Goal: Information Seeking & Learning: Learn about a topic

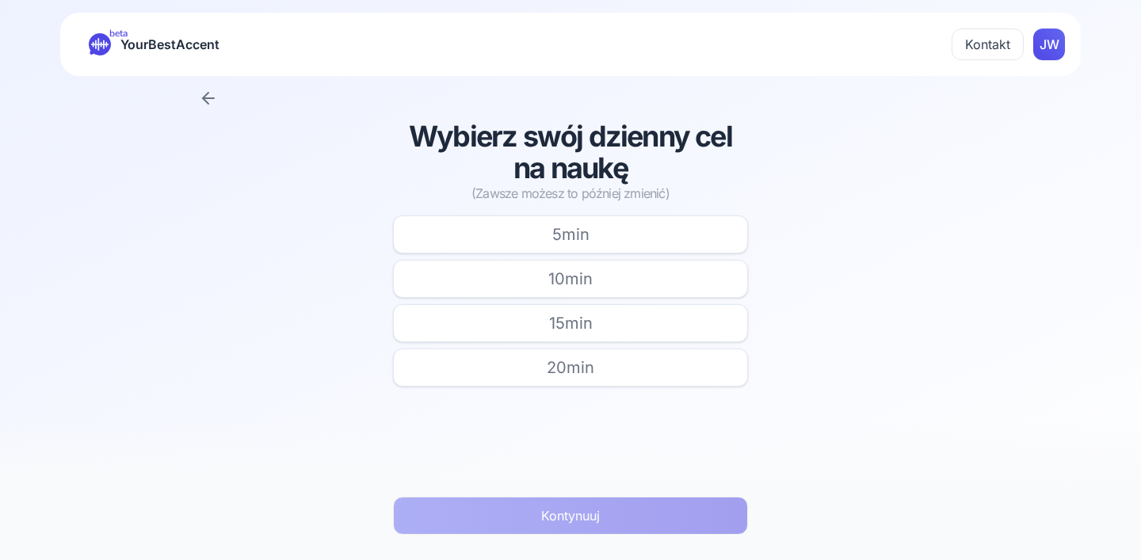
click at [208, 94] on icon at bounding box center [206, 98] width 6 height 11
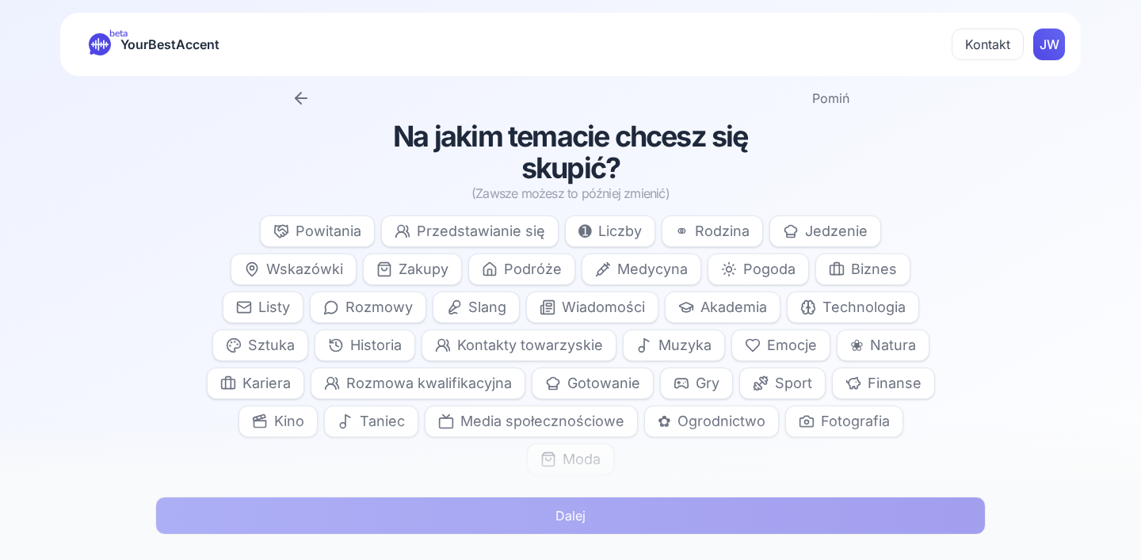
click at [1050, 35] on html "beta YourBestAccent Kontakt JW Pomiń Na jakim temacie chcesz się skupić? (Zawsz…" at bounding box center [570, 280] width 1141 height 560
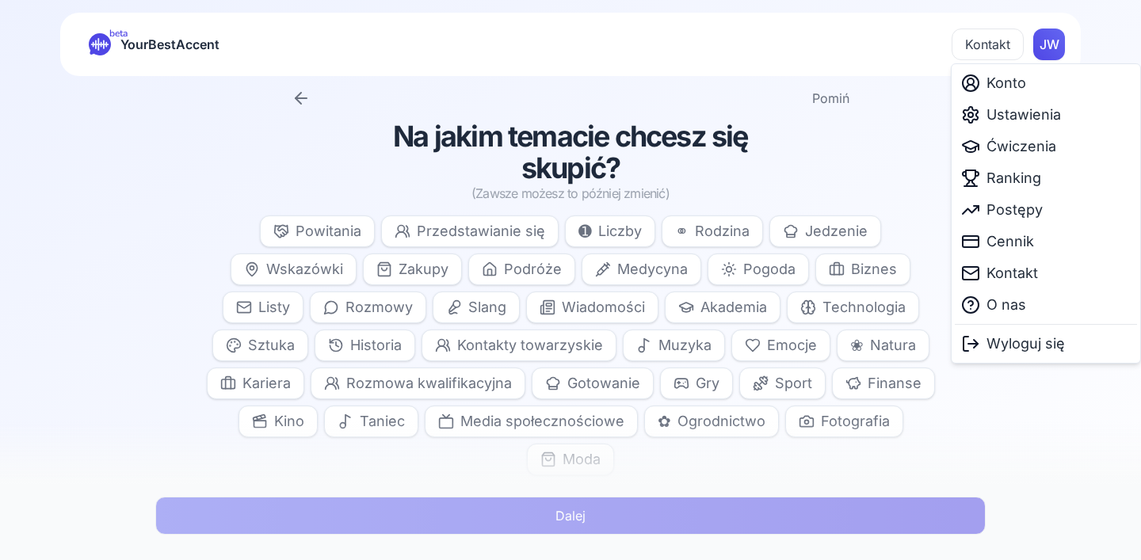
click at [848, 98] on html "beta YourBestAccent Kontakt JW Pomiń Na jakim temacie chcesz się skupić? (Zawsz…" at bounding box center [570, 280] width 1141 height 560
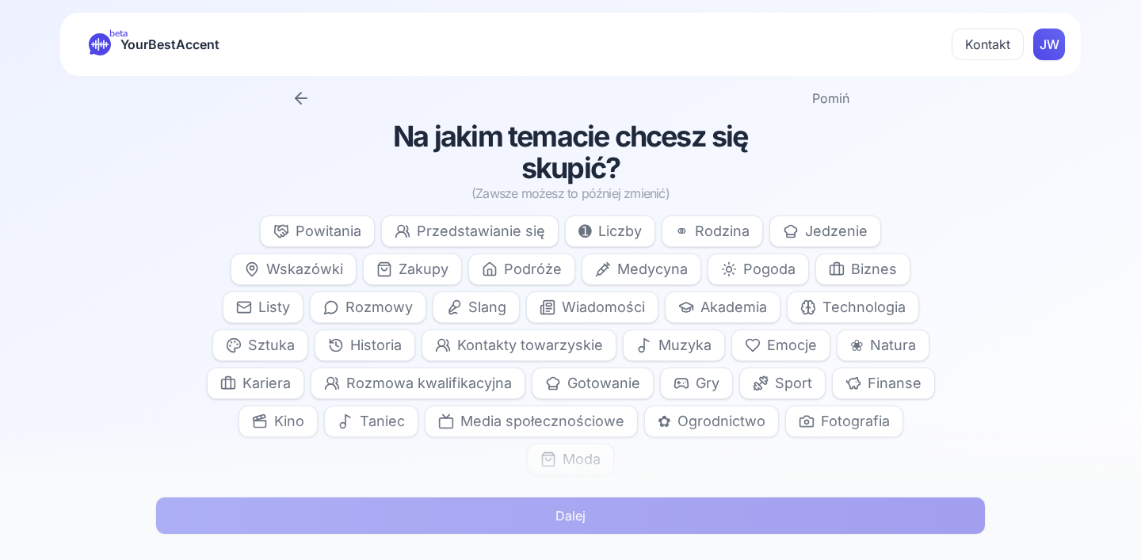
click at [844, 98] on button "Pomiń" at bounding box center [830, 98] width 37 height 19
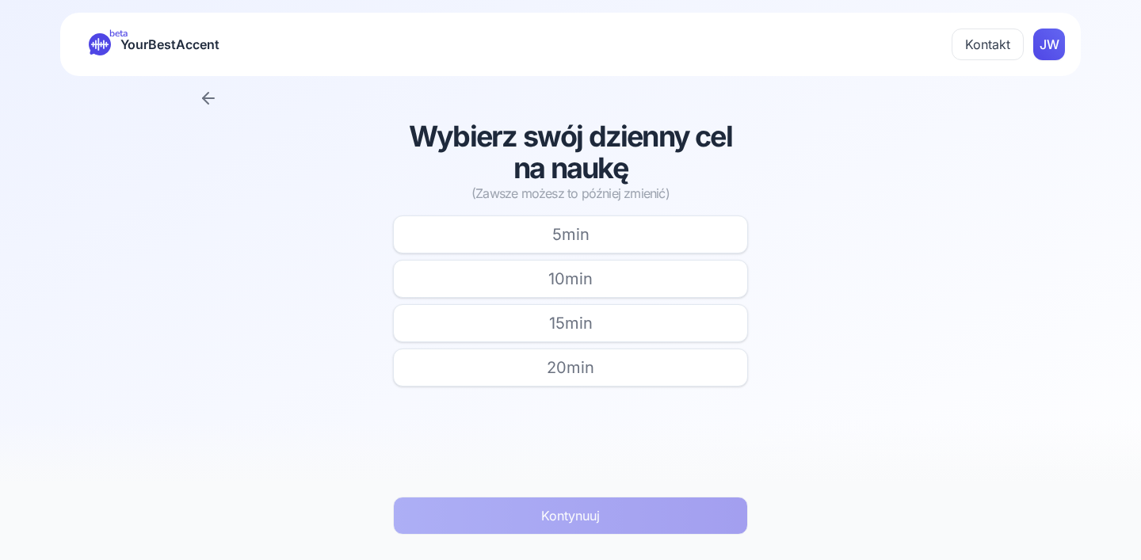
click at [425, 360] on button "20 min" at bounding box center [570, 368] width 355 height 38
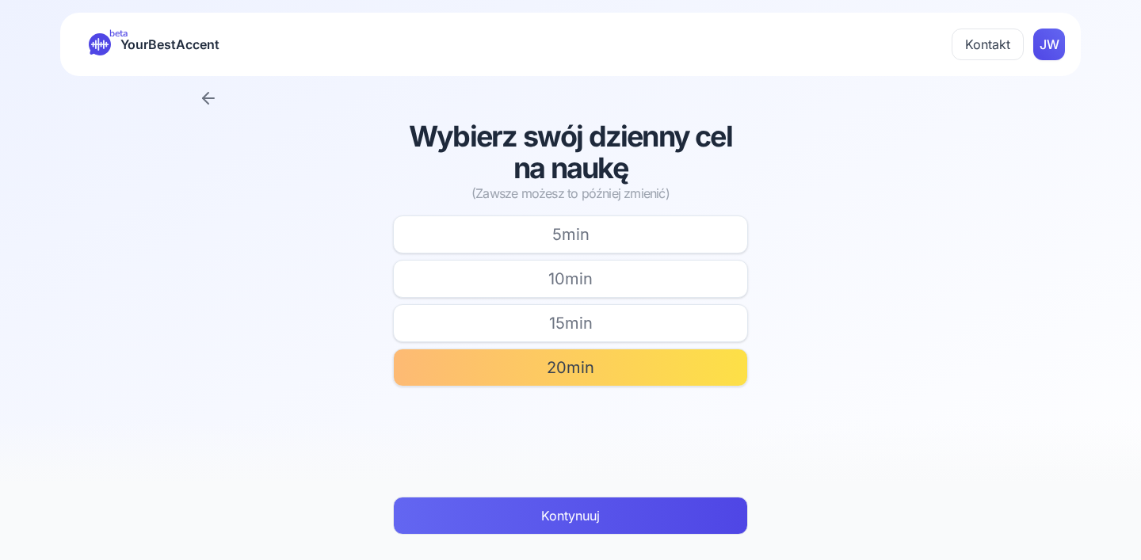
click at [433, 523] on button "Kontynuuj" at bounding box center [570, 516] width 355 height 38
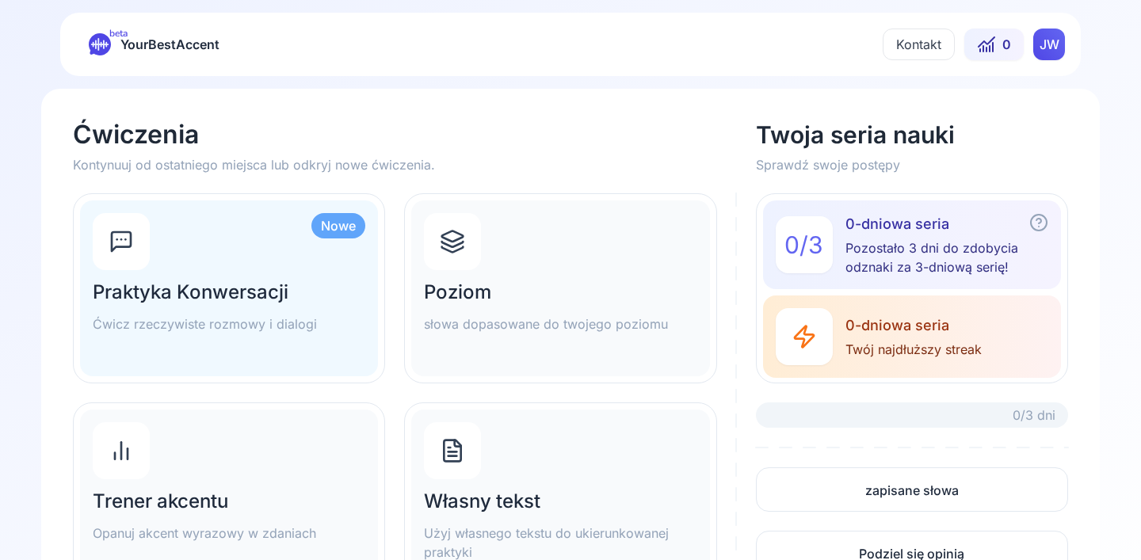
click at [1046, 45] on html "beta YourBestAccent Kontakt 0 JW Ćwiczenia Kontynuuj od ostatniego miejsca lub …" at bounding box center [570, 280] width 1141 height 560
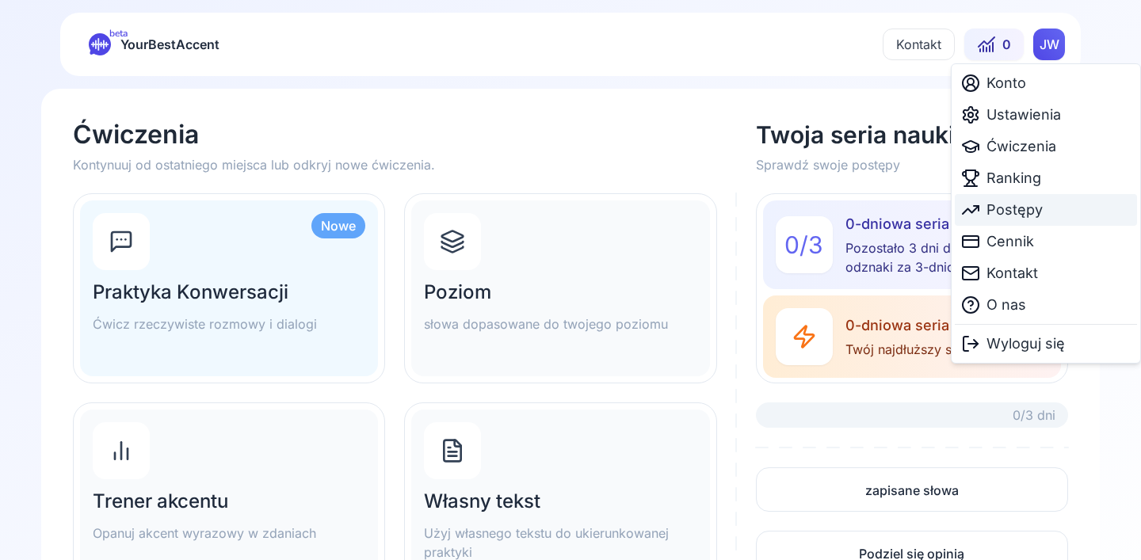
click at [970, 215] on icon at bounding box center [970, 209] width 19 height 19
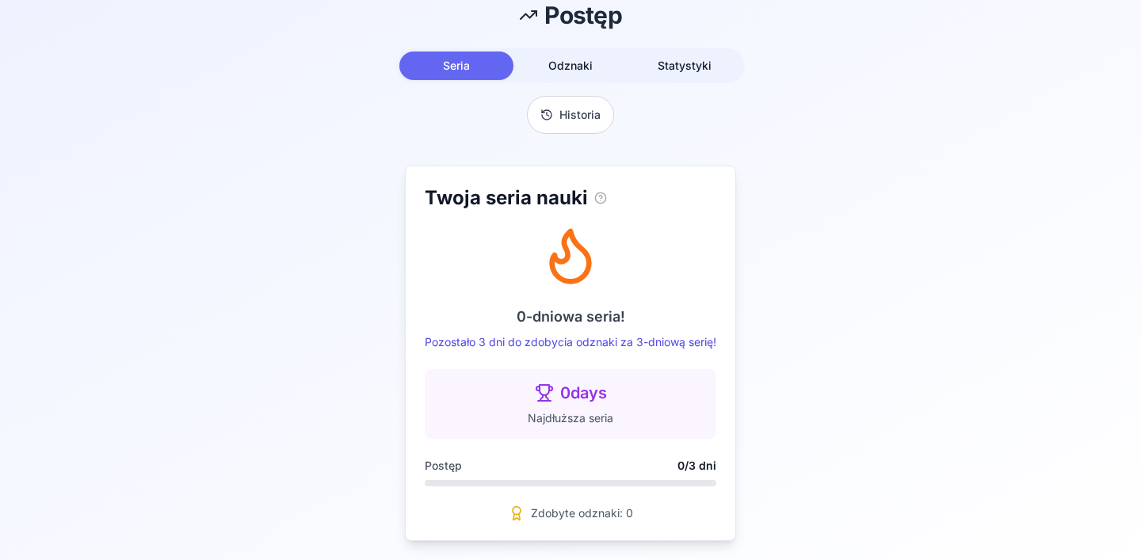
scroll to position [82, 0]
click at [553, 65] on span "Odznaki" at bounding box center [570, 65] width 44 height 13
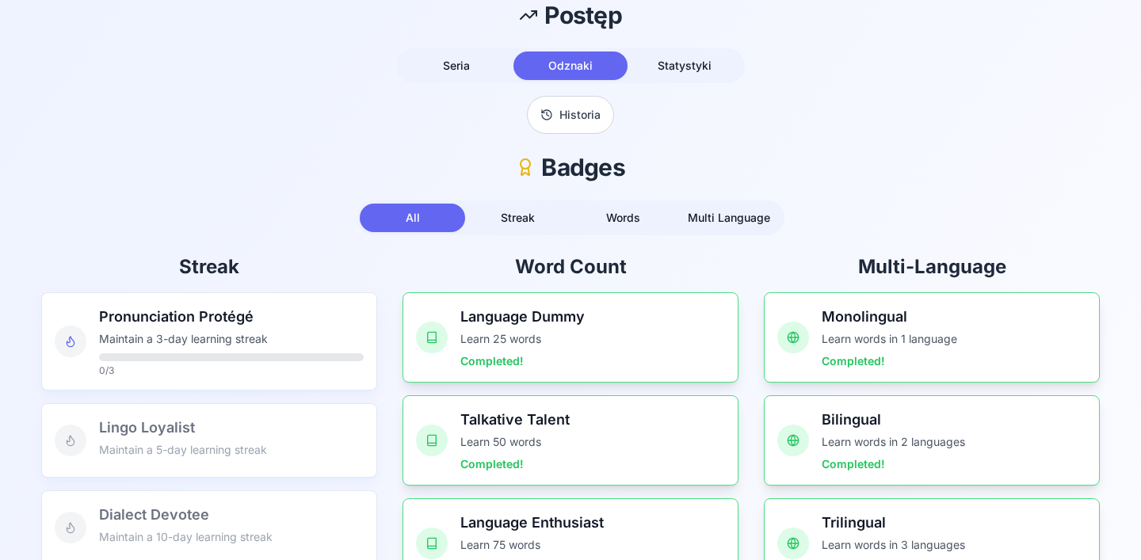
click at [570, 119] on button "Historia" at bounding box center [570, 115] width 87 height 38
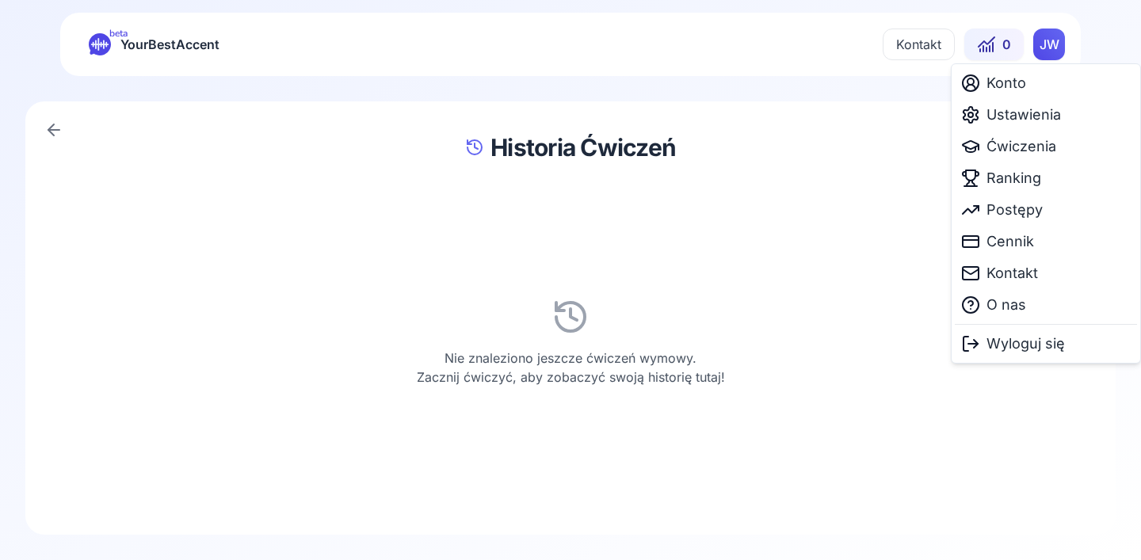
click at [1050, 44] on html "beta YourBestAccent Kontakt 0 JW Historia Ćwiczeń Nie znaleziono jeszcze ćwicze…" at bounding box center [570, 280] width 1141 height 560
click at [1023, 90] on span "Konto" at bounding box center [1006, 83] width 40 height 22
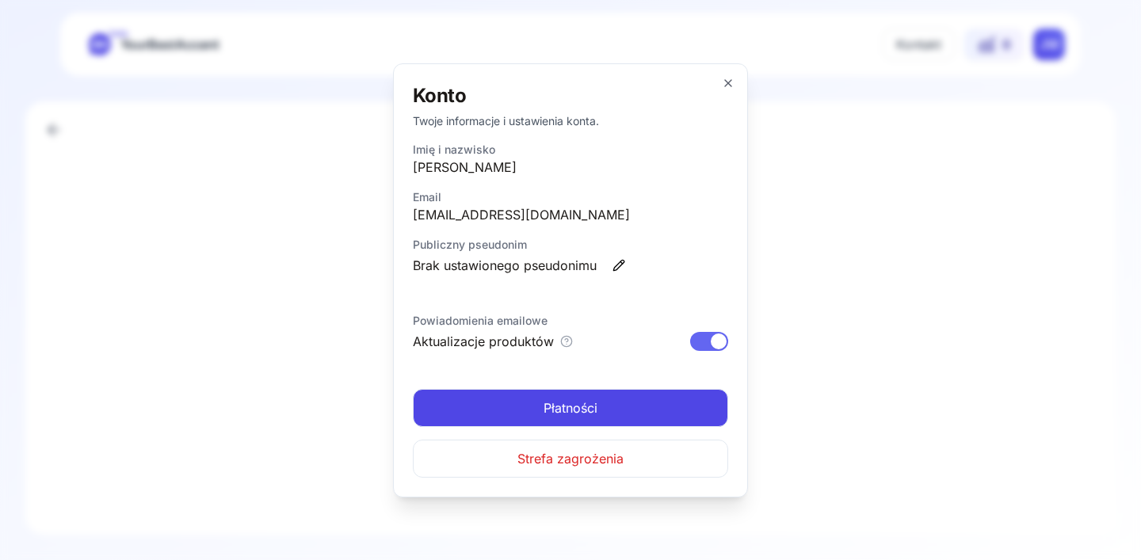
click at [600, 410] on link "Płatności" at bounding box center [570, 408] width 315 height 38
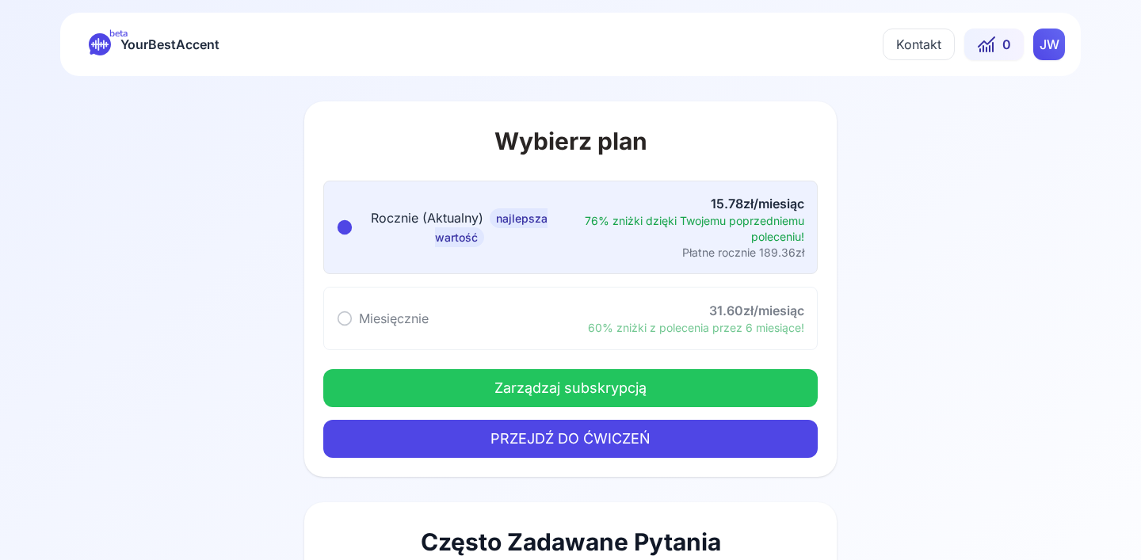
click at [610, 392] on button "Zarządzaj subskrypcją" at bounding box center [570, 388] width 494 height 38
click at [155, 57] on div "beta YourBestAccent Kontakt 0 JW" at bounding box center [570, 44] width 1020 height 63
click at [152, 44] on span "YourBestAccent" at bounding box center [169, 44] width 99 height 22
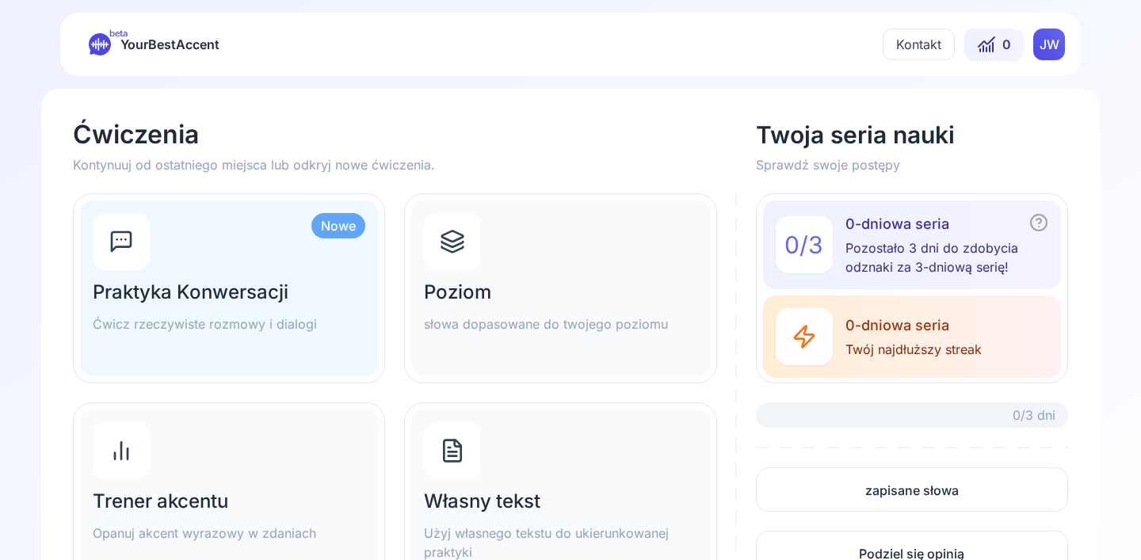
click at [1062, 39] on html "beta YourBestAccent Kontakt 0 JW Ćwiczenia Kontynuuj od ostatniego miejsca lub …" at bounding box center [570, 280] width 1141 height 560
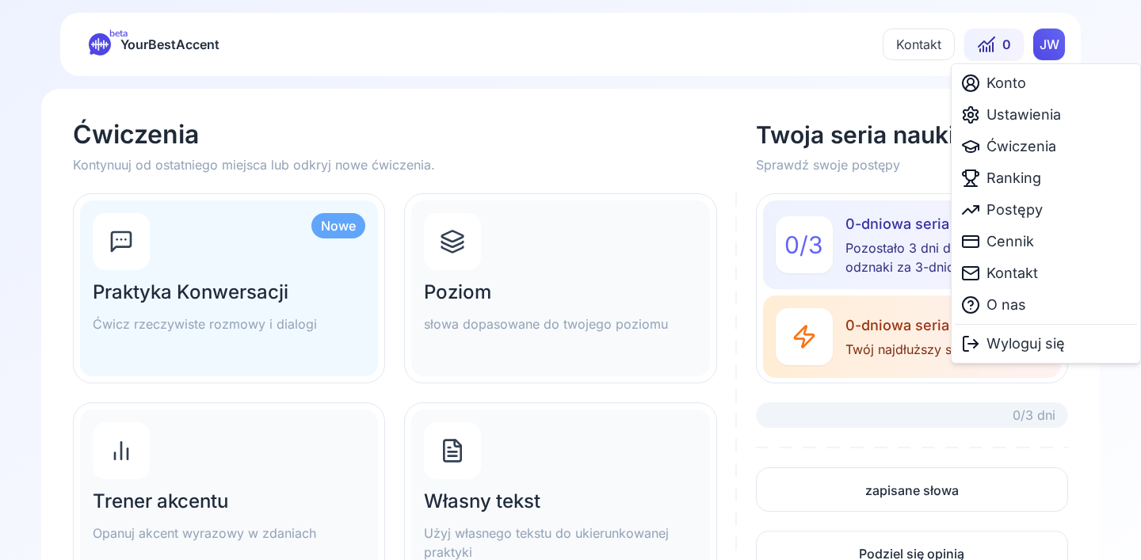
click at [999, 47] on html "beta YourBestAccent Kontakt 0 JW Ćwiczenia Kontynuuj od ostatniego miejsca lub …" at bounding box center [570, 280] width 1141 height 560
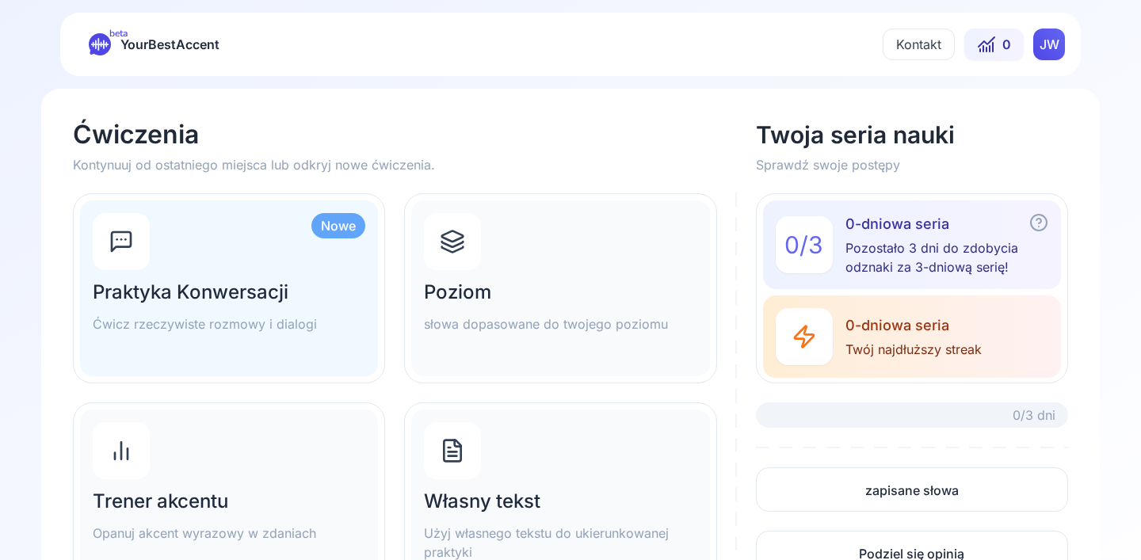
click at [999, 47] on button "0" at bounding box center [993, 45] width 59 height 32
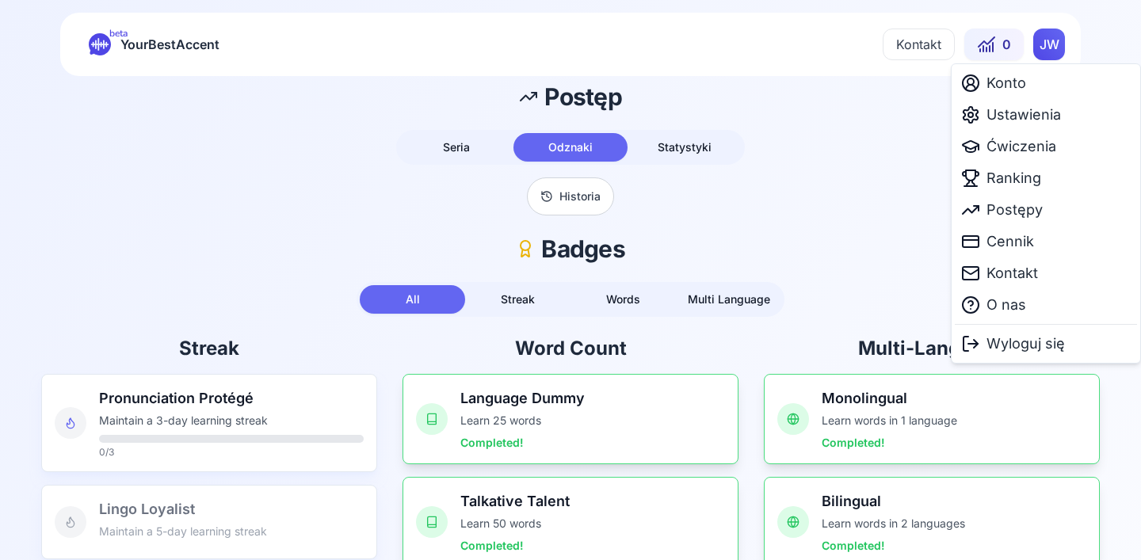
click at [1036, 47] on html "beta YourBestAccent Kontakt 0 JW Postęp Seria Odznaki Statystyki Historia Badge…" at bounding box center [570, 280] width 1141 height 560
click at [1001, 113] on span "Ustawienia" at bounding box center [1023, 115] width 74 height 22
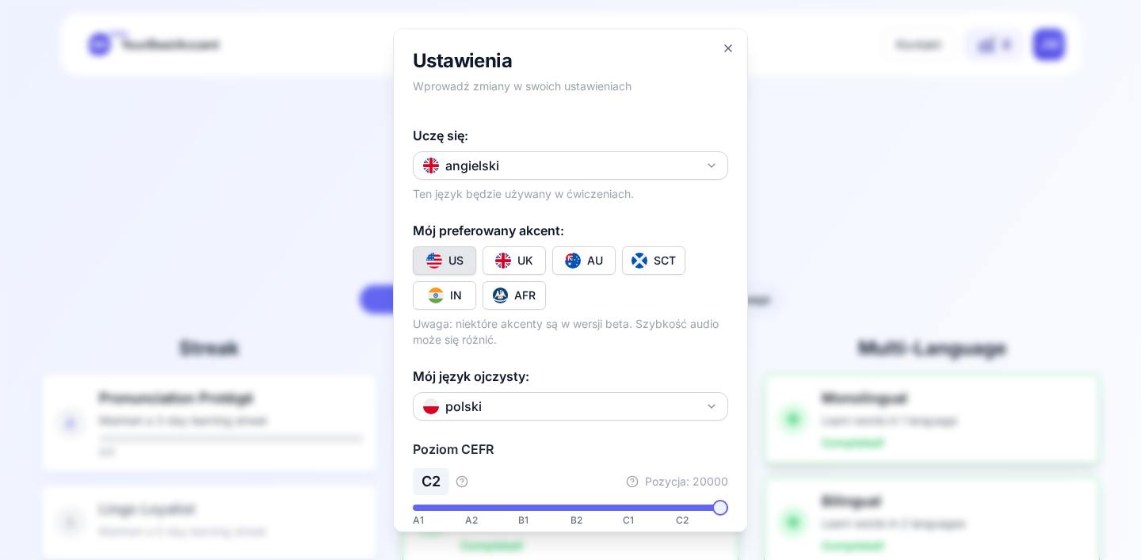
click at [601, 169] on button "angielski" at bounding box center [570, 165] width 315 height 29
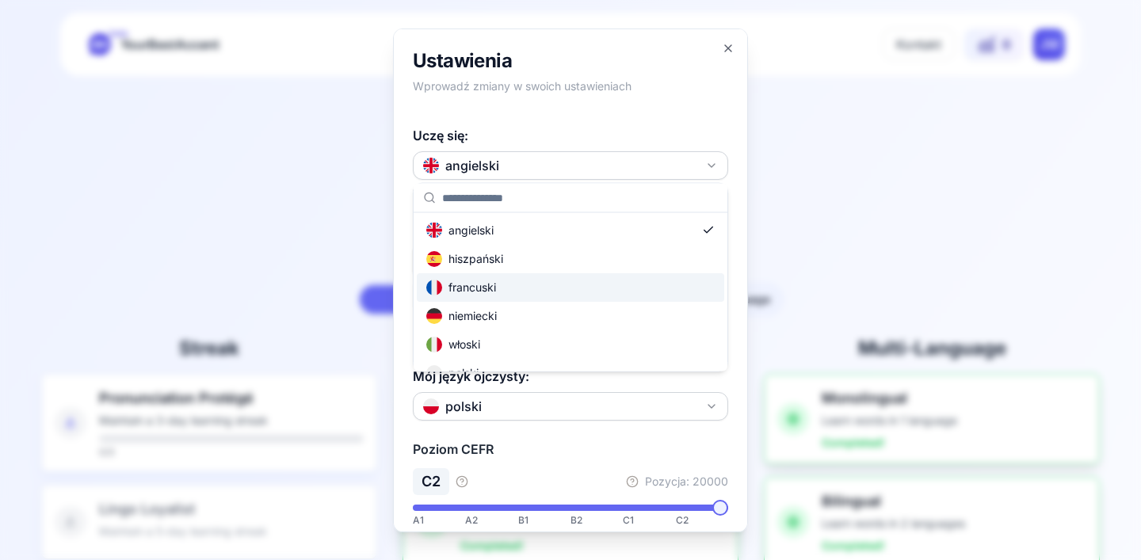
click at [508, 285] on div "francuski" at bounding box center [570, 287] width 307 height 29
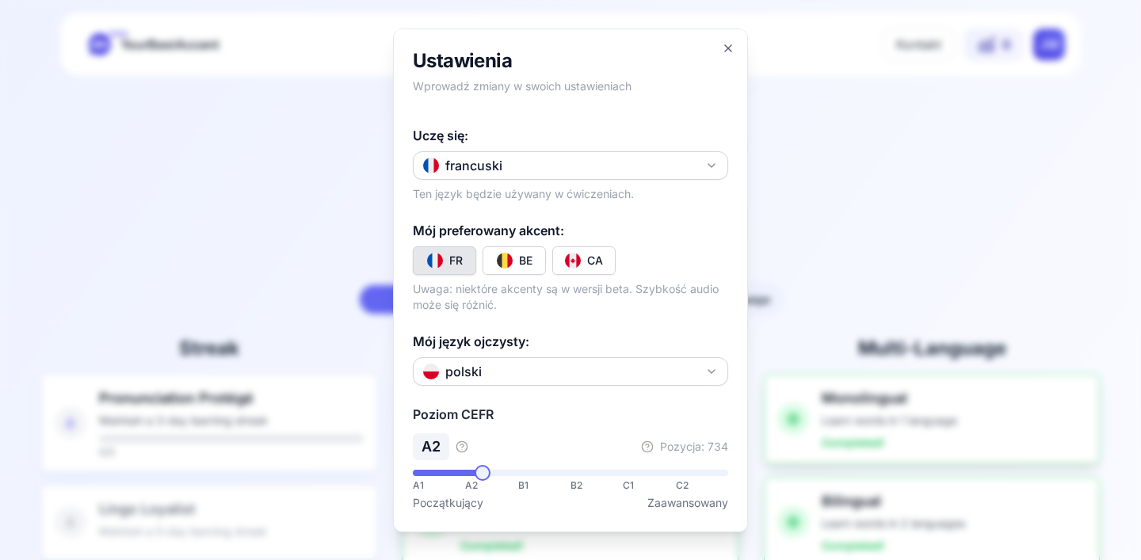
click at [467, 481] on div "**** A1 A2 B1 B2 C1 C2 Początkujący Zaawansowany" at bounding box center [570, 489] width 315 height 41
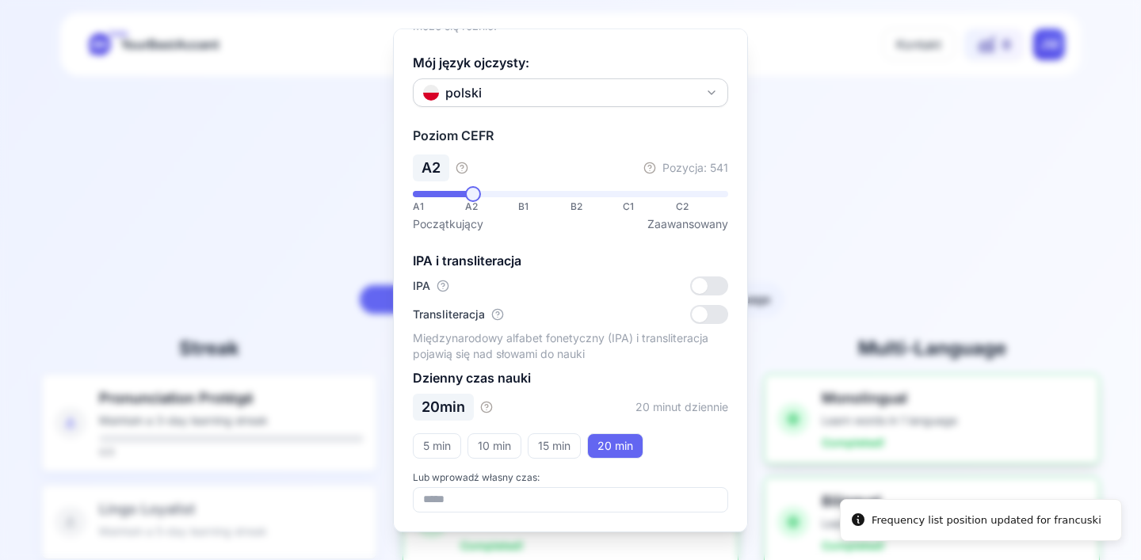
scroll to position [279, 0]
click at [822, 216] on div at bounding box center [570, 280] width 1141 height 560
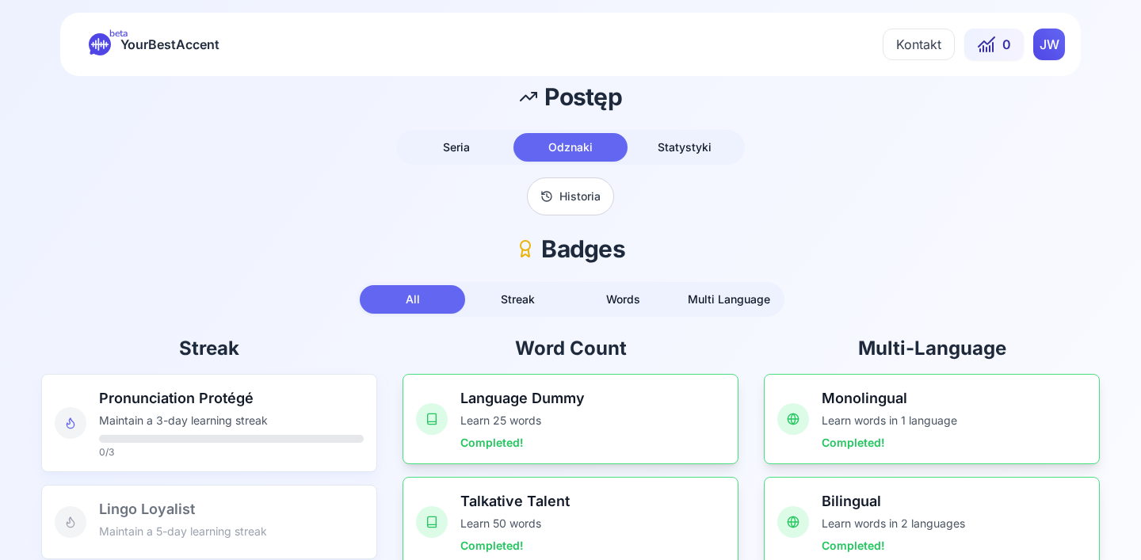
click at [1058, 48] on html "beta YourBestAccent Kontakt 0 JW Postęp Seria Odznaki Statystyki Historia Badge…" at bounding box center [570, 280] width 1141 height 560
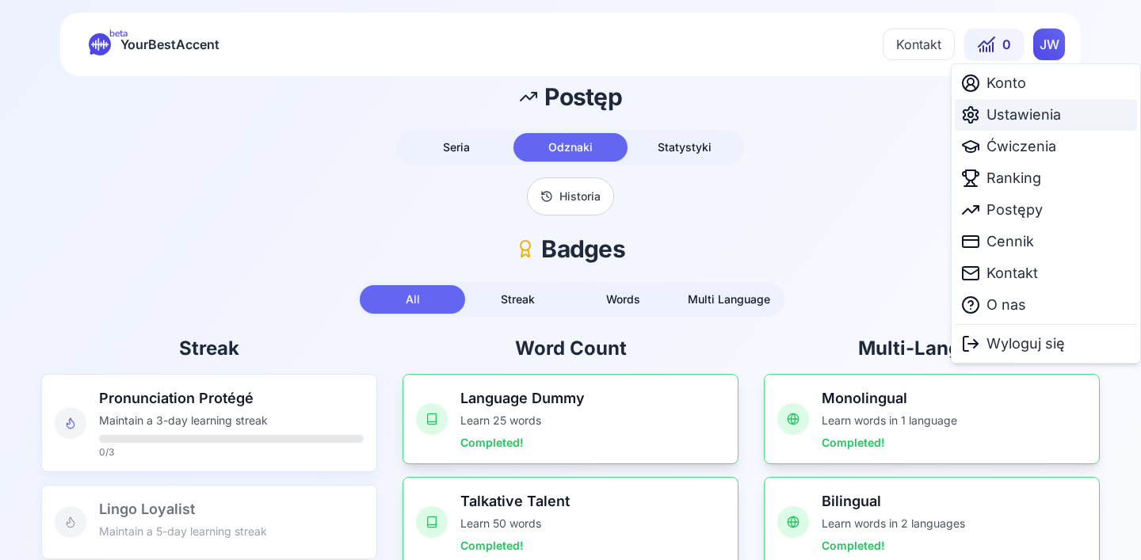
click at [1002, 109] on span "Ustawienia" at bounding box center [1023, 115] width 74 height 22
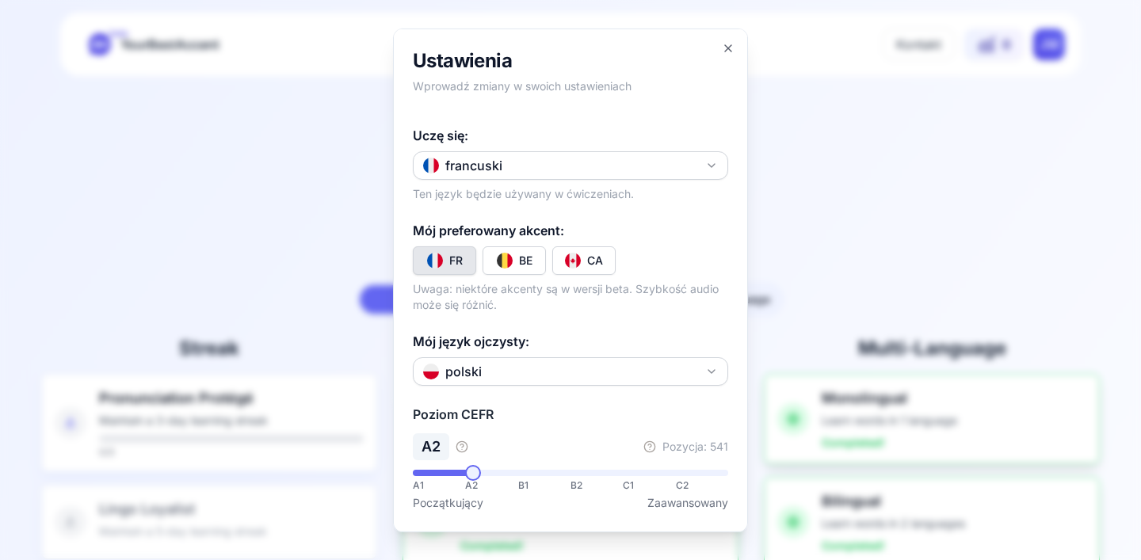
click at [733, 49] on icon "button" at bounding box center [728, 47] width 13 height 13
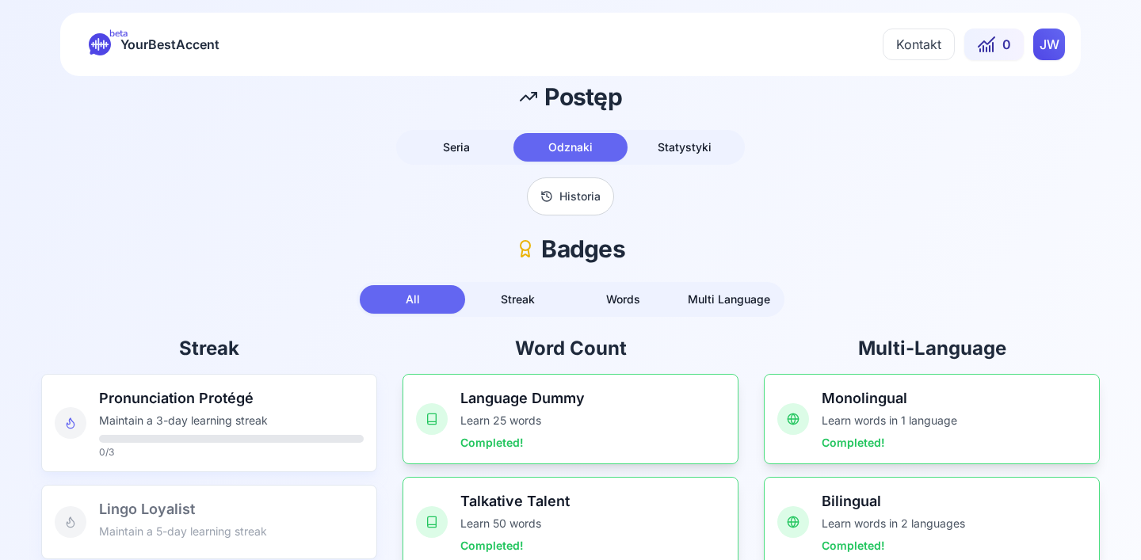
click at [147, 43] on span "YourBestAccent" at bounding box center [169, 44] width 99 height 22
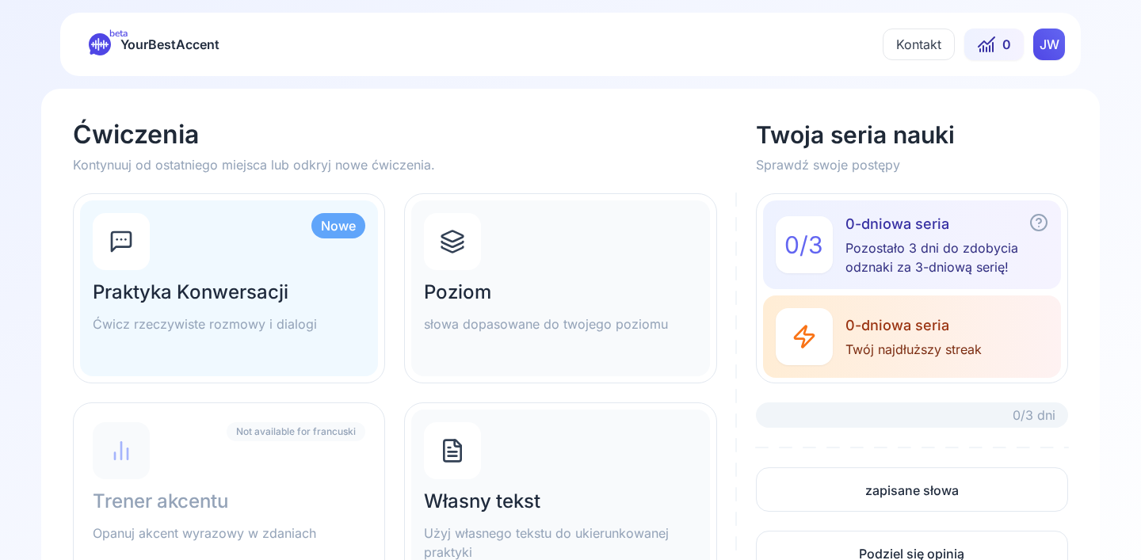
click at [528, 266] on div "Poziom słowa dopasowane do twojego poziomu" at bounding box center [560, 288] width 298 height 176
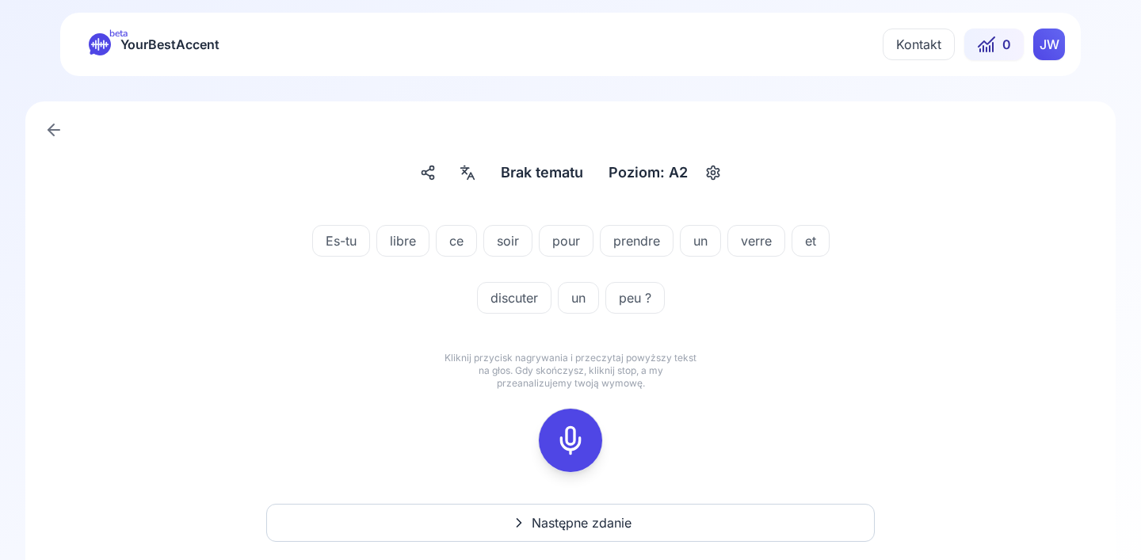
click at [1046, 61] on div "beta YourBestAccent Kontakt 0 JW" at bounding box center [570, 44] width 1020 height 63
click at [1048, 49] on html "beta YourBestAccent Kontakt 0 JW Brak tematu Brak tematu Poziom: A2 Es-tu libre…" at bounding box center [570, 280] width 1141 height 560
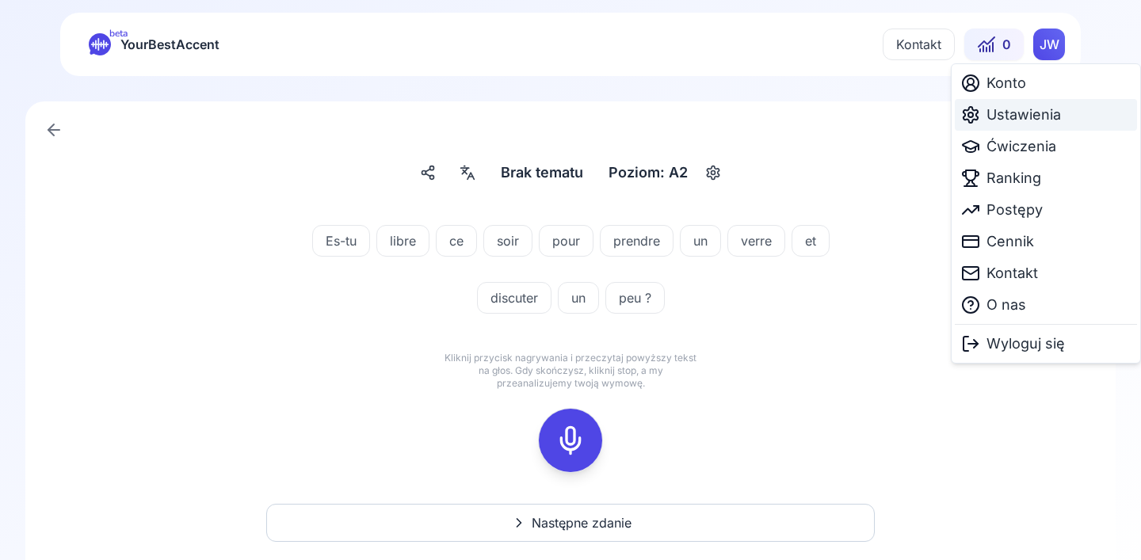
click at [987, 103] on div "Ustawienia" at bounding box center [1046, 115] width 182 height 32
click at [1038, 40] on html "beta YourBestAccent Kontakt 0 JW Brak tematu Brak tematu Poziom: A2 Es-tu libre…" at bounding box center [570, 280] width 1141 height 560
click at [984, 118] on div "Ustawienia" at bounding box center [1011, 115] width 100 height 22
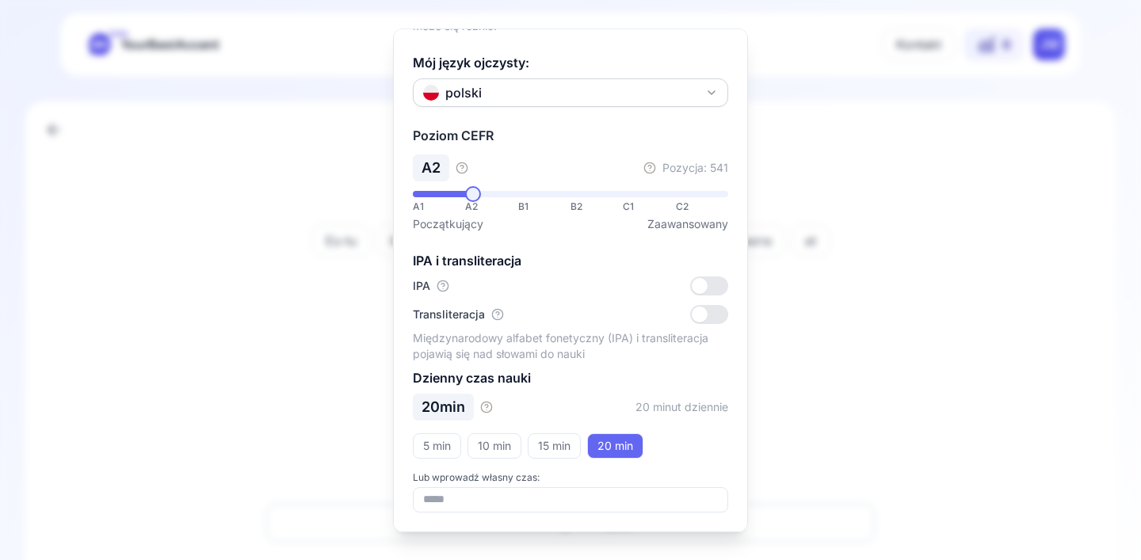
scroll to position [279, 0]
click at [798, 53] on div at bounding box center [570, 280] width 1141 height 560
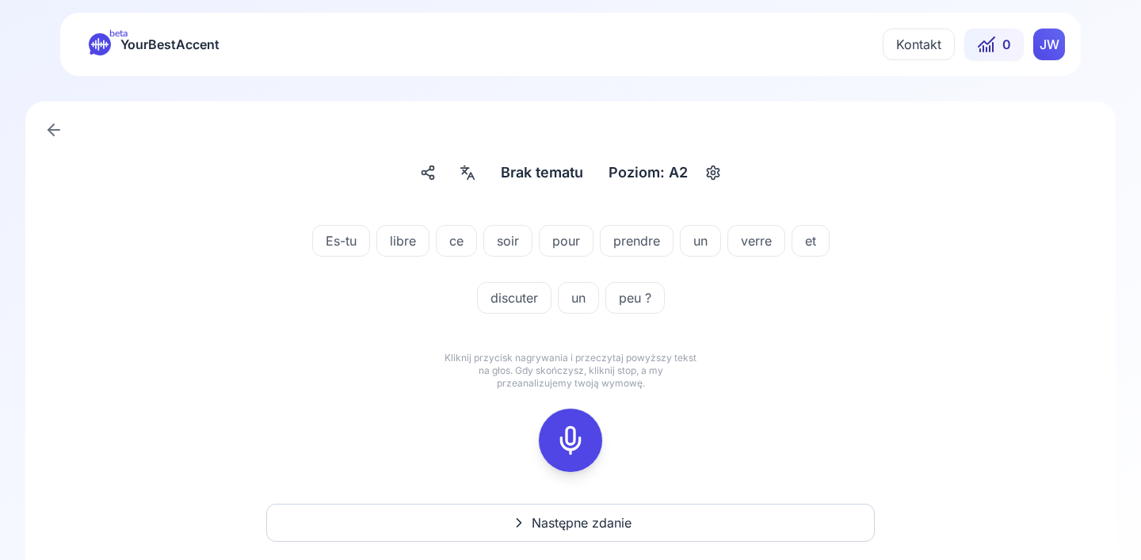
click at [1055, 47] on html "beta YourBestAccent Kontakt 0 JW Brak tematu Brak tematu Poziom: A2 Es-tu libre…" at bounding box center [570, 280] width 1141 height 560
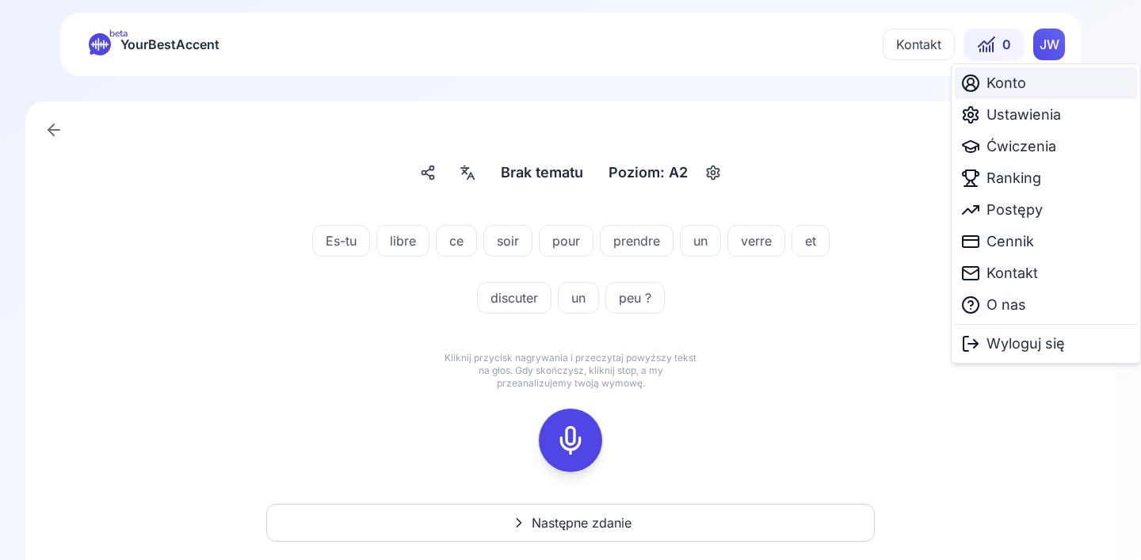
click at [1005, 81] on span "Konto" at bounding box center [1006, 83] width 40 height 22
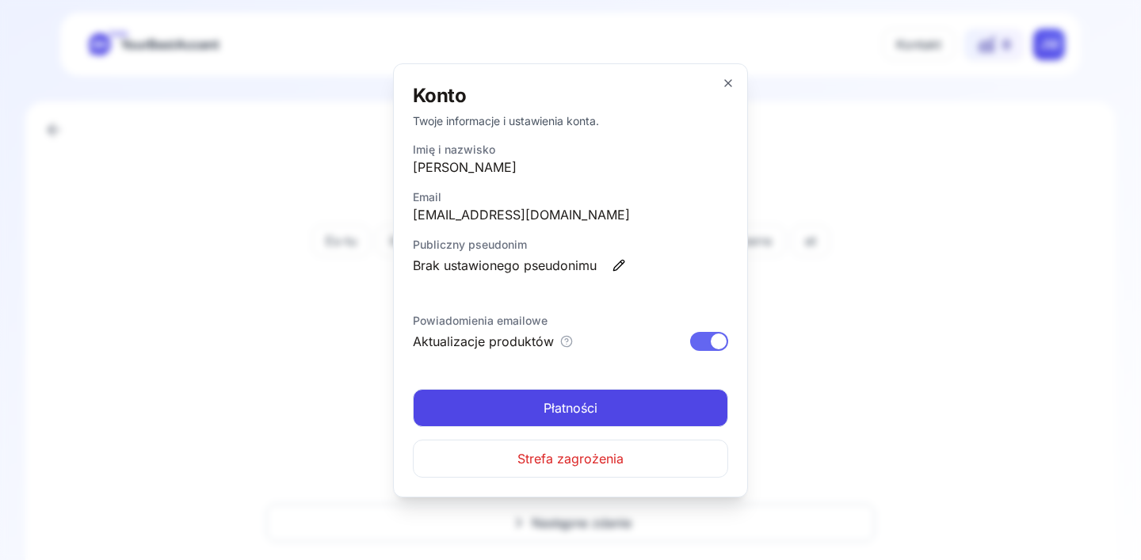
click at [724, 82] on icon "button" at bounding box center [728, 83] width 13 height 13
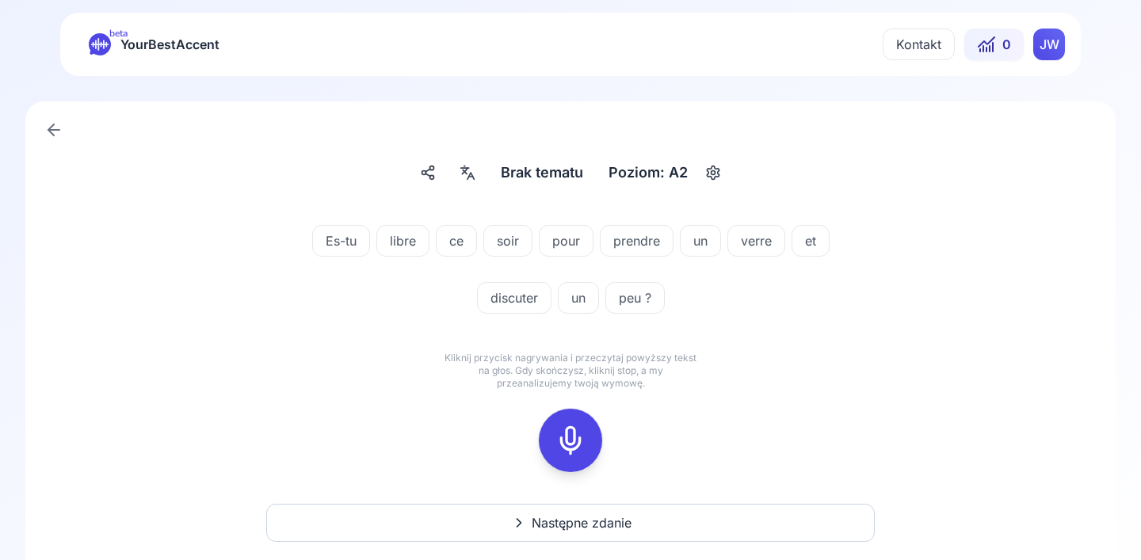
click at [706, 177] on icon "button" at bounding box center [712, 173] width 19 height 16
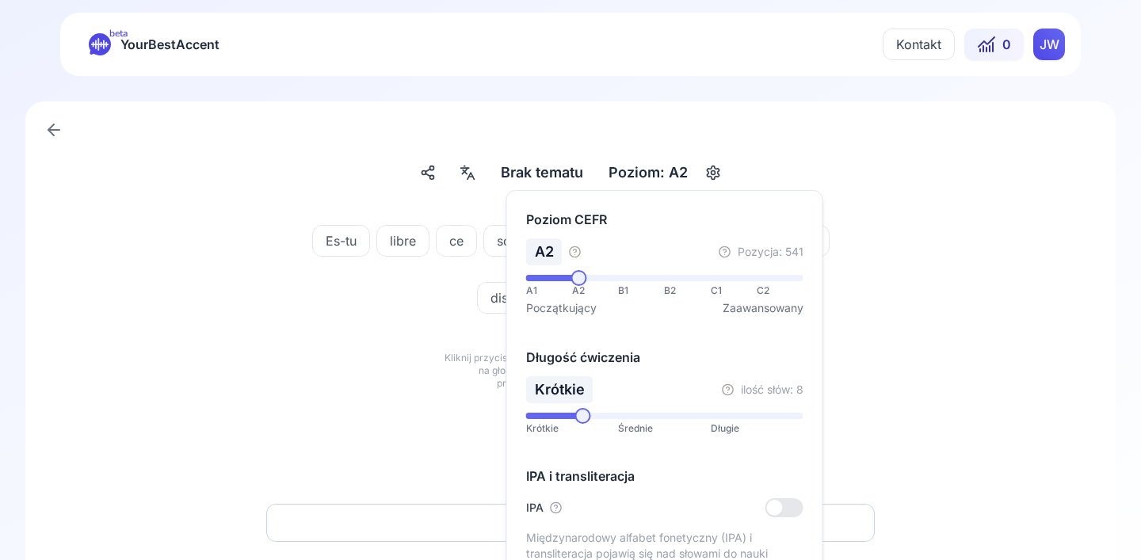
click at [578, 418] on span at bounding box center [582, 416] width 16 height 16
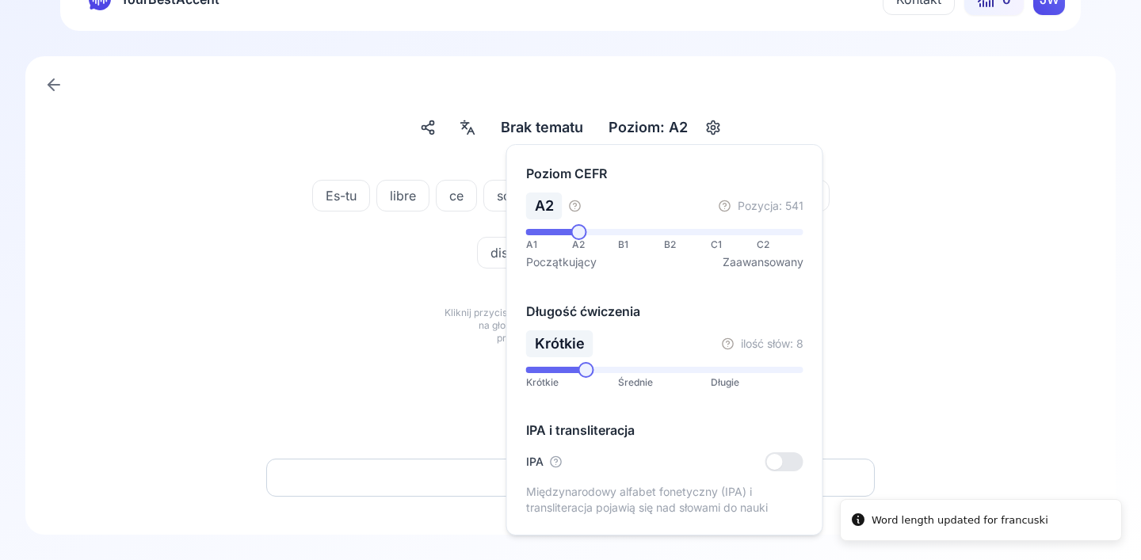
scroll to position [45, 0]
click at [860, 387] on div "Es-tu libre ce soir pour prendre un verre et discuter un peu ? Kliknij przycisk…" at bounding box center [570, 303] width 1014 height 285
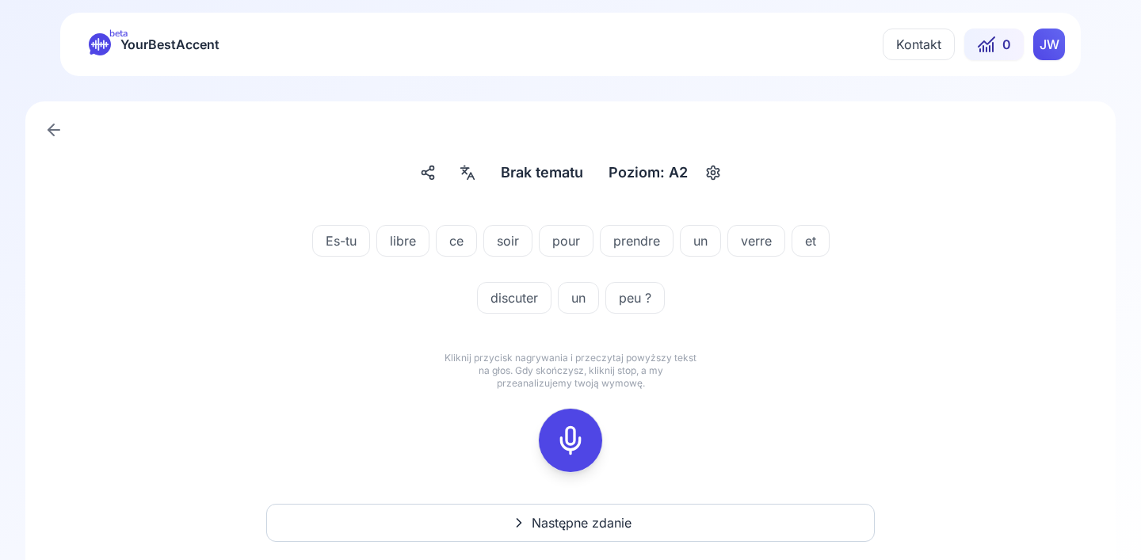
click at [178, 48] on span "YourBestAccent" at bounding box center [169, 44] width 99 height 22
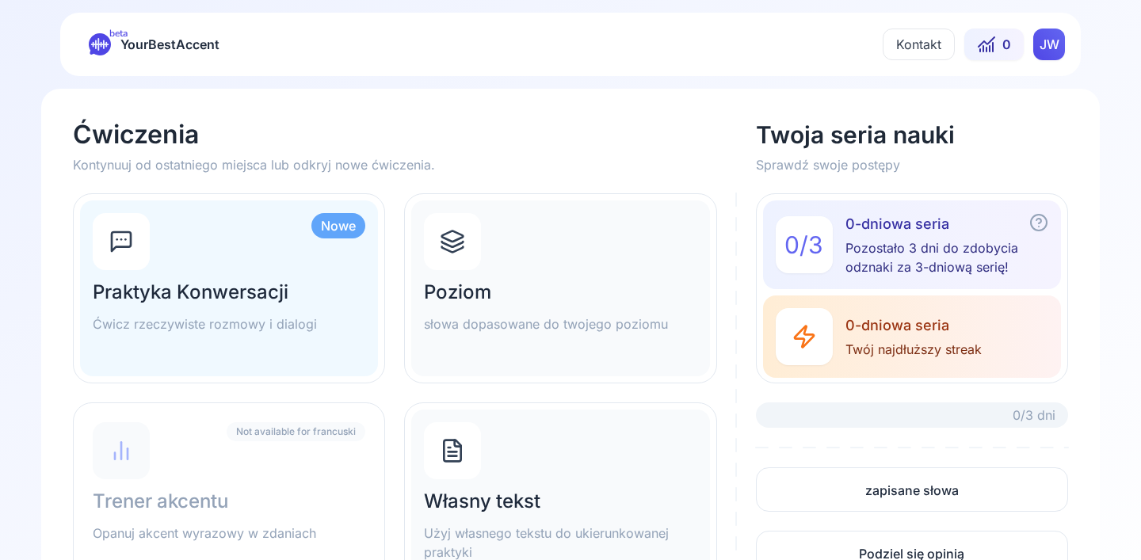
click at [497, 326] on p "słowa dopasowane do twojego poziomu" at bounding box center [560, 324] width 273 height 19
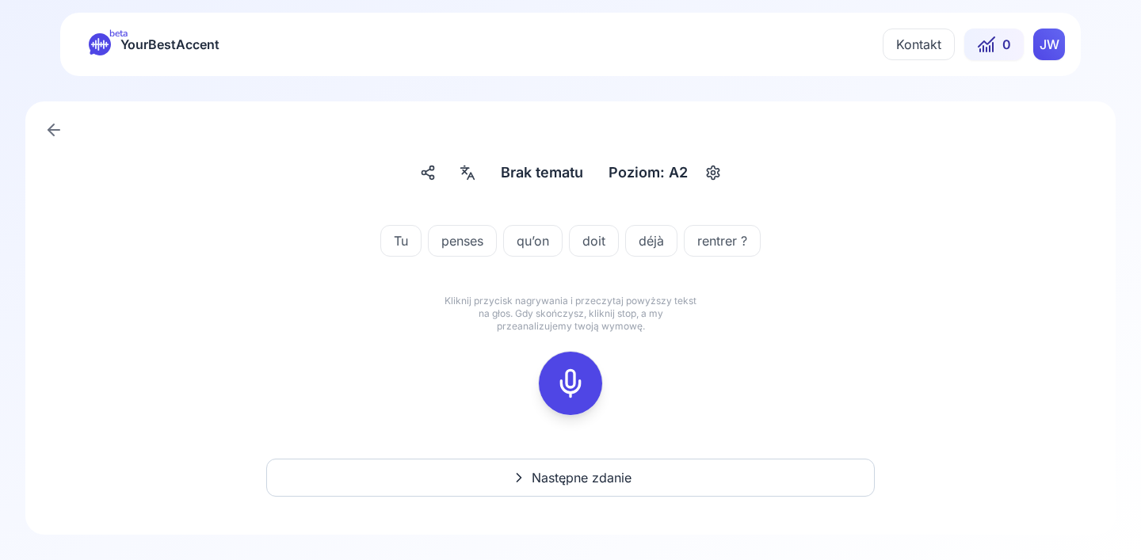
click at [559, 388] on rect at bounding box center [571, 384] width 24 height 24
click at [566, 373] on icon at bounding box center [571, 384] width 32 height 32
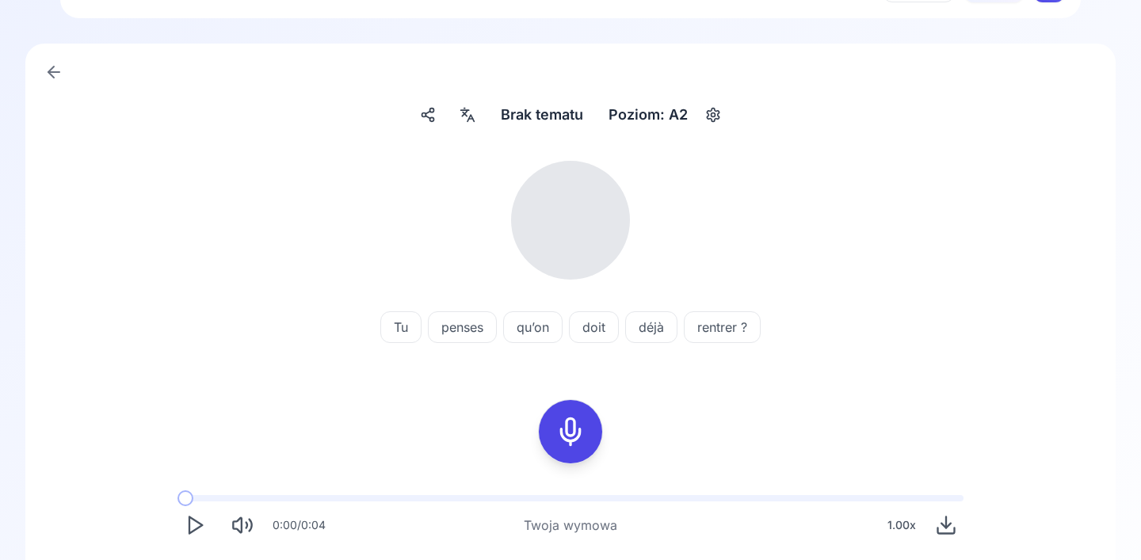
scroll to position [63, 0]
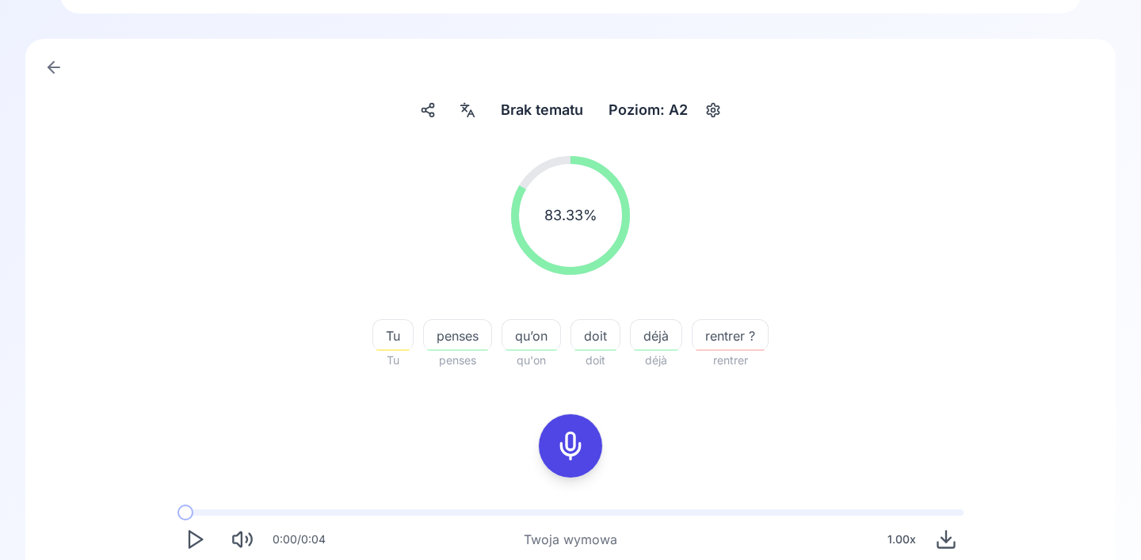
click at [562, 453] on icon at bounding box center [571, 446] width 32 height 32
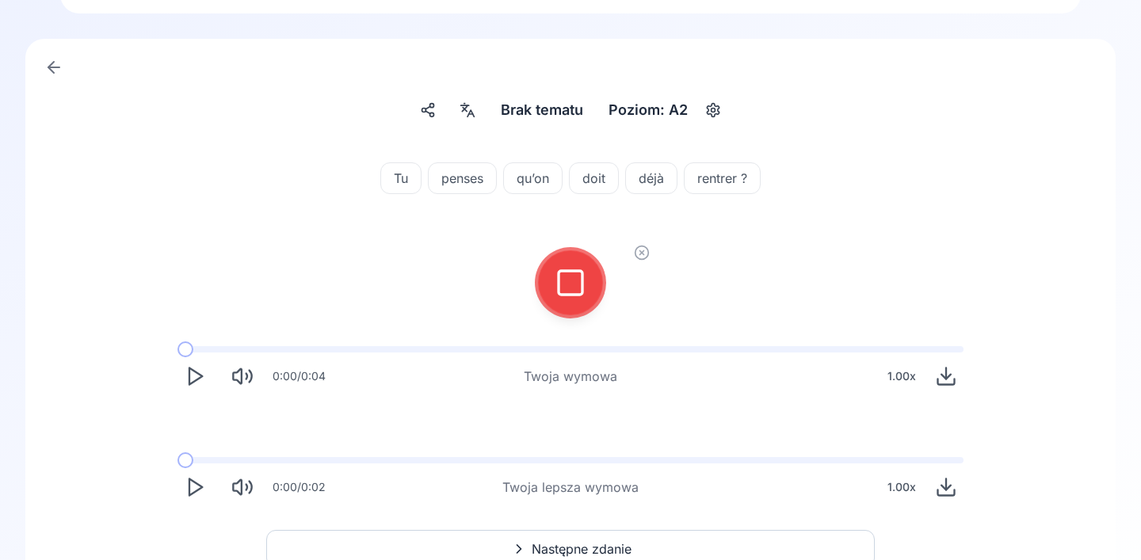
click at [570, 277] on icon at bounding box center [571, 283] width 32 height 32
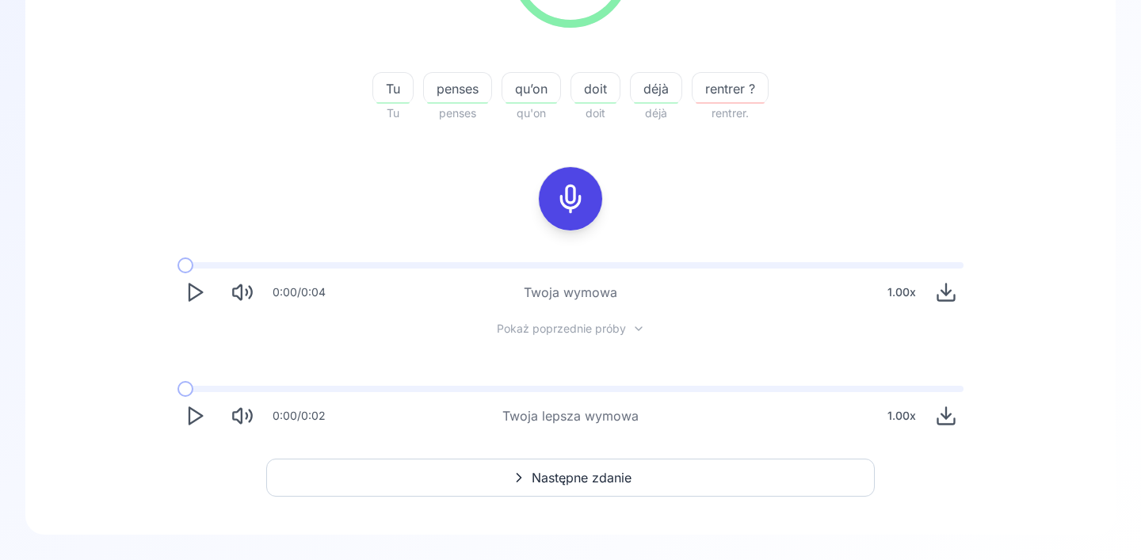
scroll to position [310, 0]
click at [503, 471] on button "Następne zdanie" at bounding box center [570, 478] width 608 height 38
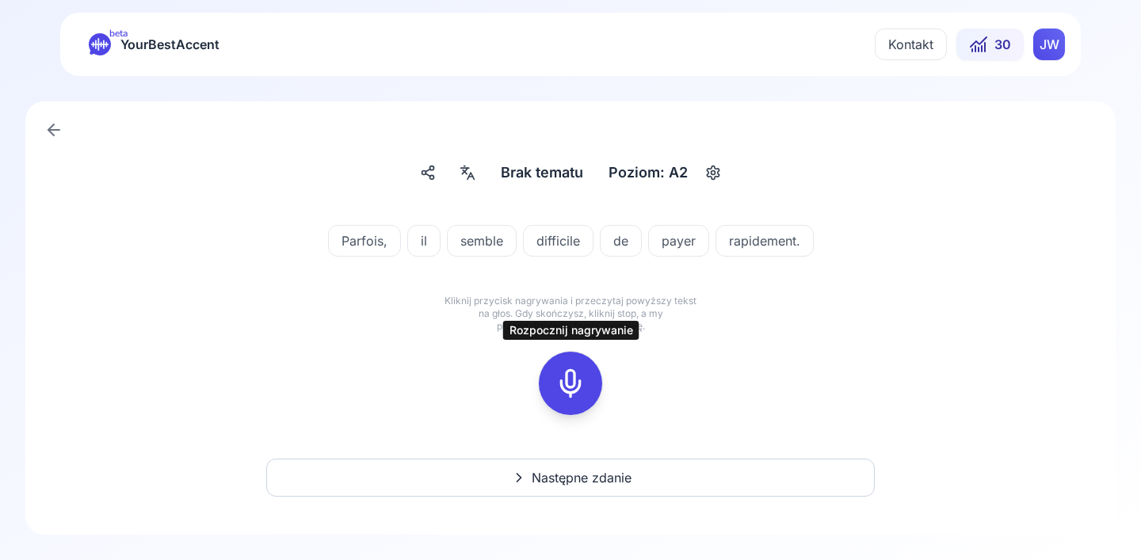
click at [581, 387] on rect at bounding box center [571, 384] width 24 height 24
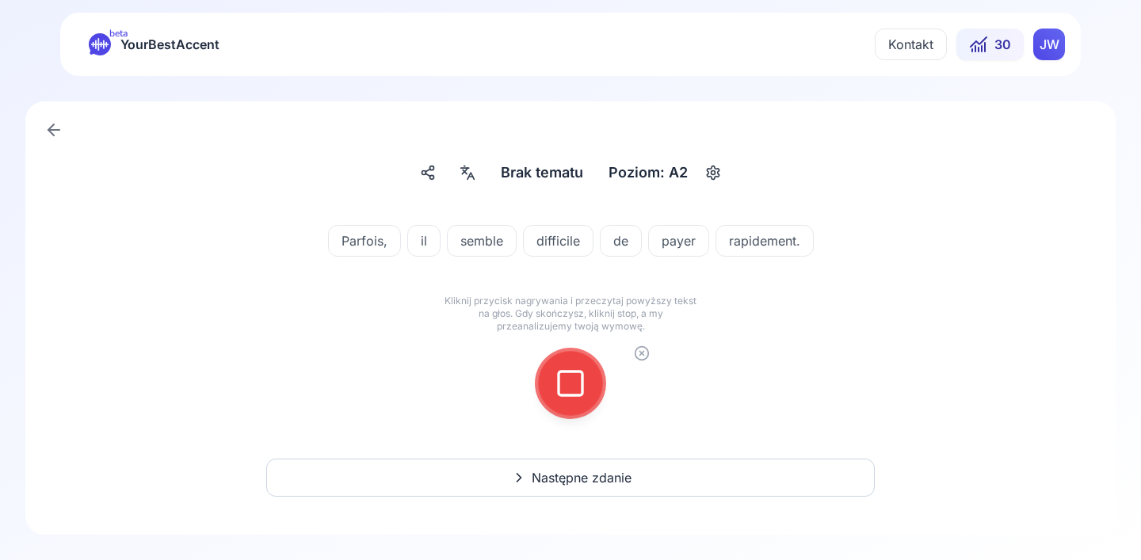
click at [579, 386] on icon at bounding box center [571, 384] width 32 height 32
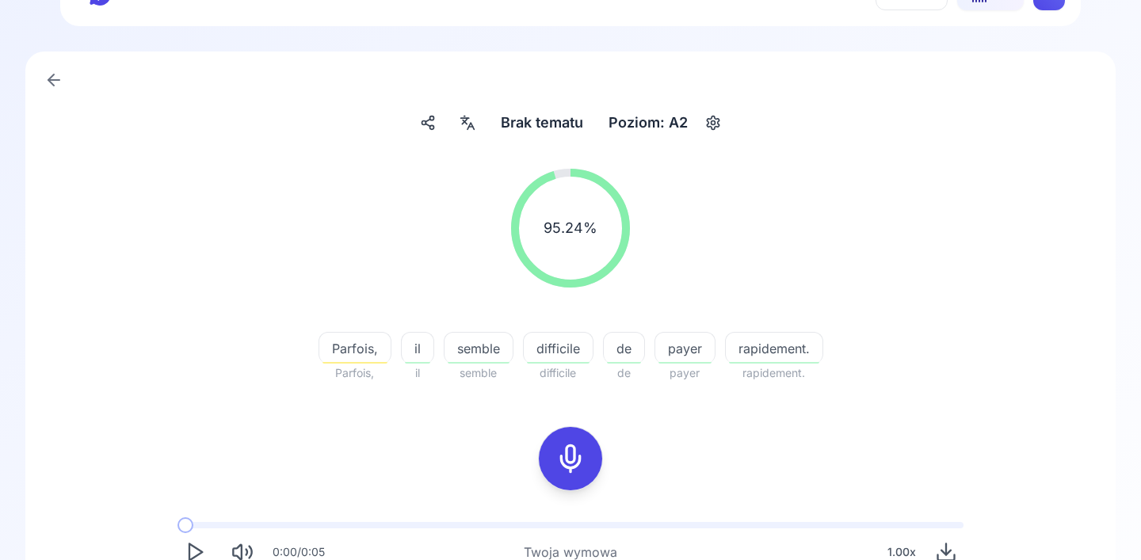
scroll to position [97, 0]
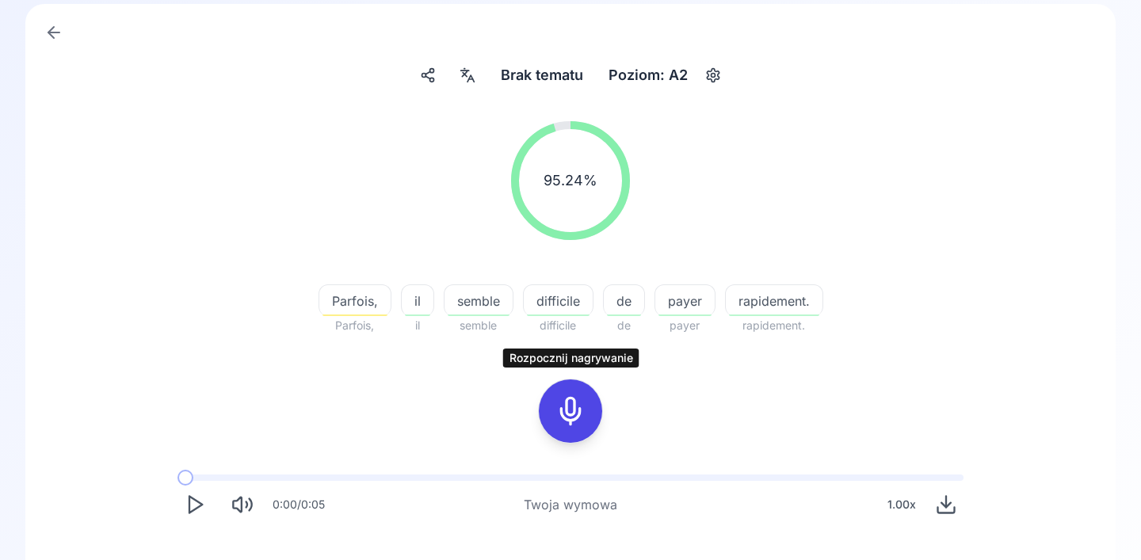
click at [559, 421] on rect at bounding box center [571, 411] width 24 height 24
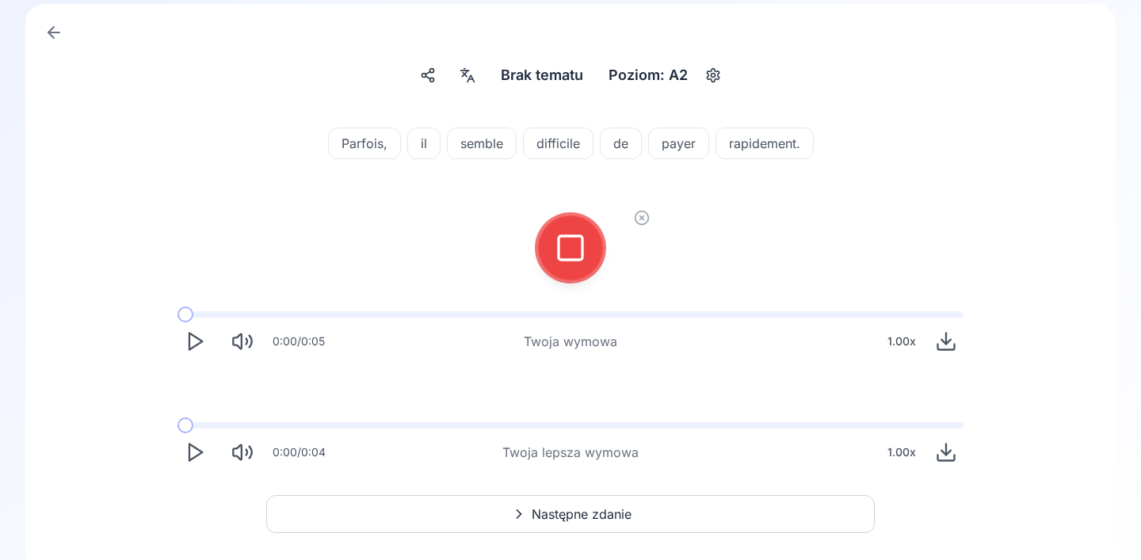
click at [575, 263] on div at bounding box center [570, 247] width 38 height 63
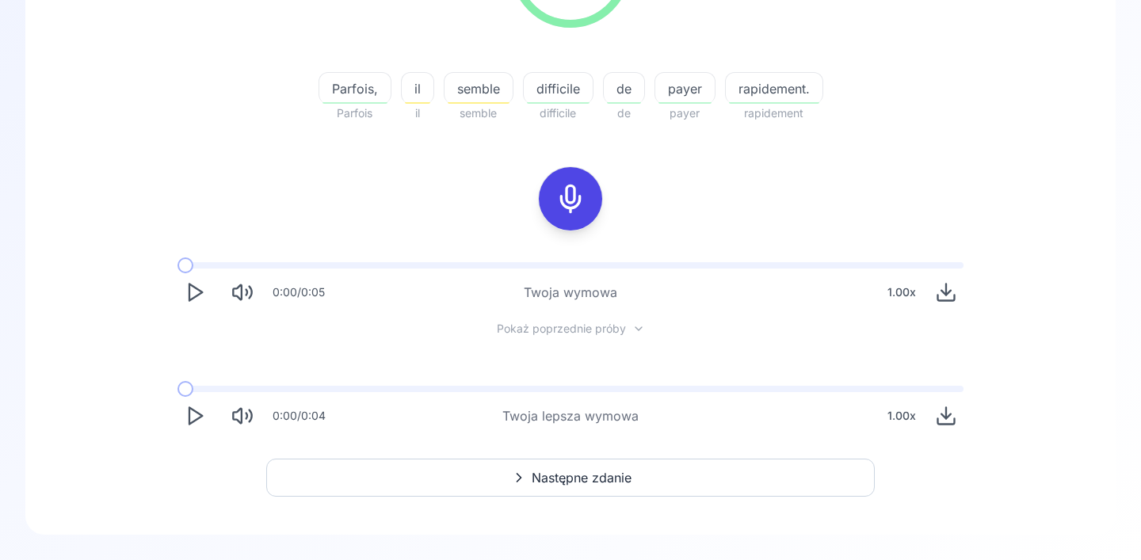
scroll to position [310, 0]
click at [449, 476] on button "Następne zdanie" at bounding box center [570, 478] width 608 height 38
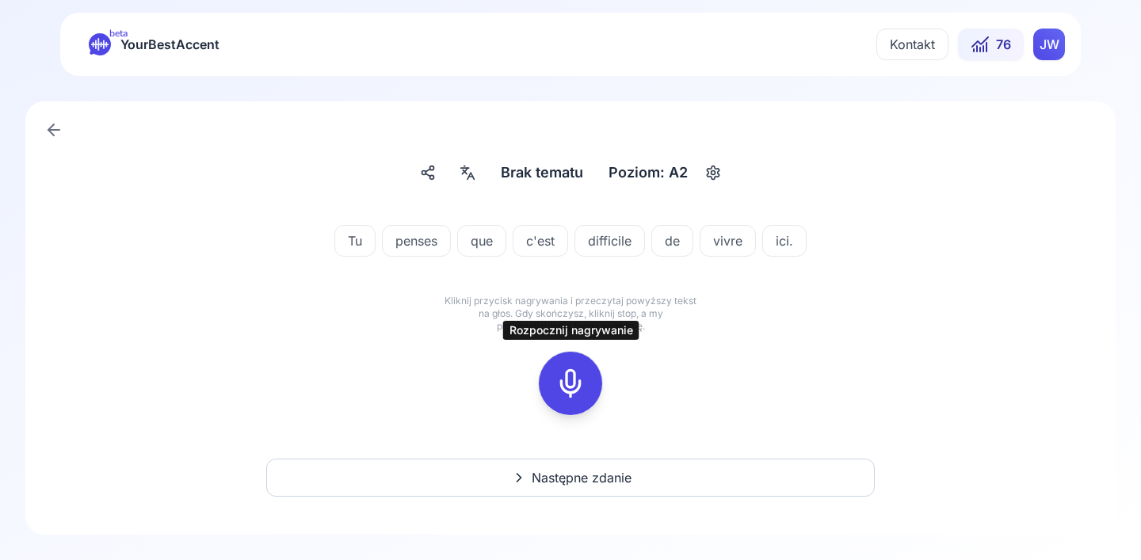
click at [565, 398] on icon at bounding box center [571, 384] width 32 height 32
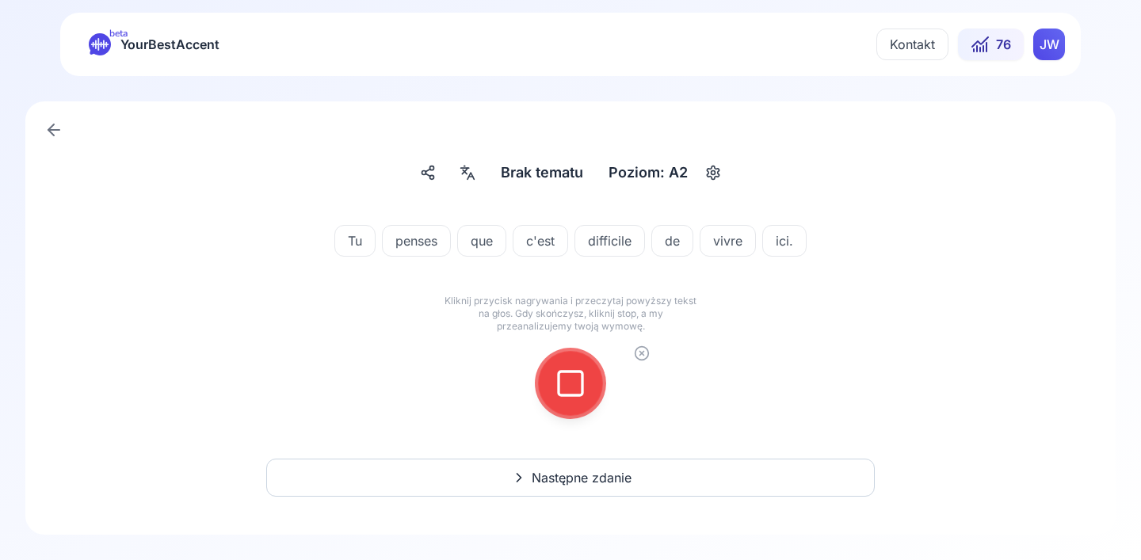
click at [565, 391] on icon at bounding box center [571, 384] width 32 height 32
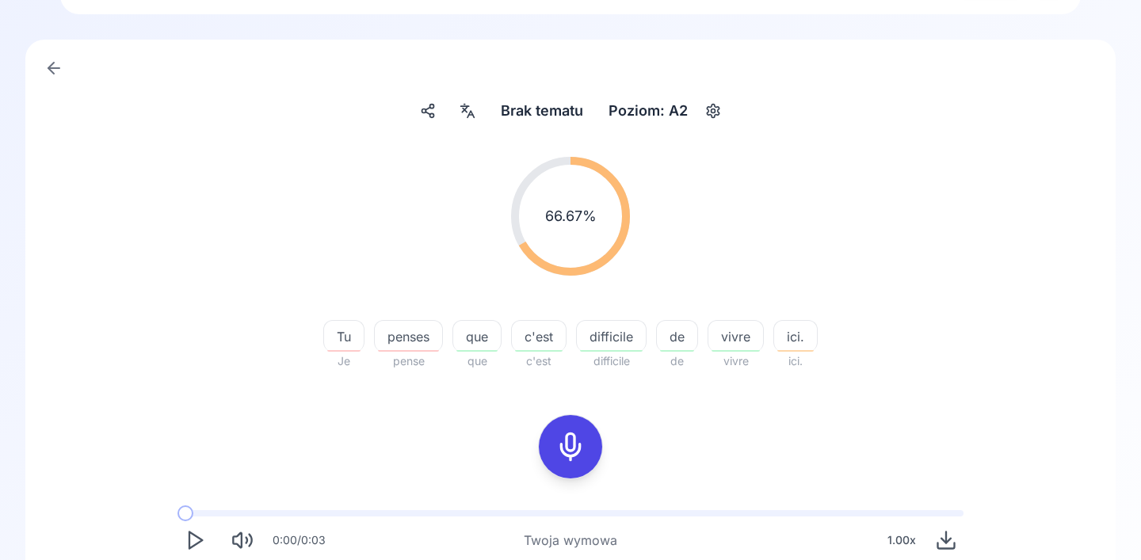
scroll to position [106, 0]
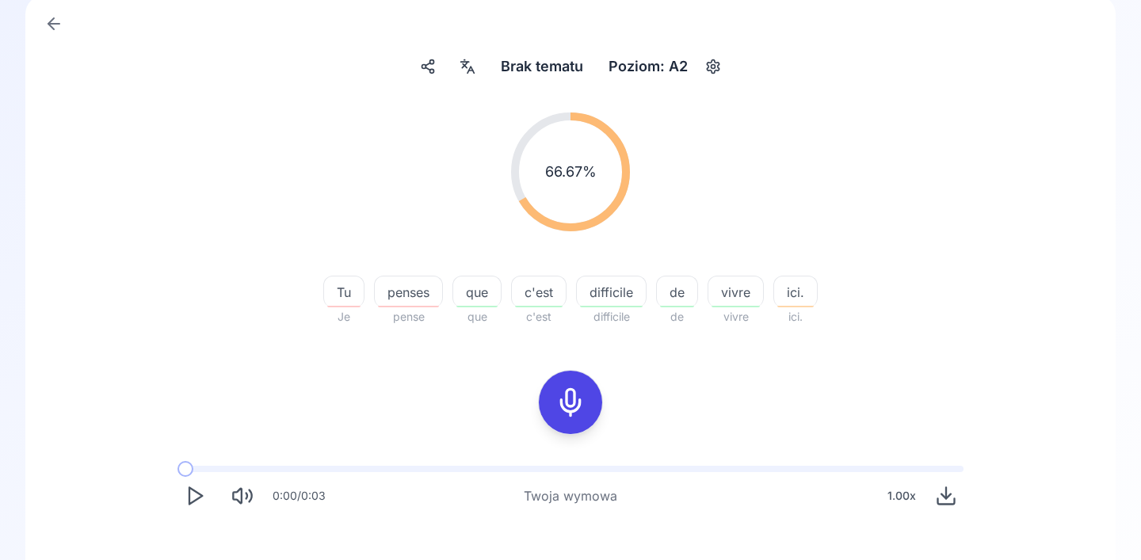
click at [562, 401] on icon at bounding box center [571, 403] width 32 height 32
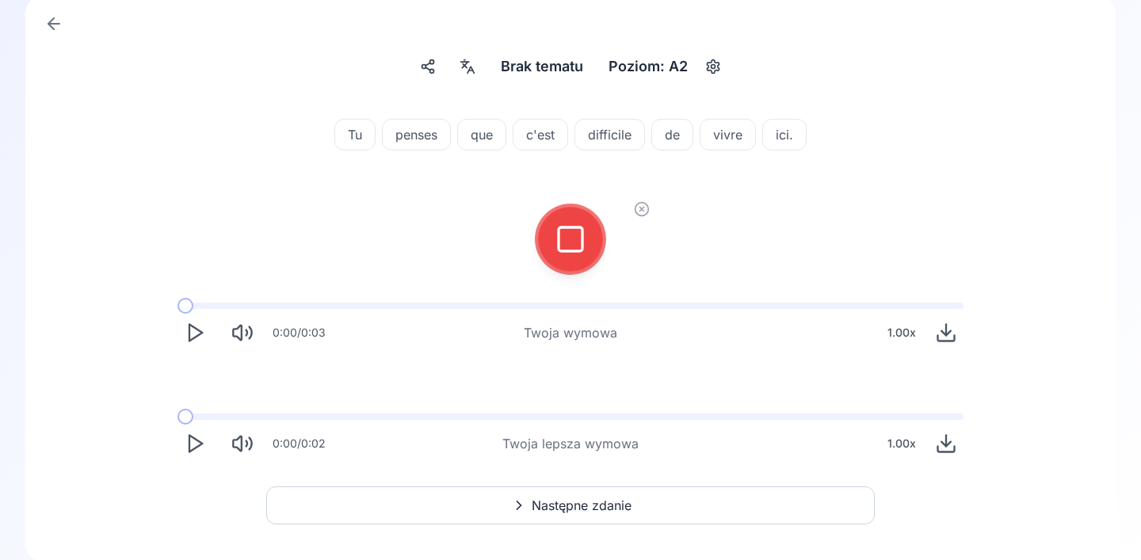
click at [578, 224] on icon at bounding box center [571, 239] width 32 height 32
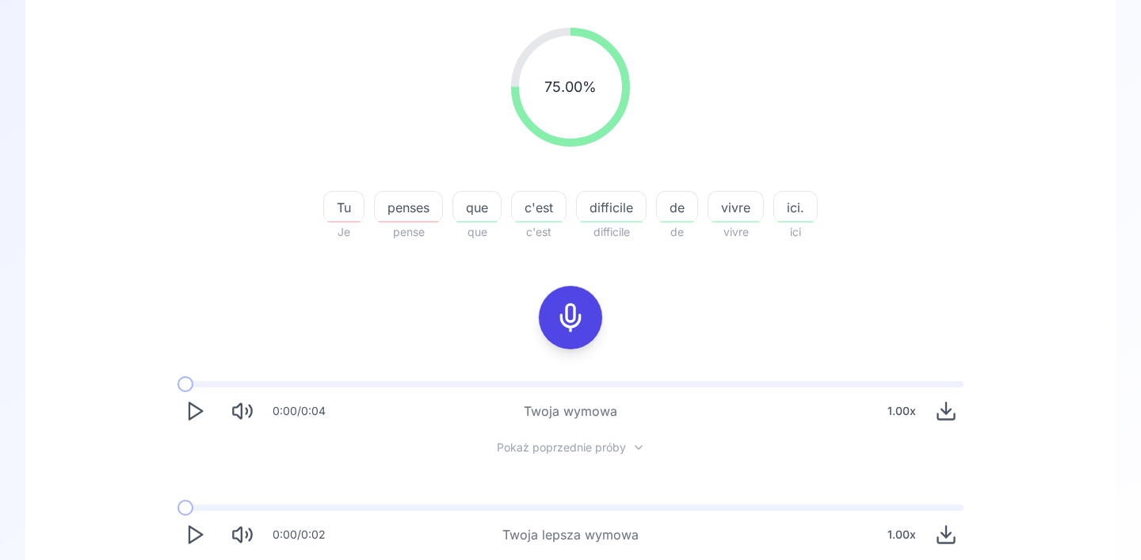
scroll to position [193, 0]
click at [559, 320] on rect at bounding box center [571, 315] width 24 height 24
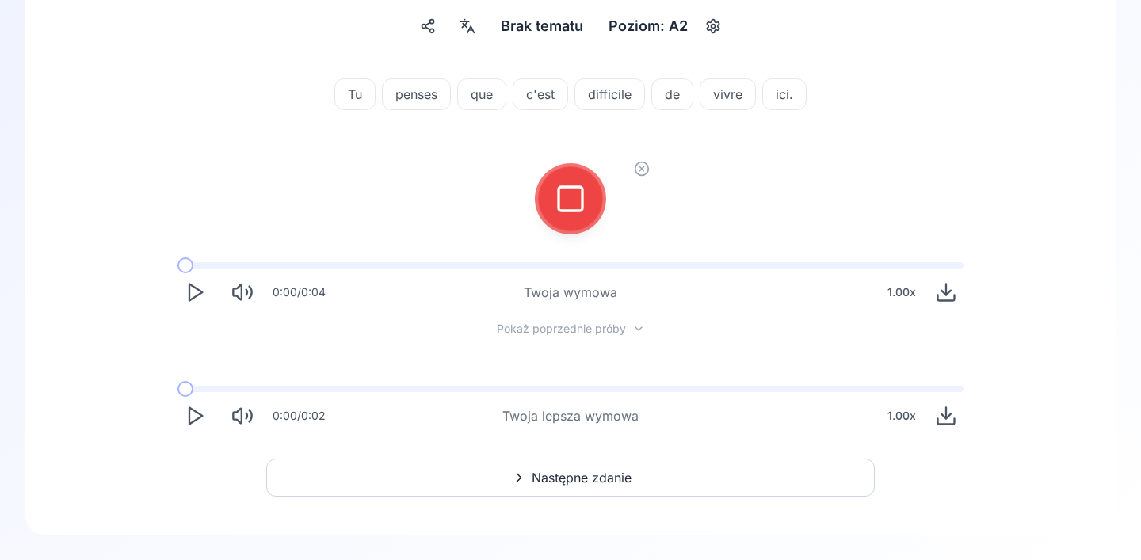
click at [574, 221] on div at bounding box center [570, 198] width 38 height 63
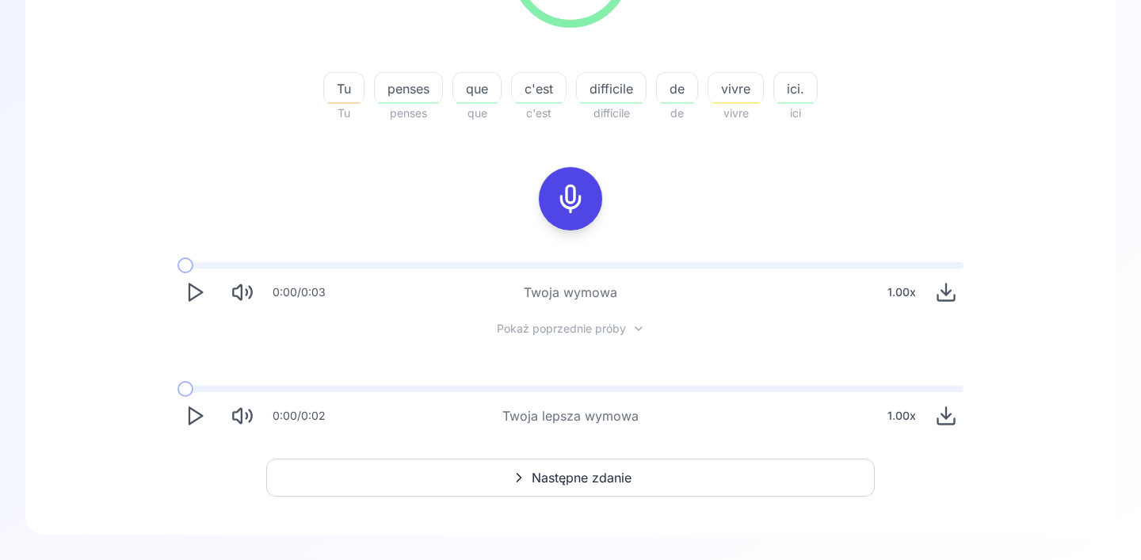
scroll to position [310, 0]
click at [517, 481] on icon at bounding box center [519, 478] width 4 height 8
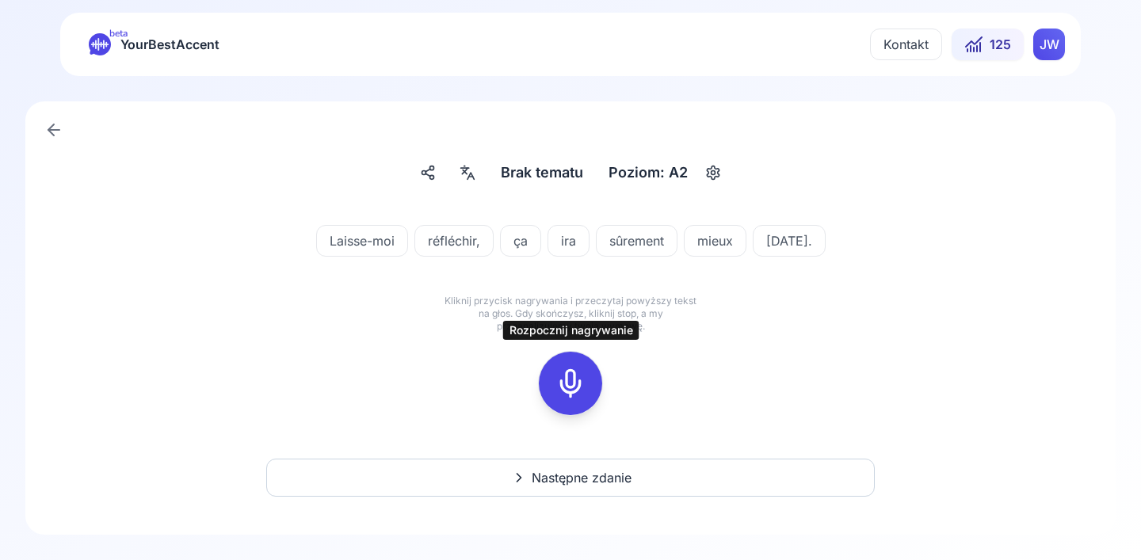
click at [569, 388] on icon at bounding box center [571, 384] width 32 height 32
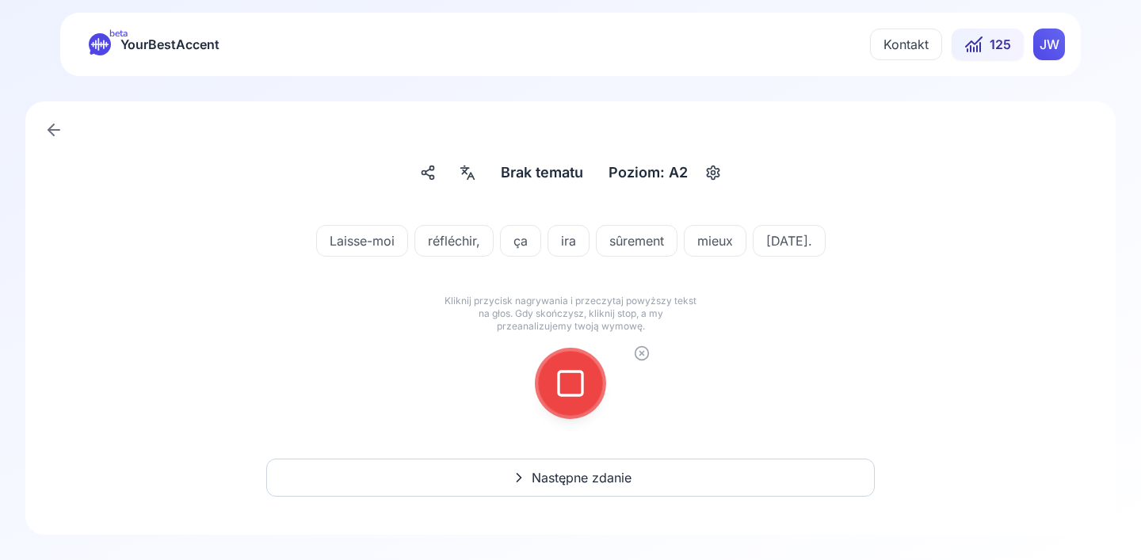
click at [569, 388] on icon at bounding box center [571, 384] width 32 height 32
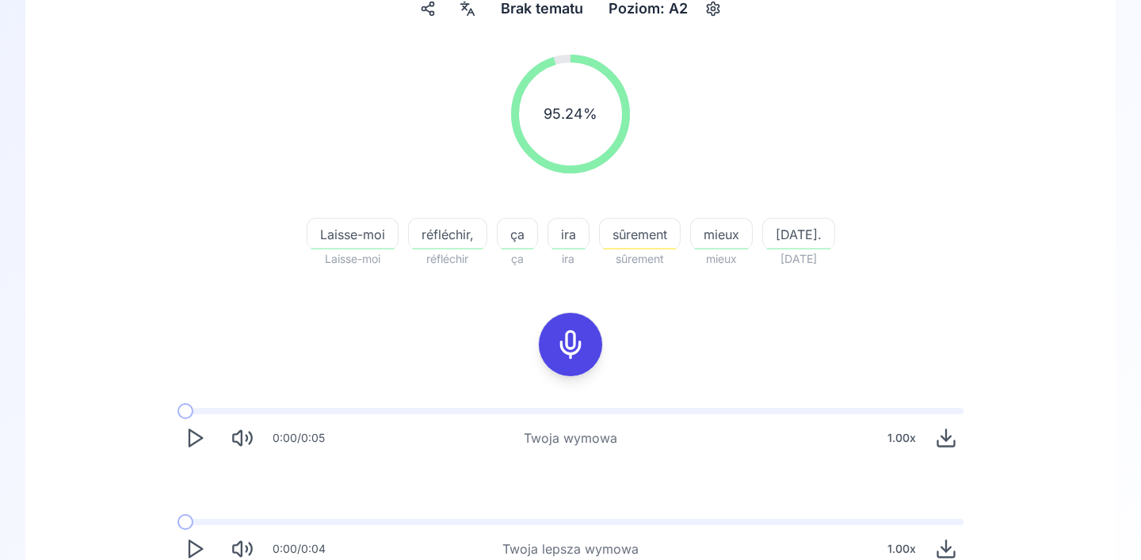
scroll to position [250, 0]
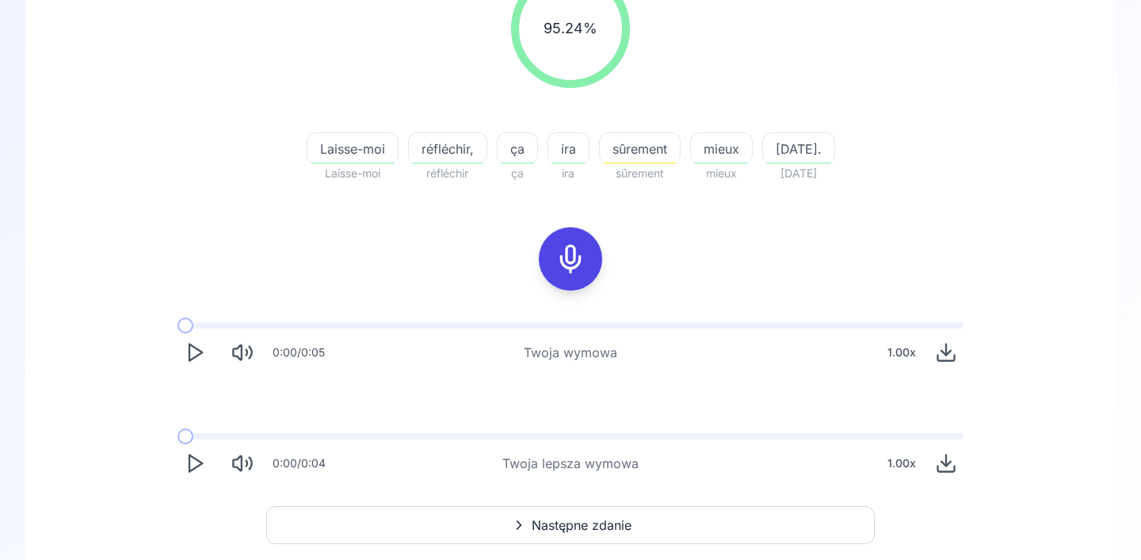
click at [503, 528] on button "Następne zdanie" at bounding box center [570, 525] width 608 height 38
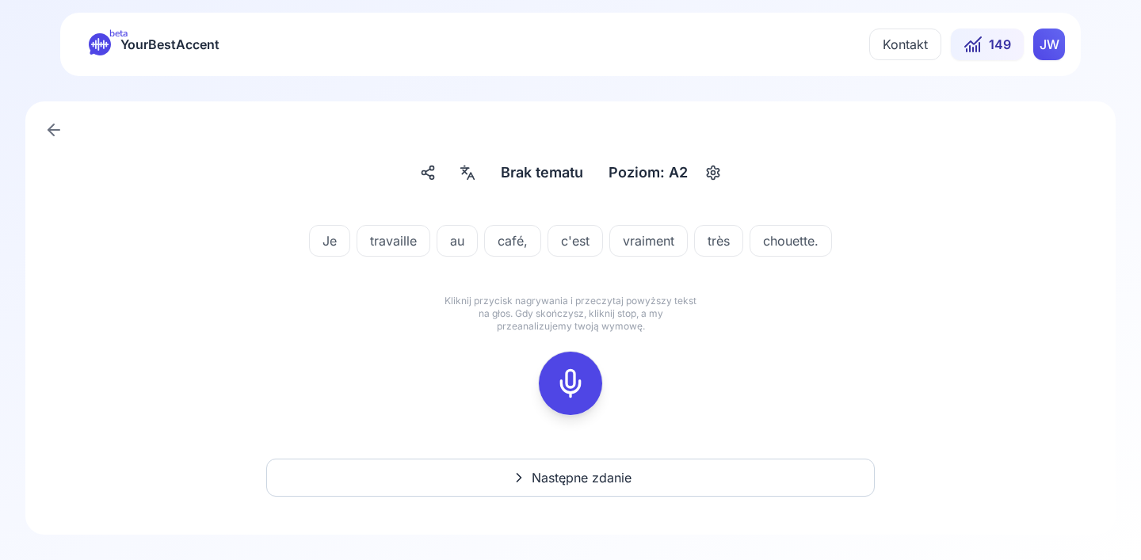
click at [559, 366] on div at bounding box center [570, 383] width 38 height 63
click at [559, 369] on icon at bounding box center [571, 384] width 32 height 32
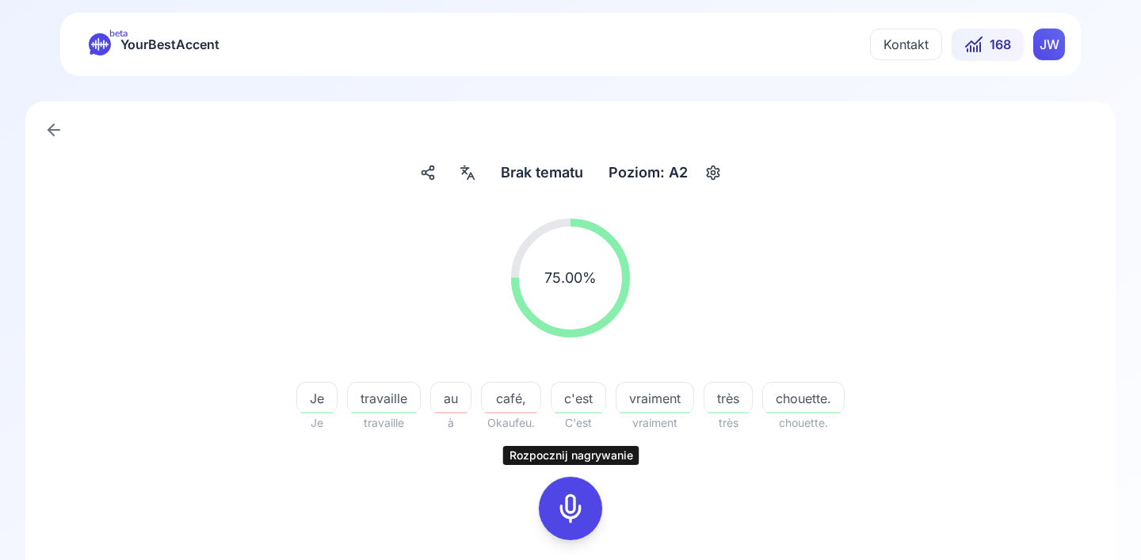
click at [552, 505] on div at bounding box center [570, 508] width 38 height 63
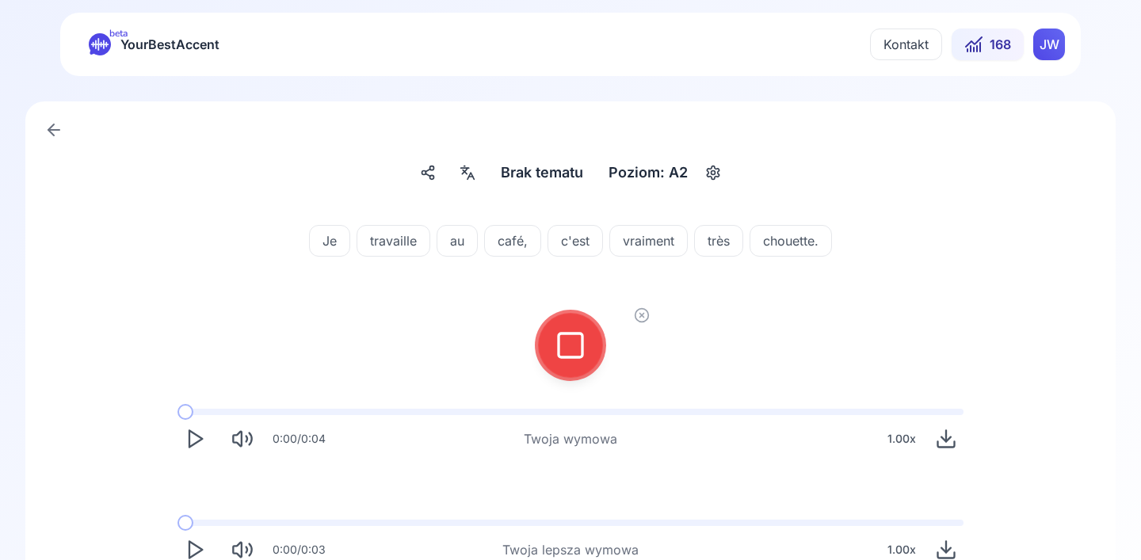
click at [571, 334] on rect at bounding box center [571, 346] width 24 height 24
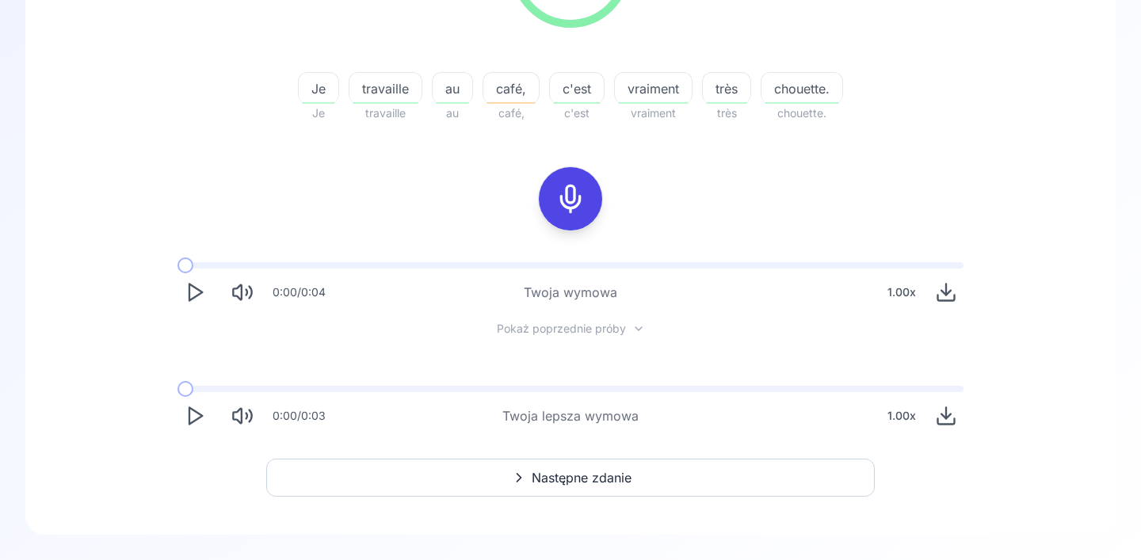
scroll to position [310, 0]
click at [810, 90] on span "chouette." at bounding box center [801, 88] width 81 height 19
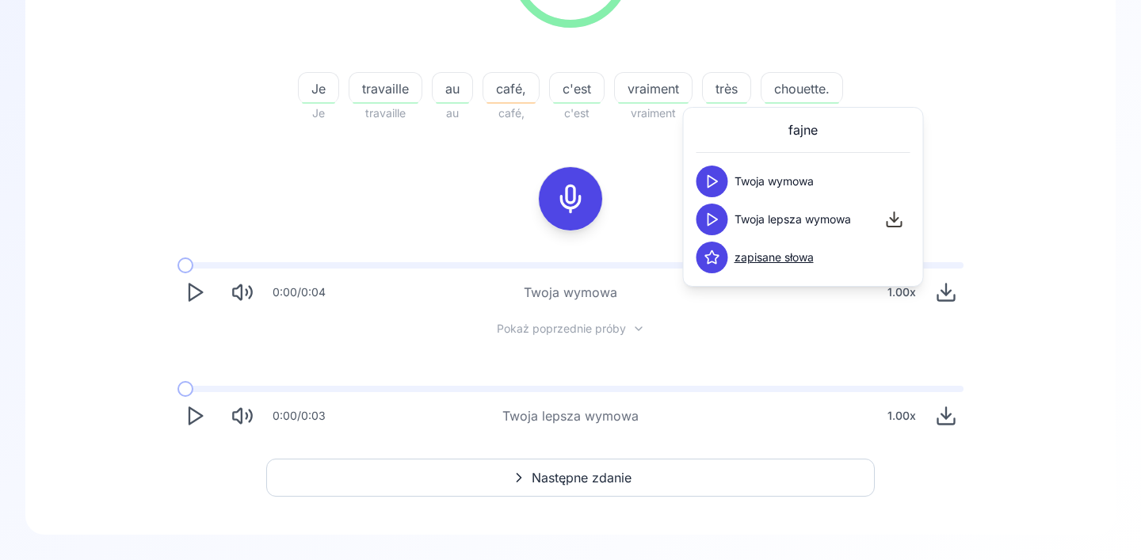
click at [709, 218] on icon at bounding box center [712, 220] width 16 height 16
click at [890, 65] on div "91.67 % 91.67 % Je Je travaille travaille au au café, café, c'est c'est vraimen…" at bounding box center [570, 15] width 913 height 239
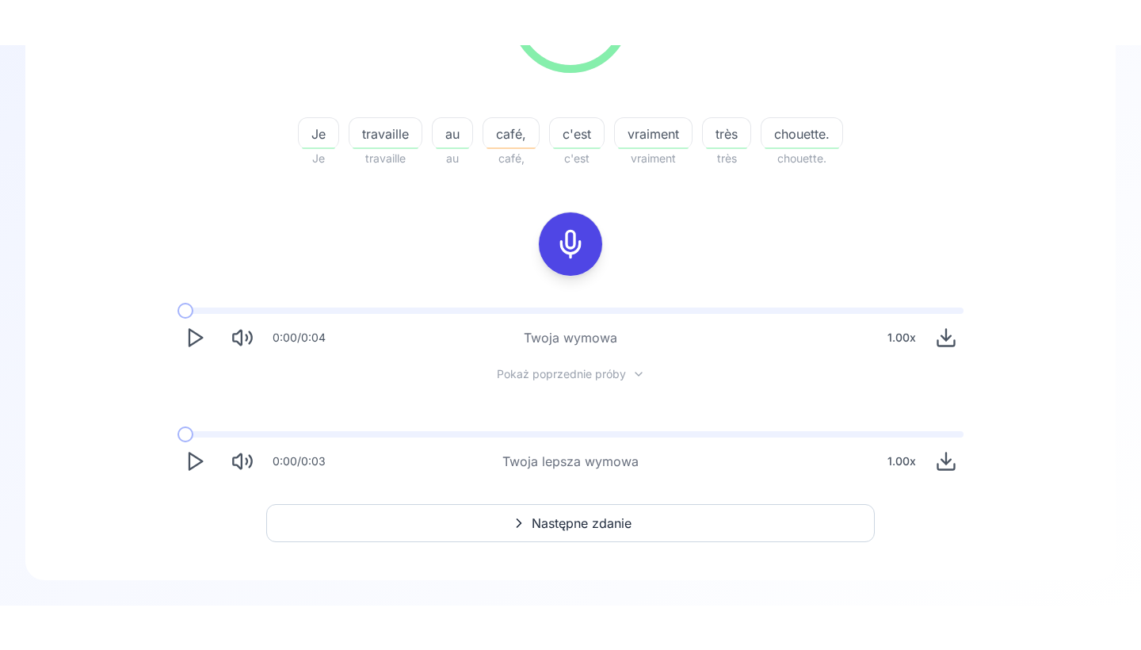
scroll to position [220, 0]
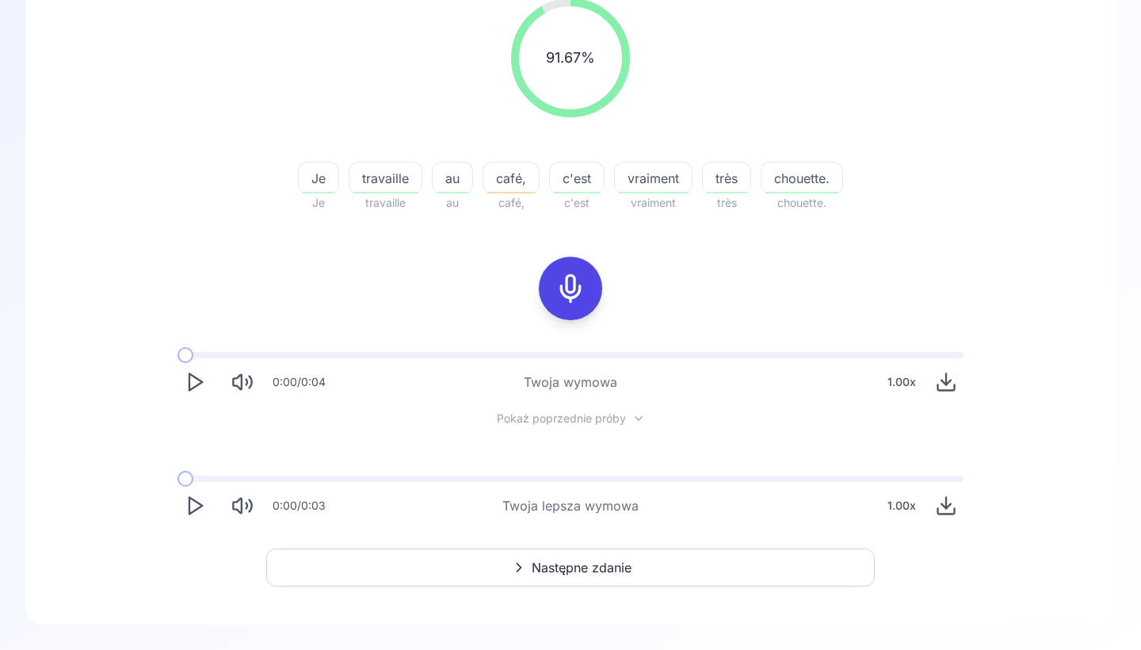
click at [385, 559] on div "91.67 % 91.67 % Je Je travaille travaille au au café, café, c'est c'est vraimen…" at bounding box center [570, 285] width 1027 height 613
click at [391, 559] on button "Następne zdanie" at bounding box center [570, 567] width 608 height 38
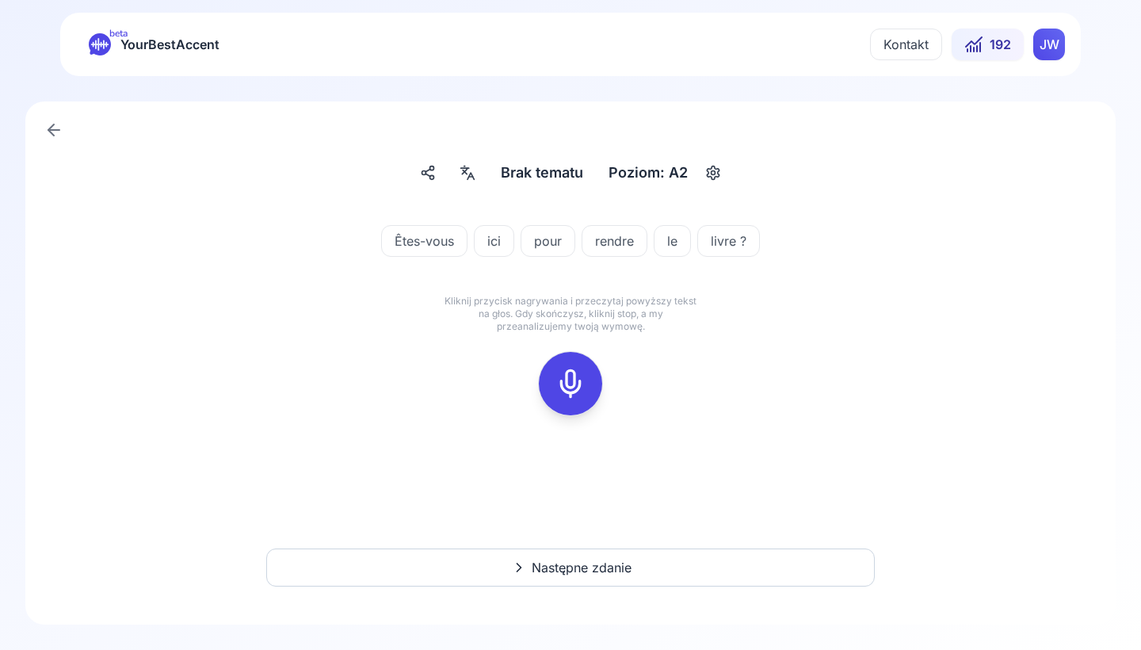
click at [570, 398] on icon at bounding box center [571, 384] width 32 height 32
click at [574, 388] on icon at bounding box center [571, 384] width 32 height 32
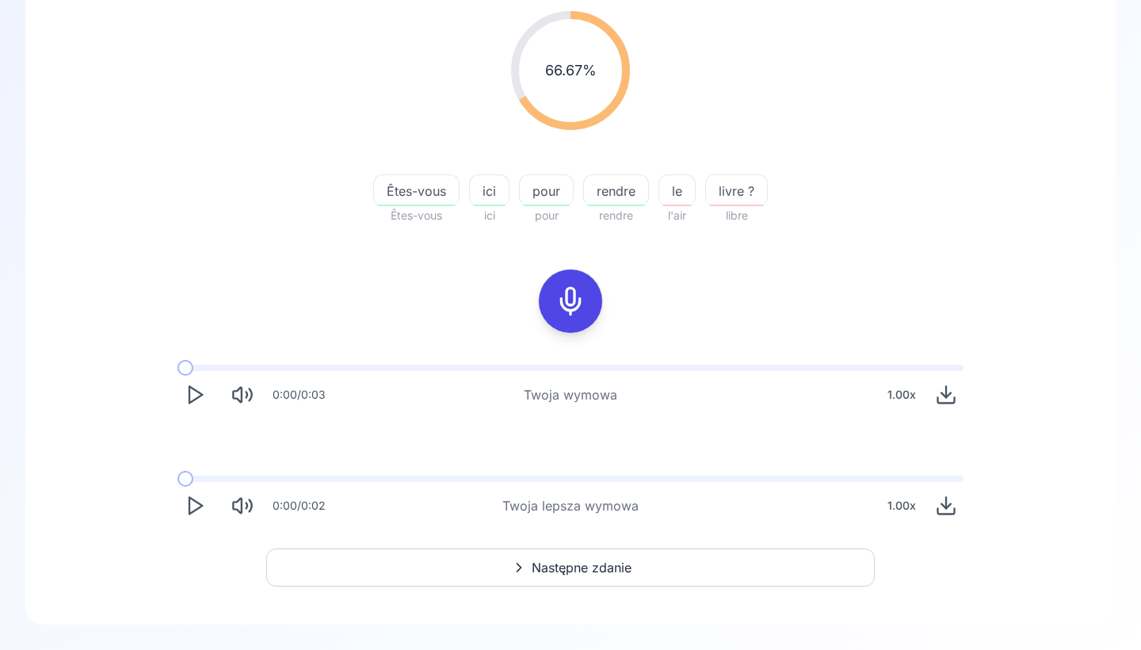
scroll to position [208, 0]
click at [500, 559] on button "Następne zdanie" at bounding box center [570, 567] width 608 height 38
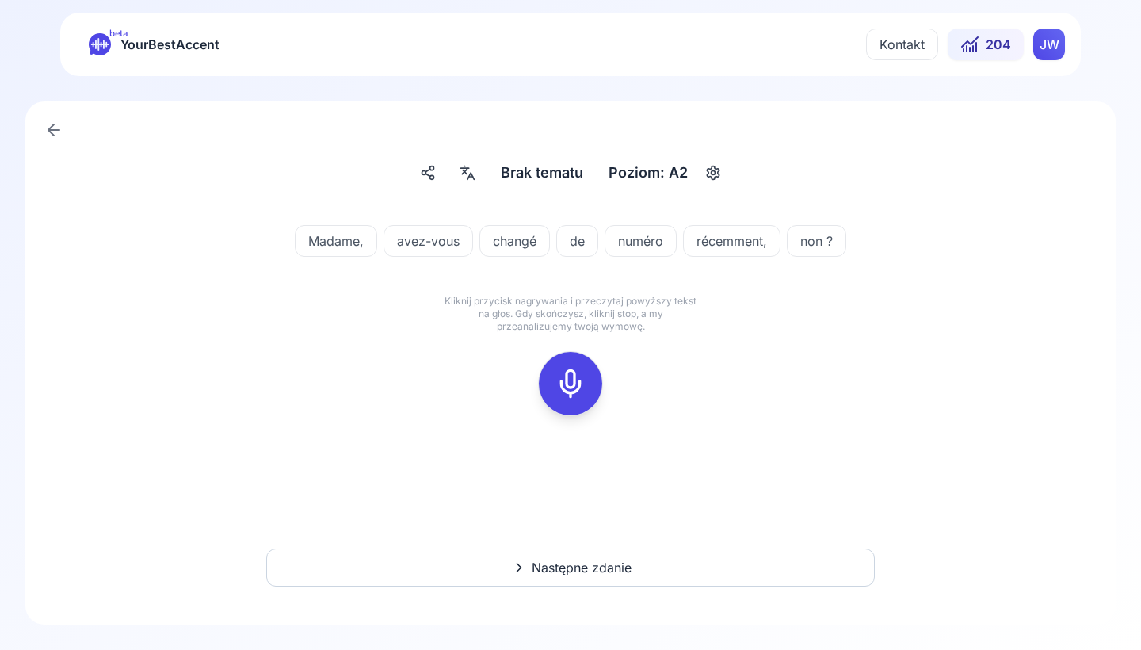
click at [580, 376] on icon at bounding box center [571, 384] width 32 height 32
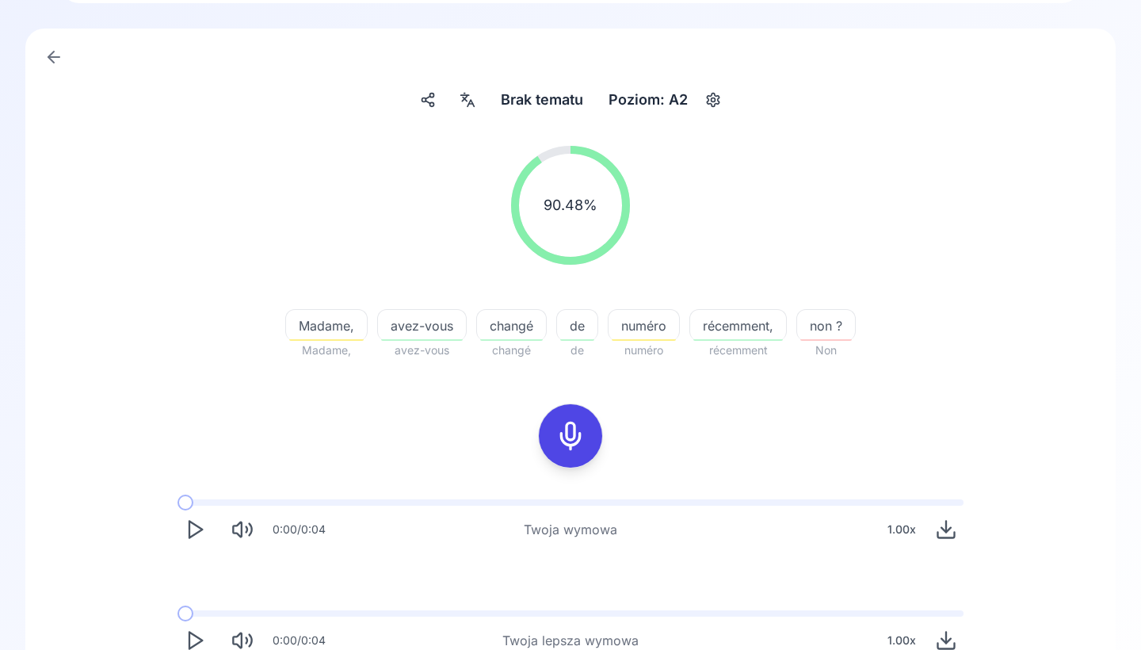
click at [569, 457] on div at bounding box center [570, 435] width 38 height 63
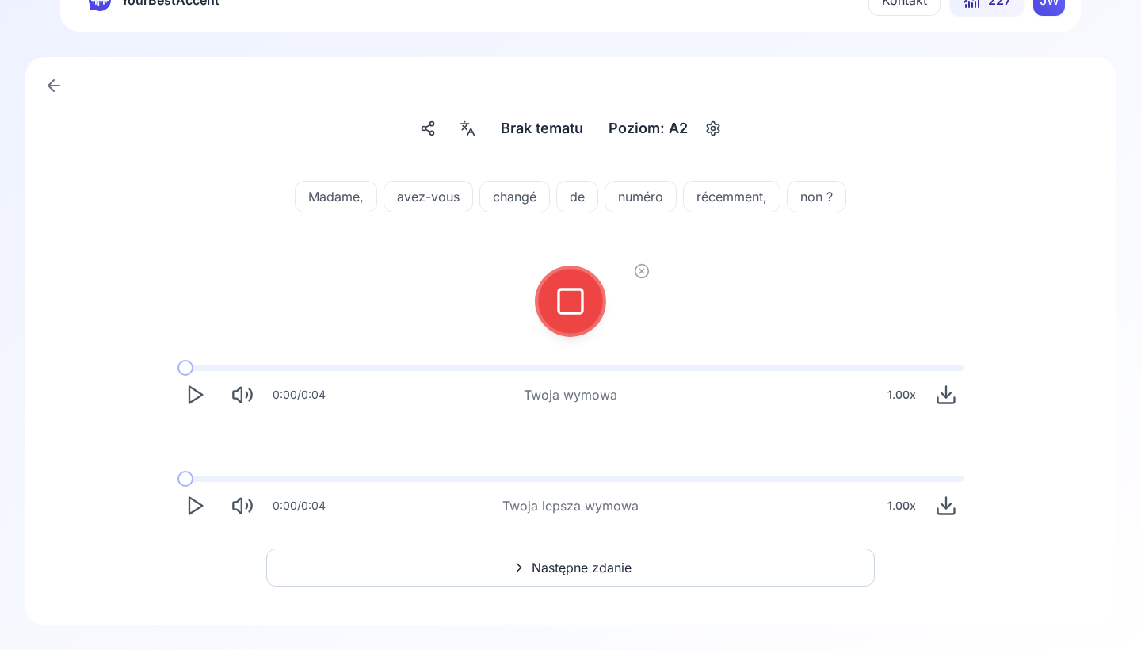
scroll to position [44, 0]
click at [564, 299] on icon at bounding box center [571, 301] width 32 height 32
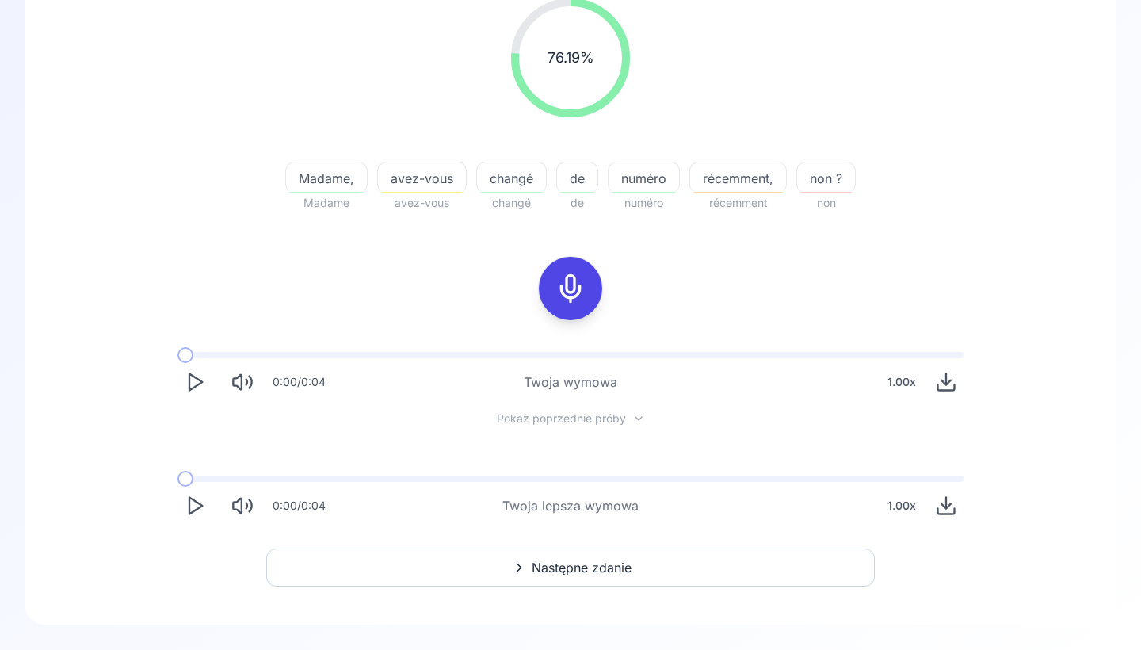
scroll to position [220, 0]
click at [516, 556] on button "Następne zdanie" at bounding box center [570, 567] width 608 height 38
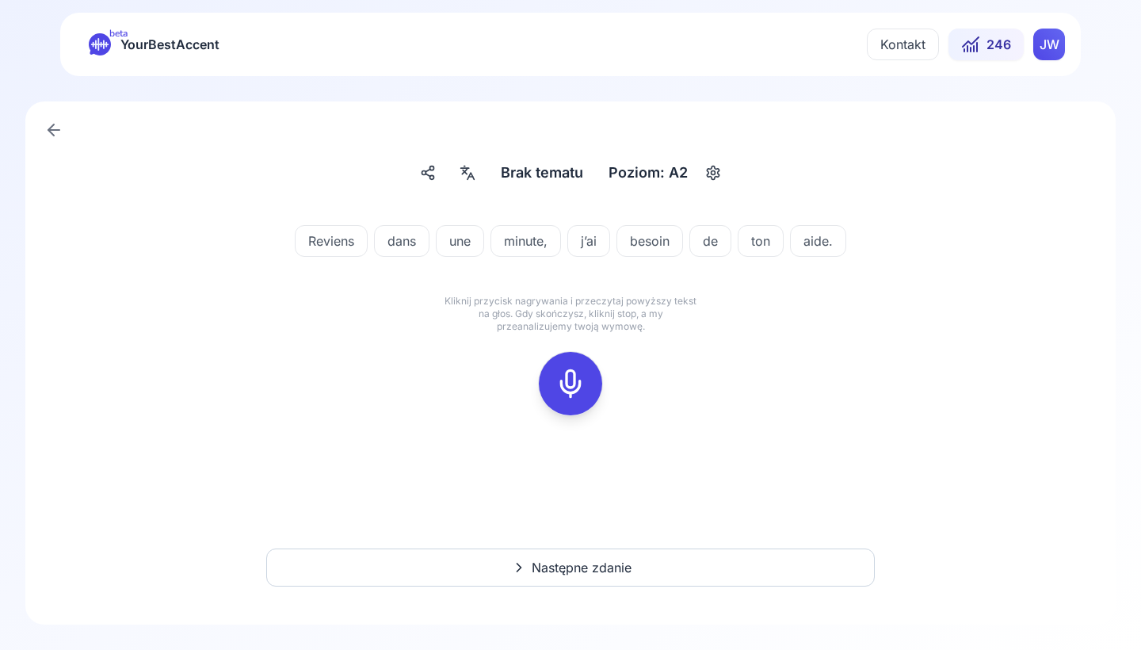
click at [577, 402] on div at bounding box center [570, 383] width 38 height 63
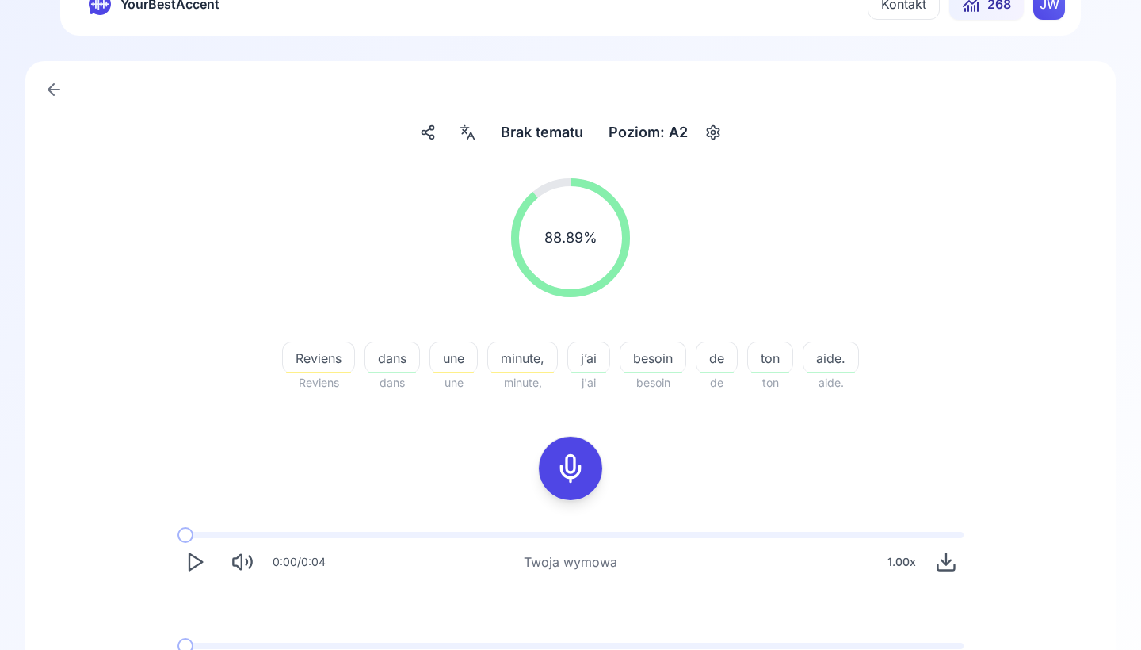
scroll to position [61, 0]
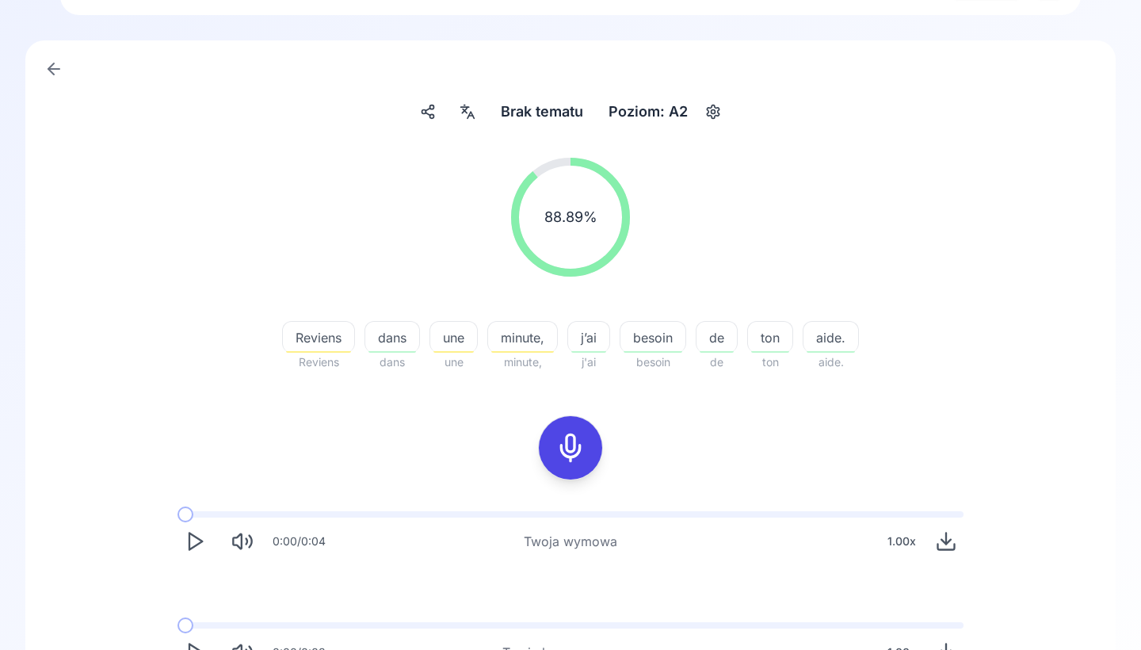
click at [314, 331] on span "Reviens" at bounding box center [318, 337] width 71 height 19
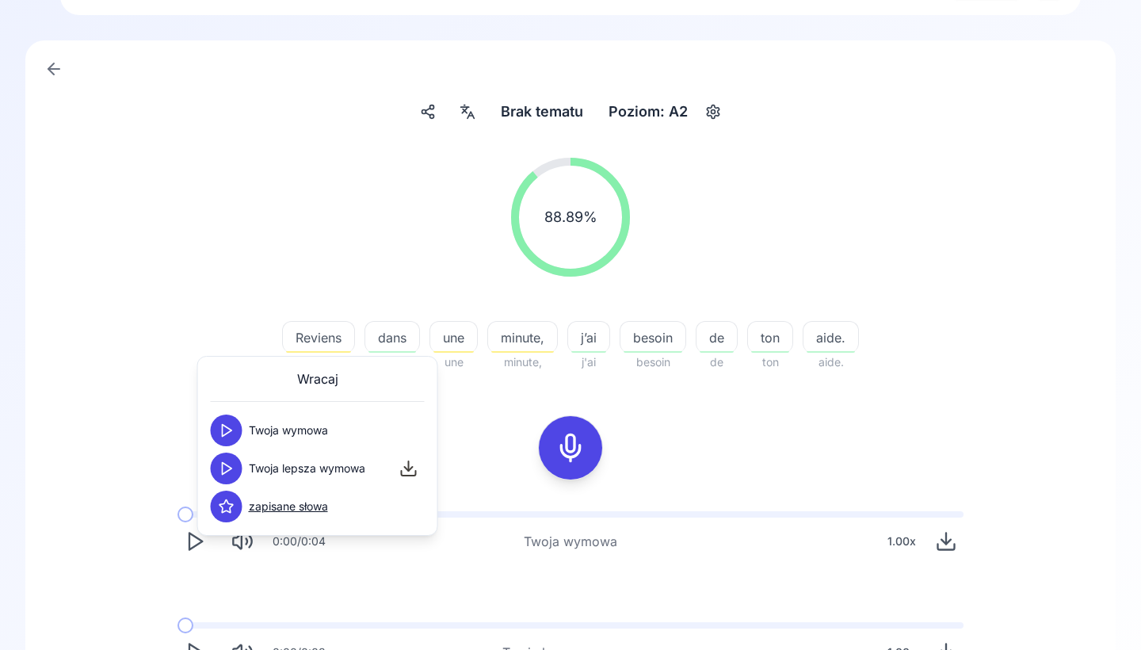
click at [225, 468] on icon at bounding box center [227, 468] width 16 height 16
click at [220, 474] on icon at bounding box center [227, 468] width 16 height 16
click at [234, 318] on div "88.89 % 88.89 % Reviens Reviens dans dans une une minute, minute, j’ai j'ai bes…" at bounding box center [570, 264] width 913 height 239
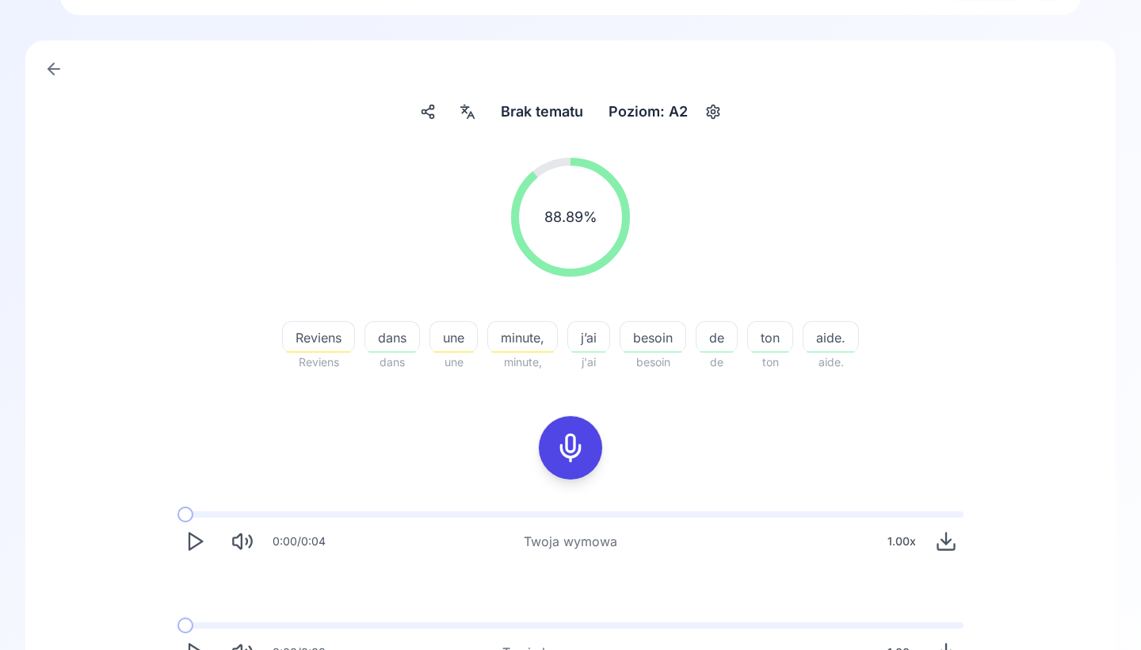
click at [559, 453] on rect at bounding box center [571, 448] width 24 height 24
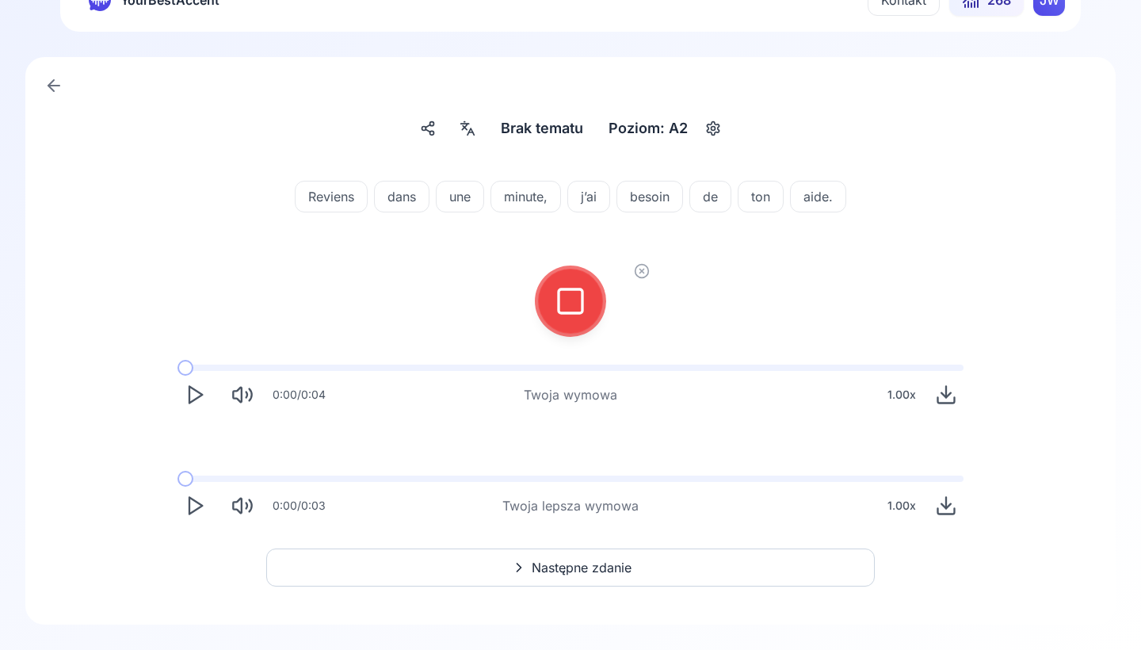
scroll to position [44, 0]
click at [577, 284] on div at bounding box center [570, 300] width 38 height 63
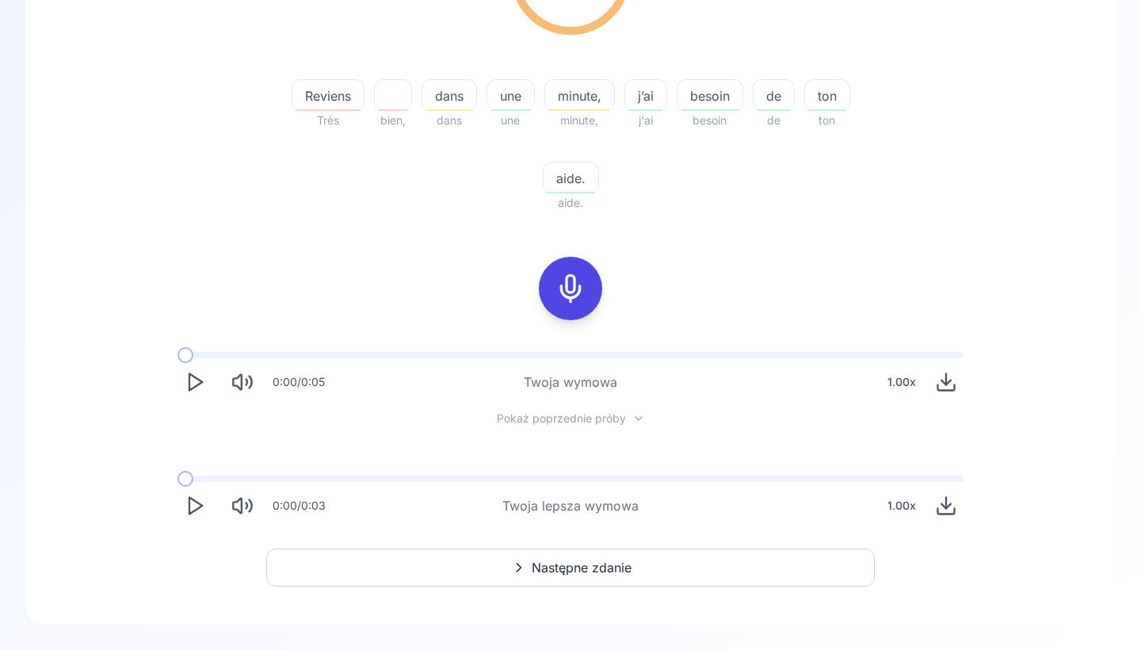
scroll to position [303, 0]
click at [471, 559] on button "Następne zdanie" at bounding box center [570, 567] width 608 height 38
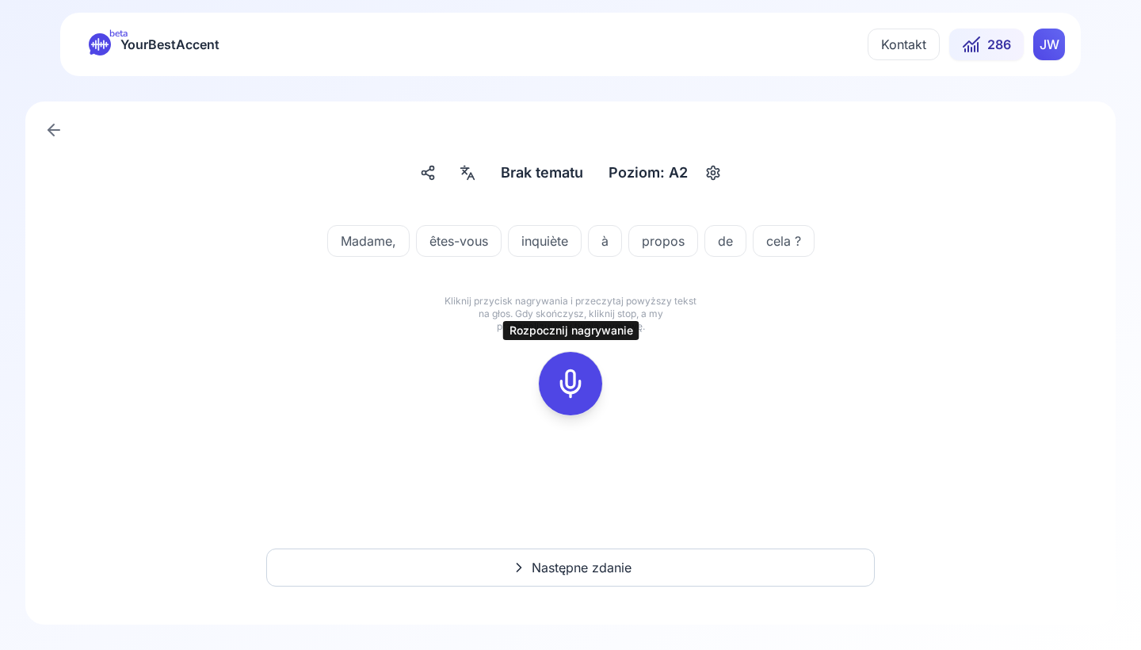
click at [565, 391] on icon at bounding box center [571, 384] width 32 height 32
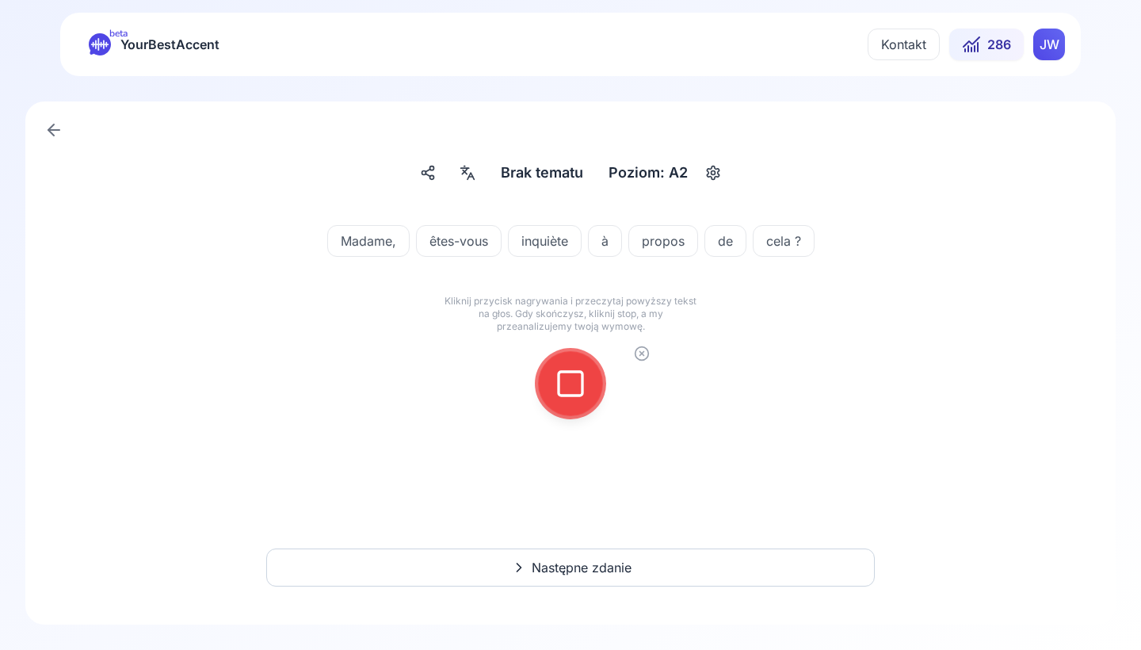
click at [574, 372] on rect at bounding box center [571, 384] width 24 height 24
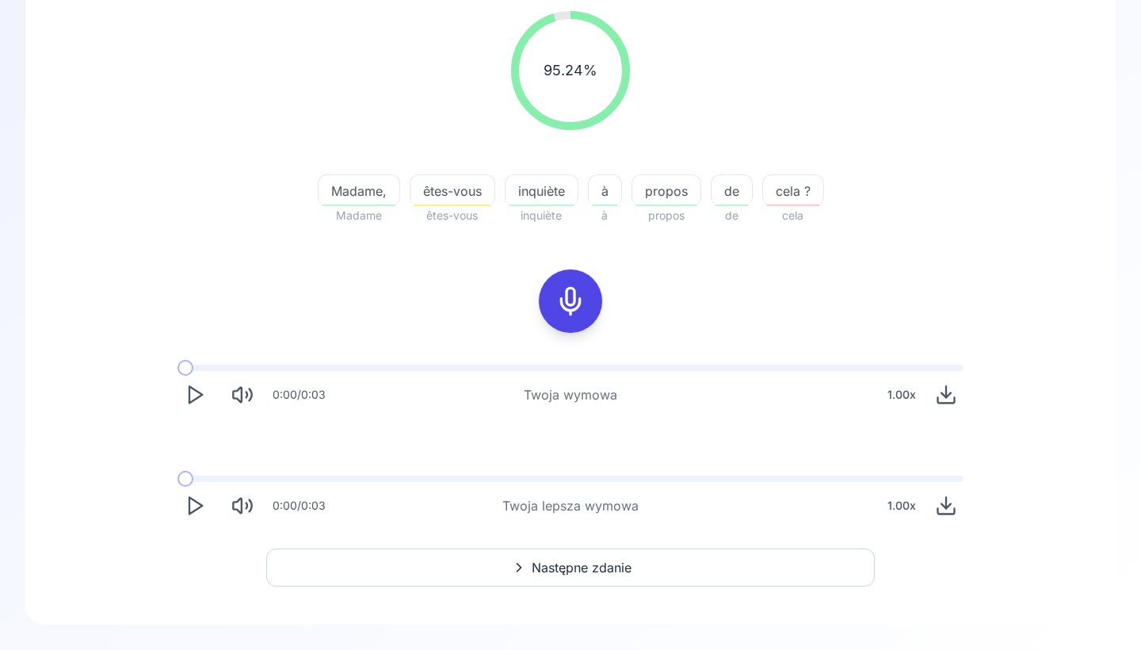
scroll to position [208, 0]
click at [192, 510] on icon "Play" at bounding box center [195, 505] width 22 height 22
click at [191, 509] on icon "Play" at bounding box center [195, 505] width 22 height 22
click at [194, 505] on icon "Play" at bounding box center [195, 505] width 22 height 22
click at [198, 507] on icon "Play" at bounding box center [195, 505] width 22 height 22
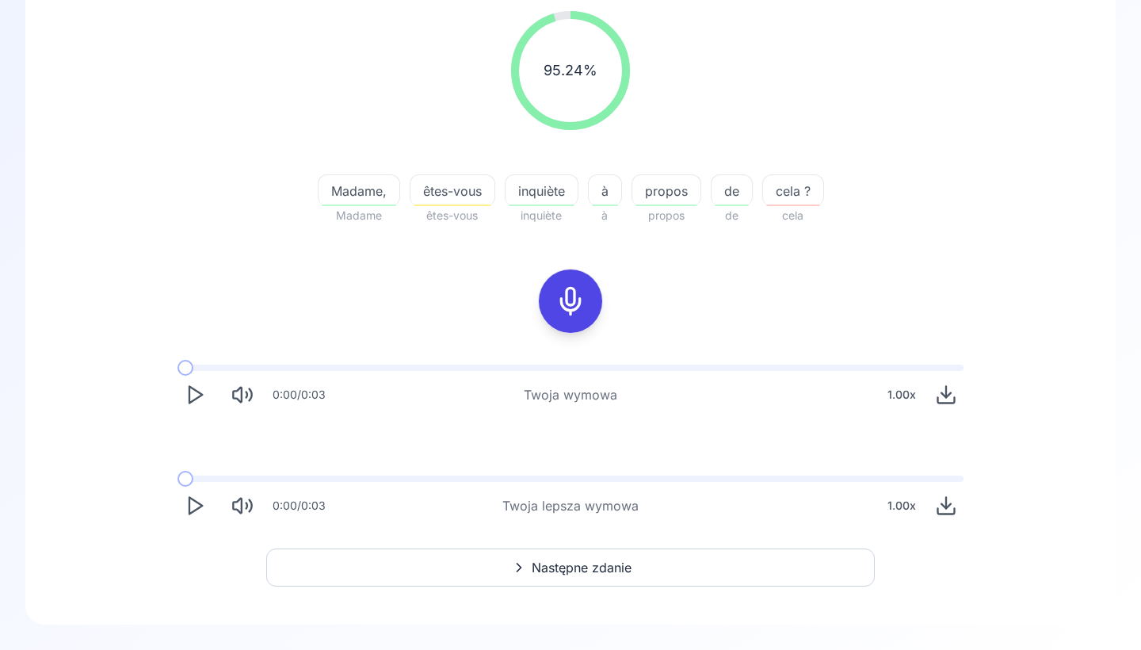
click at [519, 559] on icon at bounding box center [518, 567] width 19 height 16
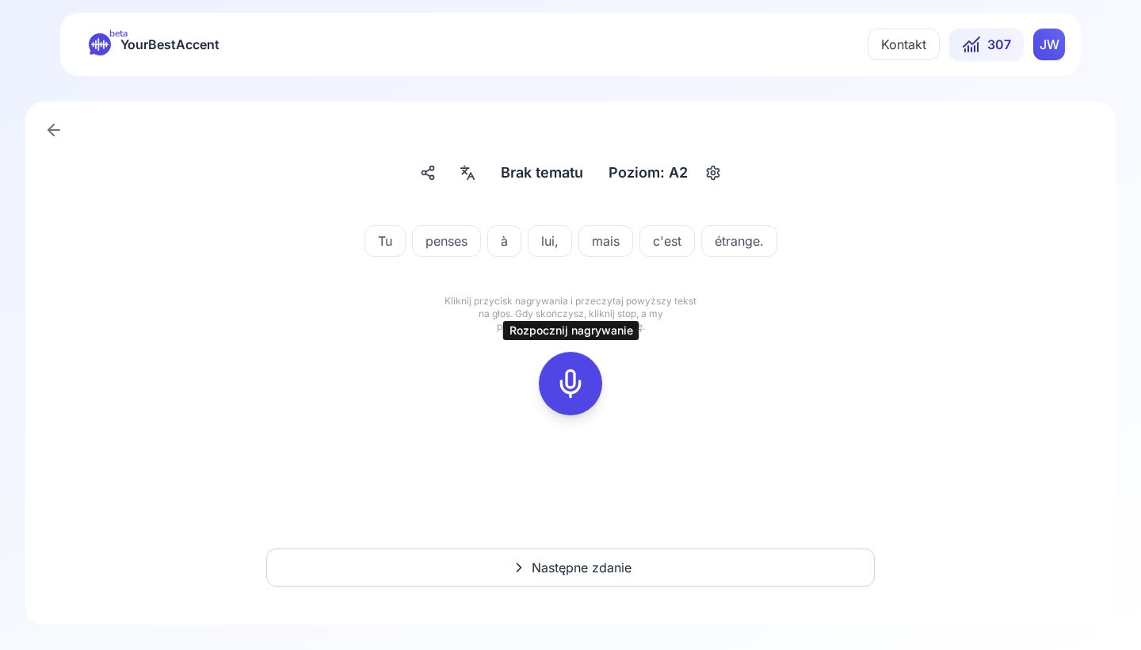
click at [564, 374] on icon at bounding box center [571, 384] width 32 height 32
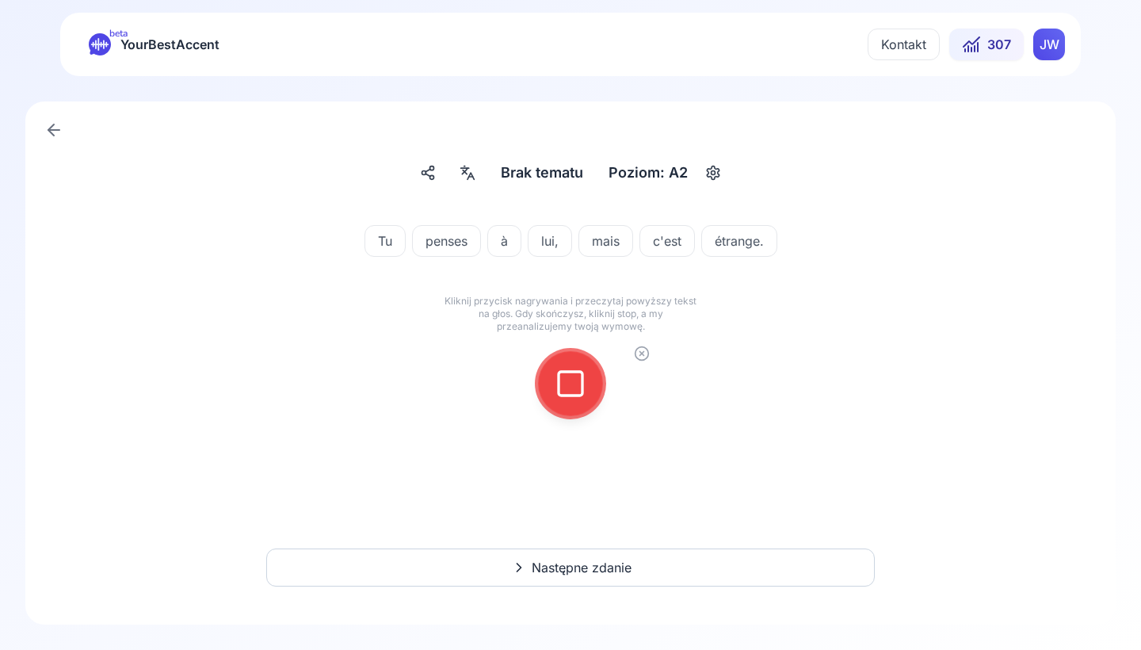
click at [564, 374] on icon at bounding box center [571, 384] width 32 height 32
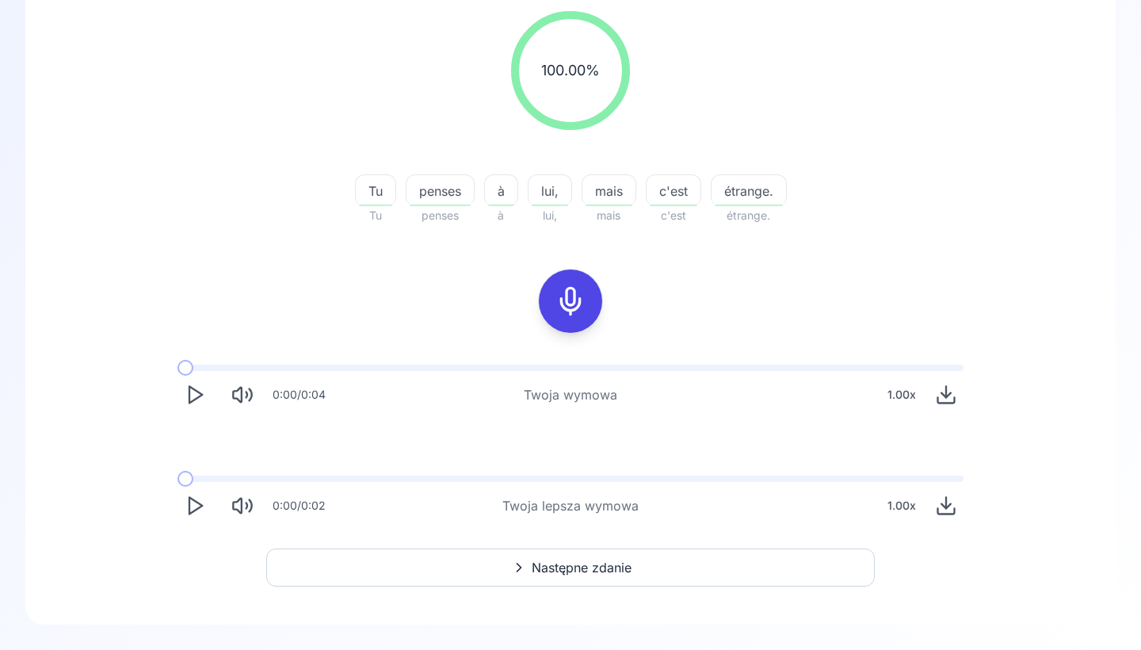
scroll to position [208, 0]
click at [192, 514] on icon "Play" at bounding box center [195, 505] width 22 height 22
click at [194, 505] on icon "Play" at bounding box center [195, 505] width 22 height 22
click at [383, 189] on span "Tu" at bounding box center [376, 190] width 40 height 19
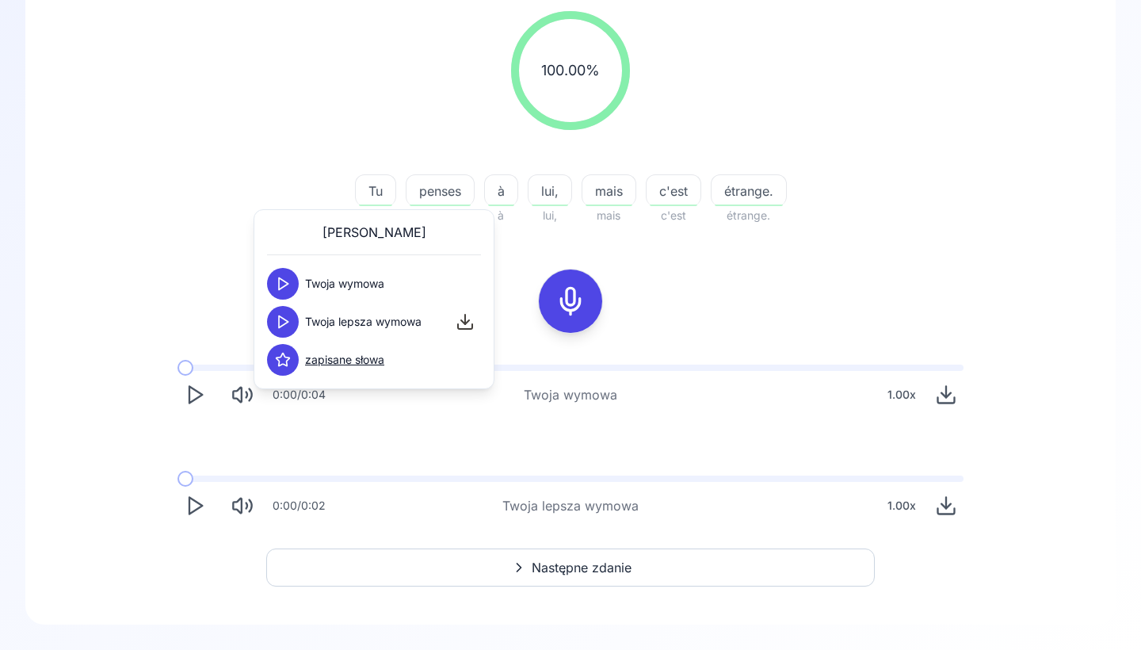
click at [287, 322] on polygon at bounding box center [284, 322] width 10 height 12
click at [435, 180] on div "penses" at bounding box center [440, 190] width 69 height 32
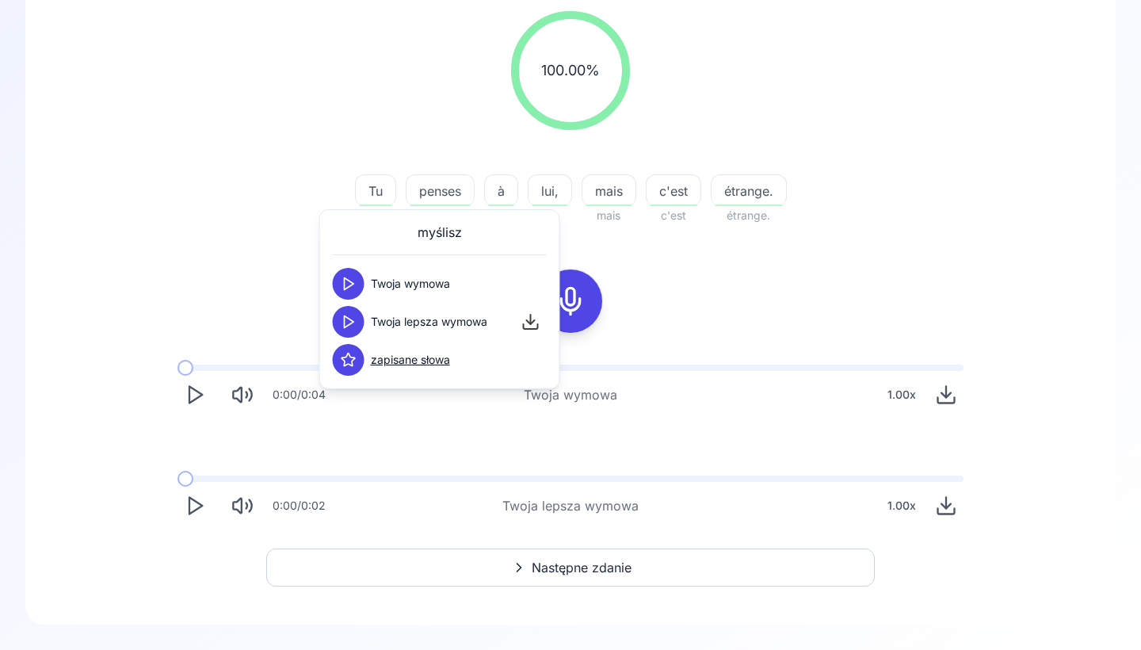
click at [348, 322] on icon at bounding box center [349, 322] width 16 height 16
click at [266, 302] on div "100.00 % 100.00 % Tu Tu penses penses à à lui, lui, mais mais c'est c'est étran…" at bounding box center [570, 266] width 1014 height 537
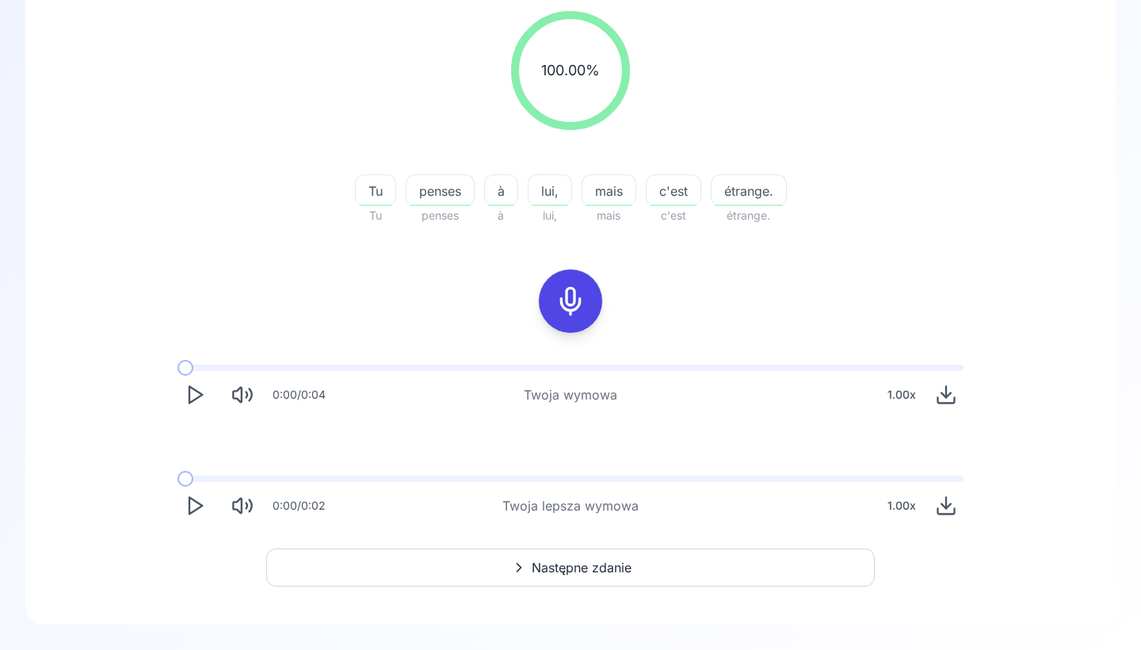
click at [196, 512] on icon "Play" at bounding box center [195, 505] width 22 height 22
click at [203, 391] on icon "Play" at bounding box center [195, 394] width 22 height 22
click at [195, 387] on icon "Play" at bounding box center [195, 394] width 22 height 22
click at [494, 559] on button "Następne zdanie" at bounding box center [570, 567] width 608 height 38
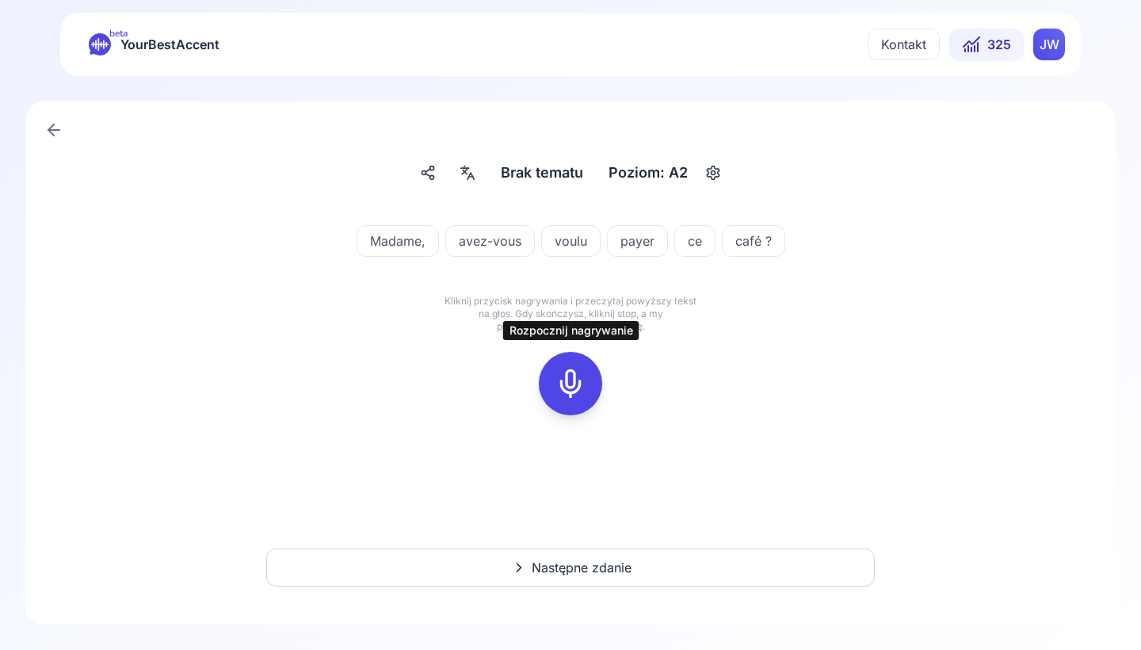
click at [585, 376] on div at bounding box center [570, 383] width 38 height 63
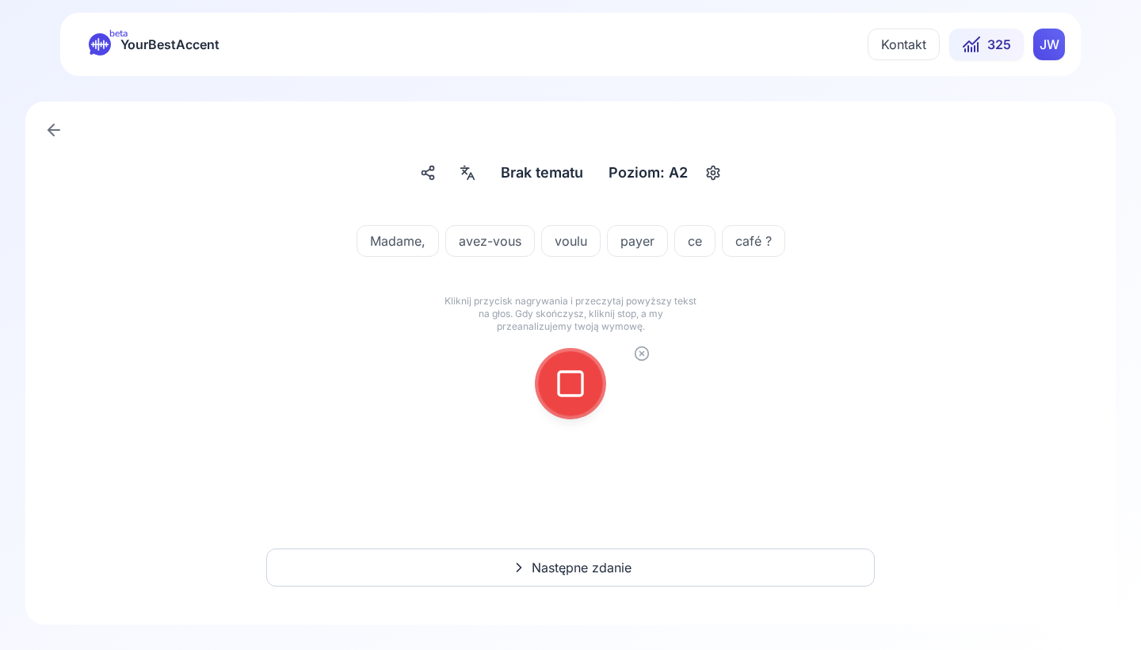
click at [585, 376] on div at bounding box center [570, 383] width 38 height 63
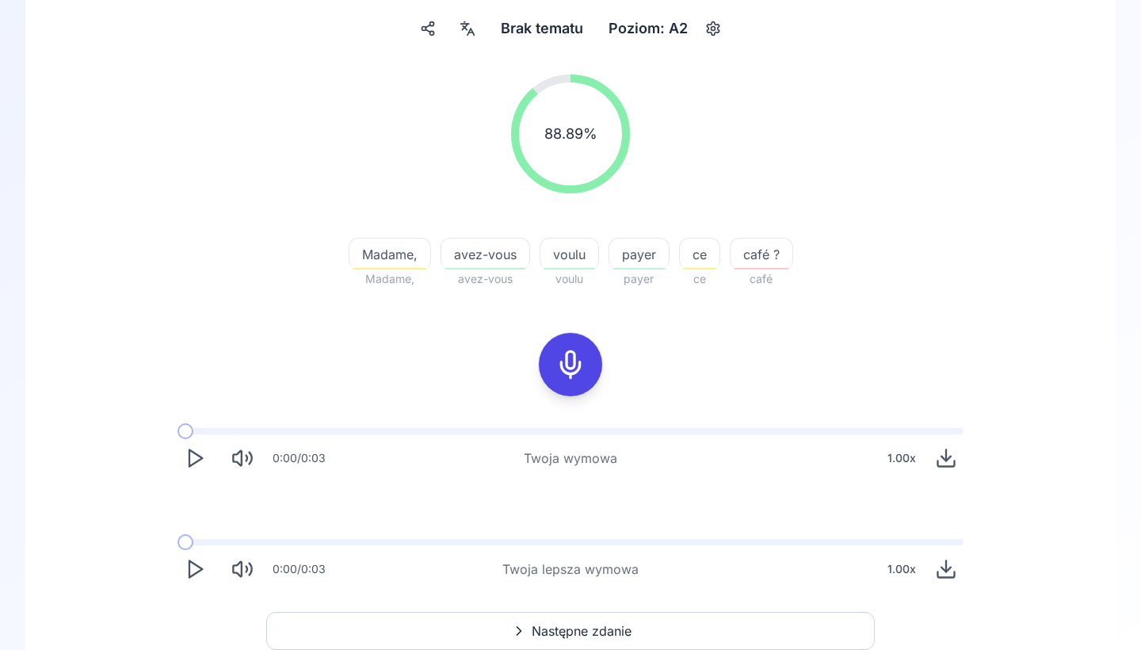
scroll to position [150, 0]
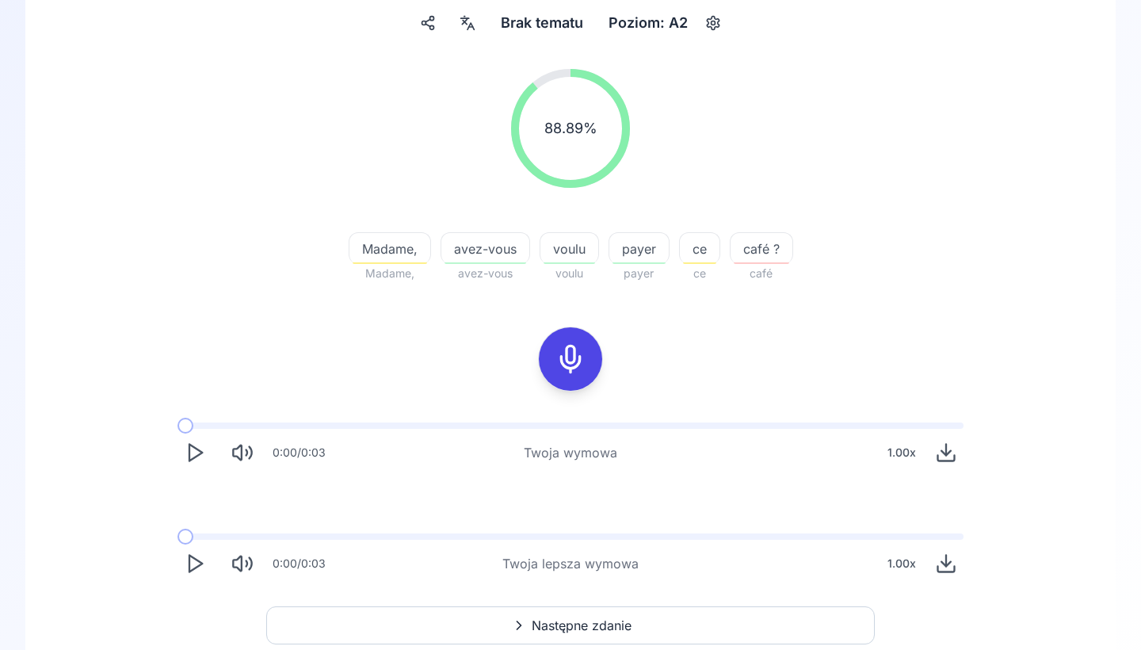
click at [202, 559] on icon "Play" at bounding box center [195, 563] width 22 height 22
click at [317, 559] on button "Następne zdanie" at bounding box center [570, 625] width 608 height 38
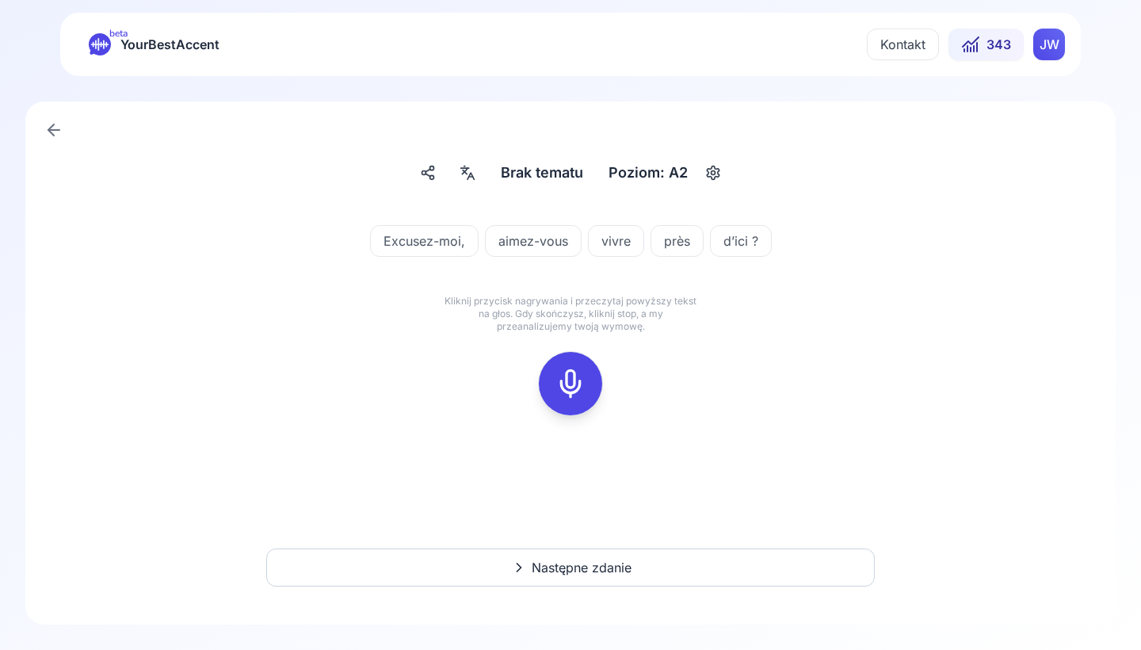
click at [559, 384] on rect at bounding box center [571, 384] width 24 height 24
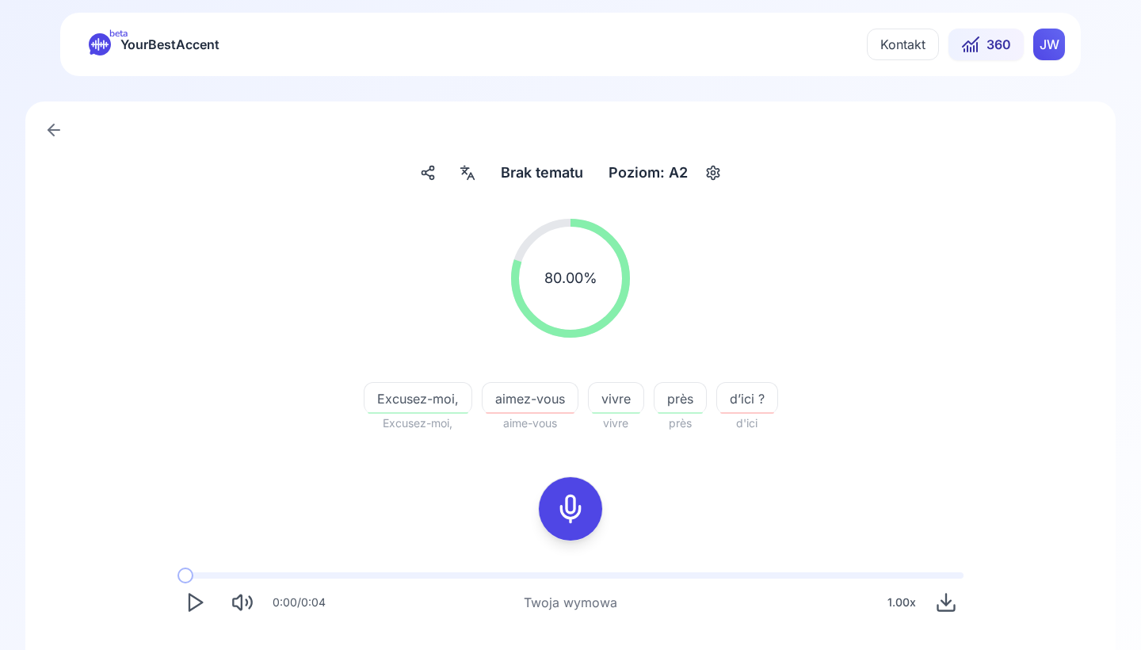
click at [526, 408] on div "aimez-vous" at bounding box center [530, 398] width 97 height 32
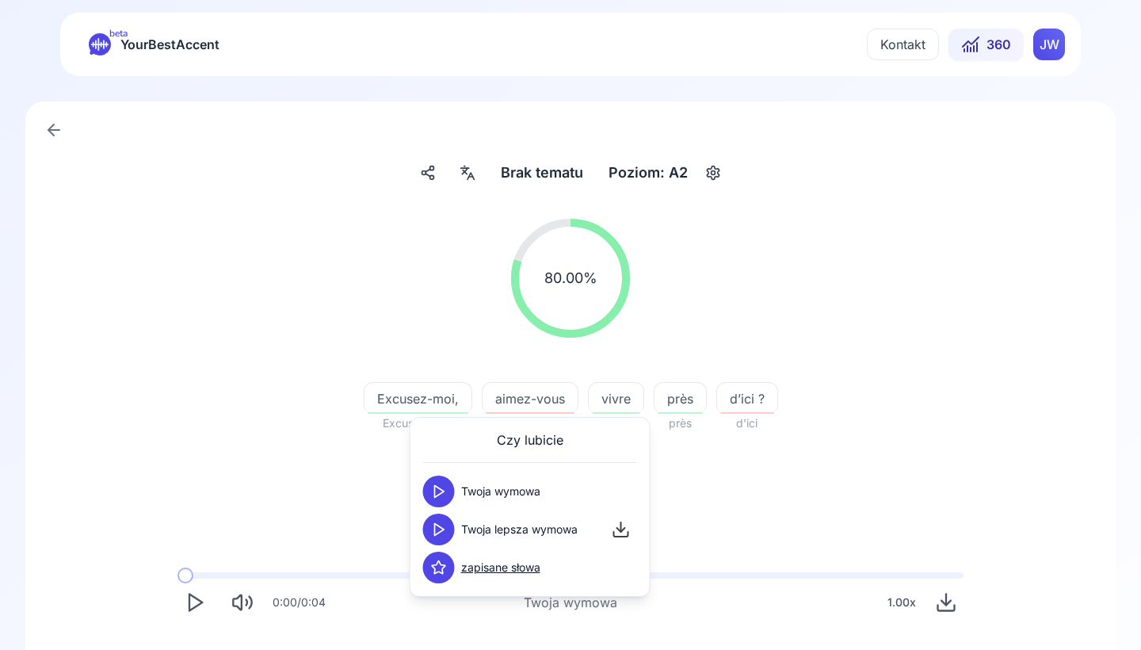
click at [443, 527] on icon at bounding box center [439, 529] width 16 height 16
click at [440, 526] on icon at bounding box center [439, 529] width 16 height 16
click at [177, 449] on div "80.00 % 80.00 % Excusez-moi, Excusez-moi, aimez-vous aime-vous vivre vivre près…" at bounding box center [570, 474] width 1014 height 537
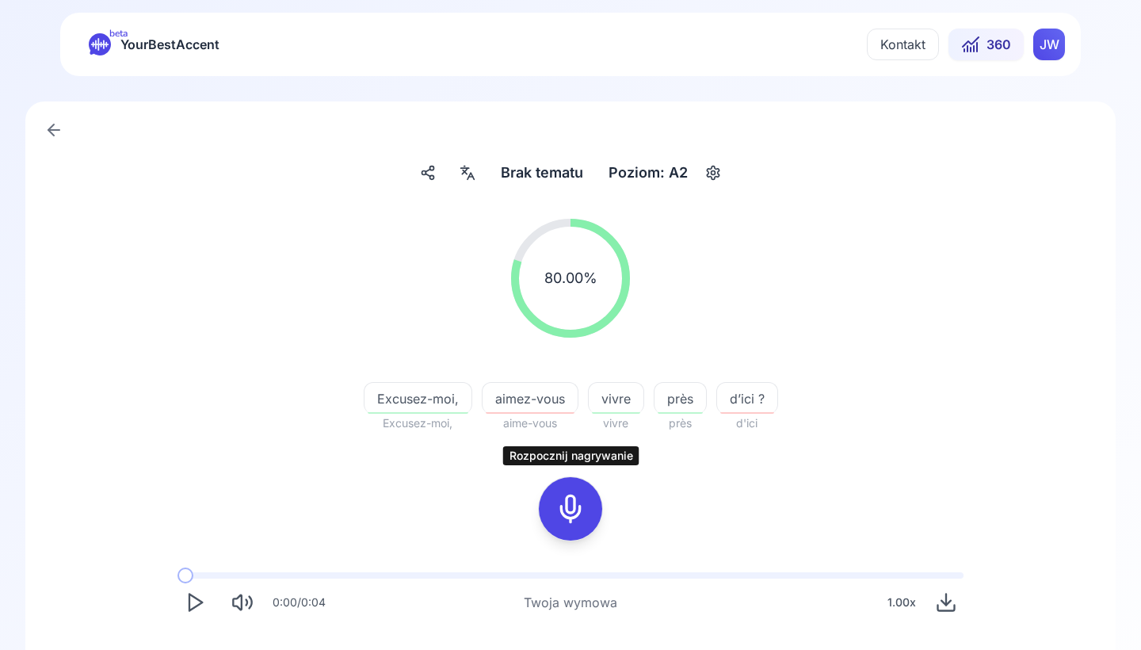
click at [562, 510] on icon at bounding box center [571, 509] width 32 height 32
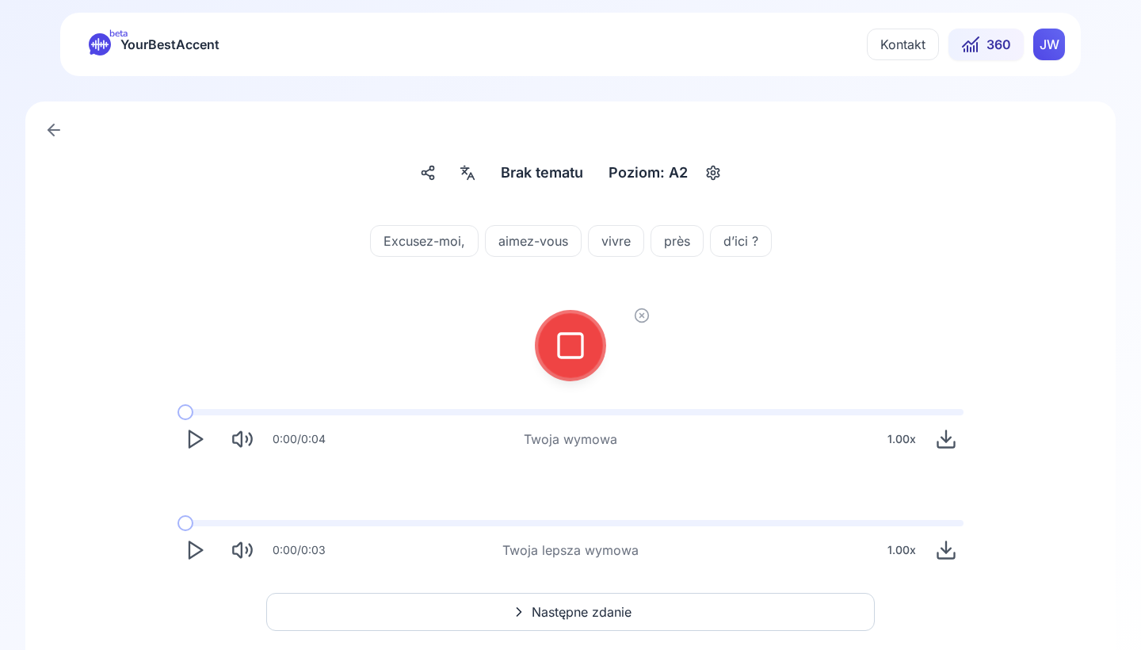
click at [566, 330] on icon at bounding box center [571, 346] width 32 height 32
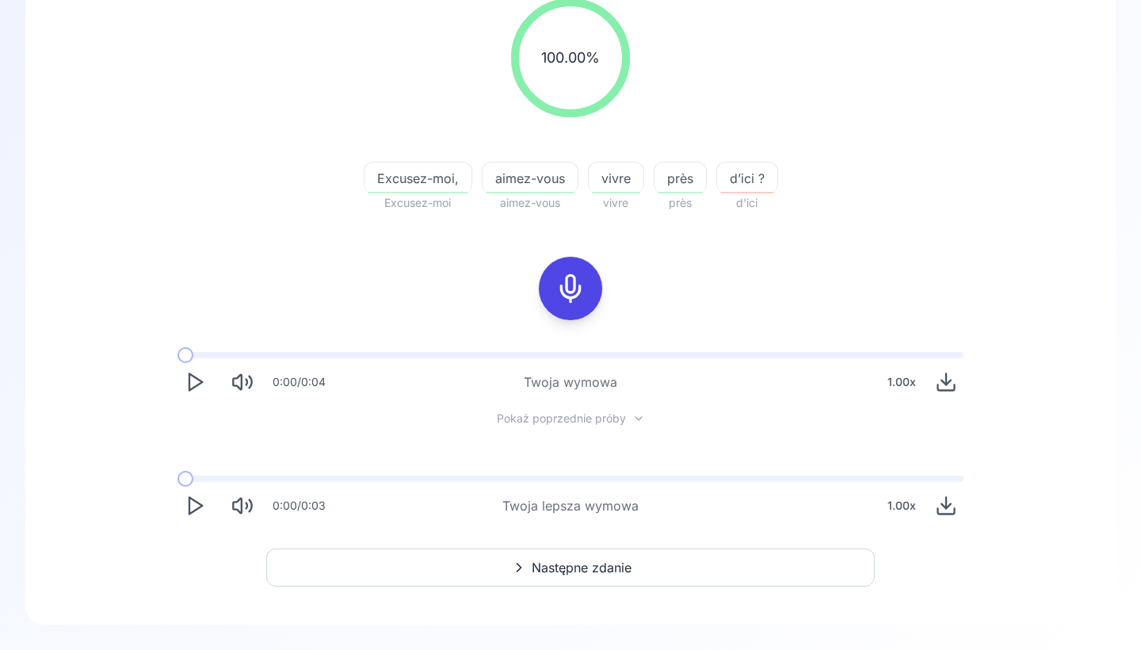
scroll to position [220, 0]
click at [171, 501] on div "0:00 / 0:03 Twoja lepsza wymowa 1.00 x" at bounding box center [570, 499] width 811 height 73
click at [177, 501] on div "0:00 / 0:03 Twoja lepsza wymowa 1.00 x" at bounding box center [570, 499] width 811 height 73
click at [182, 501] on button "Play" at bounding box center [194, 505] width 35 height 35
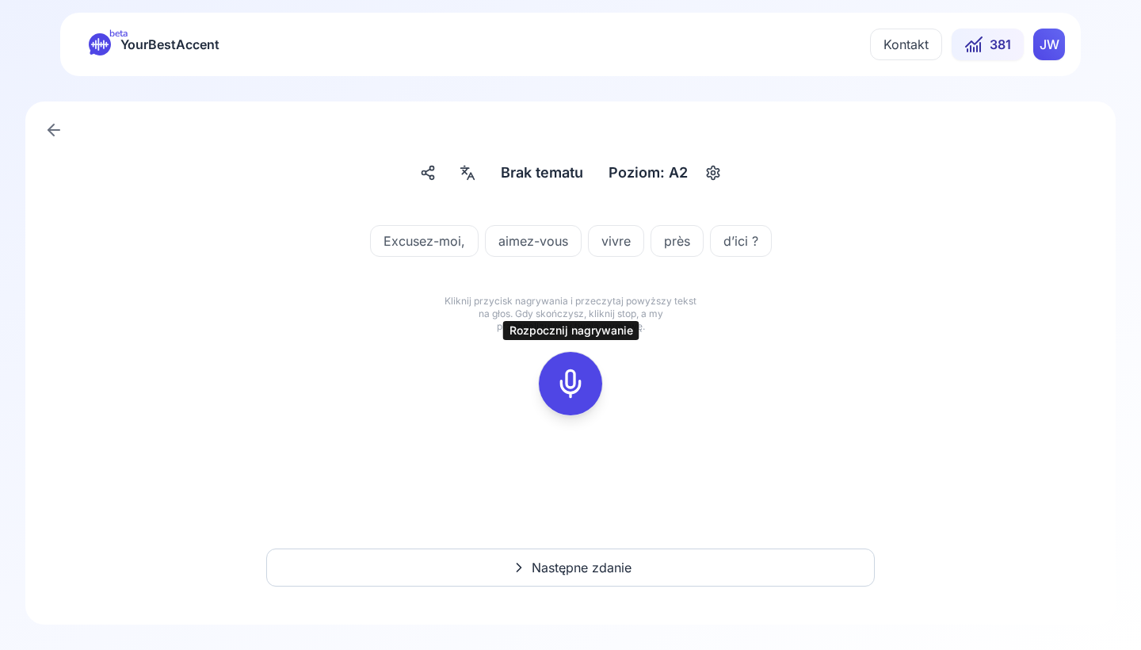
click at [559, 379] on rect at bounding box center [571, 384] width 24 height 24
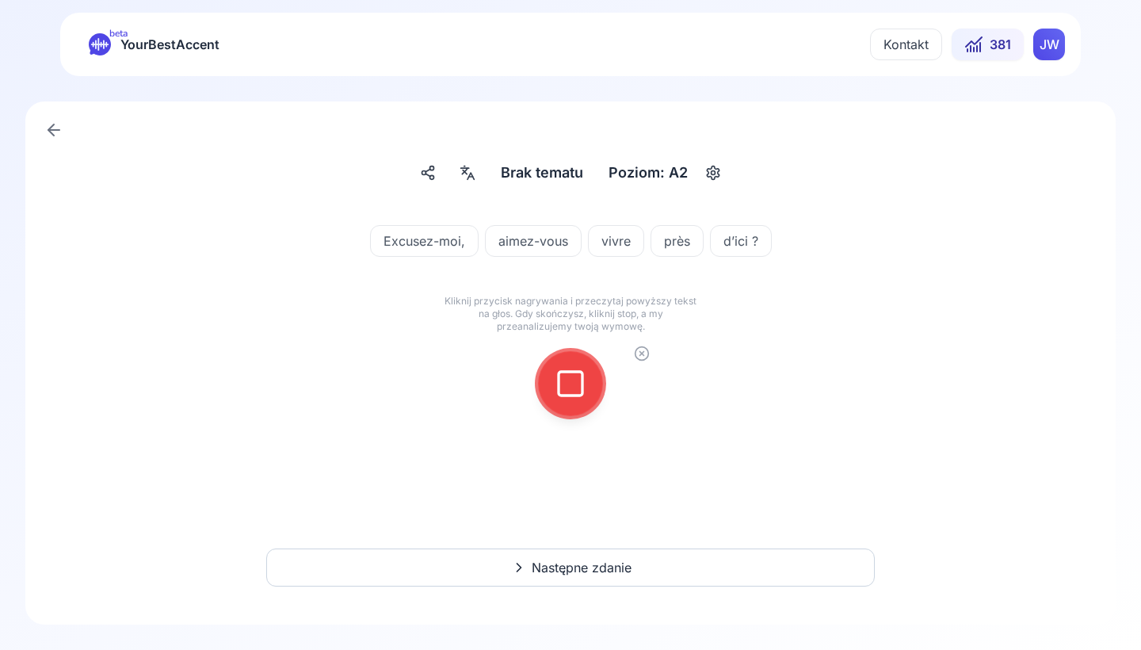
click at [564, 373] on icon at bounding box center [571, 384] width 32 height 32
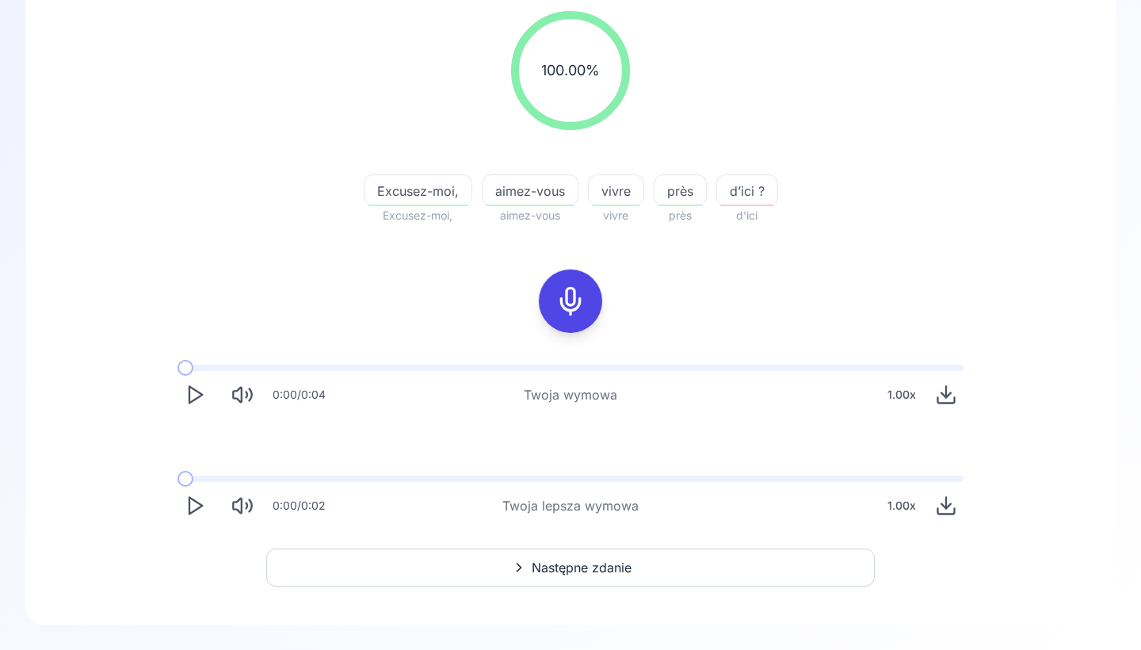
scroll to position [208, 0]
click at [193, 503] on icon "Play" at bounding box center [195, 505] width 22 height 22
click at [296, 552] on button "Następne zdanie" at bounding box center [570, 567] width 608 height 38
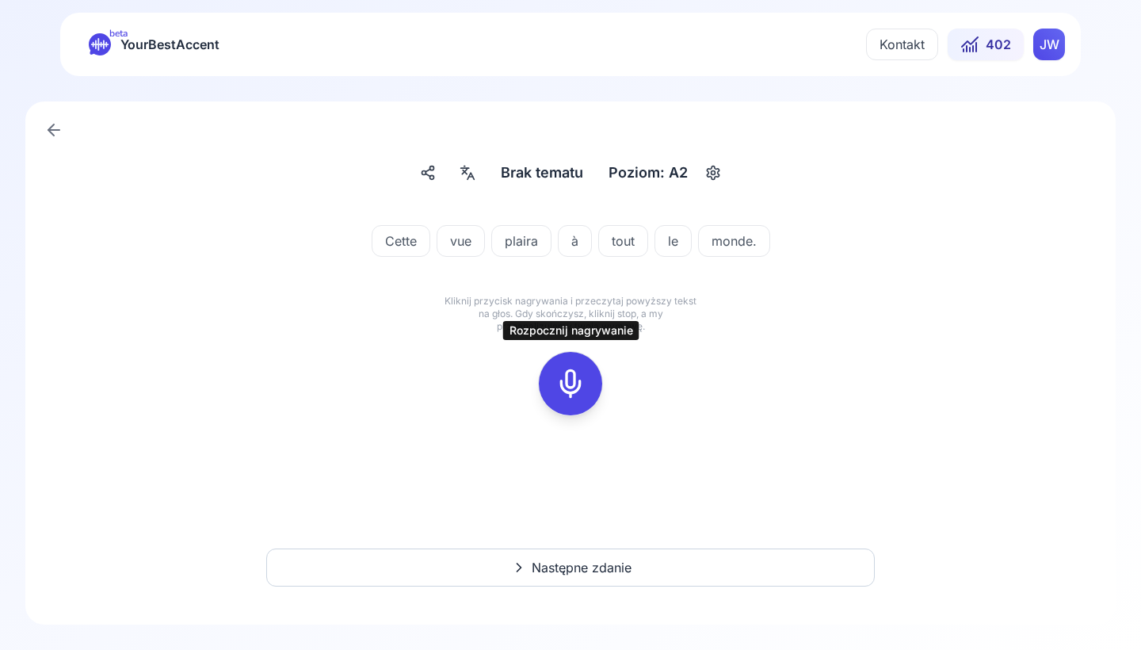
click at [562, 384] on icon at bounding box center [571, 384] width 32 height 32
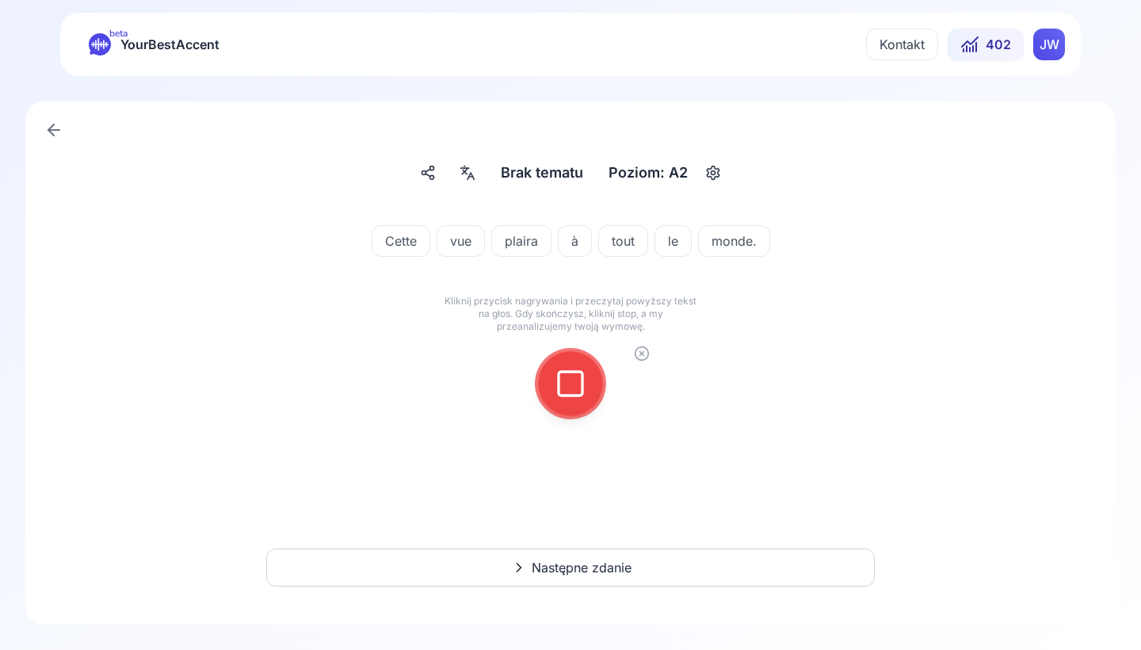
click at [562, 384] on icon at bounding box center [571, 384] width 32 height 32
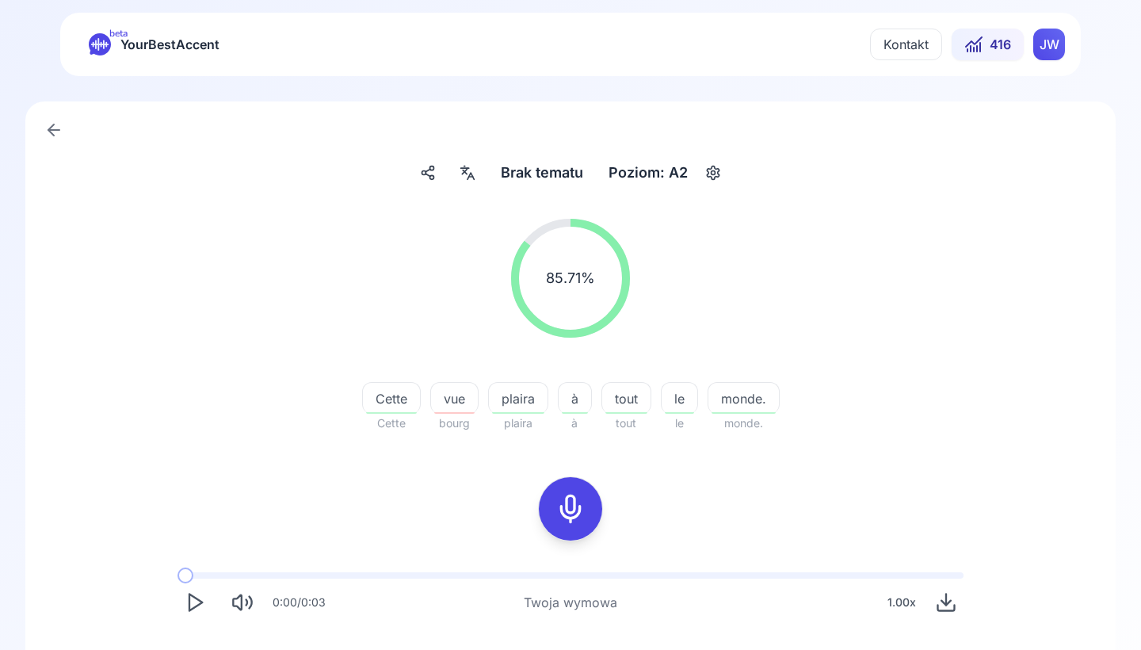
click at [442, 400] on span "vue" at bounding box center [454, 398] width 47 height 19
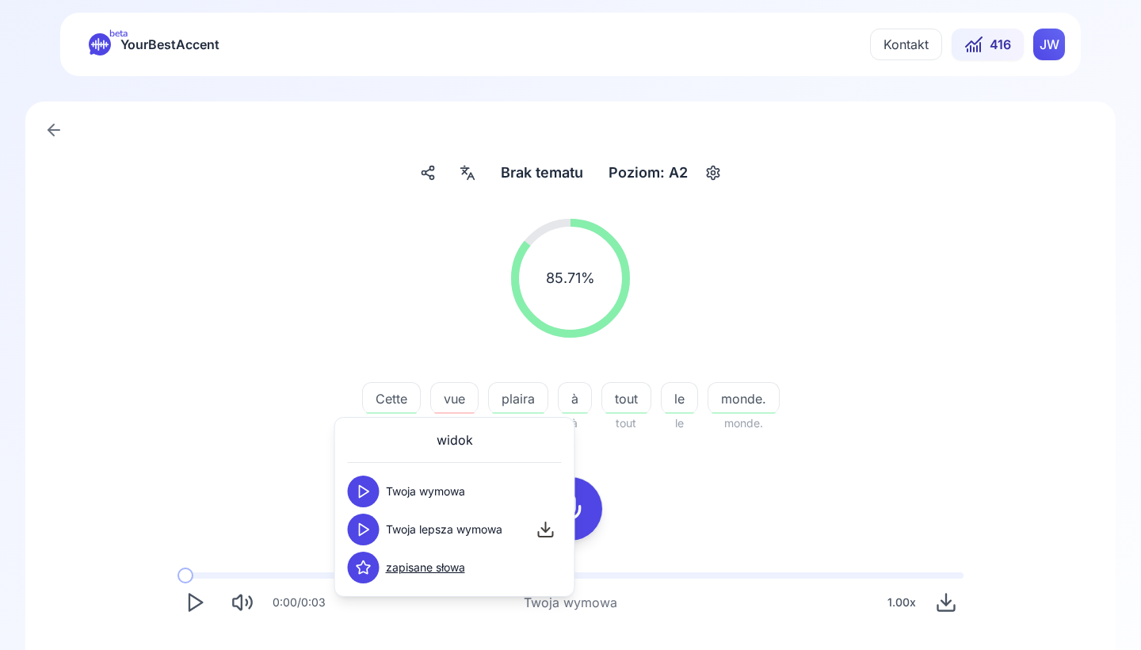
click at [364, 528] on icon at bounding box center [364, 529] width 16 height 16
click at [209, 376] on div "85.71 % 85.71 % Cette Cette vue bourg plaira plaira à à tout tout le le monde. …" at bounding box center [570, 325] width 913 height 239
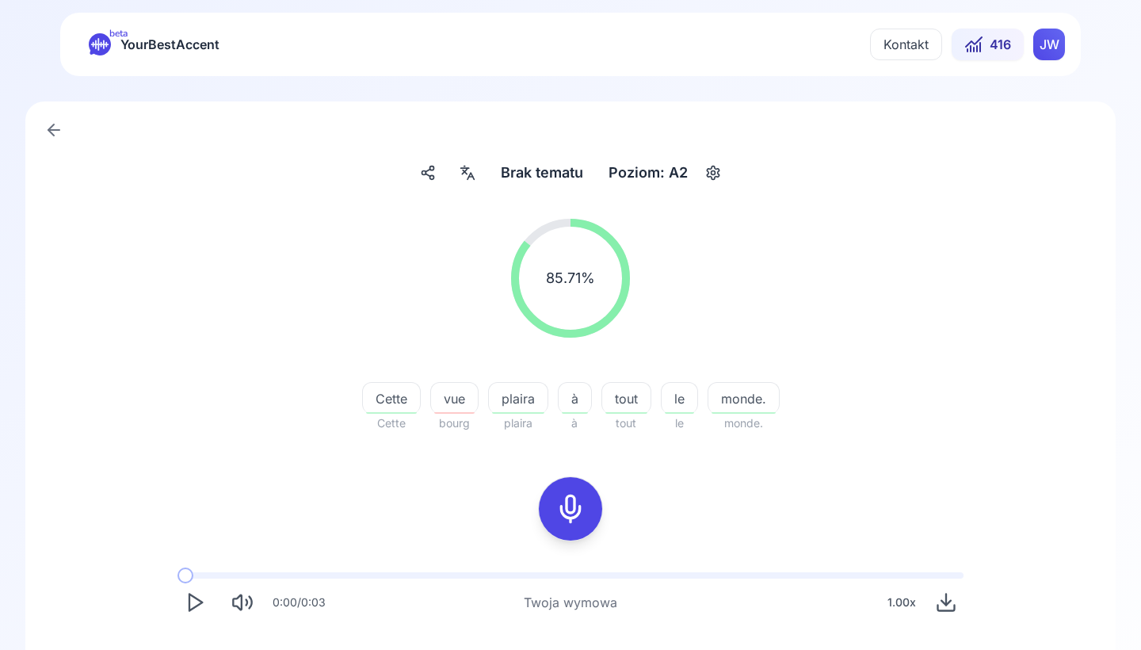
click at [574, 508] on icon at bounding box center [571, 509] width 32 height 32
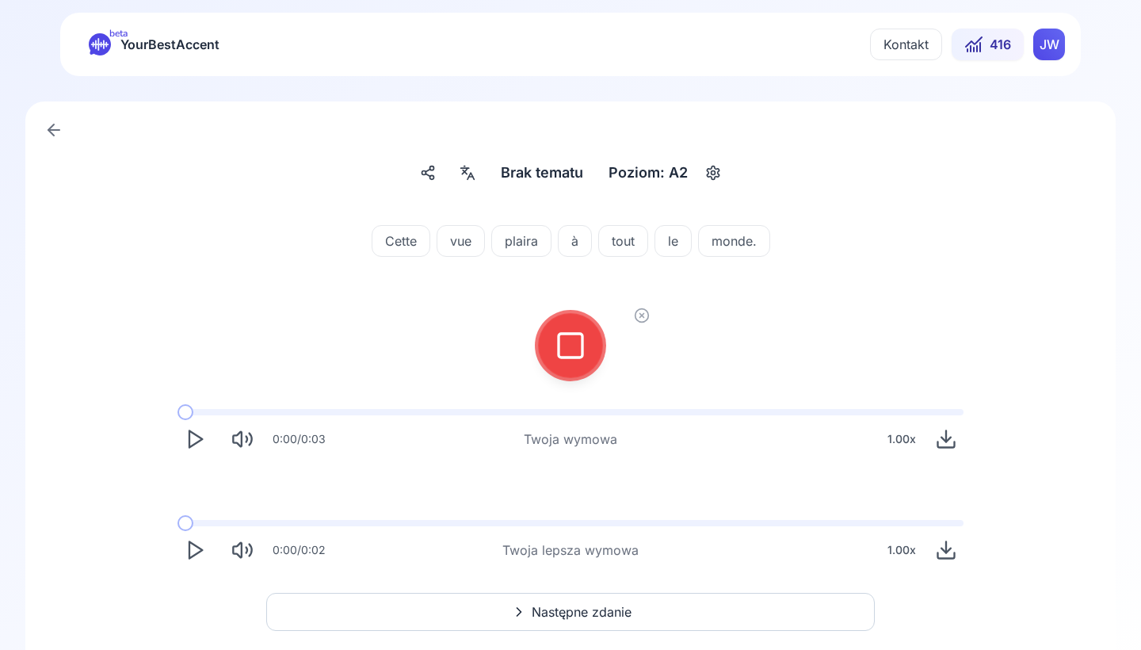
click at [581, 352] on icon at bounding box center [571, 346] width 32 height 32
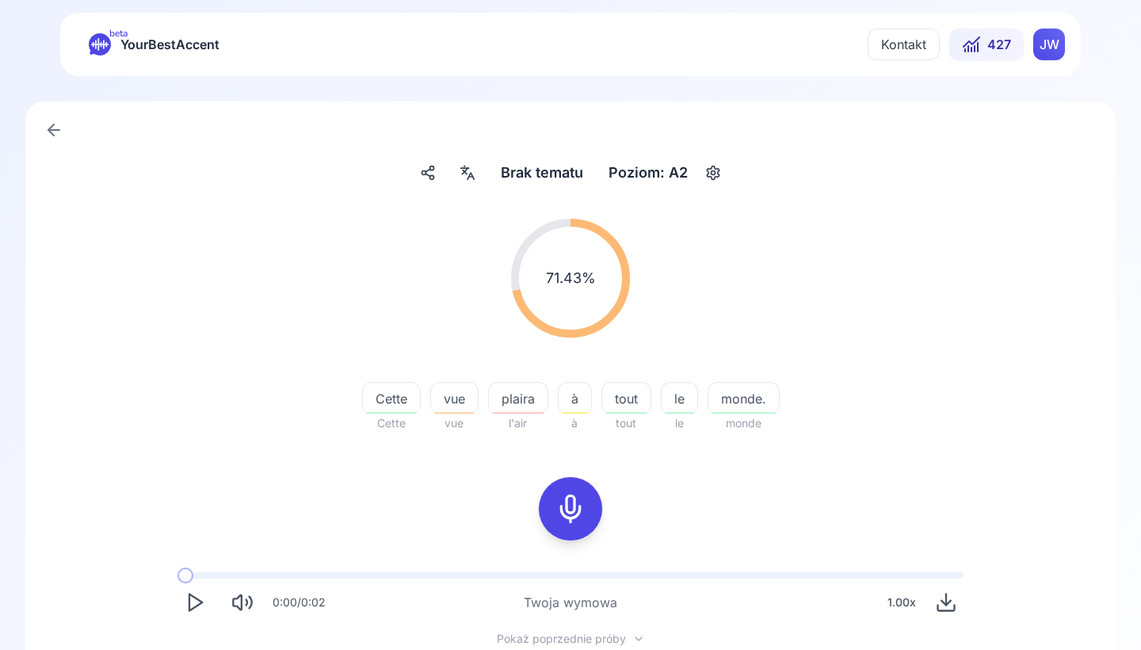
click at [531, 398] on span "plaira" at bounding box center [518, 398] width 59 height 19
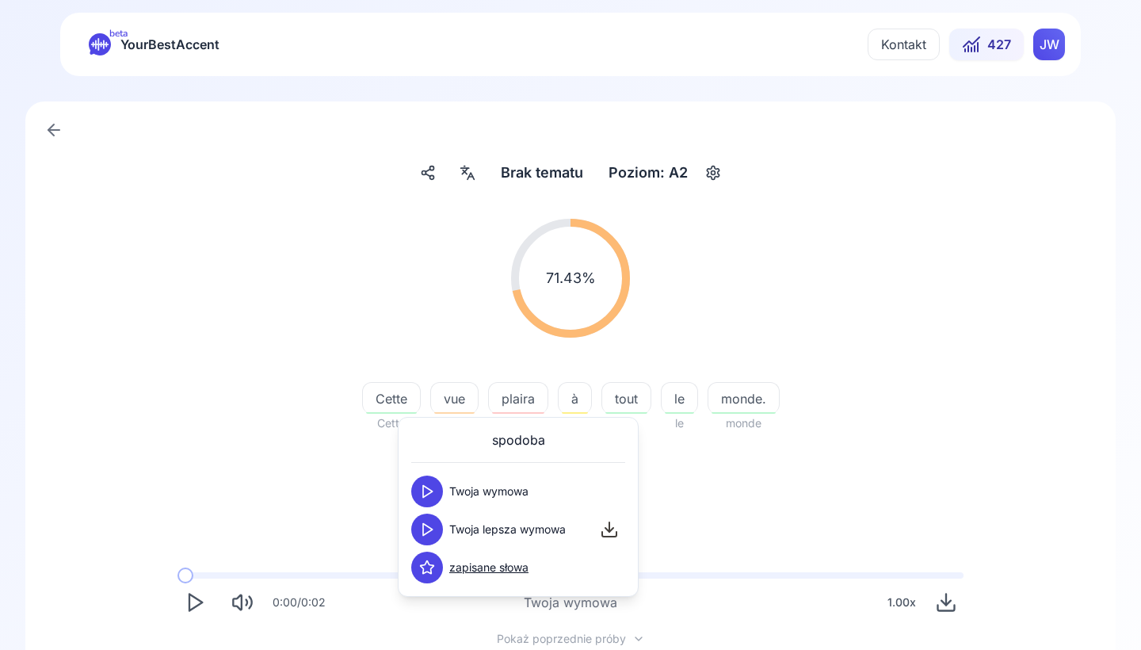
click at [428, 529] on icon at bounding box center [427, 529] width 16 height 16
click at [351, 514] on div "71.43 % 71.43 % Cette Cette vue vue plaira l'air à à tout tout le le monde. mon…" at bounding box center [570, 481] width 1014 height 550
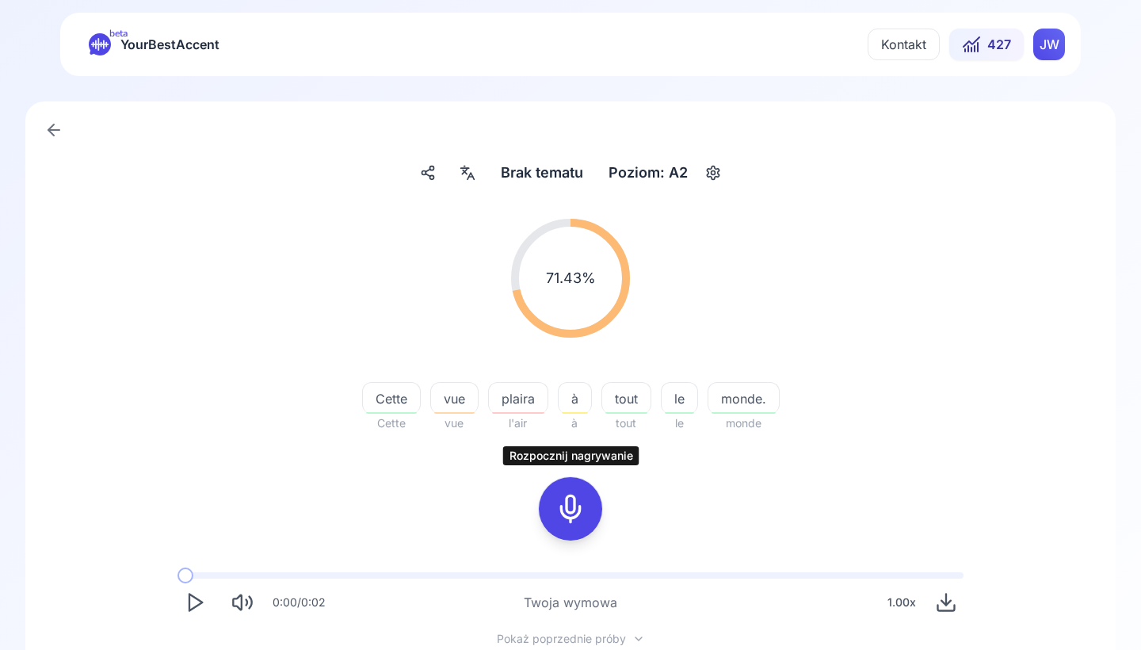
click at [565, 507] on icon at bounding box center [571, 509] width 32 height 32
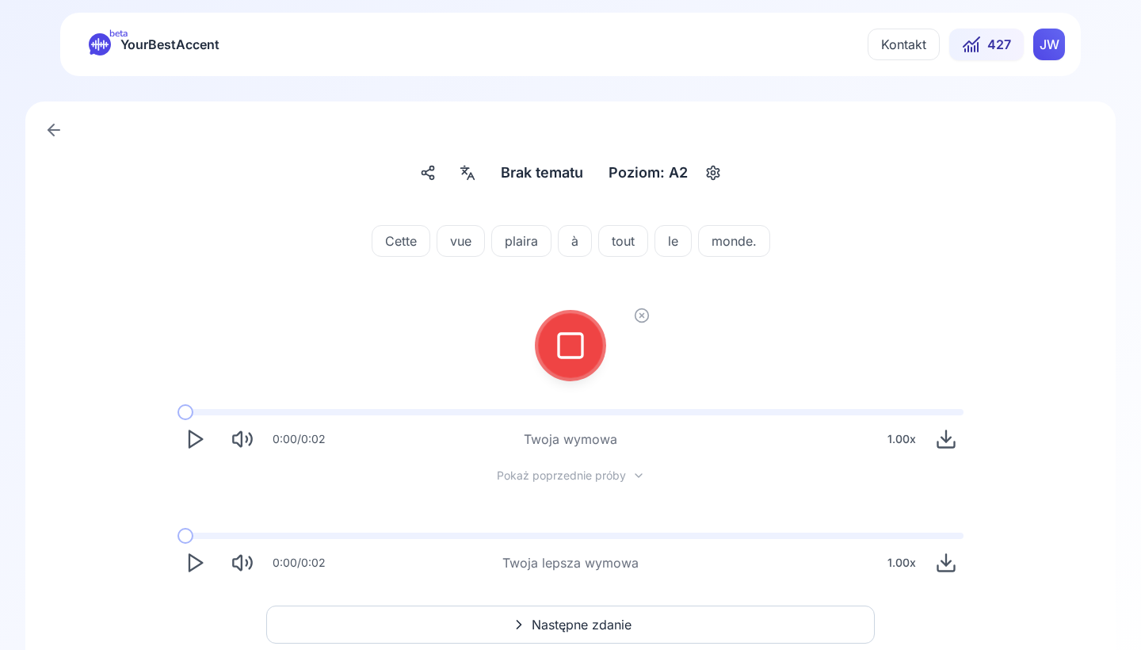
click at [571, 373] on div at bounding box center [570, 345] width 38 height 63
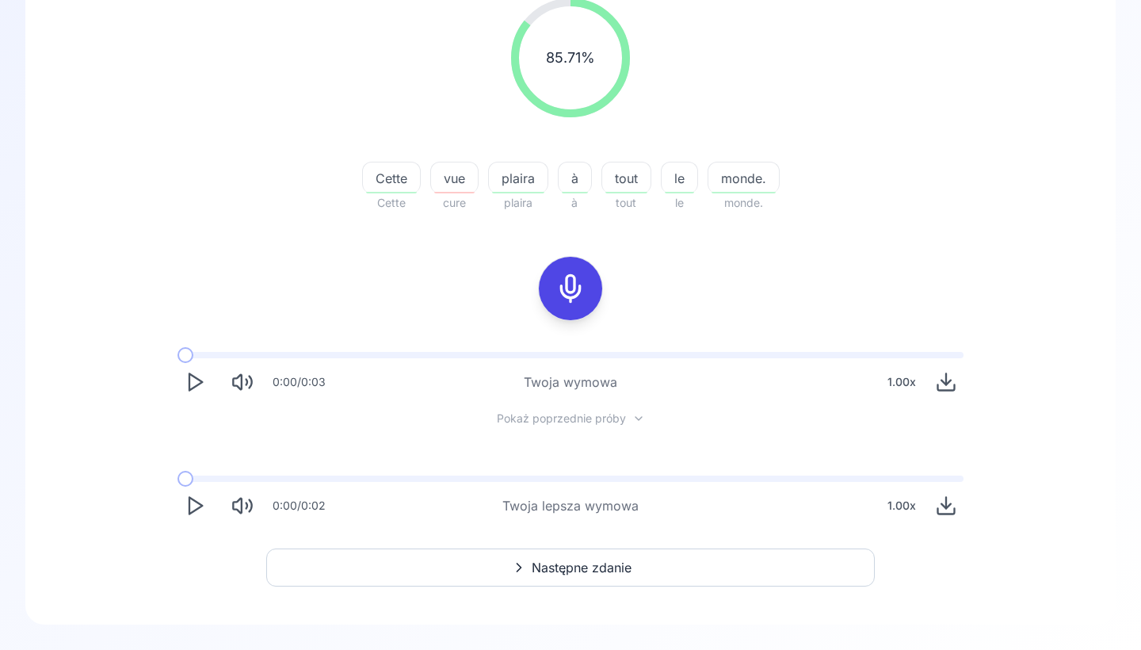
scroll to position [220, 0]
click at [497, 569] on button "Następne zdanie" at bounding box center [570, 567] width 608 height 38
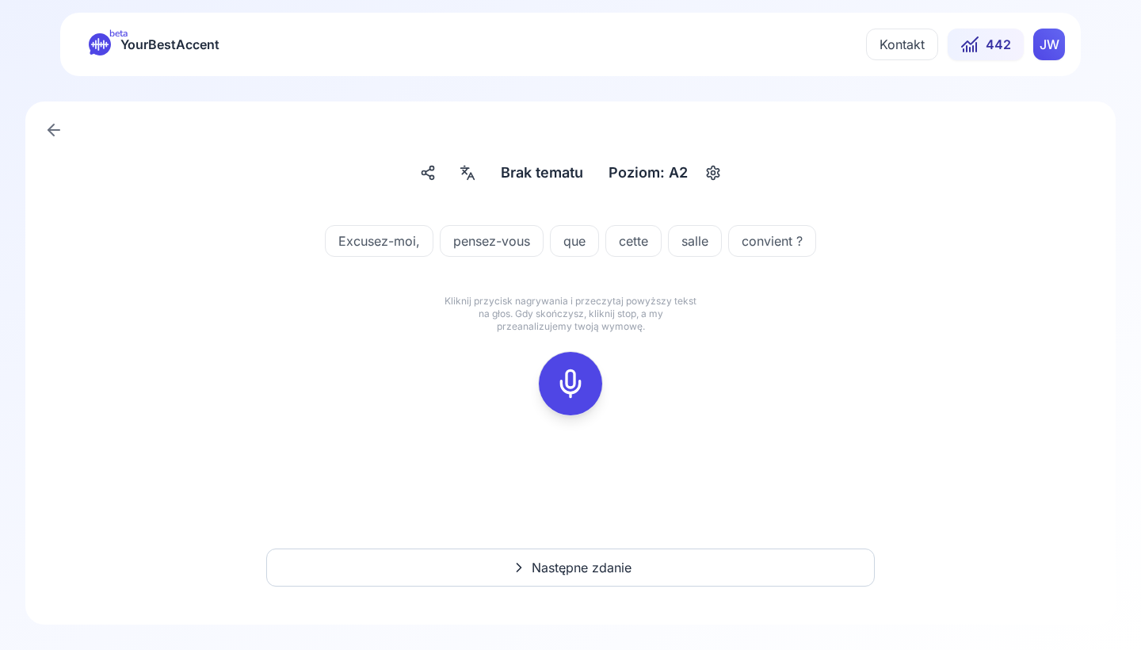
click at [582, 387] on rect at bounding box center [571, 384] width 24 height 24
click at [567, 384] on icon at bounding box center [571, 384] width 32 height 32
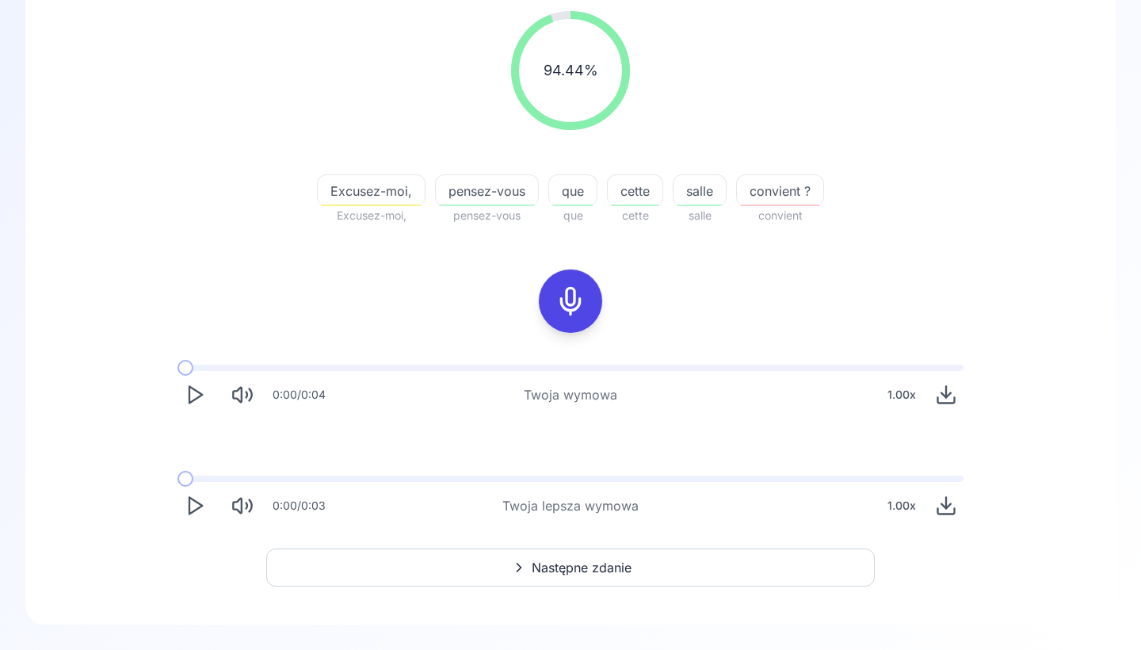
scroll to position [208, 0]
click at [763, 192] on span "convient ?" at bounding box center [780, 190] width 86 height 19
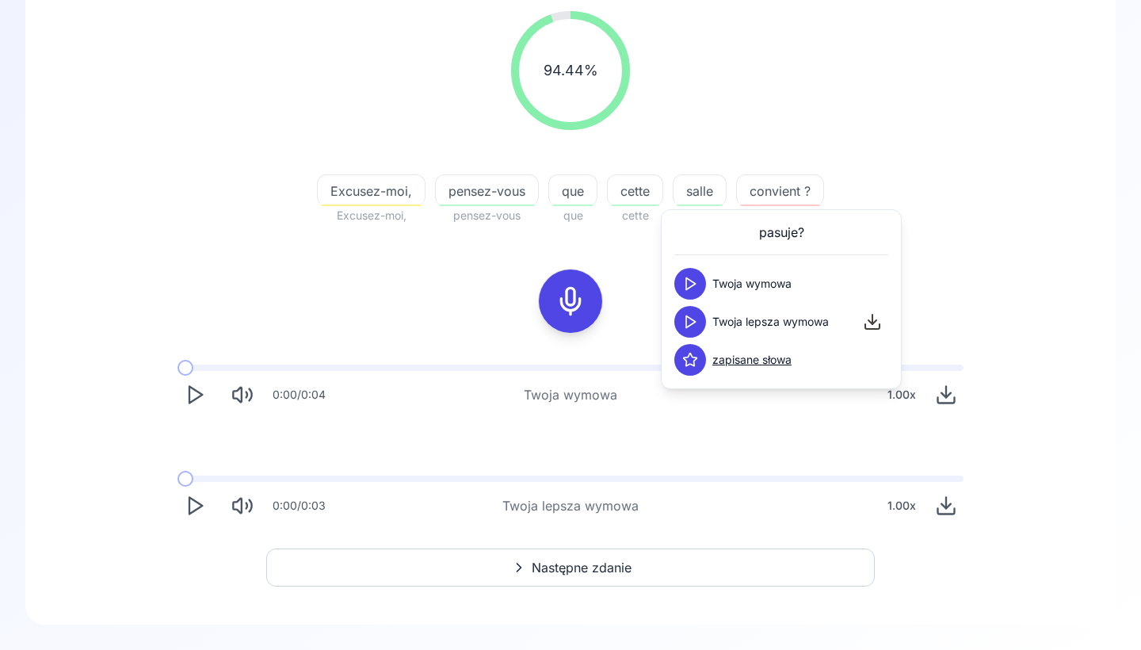
click at [690, 320] on icon at bounding box center [690, 322] width 16 height 16
click at [871, 166] on div "94.44 % 94.44 % Excusez-moi, Excusez-moi, pensez-vous pensez-vous que que cette…" at bounding box center [570, 117] width 913 height 239
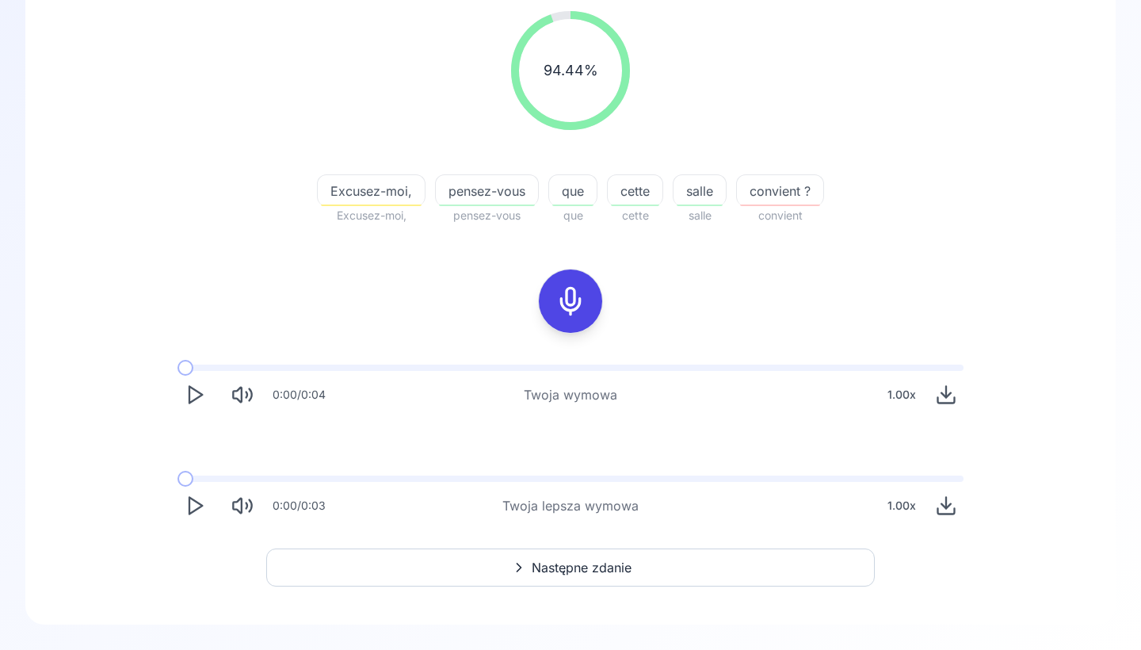
click at [578, 299] on icon at bounding box center [571, 301] width 32 height 32
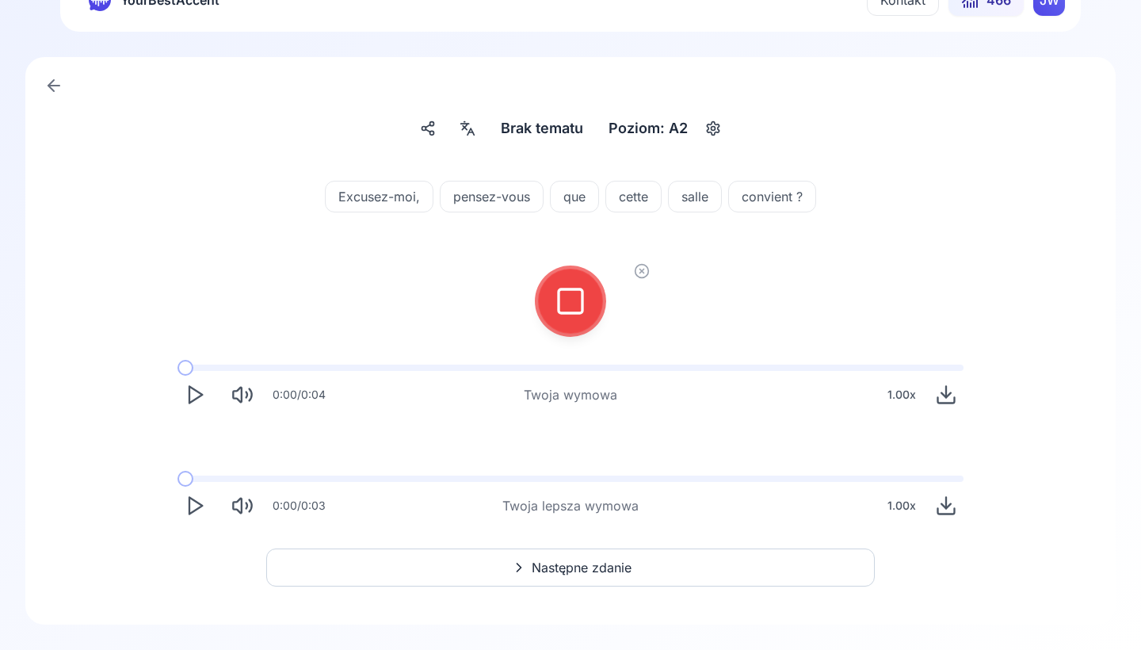
click at [578, 299] on icon at bounding box center [571, 301] width 32 height 32
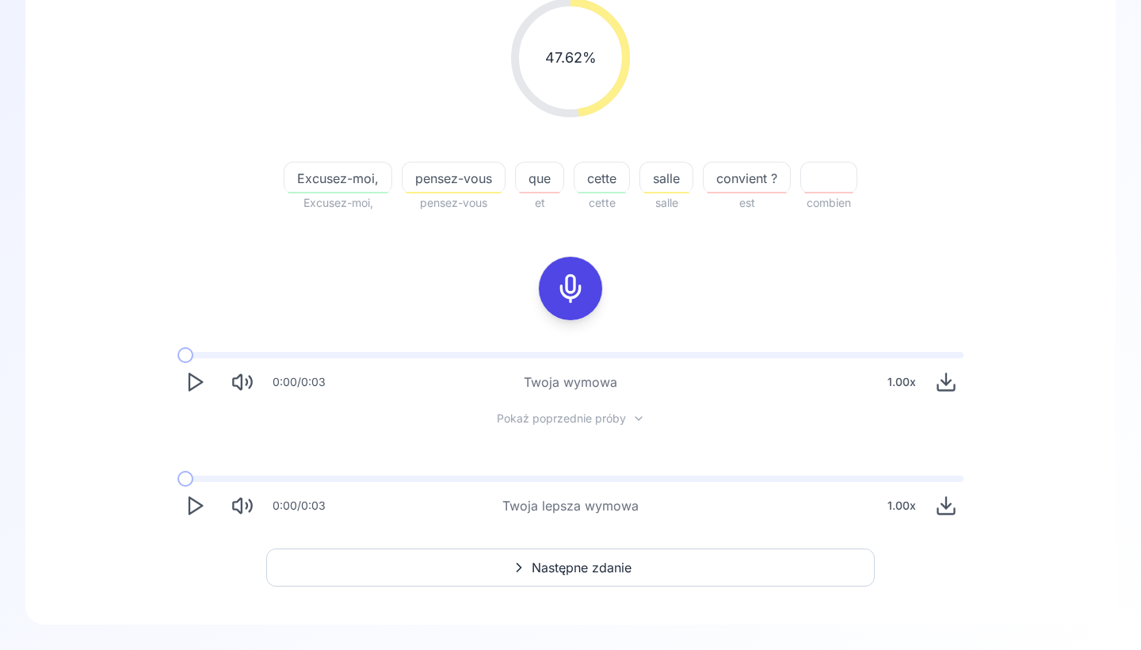
scroll to position [220, 0]
click at [456, 562] on button "Następne zdanie" at bounding box center [570, 567] width 608 height 38
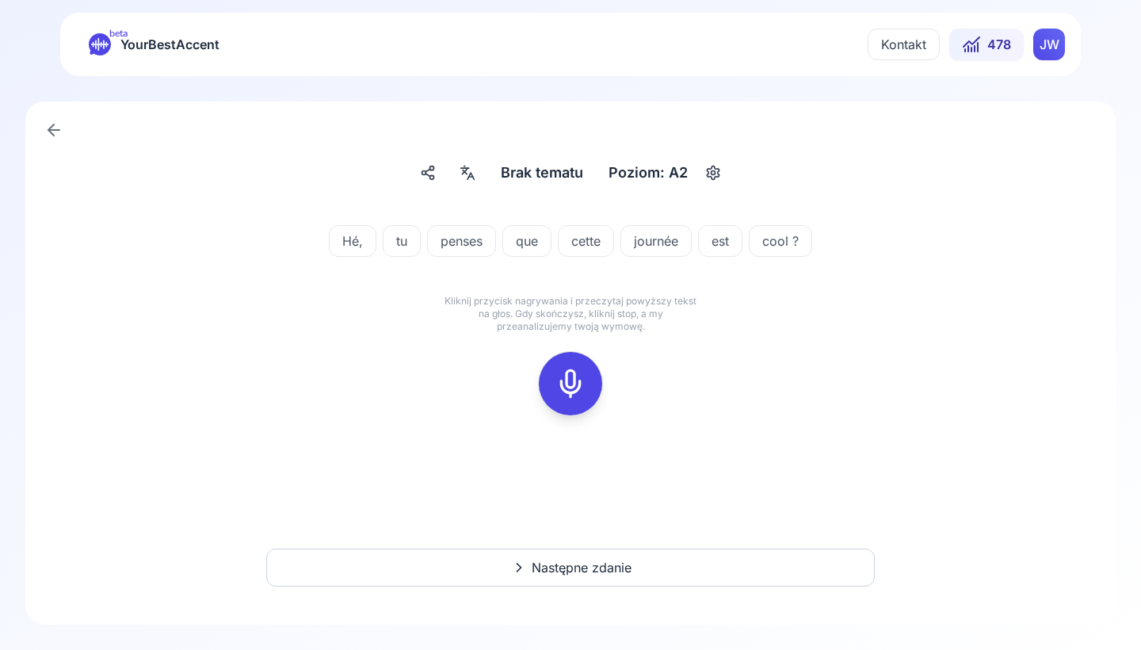
click at [363, 245] on span "Hé," at bounding box center [353, 240] width 46 height 19
click at [347, 201] on div "Hé, tu penses que cette journée est cool ? Kliknij przycisk nagrywania i przecz…" at bounding box center [570, 396] width 1027 height 393
click at [559, 379] on rect at bounding box center [571, 384] width 24 height 24
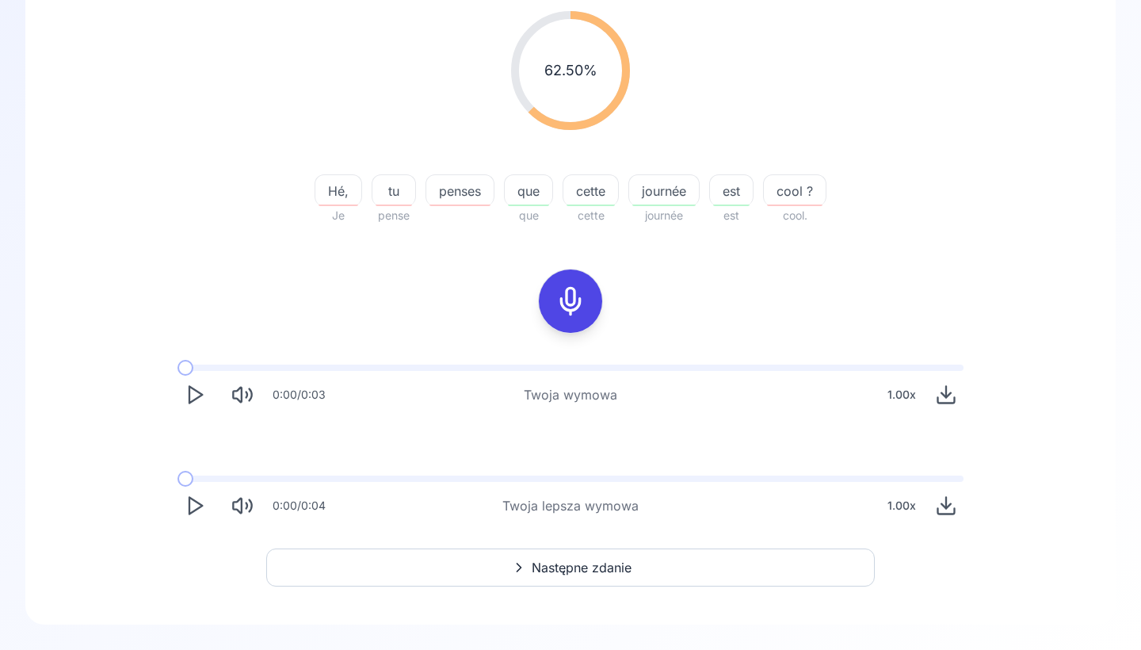
scroll to position [208, 0]
click at [188, 507] on icon "Play" at bounding box center [195, 505] width 22 height 22
click at [292, 557] on button "Następne zdanie" at bounding box center [570, 567] width 608 height 38
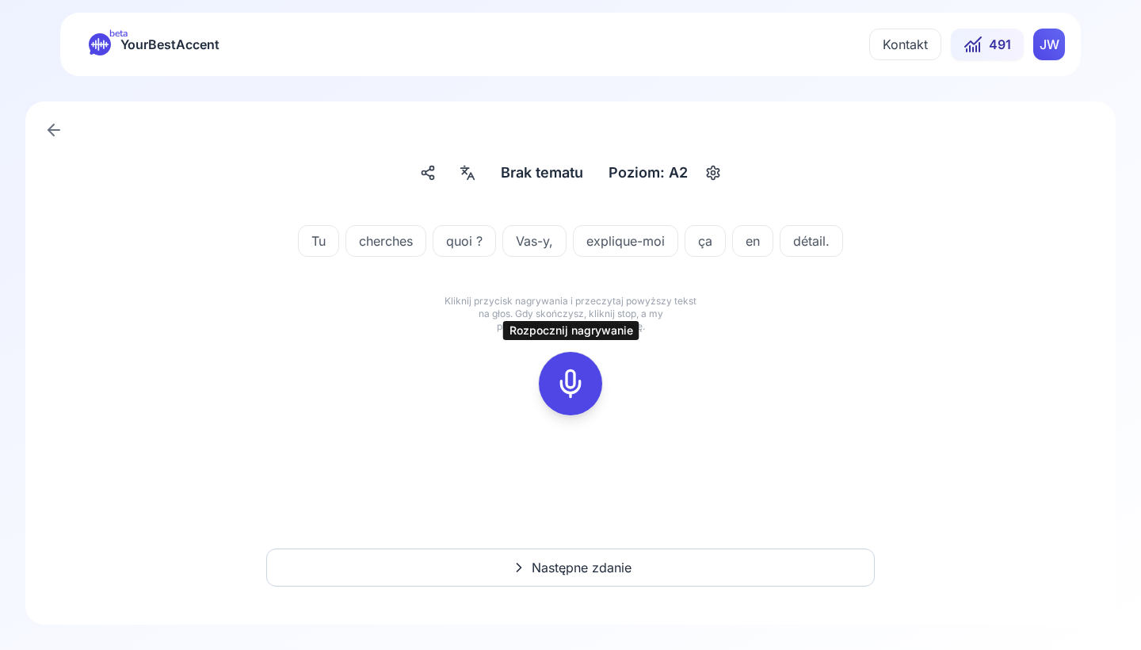
click at [569, 391] on icon at bounding box center [571, 384] width 32 height 32
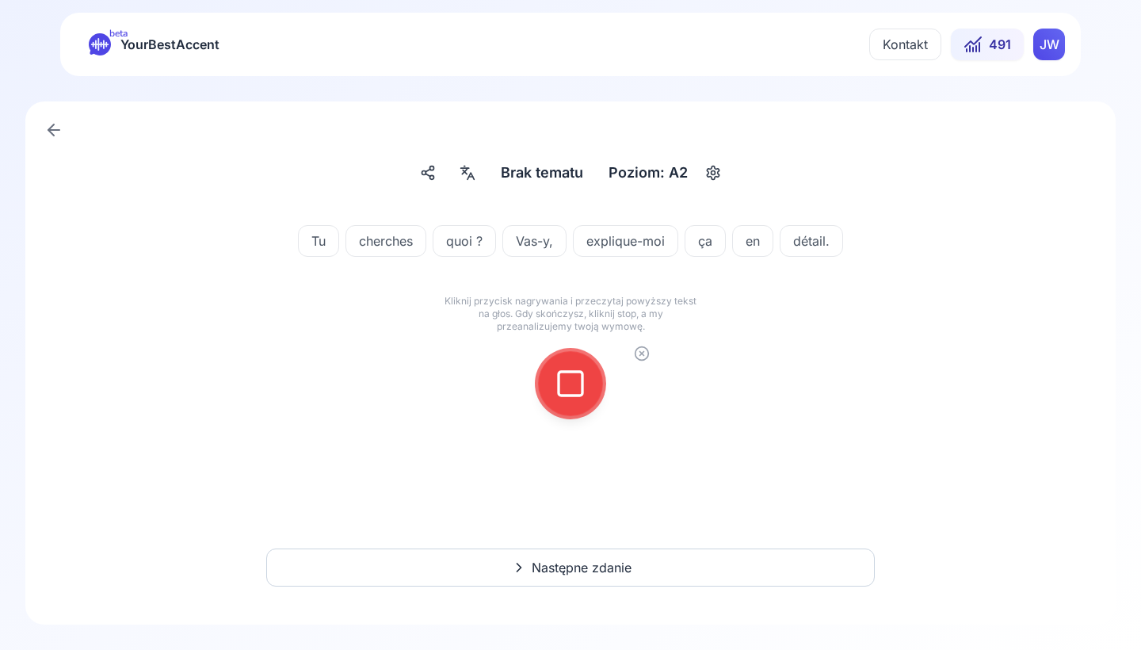
click at [572, 383] on icon at bounding box center [571, 384] width 32 height 32
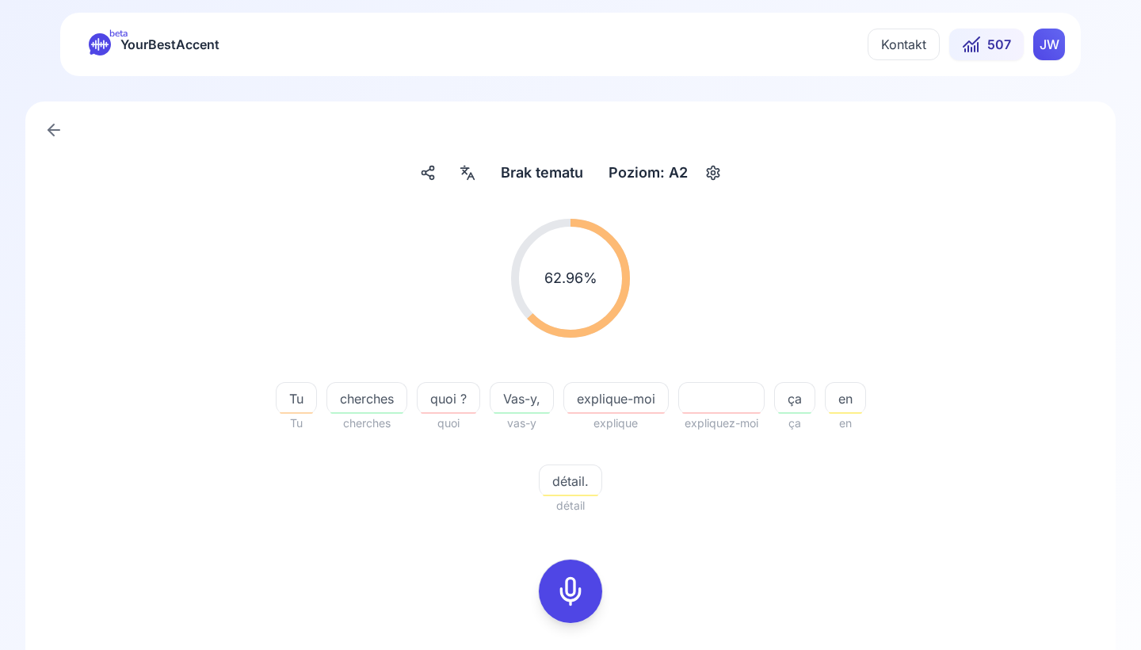
click at [555, 478] on span "détail." at bounding box center [570, 480] width 62 height 19
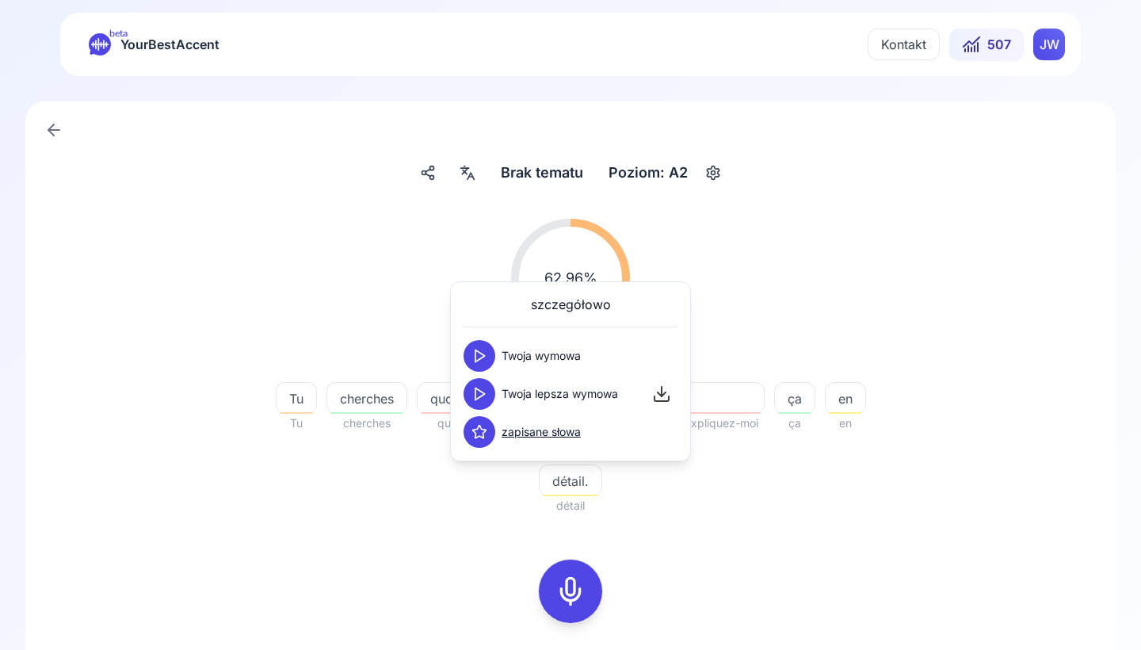
click at [480, 395] on icon at bounding box center [479, 394] width 16 height 16
click at [425, 511] on div "Tu Tu cherches cherches quoi ? quoi [PERSON_NAME], [PERSON_NAME]y explique-moi …" at bounding box center [570, 439] width 608 height 152
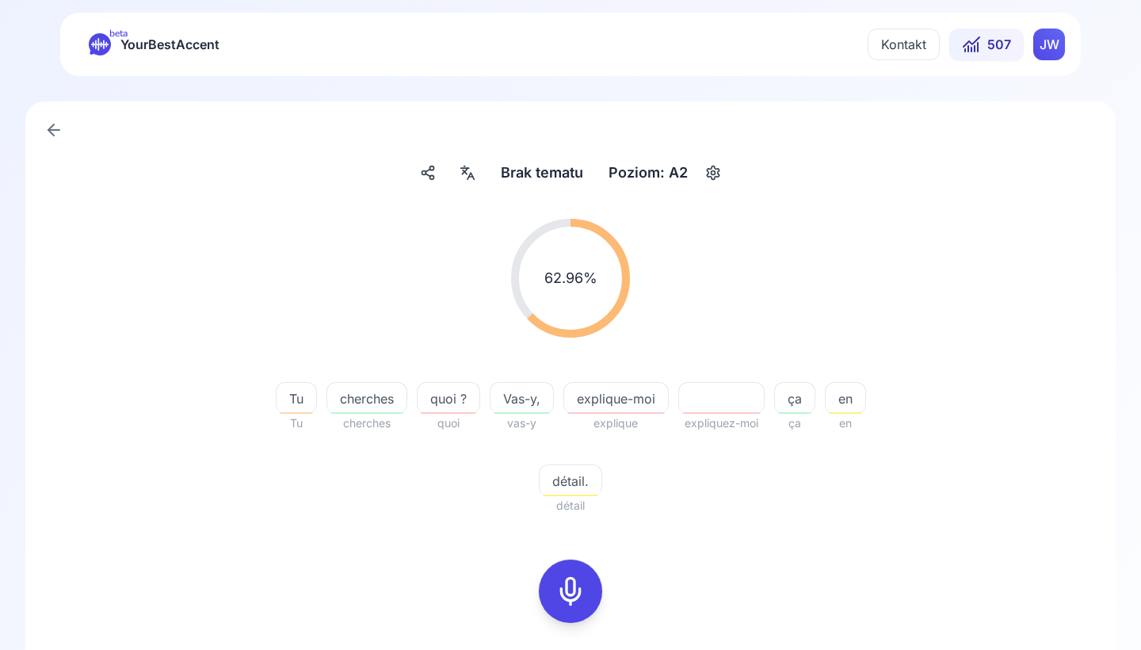
click at [551, 589] on button at bounding box center [570, 590] width 63 height 63
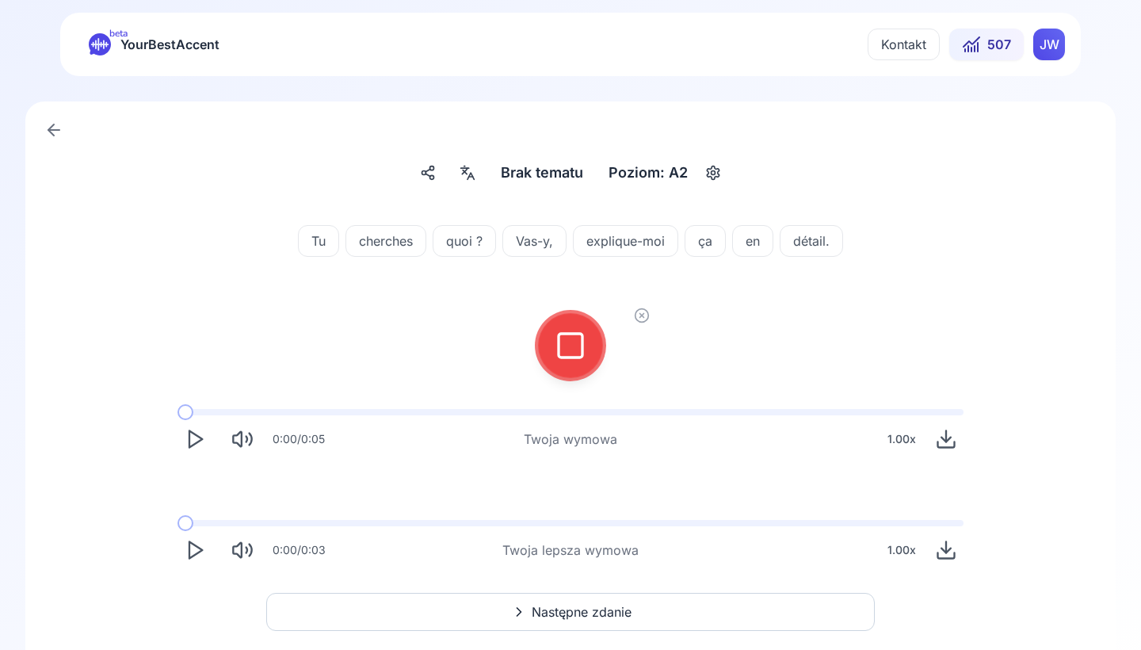
click at [578, 337] on icon at bounding box center [571, 346] width 32 height 32
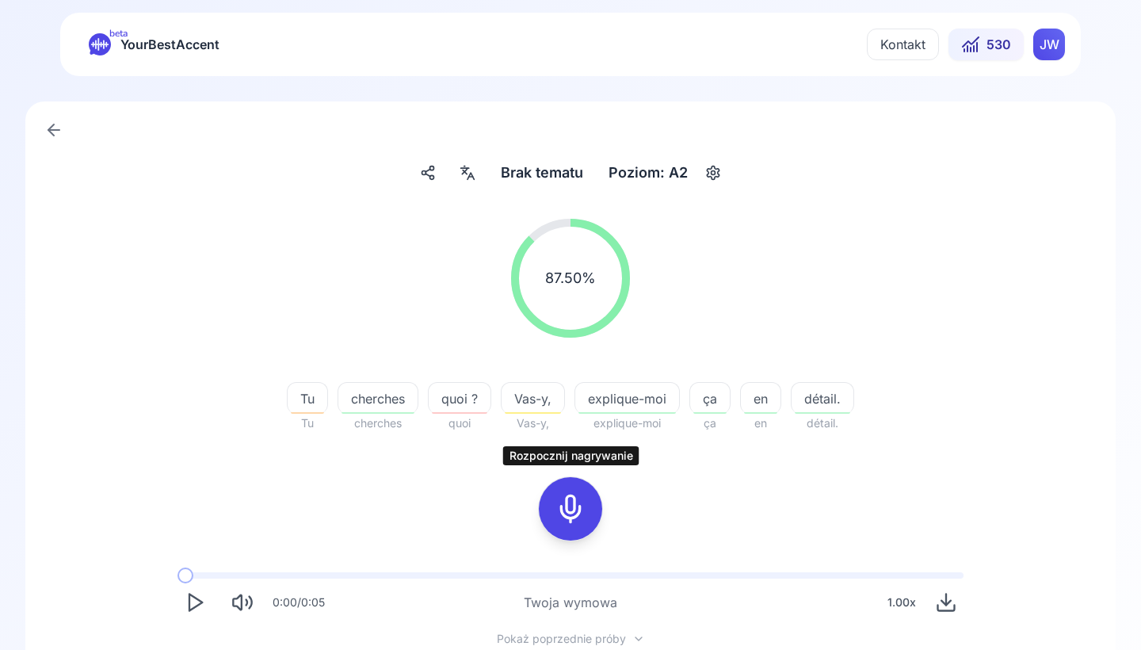
click at [558, 503] on icon at bounding box center [571, 509] width 32 height 32
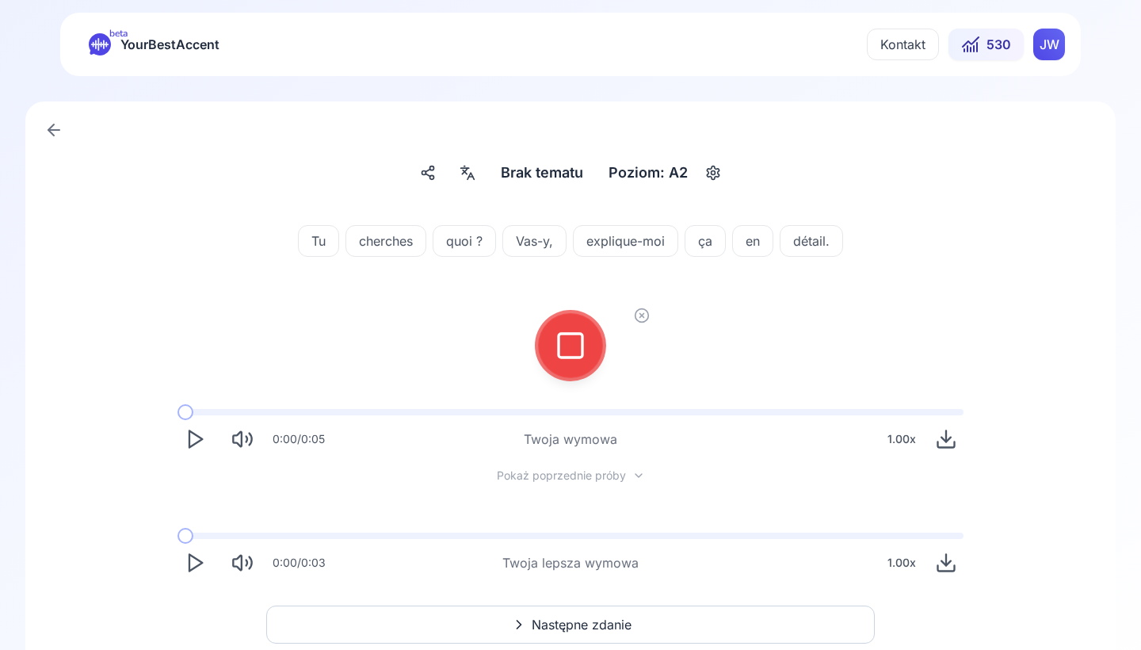
click at [574, 356] on rect at bounding box center [571, 346] width 24 height 24
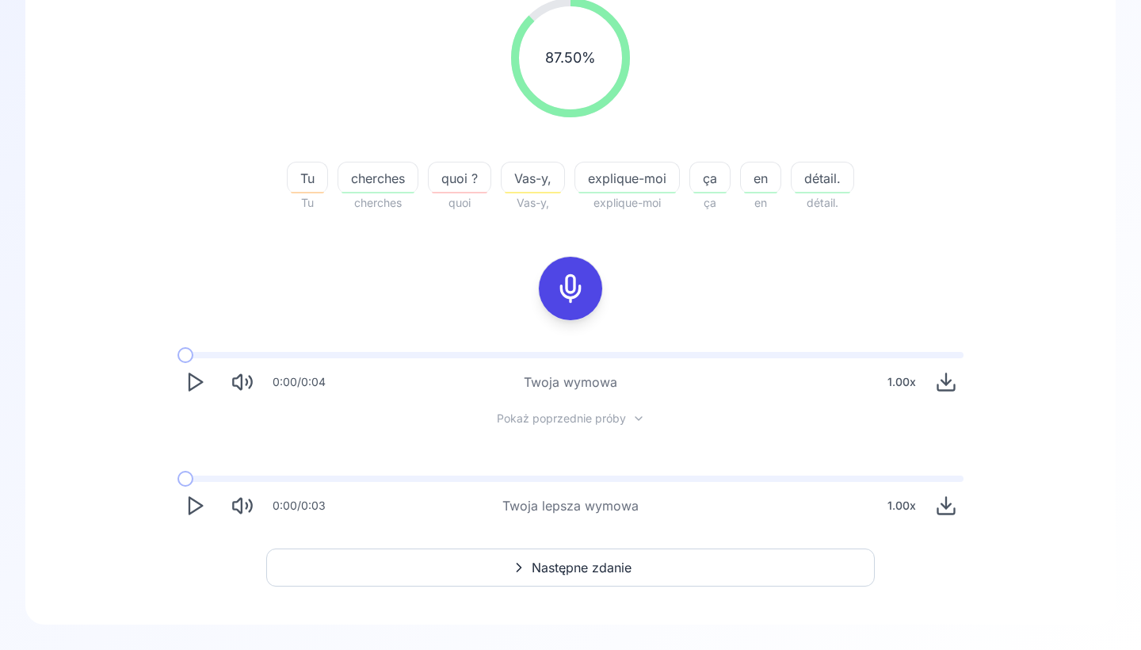
scroll to position [220, 0]
click at [452, 570] on button "Następne zdanie" at bounding box center [570, 567] width 608 height 38
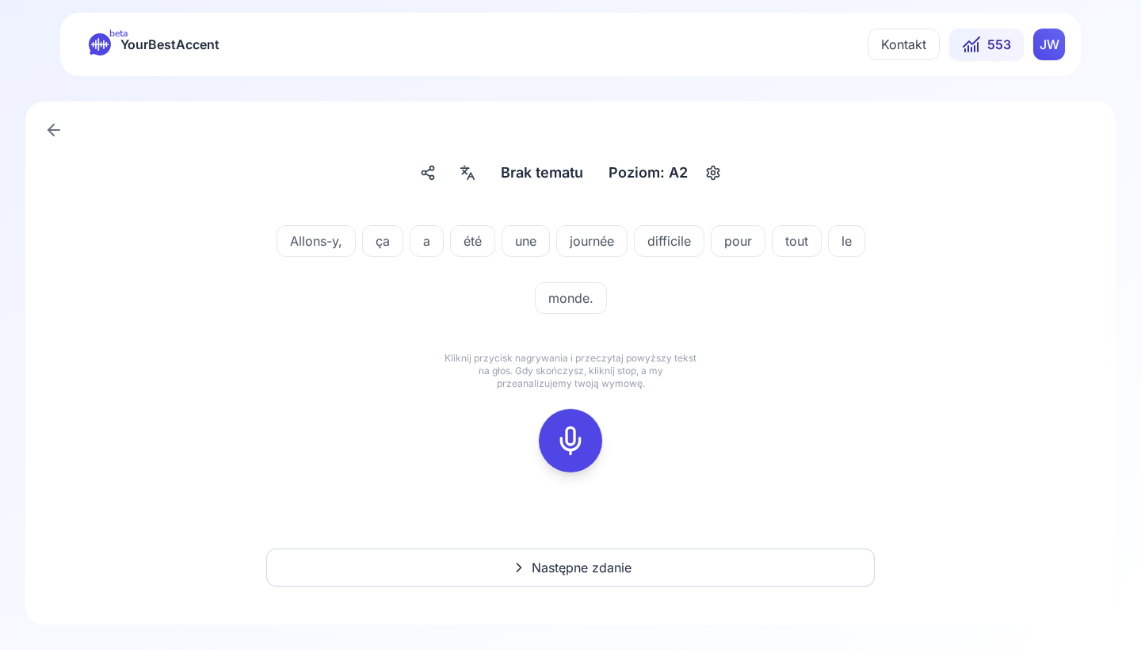
click at [556, 448] on icon at bounding box center [571, 441] width 32 height 32
click at [559, 448] on icon at bounding box center [571, 441] width 32 height 32
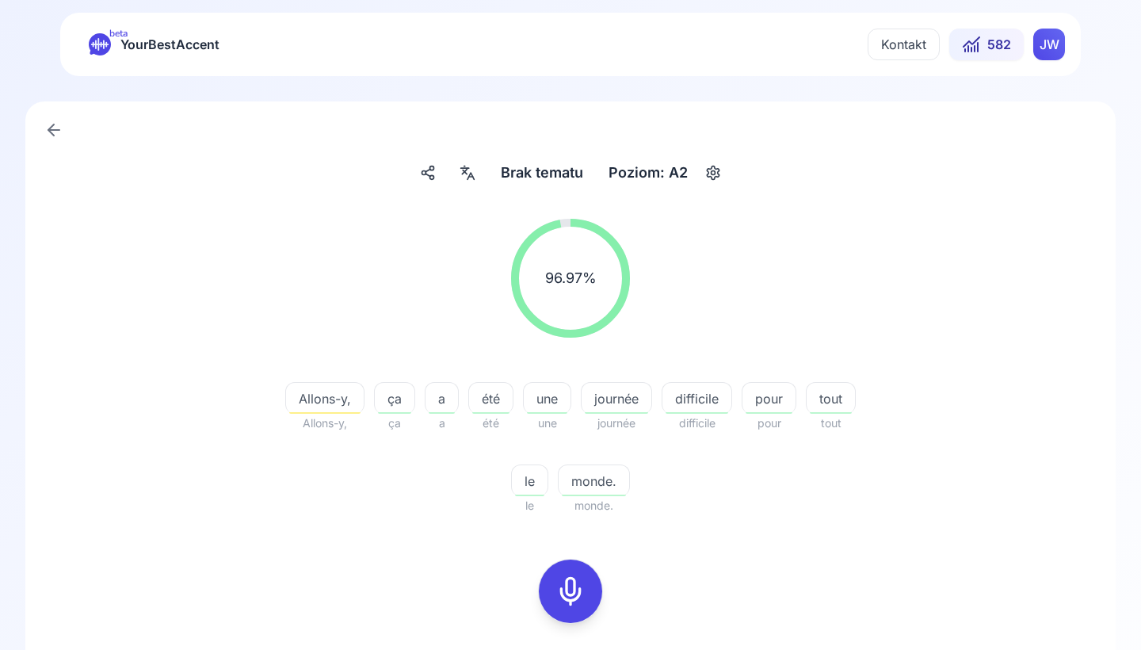
click at [547, 409] on div "une" at bounding box center [547, 398] width 48 height 32
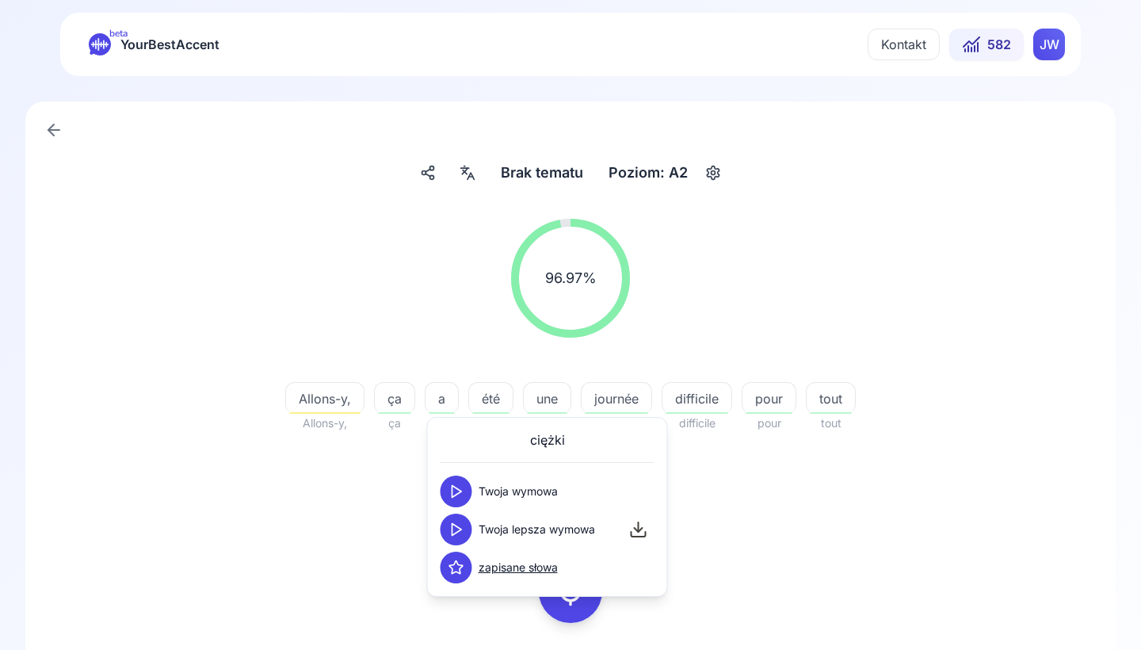
click at [453, 528] on icon at bounding box center [456, 529] width 16 height 16
click at [394, 534] on div "96.97 % 96.97 % Allons-y, Allons-y, ça ça a a été été une une journée journée d…" at bounding box center [570, 516] width 1014 height 620
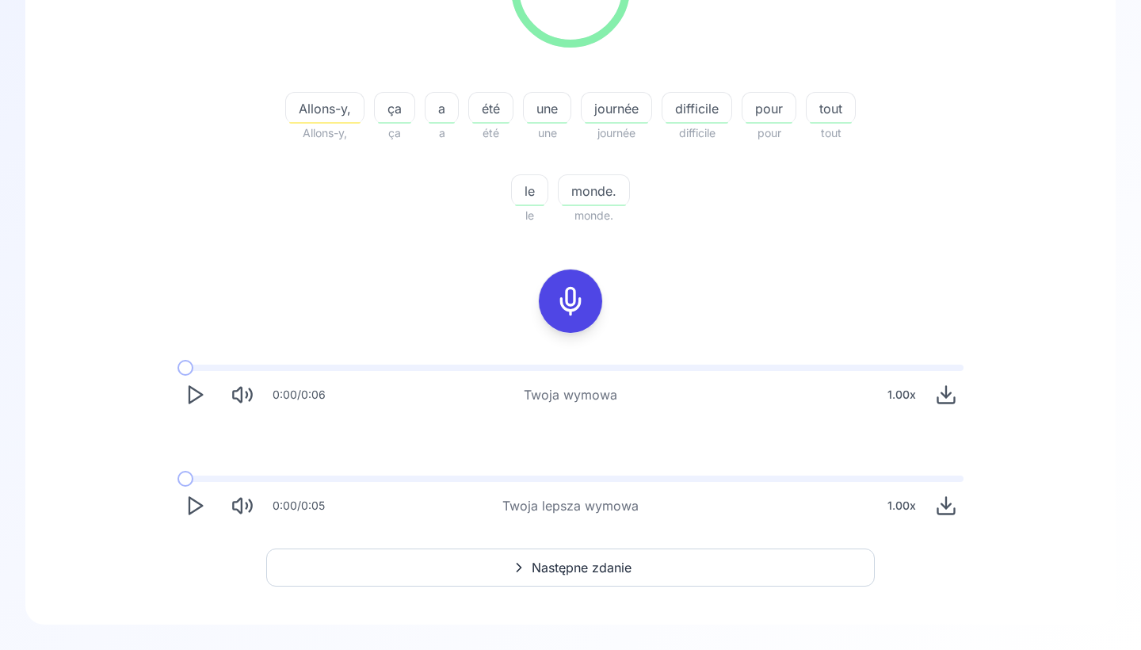
scroll to position [290, 0]
click at [391, 564] on button "Następne zdanie" at bounding box center [570, 567] width 608 height 38
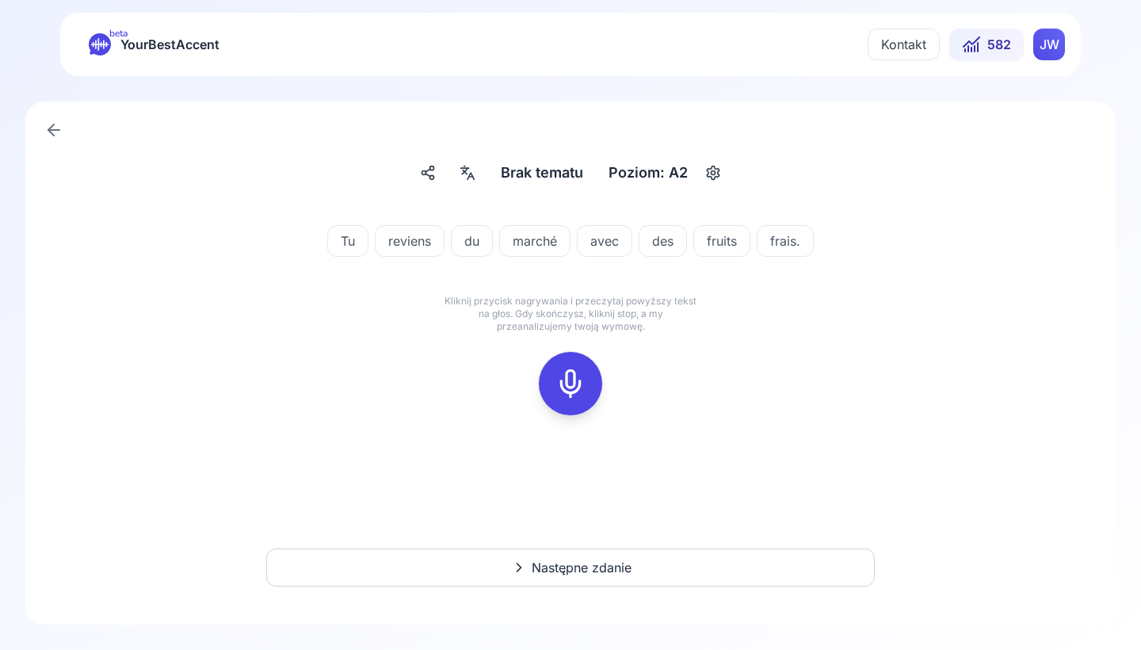
click at [551, 386] on button at bounding box center [570, 383] width 63 height 63
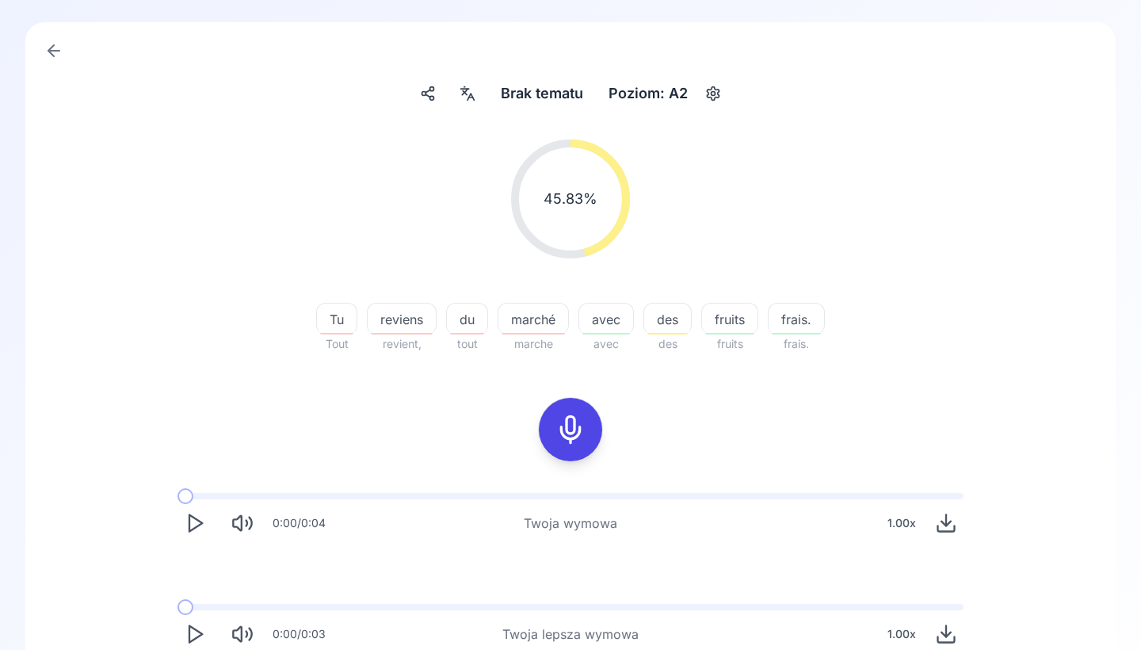
scroll to position [88, 0]
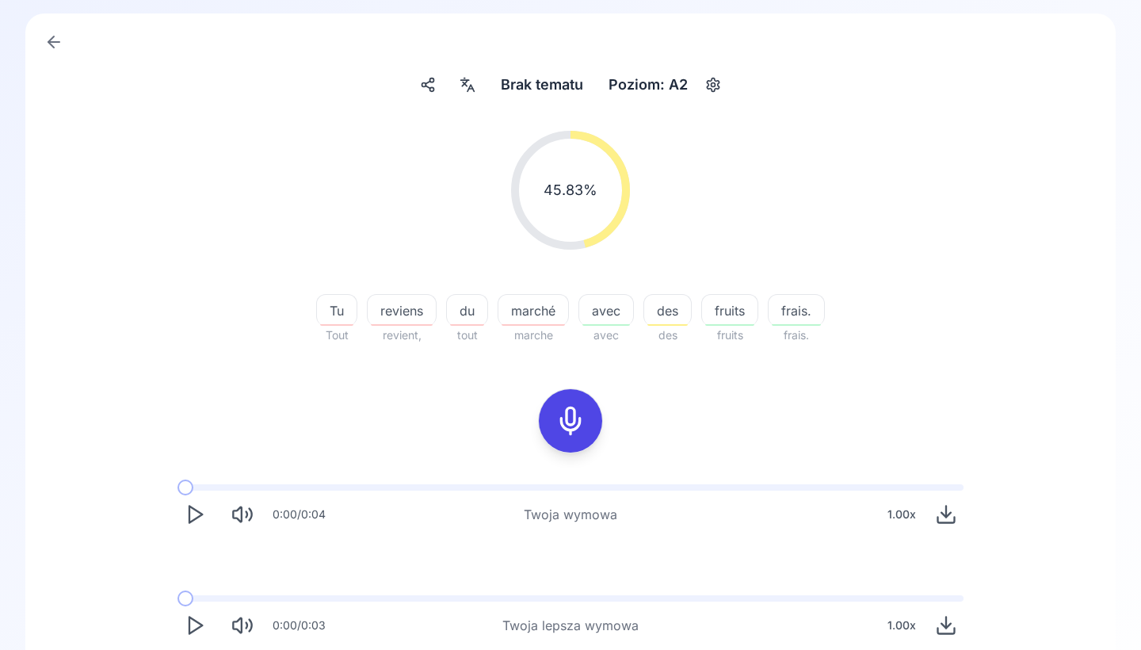
click at [407, 311] on span "reviens" at bounding box center [402, 310] width 68 height 19
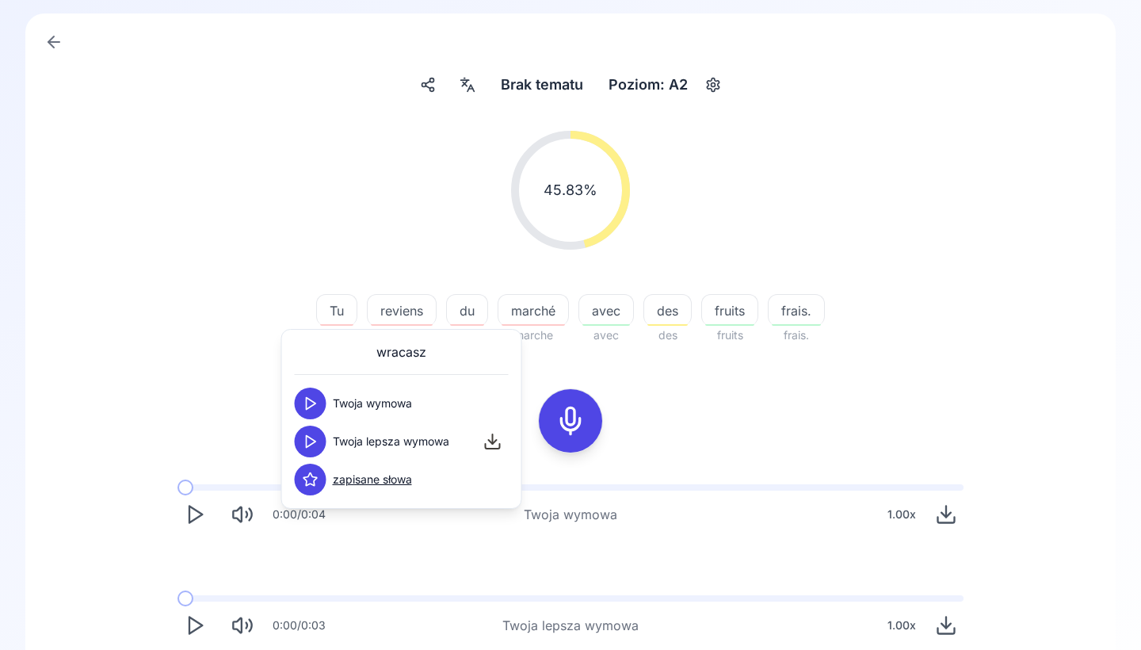
click at [308, 445] on polygon at bounding box center [312, 442] width 10 height 12
click at [258, 433] on div "45.83 % 45.83 % Tu Tout reviens revient, du tout marché marche avec avec des de…" at bounding box center [570, 386] width 1014 height 537
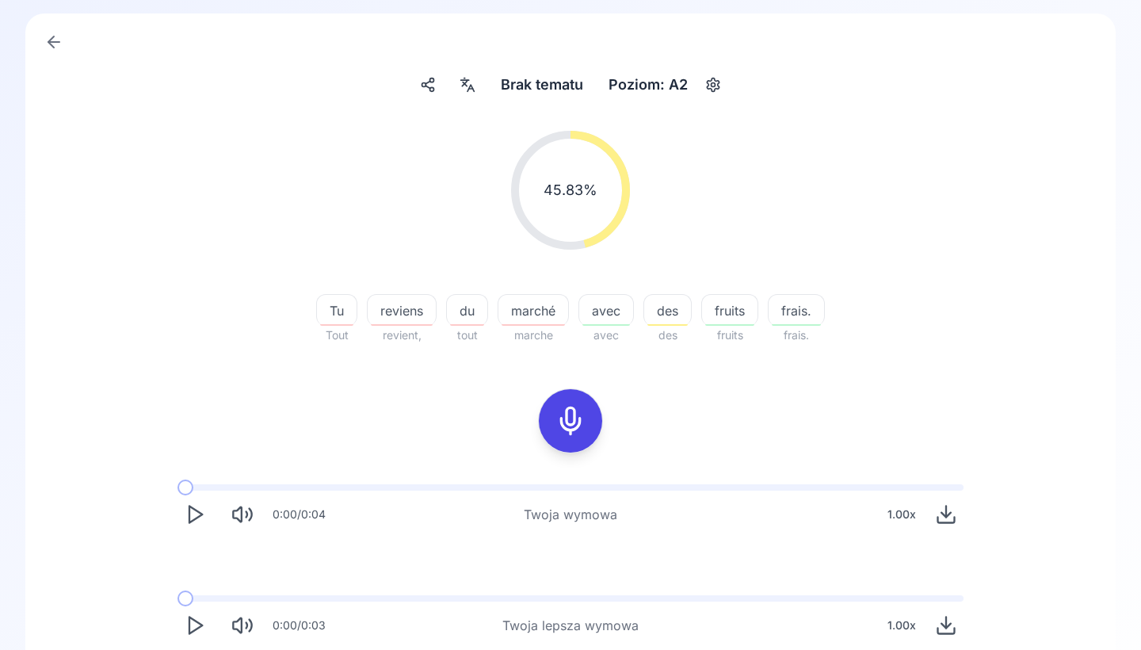
click at [564, 433] on icon at bounding box center [571, 421] width 32 height 32
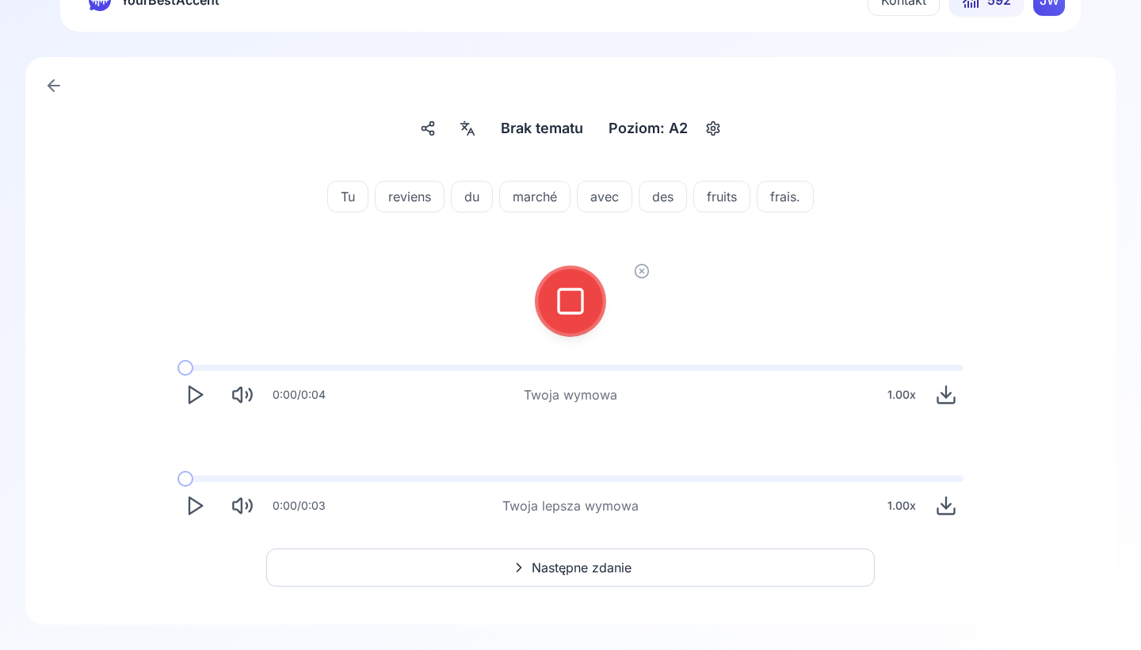
click at [579, 315] on icon at bounding box center [571, 301] width 32 height 32
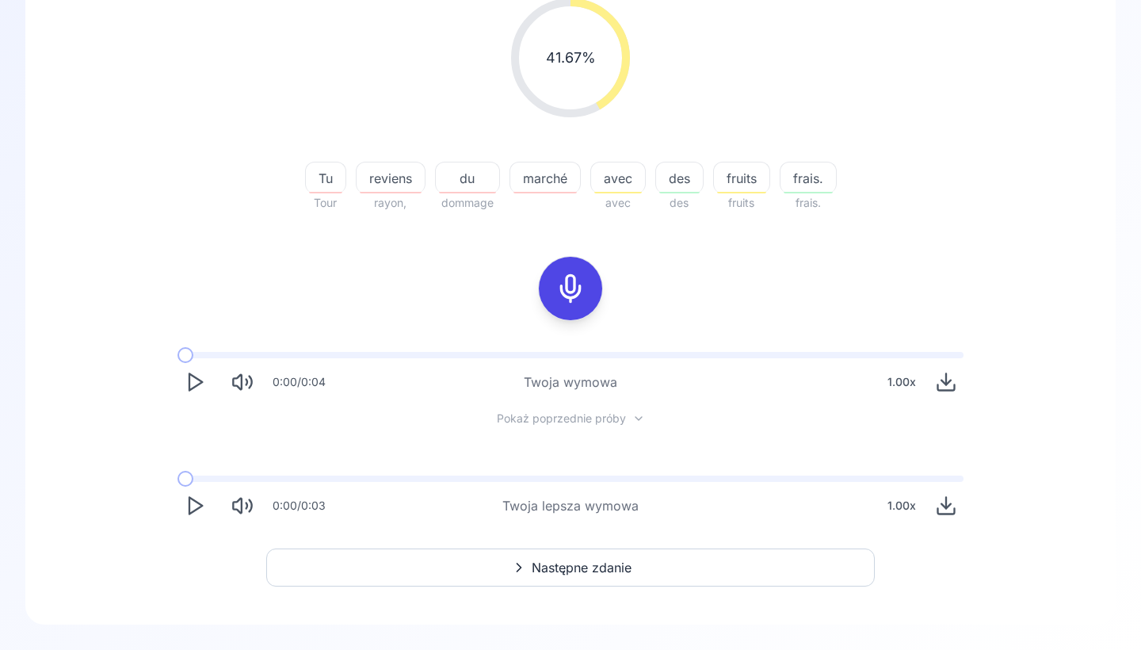
scroll to position [220, 0]
click at [468, 574] on button "Następne zdanie" at bounding box center [570, 567] width 608 height 38
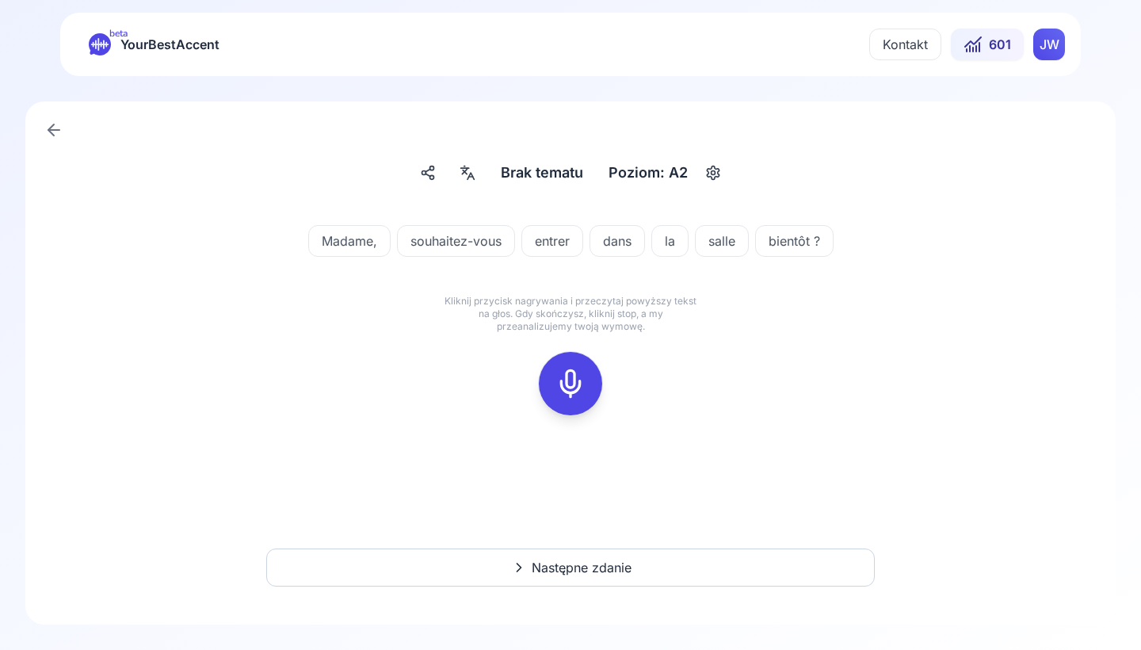
click at [568, 387] on icon at bounding box center [571, 384] width 32 height 32
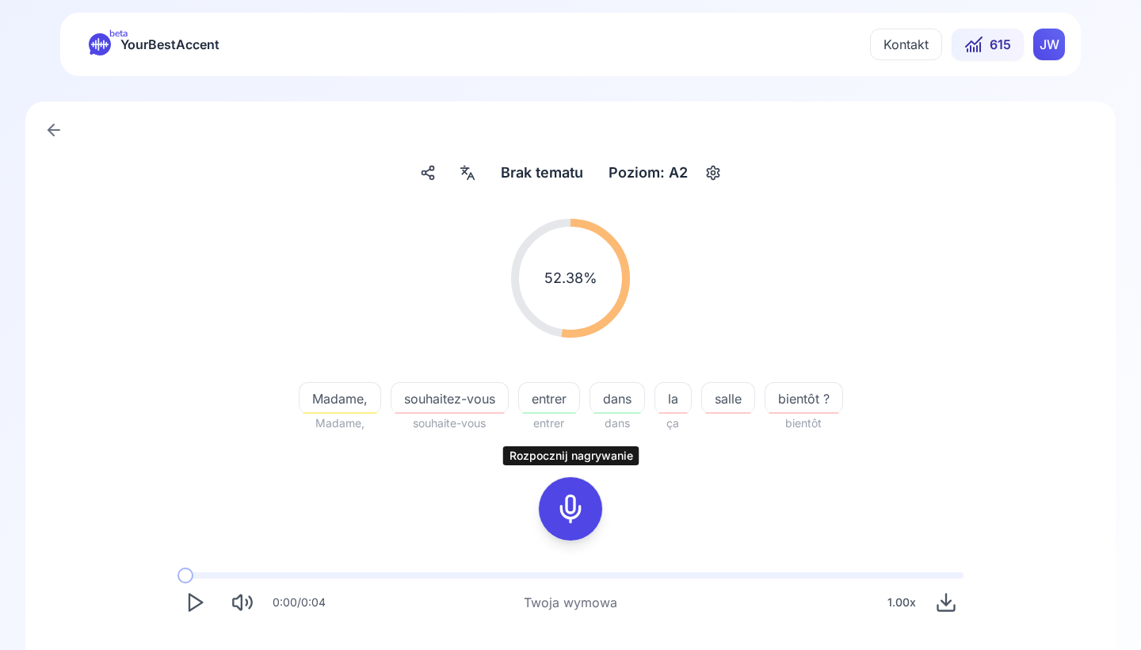
click at [471, 398] on span "souhaitez-vous" at bounding box center [449, 398] width 116 height 19
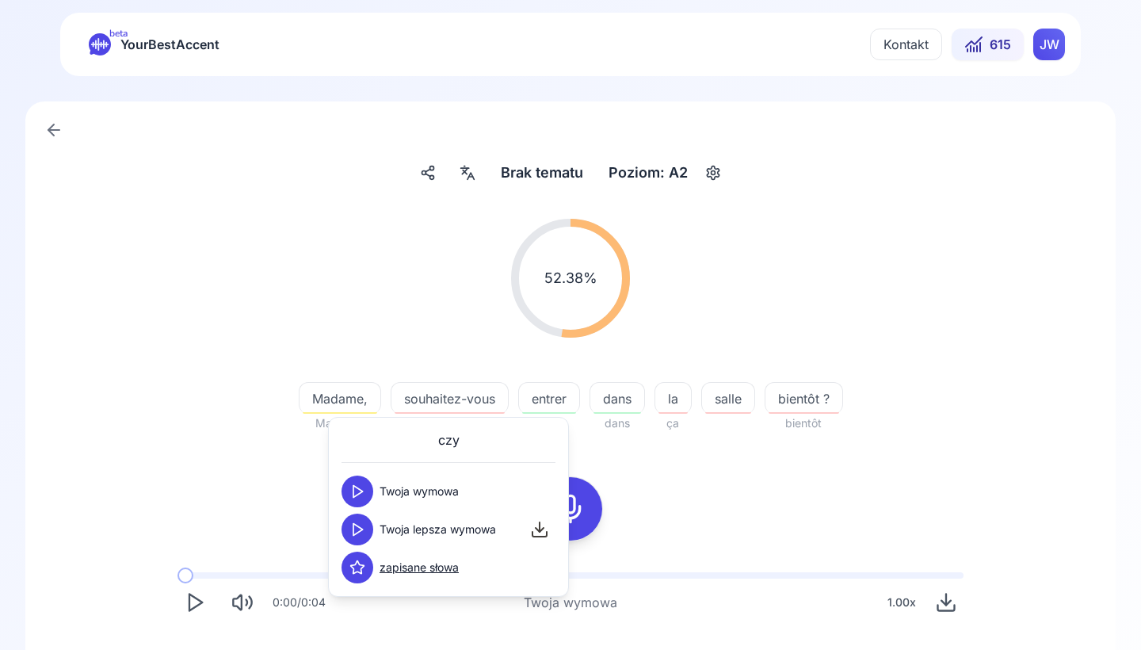
click at [360, 532] on icon at bounding box center [357, 529] width 16 height 16
click at [295, 524] on div "52.38 % 52.38 % Madame, [PERSON_NAME], souhaitez-vous souhaite-vous entrer entr…" at bounding box center [570, 474] width 1014 height 537
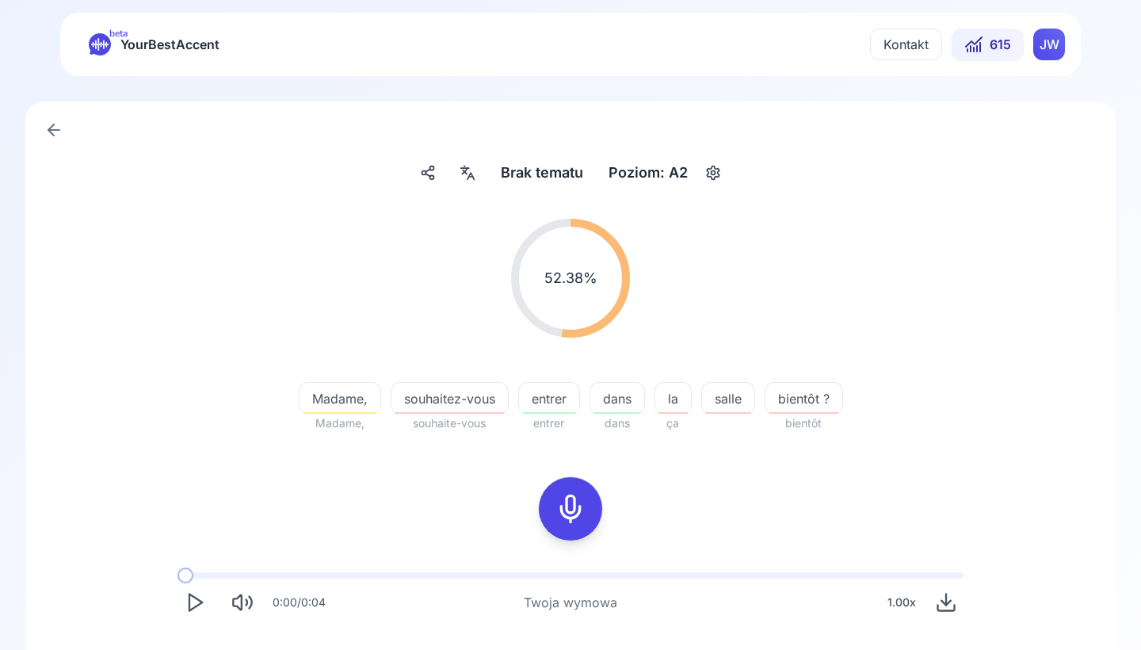
click at [566, 513] on icon at bounding box center [571, 509] width 32 height 32
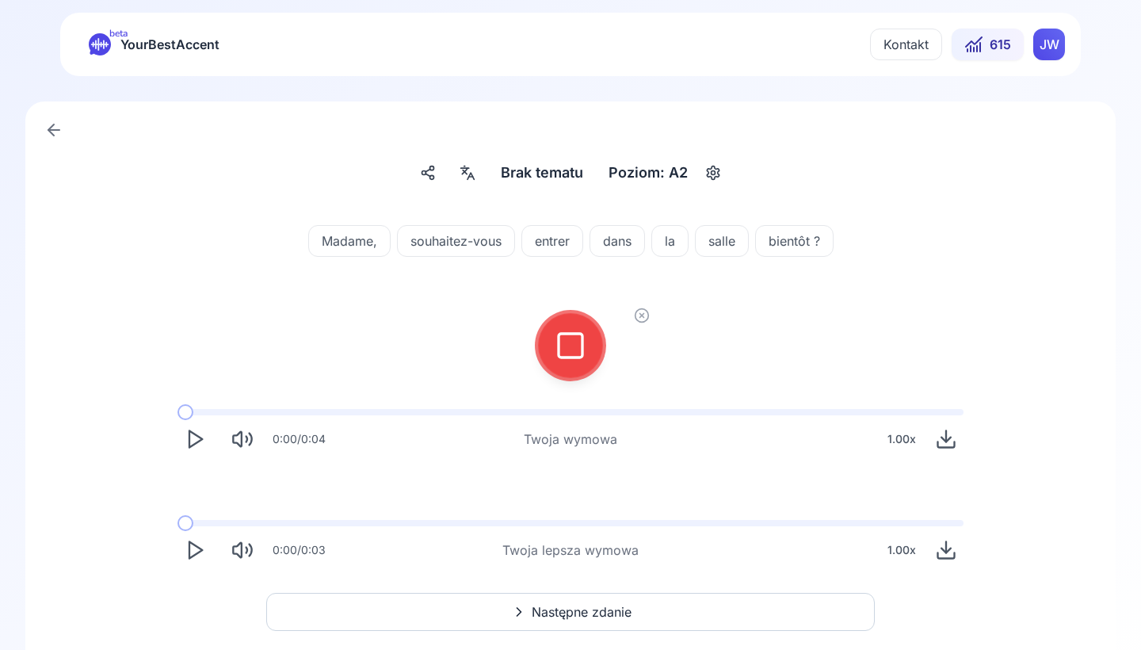
click at [565, 333] on icon at bounding box center [571, 346] width 32 height 32
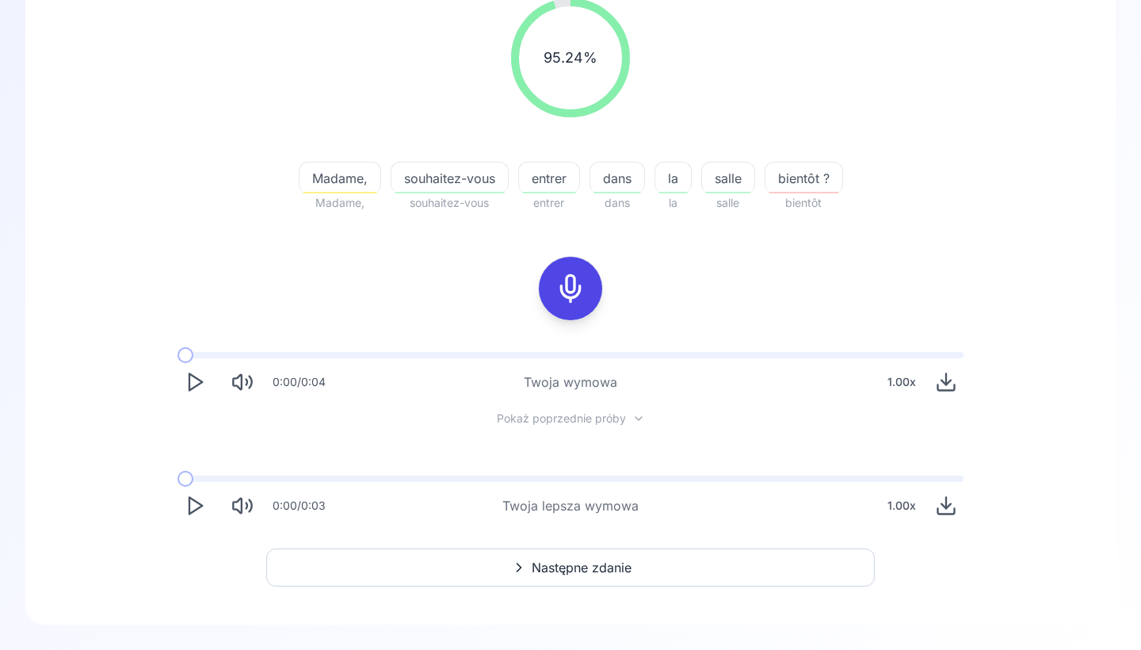
scroll to position [220, 0]
click at [537, 563] on span "Następne zdanie" at bounding box center [582, 567] width 100 height 19
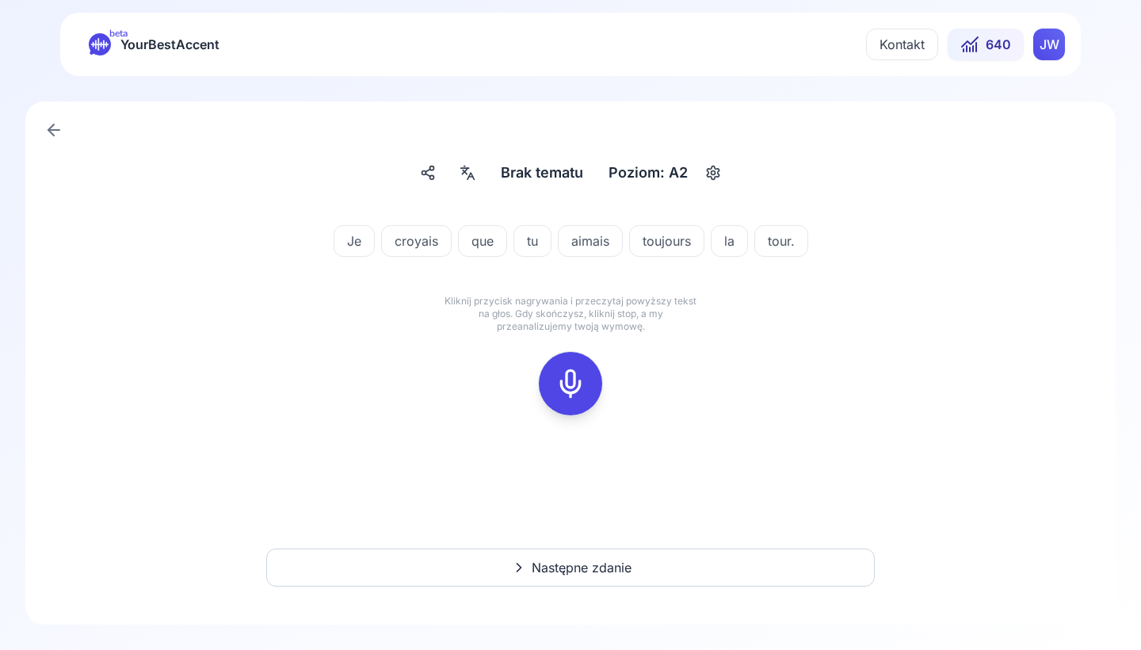
click at [578, 385] on icon at bounding box center [571, 384] width 32 height 32
click at [565, 389] on icon at bounding box center [571, 384] width 32 height 32
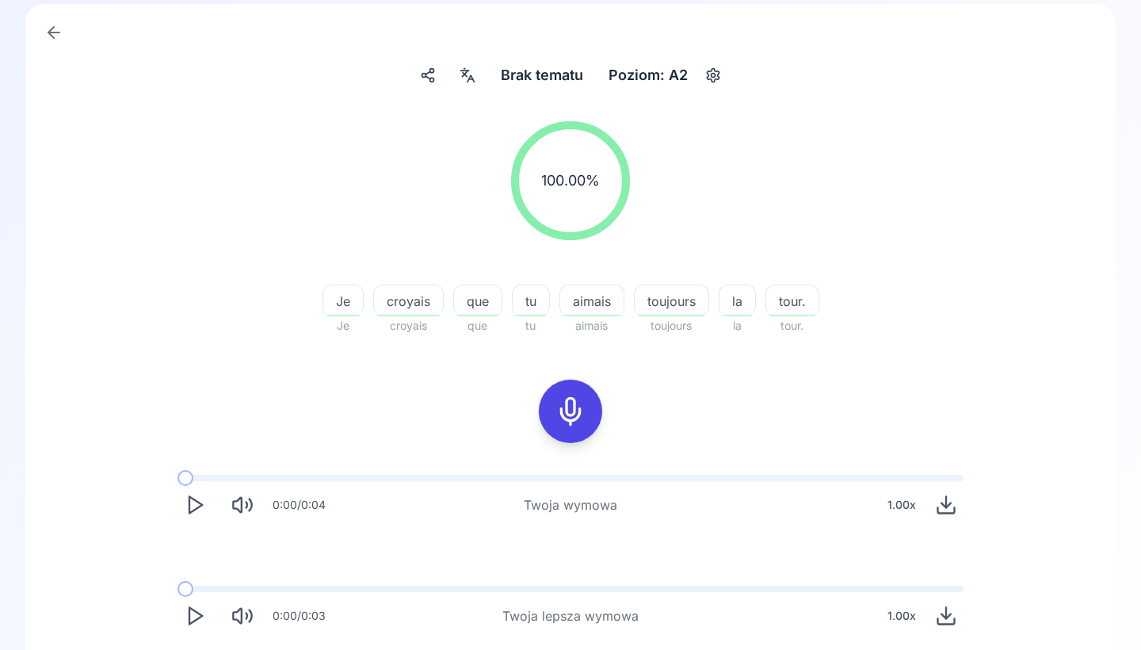
scroll to position [144, 0]
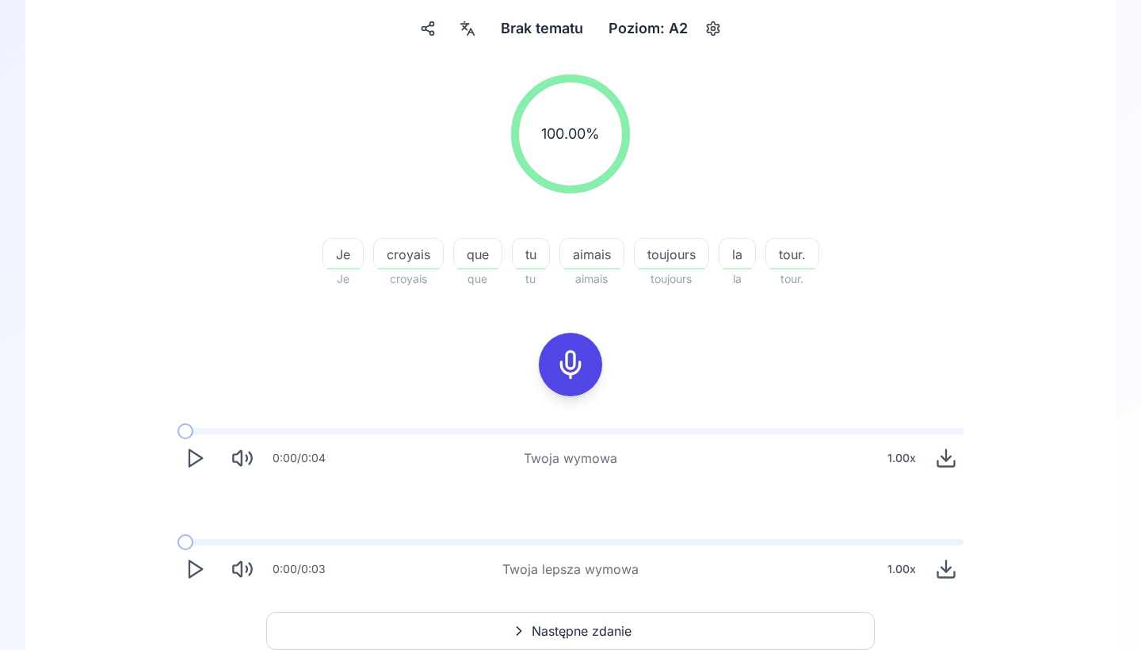
click at [422, 254] on span "croyais" at bounding box center [408, 254] width 69 height 19
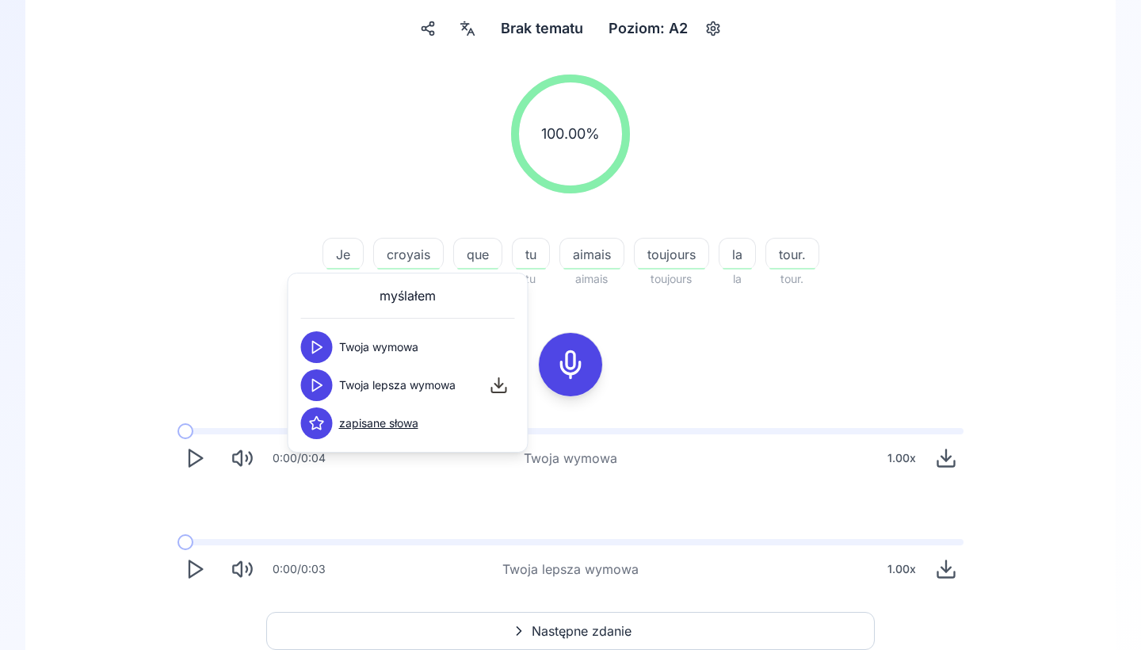
click at [316, 383] on icon at bounding box center [317, 385] width 16 height 16
click at [264, 382] on div "100.00 % 100.00 % Je Je croyais croyais que que tu tu aimais aimais toujours to…" at bounding box center [570, 330] width 1014 height 537
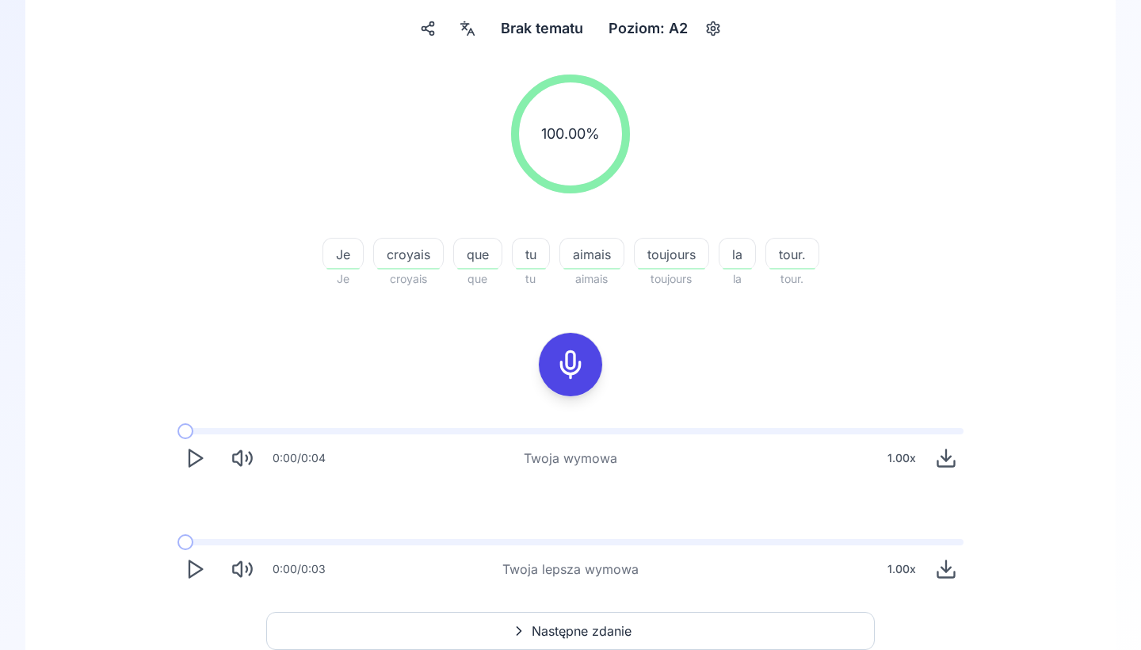
click at [593, 254] on span "aimais" at bounding box center [591, 254] width 63 height 19
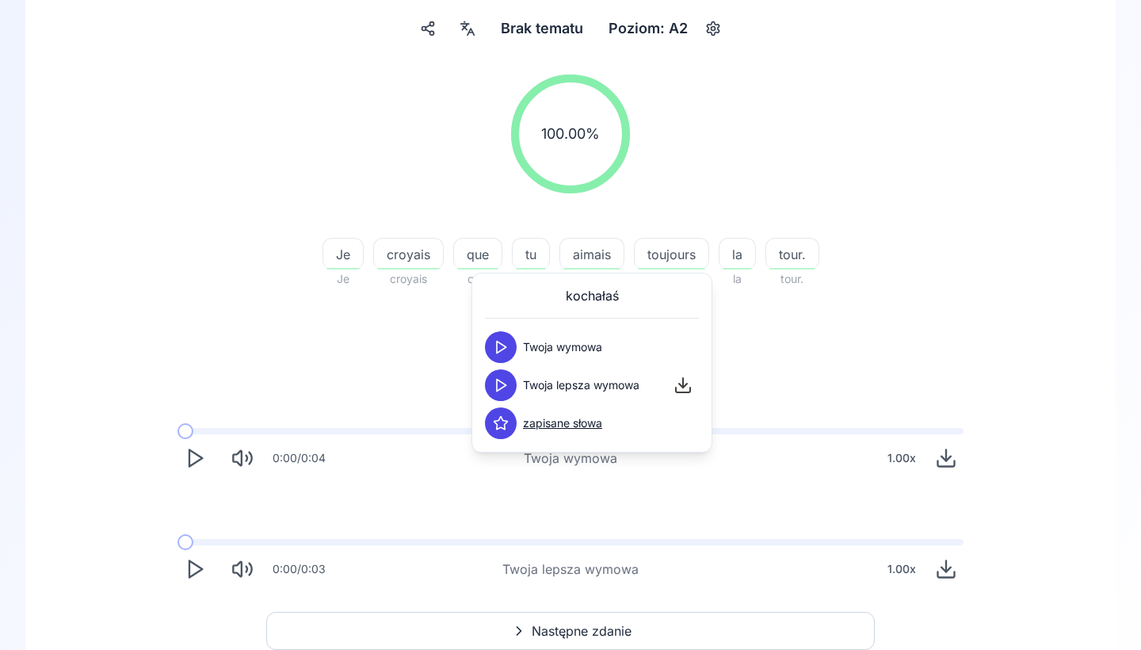
click at [498, 377] on icon at bounding box center [501, 385] width 16 height 16
click at [376, 372] on div "100.00 % 100.00 % Je Je croyais croyais que que tu tu aimais aimais toujours to…" at bounding box center [570, 330] width 1014 height 537
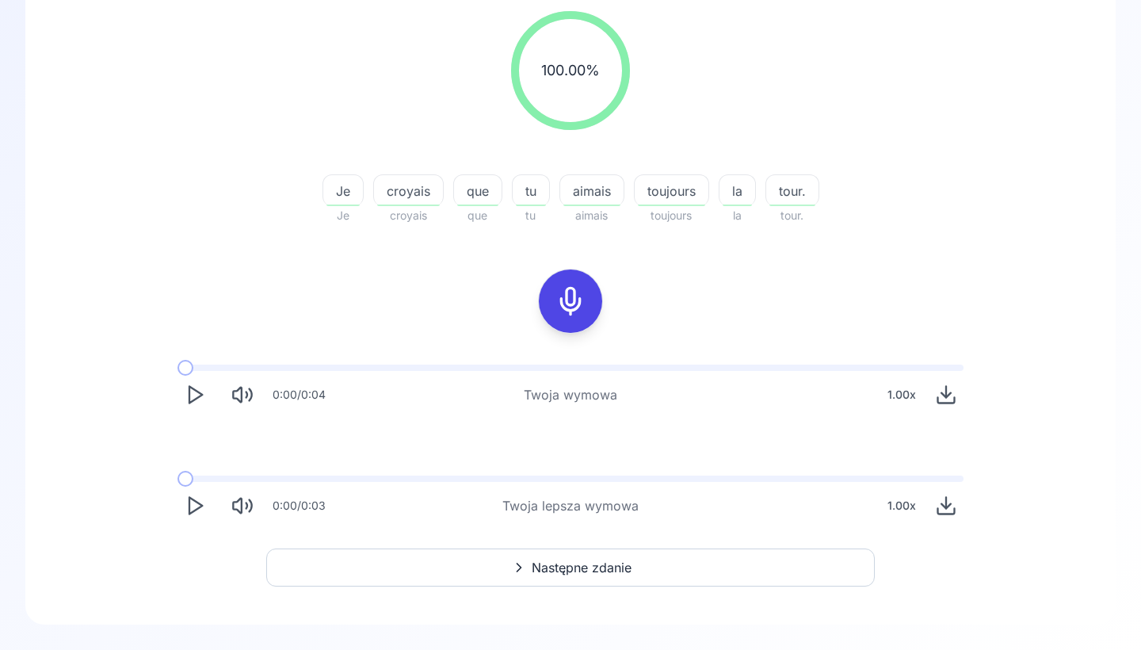
scroll to position [208, 0]
click at [380, 581] on button "Następne zdanie" at bounding box center [570, 567] width 608 height 38
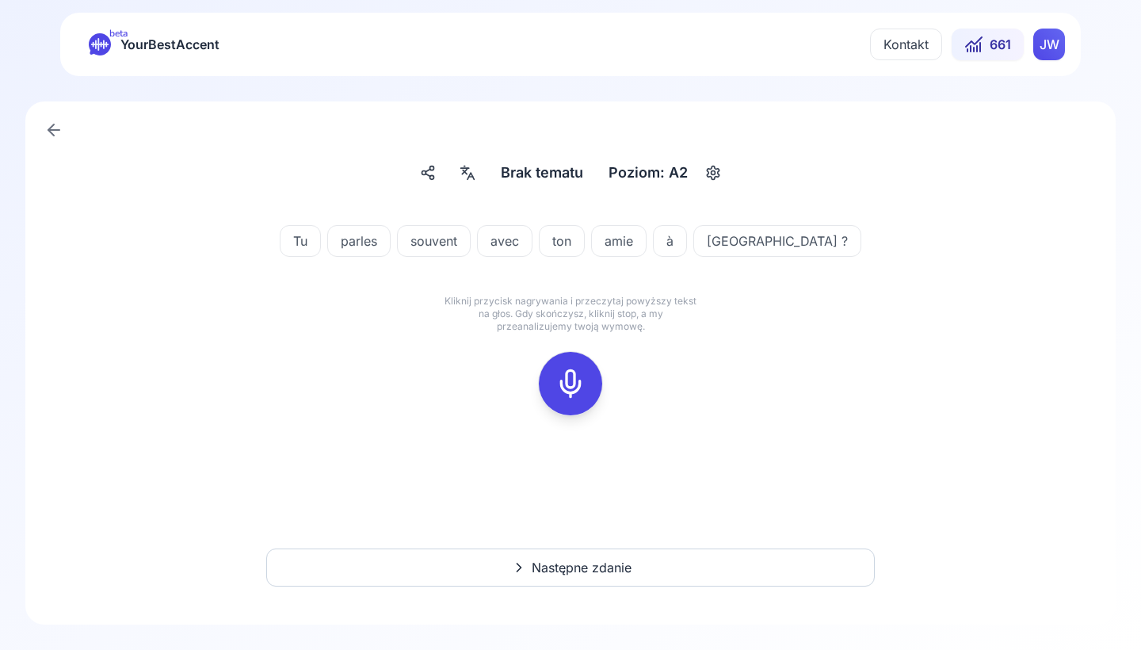
click at [571, 391] on icon at bounding box center [571, 384] width 32 height 32
click at [568, 387] on icon at bounding box center [571, 384] width 32 height 32
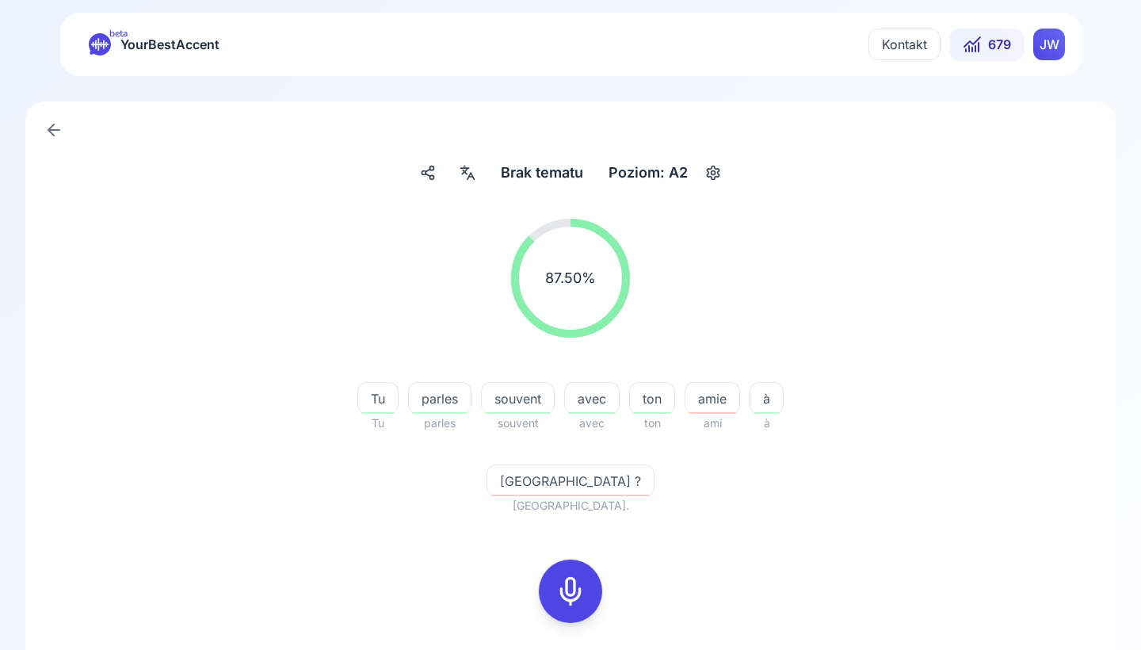
click at [573, 575] on icon at bounding box center [571, 591] width 32 height 32
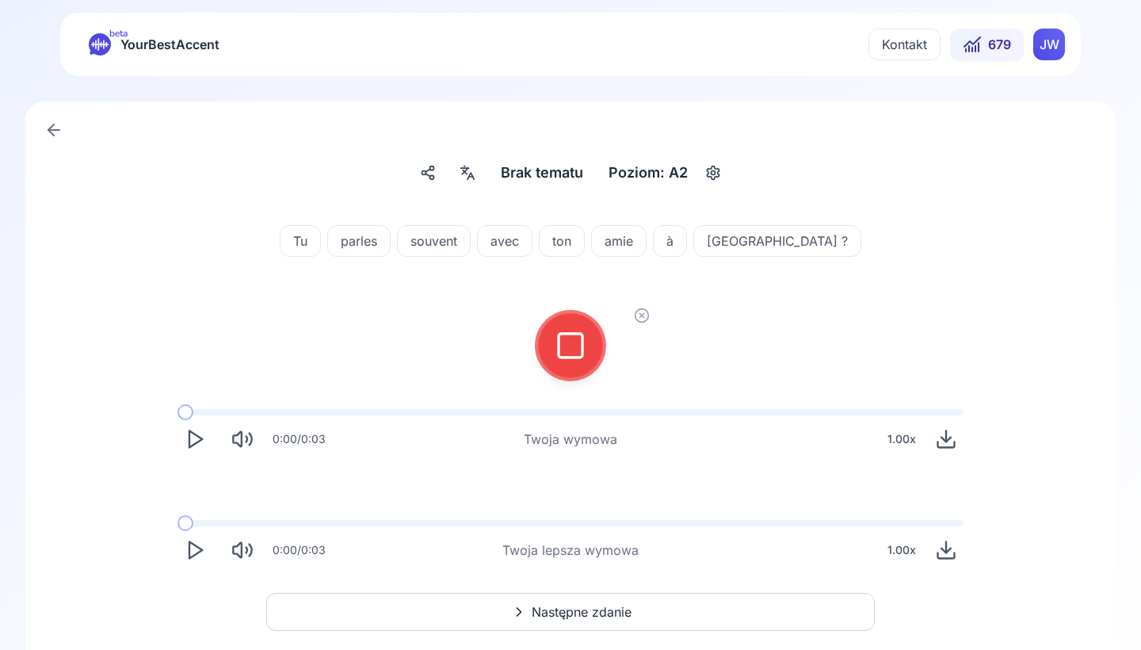
click at [580, 363] on div at bounding box center [570, 345] width 38 height 63
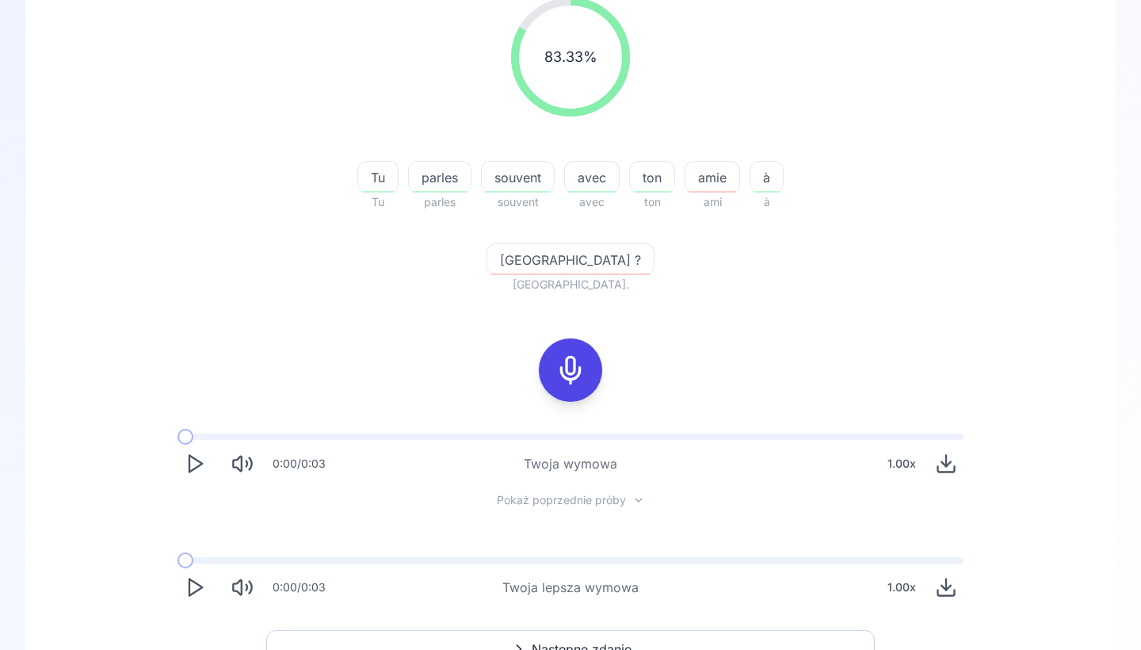
scroll to position [220, 0]
click at [447, 631] on button "Następne zdanie" at bounding box center [570, 650] width 608 height 38
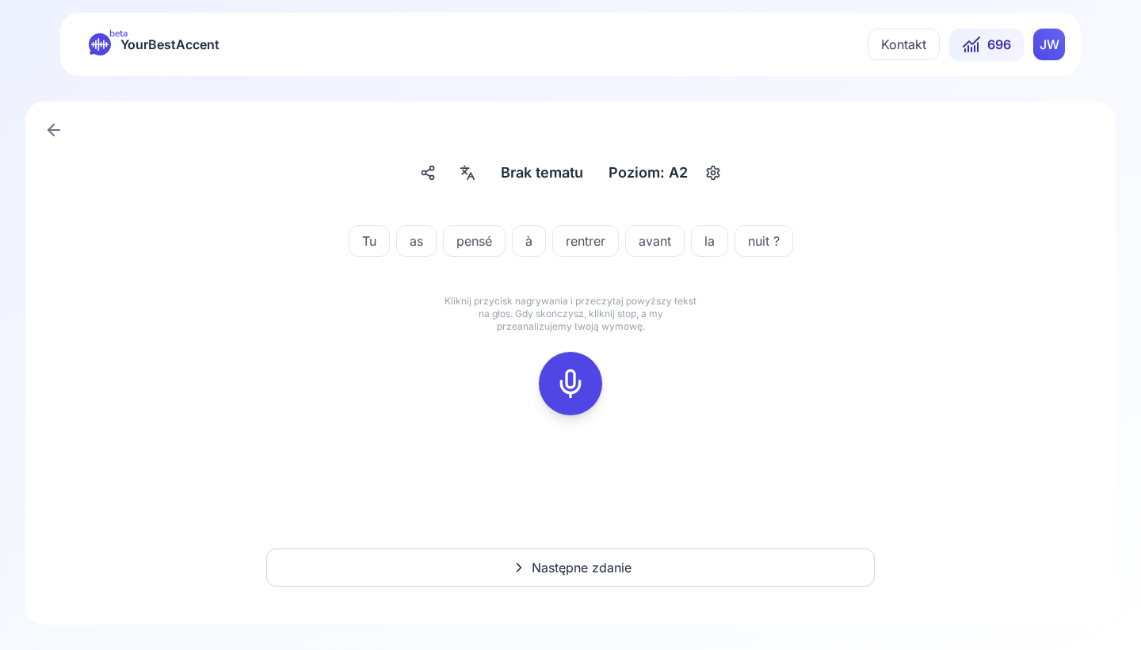
click at [568, 383] on icon at bounding box center [571, 384] width 32 height 32
click at [559, 390] on rect at bounding box center [571, 384] width 24 height 24
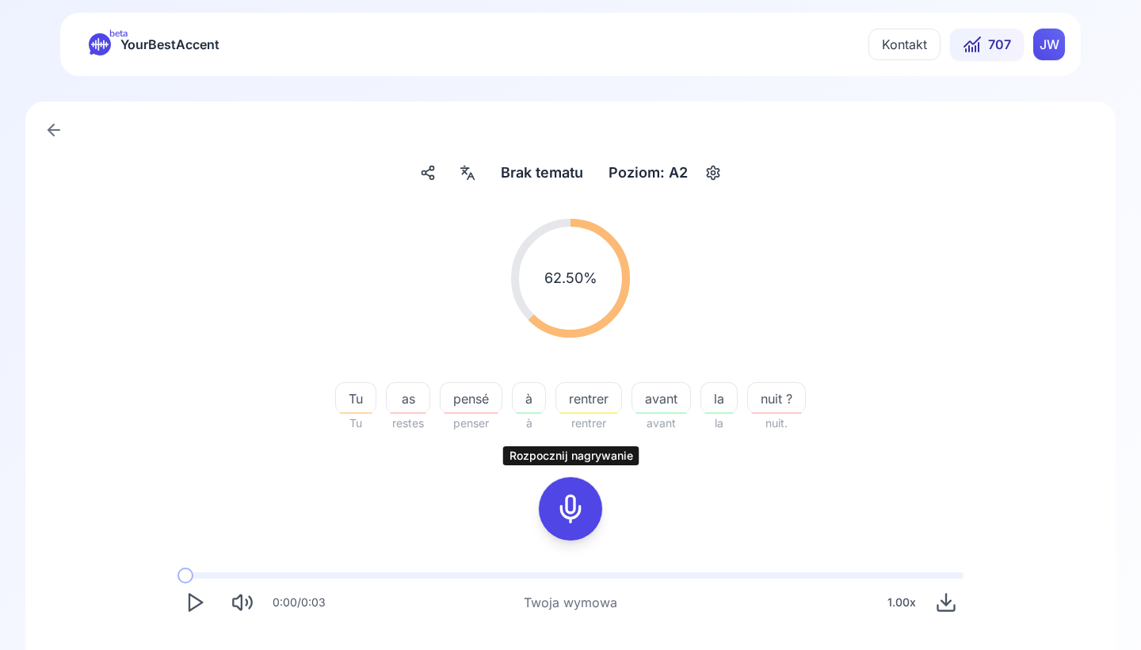
click at [554, 520] on div at bounding box center [570, 508] width 38 height 63
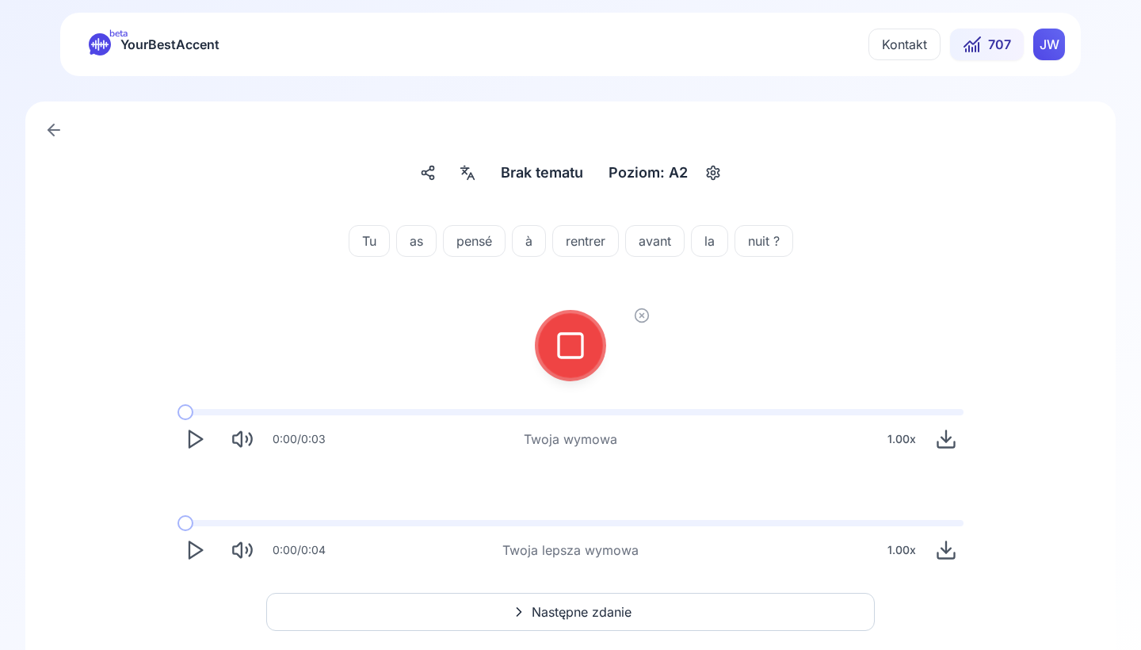
click at [574, 352] on icon at bounding box center [571, 346] width 32 height 32
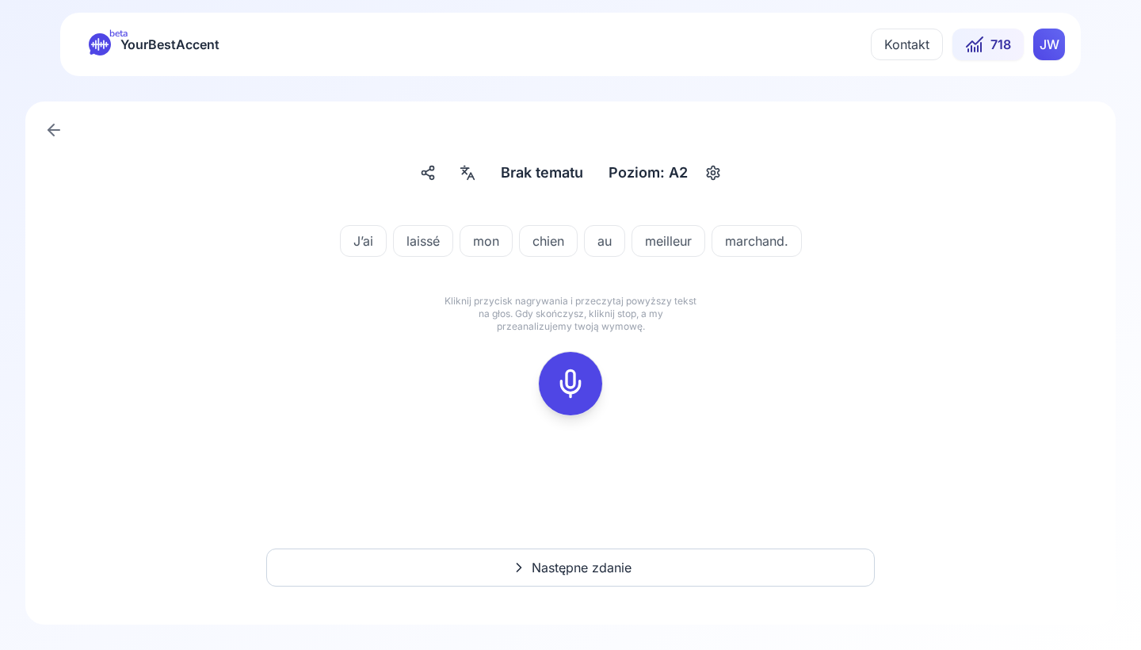
click at [574, 391] on icon at bounding box center [571, 384] width 32 height 32
click at [571, 381] on icon at bounding box center [571, 384] width 32 height 32
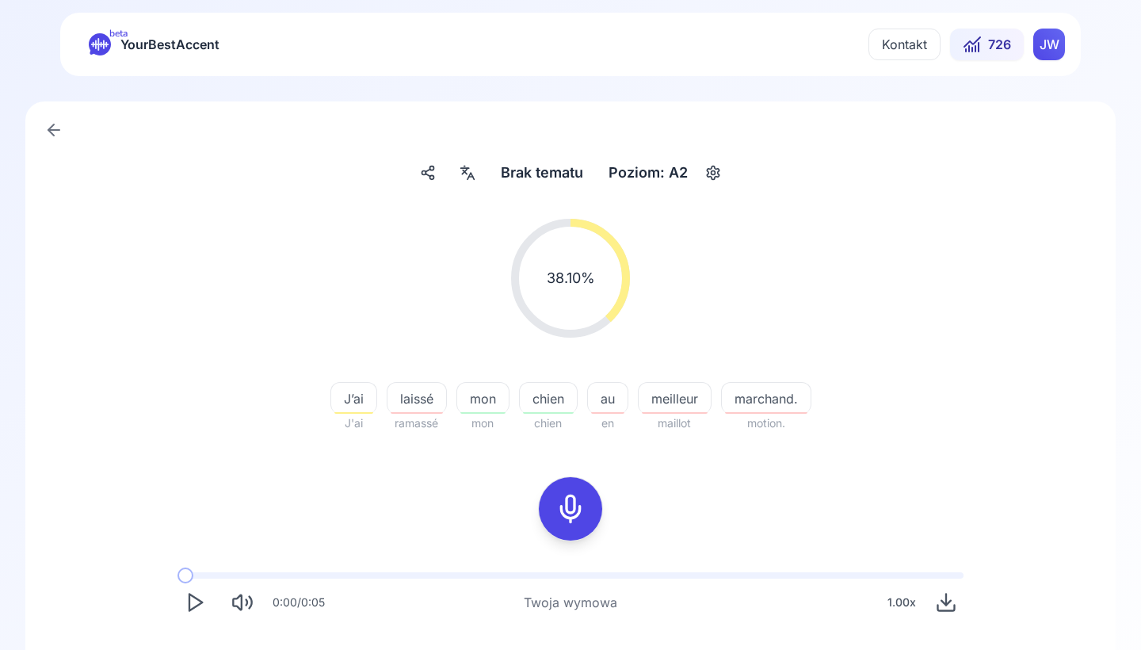
click at [742, 399] on span "marchand." at bounding box center [766, 398] width 89 height 19
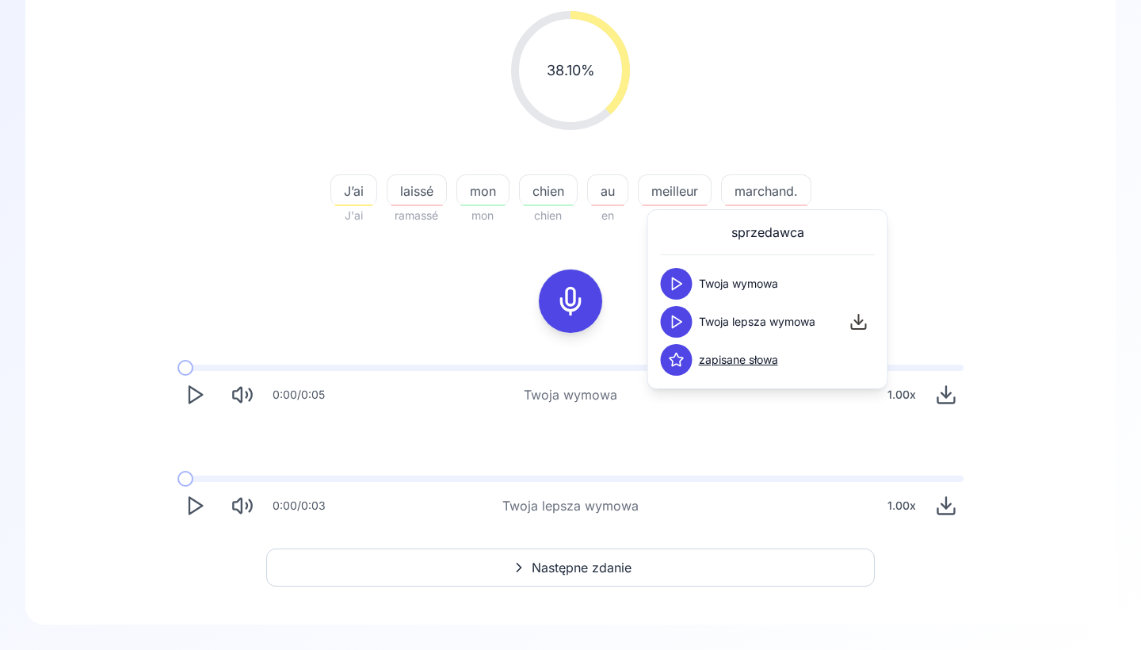
scroll to position [208, 0]
click at [517, 568] on icon at bounding box center [518, 567] width 19 height 16
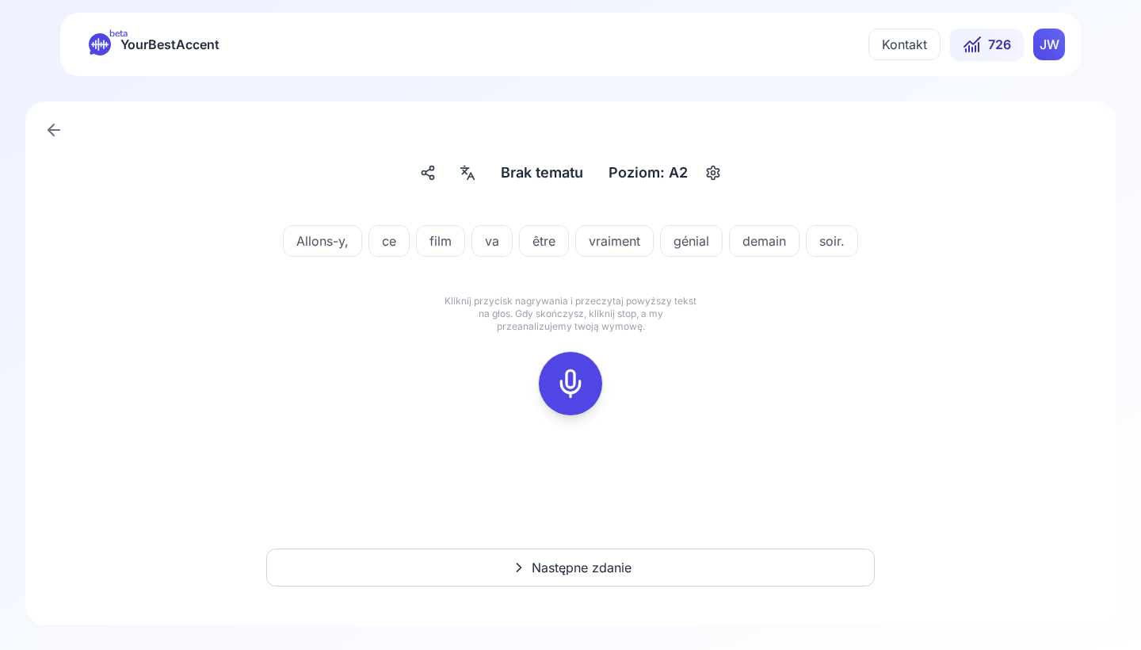
click at [585, 384] on icon at bounding box center [571, 384] width 32 height 32
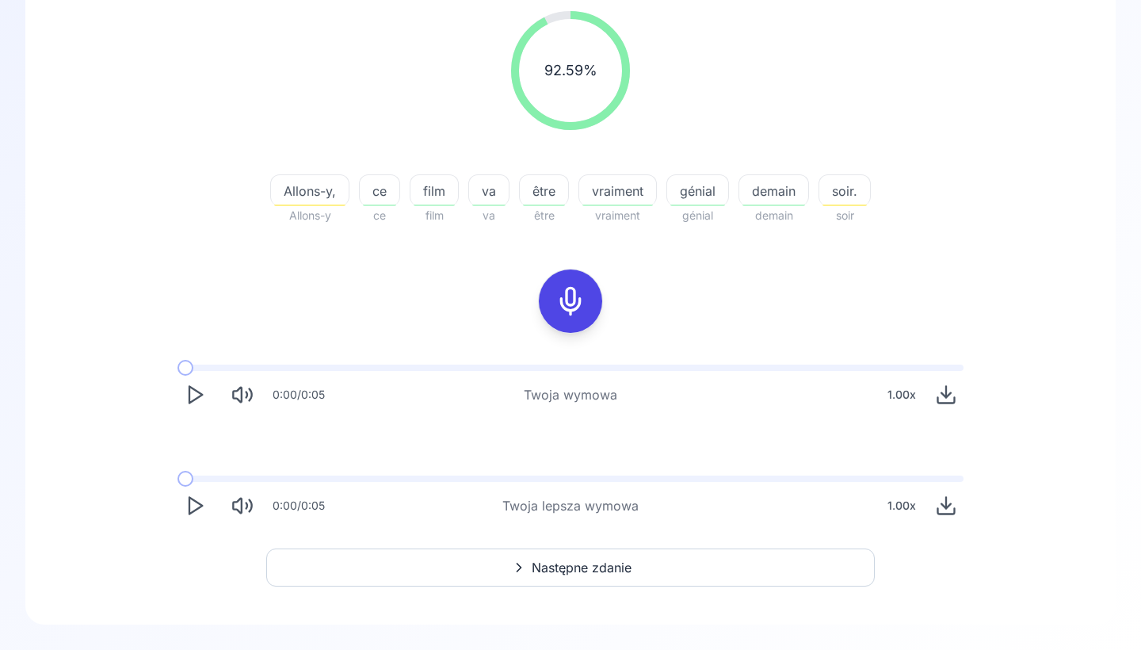
scroll to position [280, 0]
click at [489, 574] on button "Następne zdanie" at bounding box center [570, 567] width 608 height 38
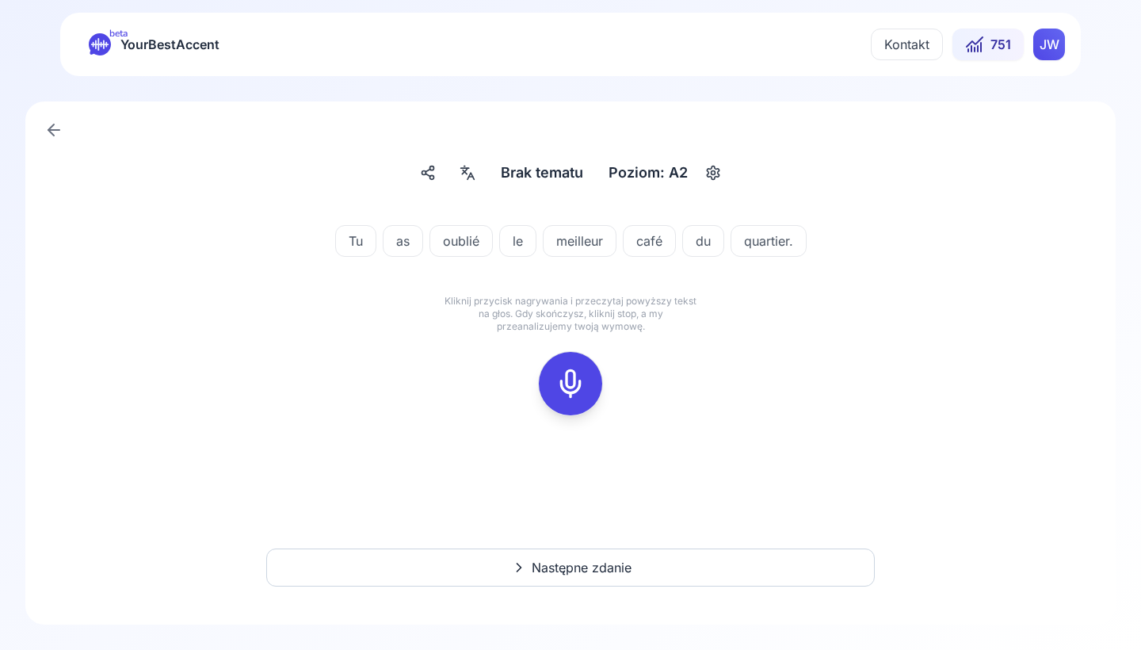
click at [565, 405] on div at bounding box center [570, 383] width 38 height 63
click at [570, 391] on icon at bounding box center [571, 384] width 32 height 32
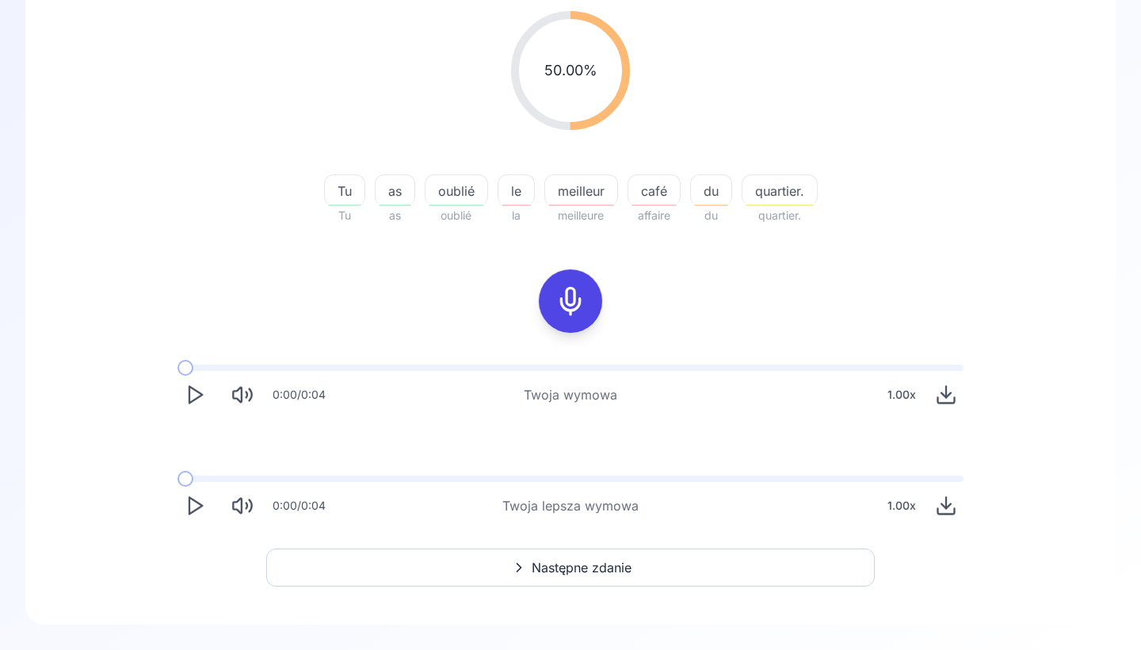
scroll to position [208, 0]
click at [473, 562] on button "Następne zdanie" at bounding box center [570, 567] width 608 height 38
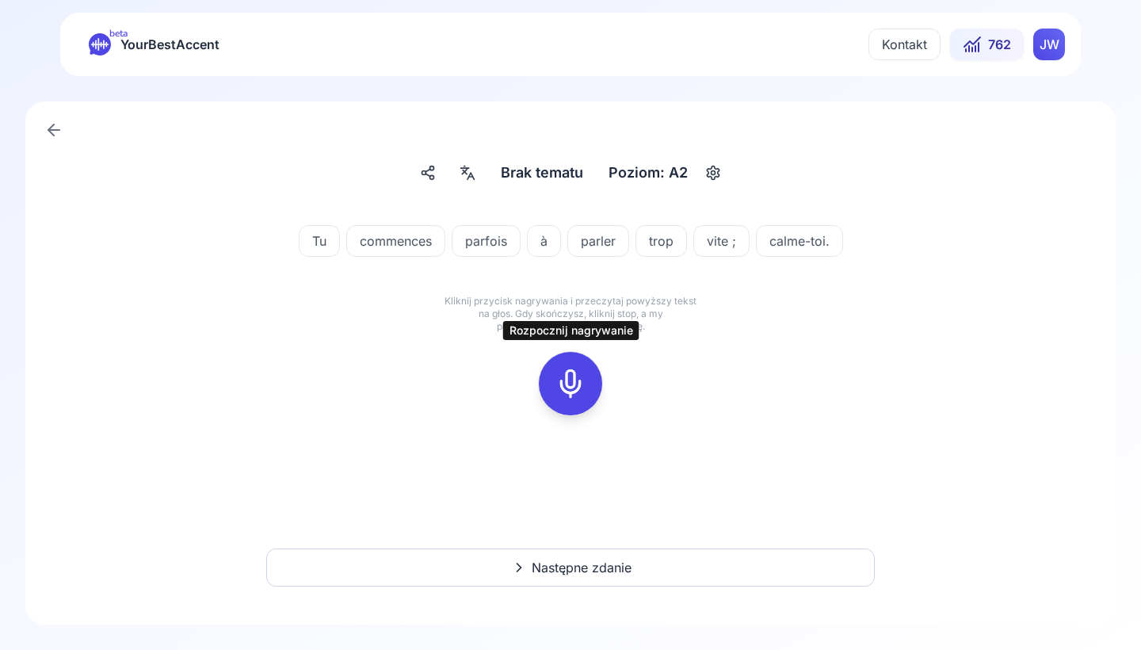
click at [569, 385] on icon at bounding box center [571, 384] width 32 height 32
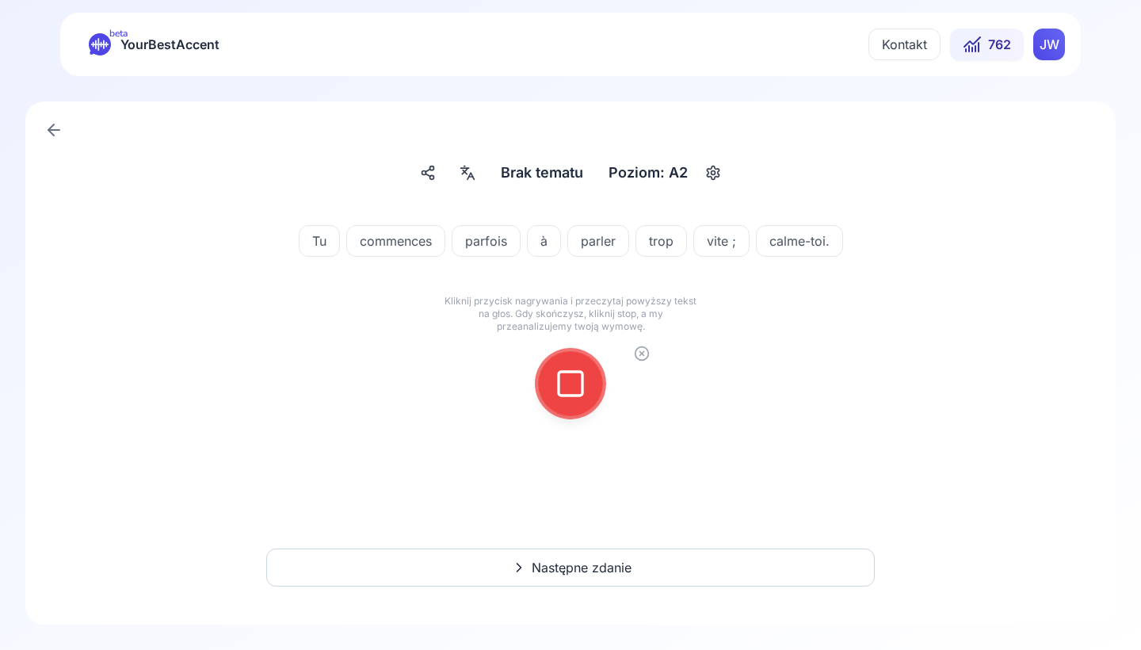
click at [569, 384] on icon at bounding box center [571, 384] width 32 height 32
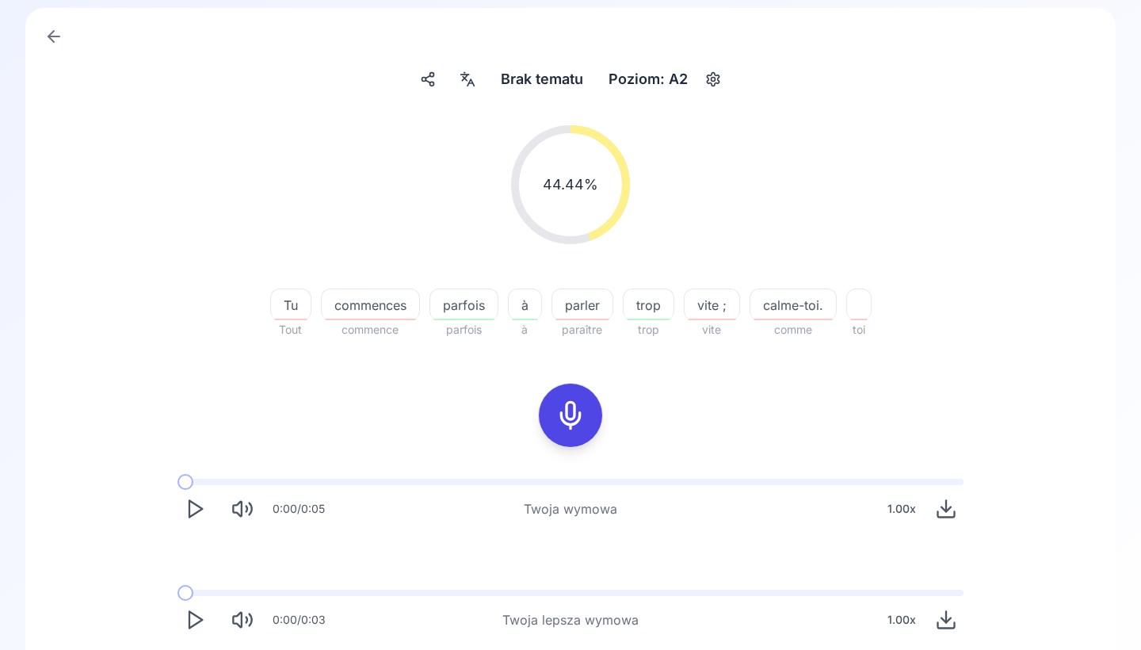
scroll to position [105, 0]
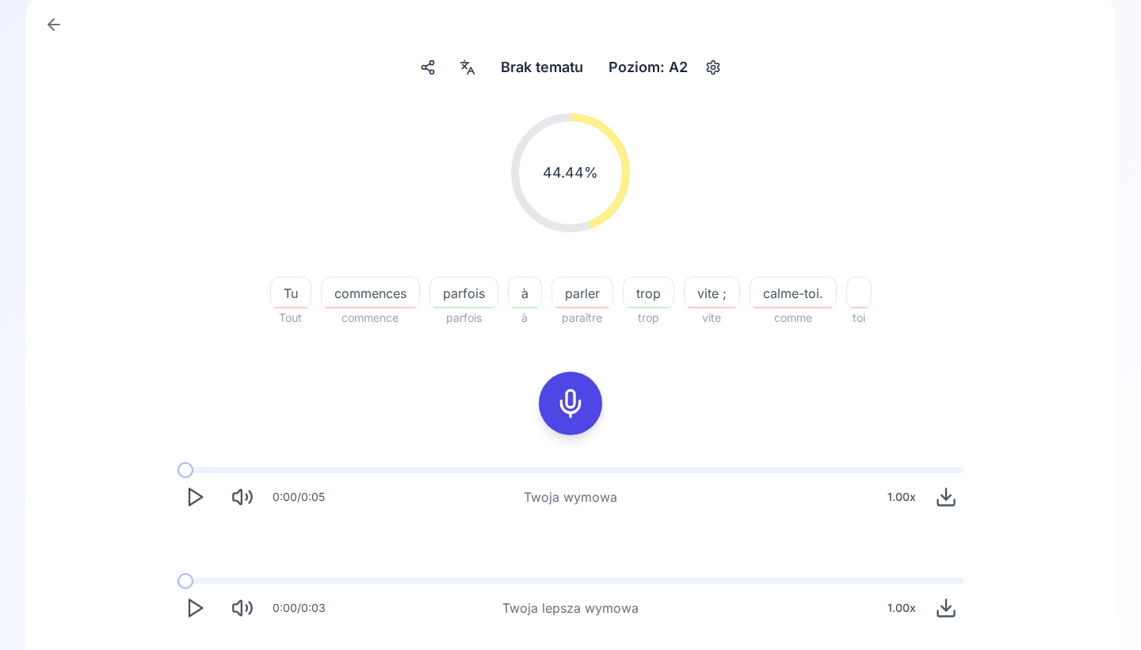
click at [601, 286] on span "parler" at bounding box center [582, 293] width 60 height 19
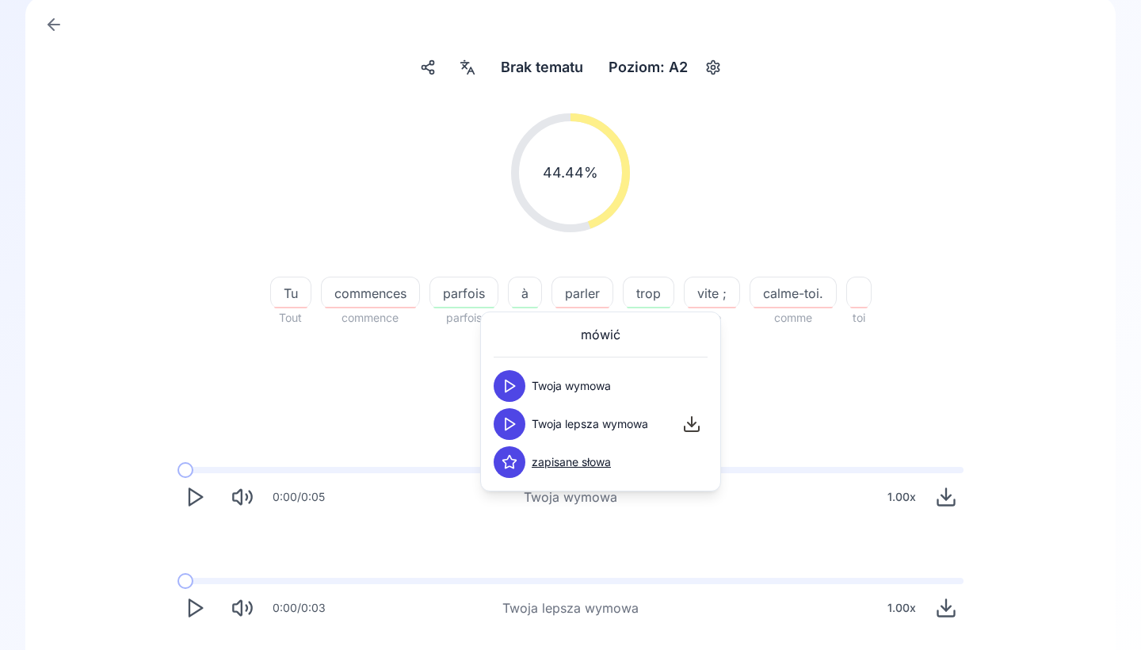
click at [513, 423] on polygon at bounding box center [510, 424] width 10 height 12
click at [448, 437] on div "44.44 % 44.44 % Tu Tout commences commence parfois parfois à à parler paraître …" at bounding box center [570, 369] width 1014 height 537
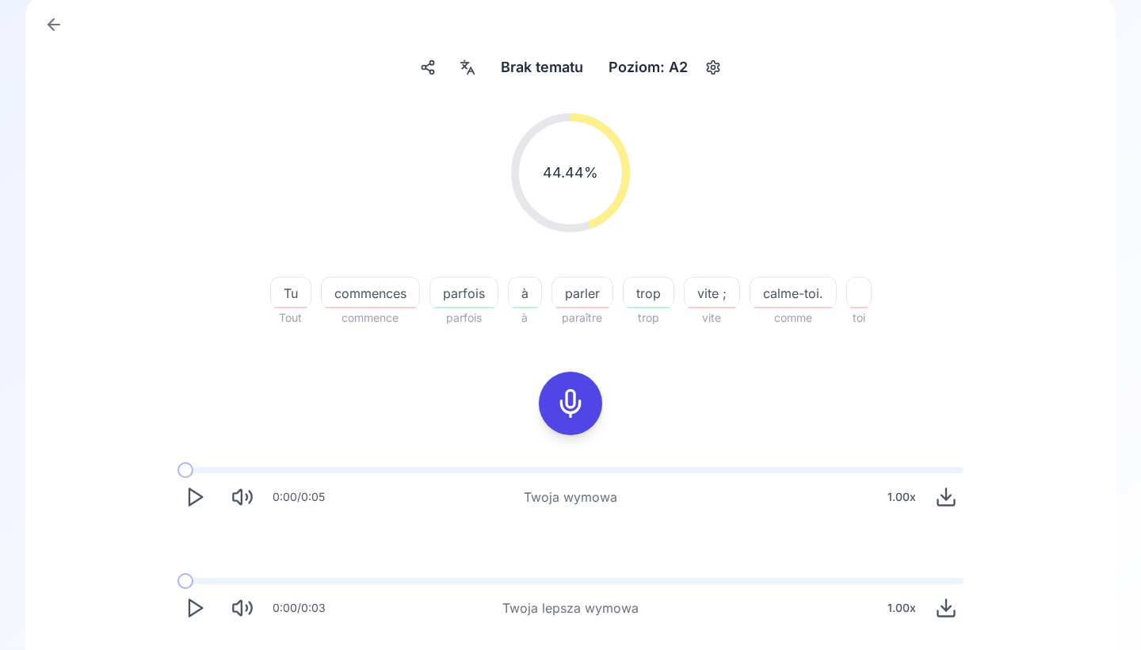
click at [555, 419] on icon at bounding box center [571, 403] width 32 height 32
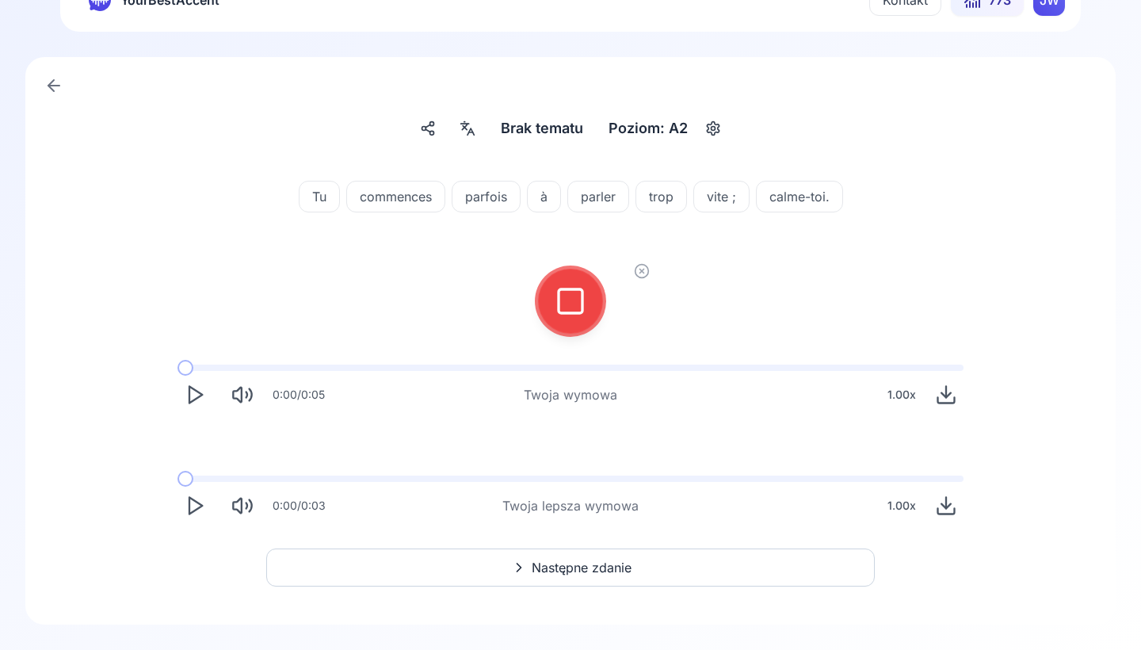
click at [566, 311] on icon at bounding box center [571, 301] width 32 height 32
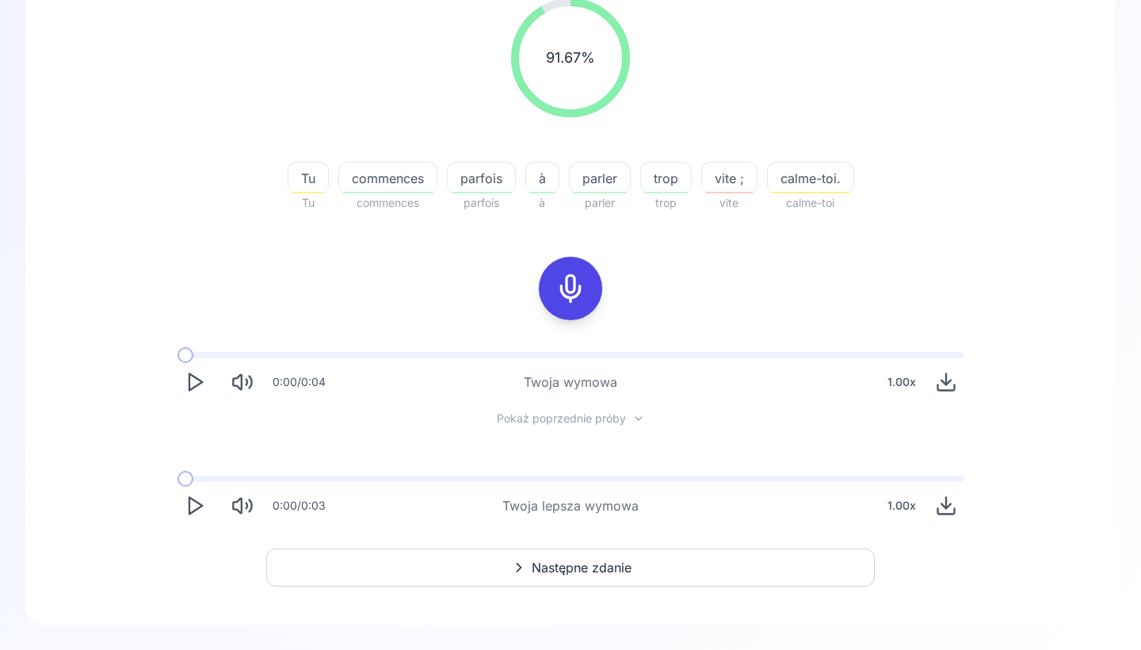
scroll to position [220, 0]
click at [466, 573] on button "Następne zdanie" at bounding box center [570, 567] width 608 height 38
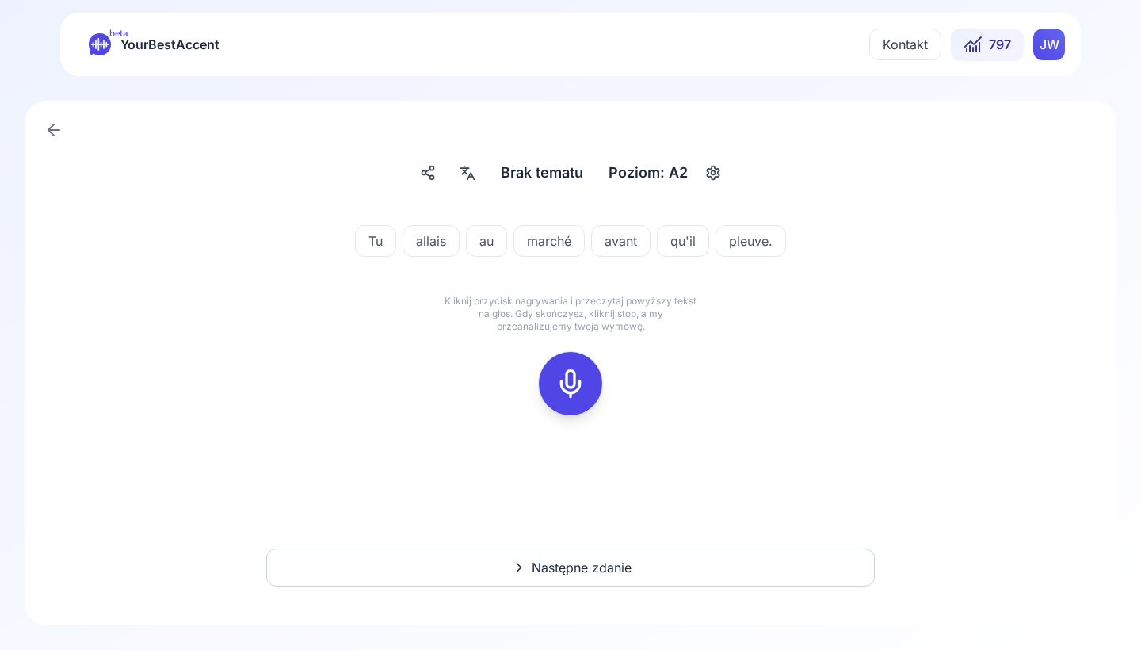
click at [569, 383] on icon at bounding box center [571, 384] width 32 height 32
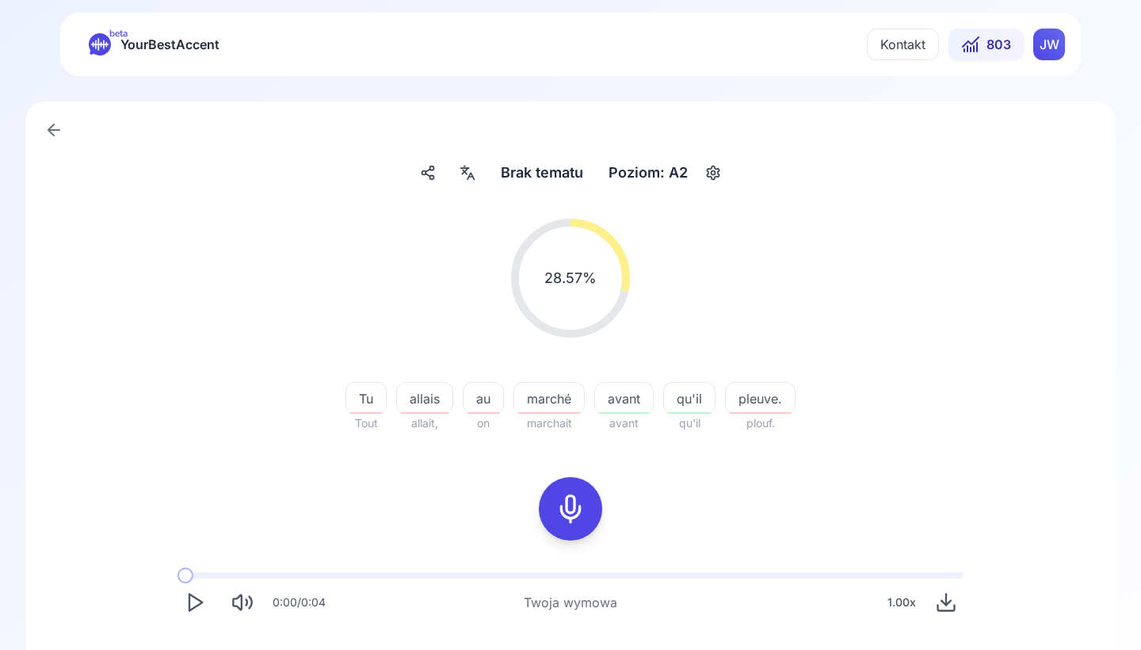
click at [746, 406] on span "pleuve." at bounding box center [760, 398] width 69 height 19
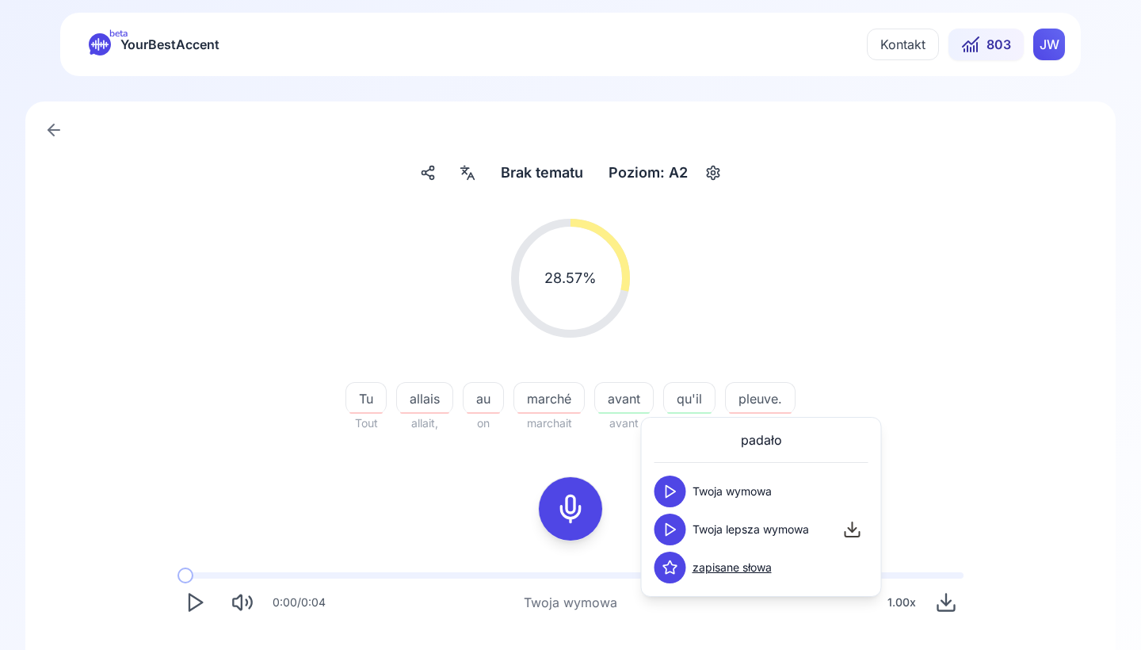
click at [675, 530] on polygon at bounding box center [671, 530] width 10 height 12
click at [873, 323] on div "28.57 % 28.57 %" at bounding box center [570, 278] width 913 height 144
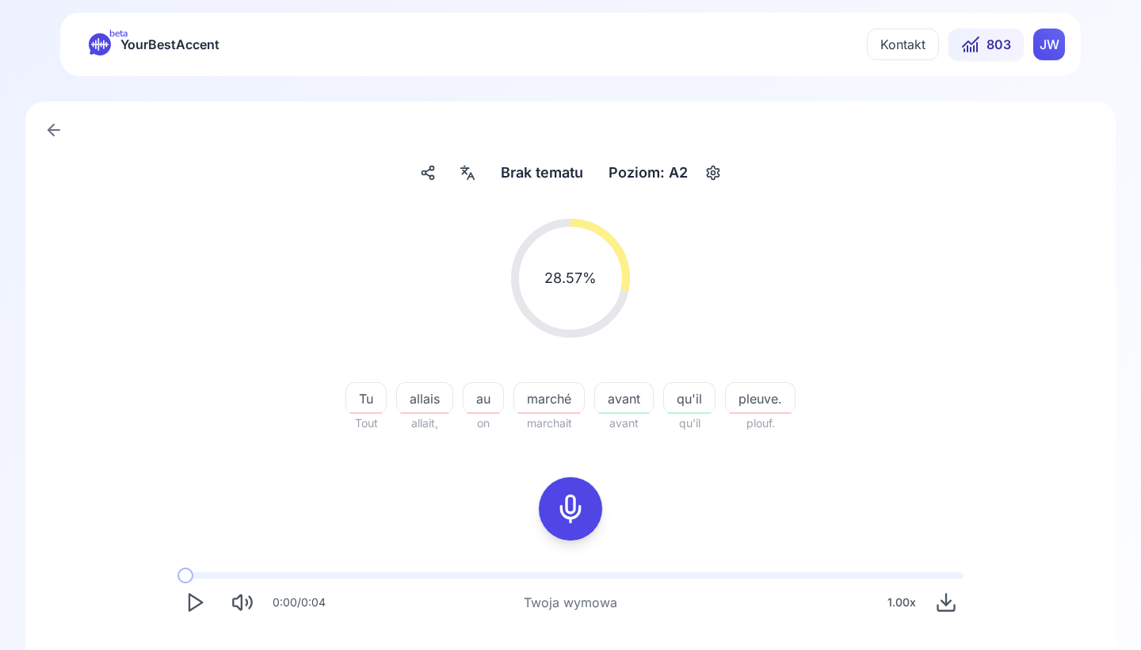
click at [429, 410] on div "allais" at bounding box center [424, 398] width 57 height 32
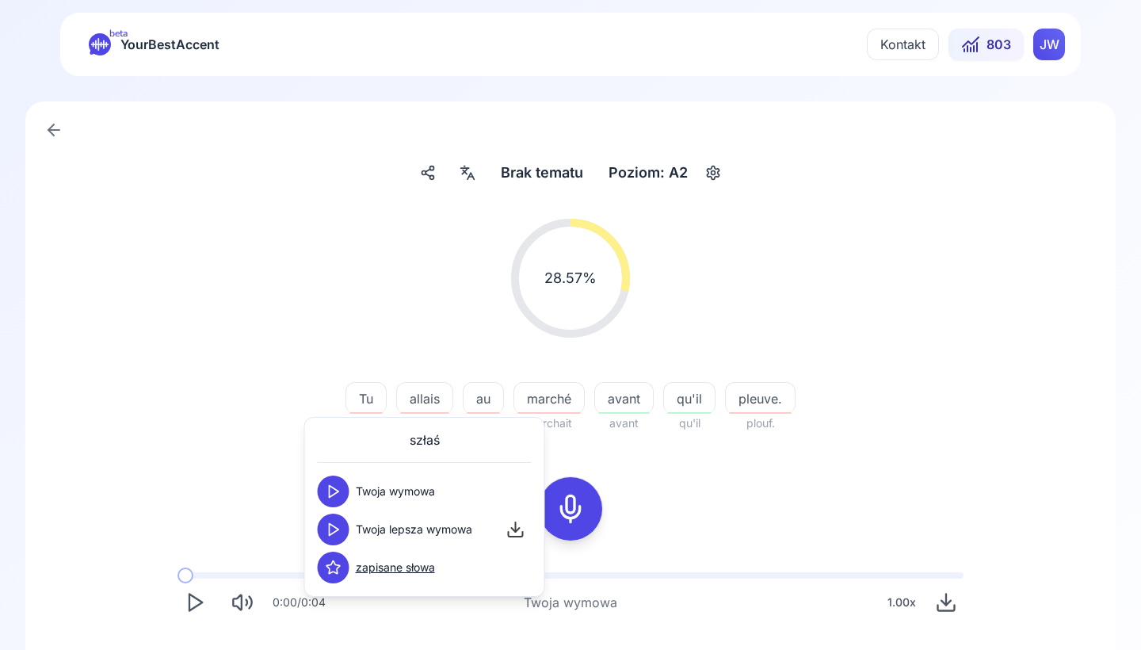
click at [340, 530] on icon at bounding box center [334, 529] width 16 height 16
click at [262, 438] on div "28.57 % 28.57 % Tu Tout allais allait, au on marché marchait avant avant qu'il …" at bounding box center [570, 325] width 913 height 239
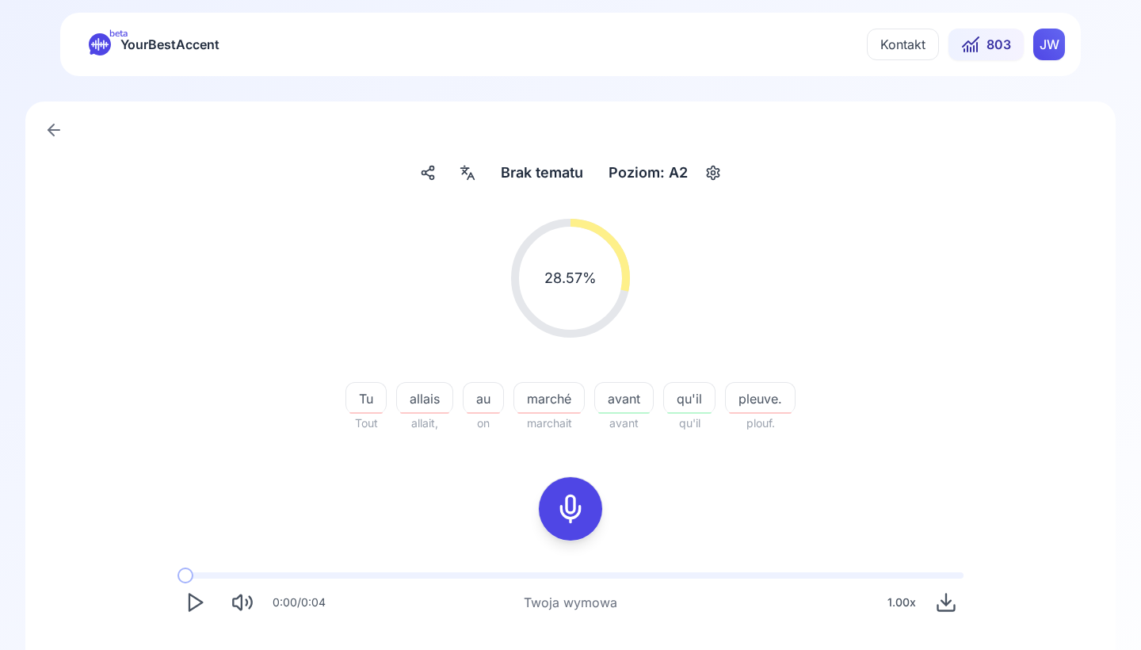
click at [555, 504] on div at bounding box center [570, 508] width 38 height 63
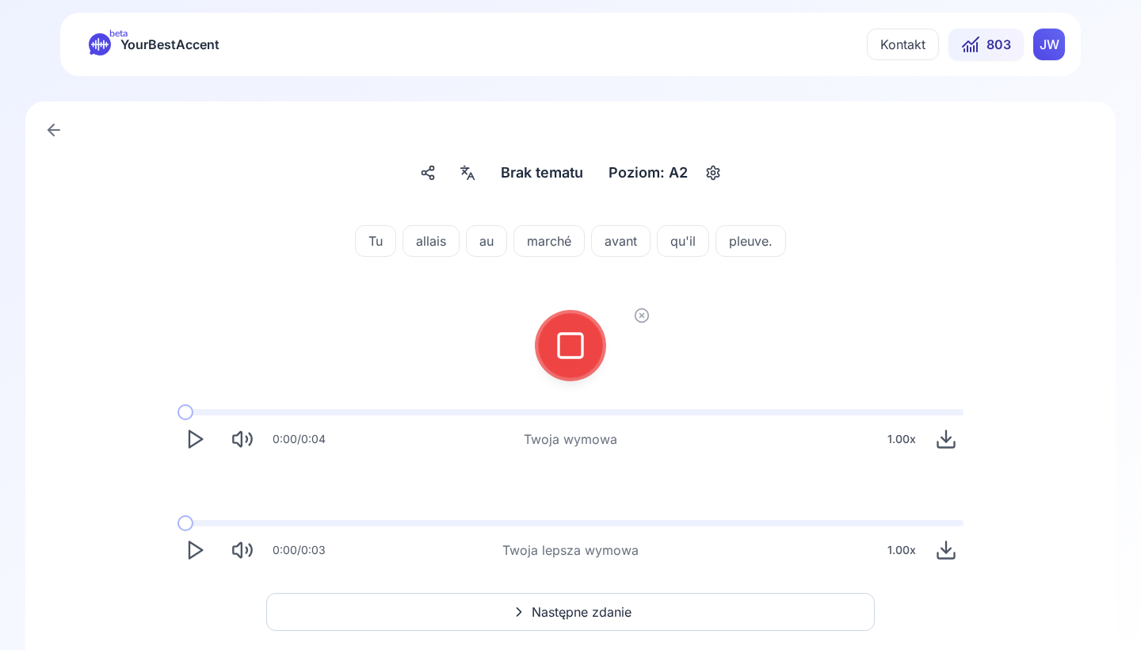
click at [563, 348] on icon at bounding box center [571, 346] width 32 height 32
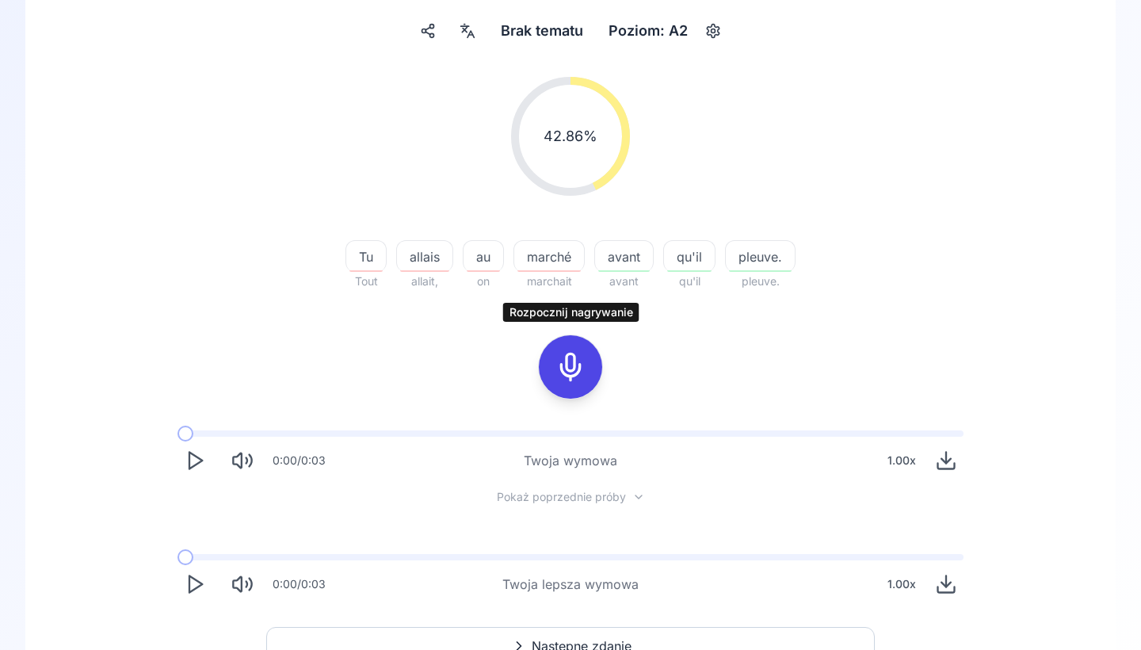
scroll to position [145, 0]
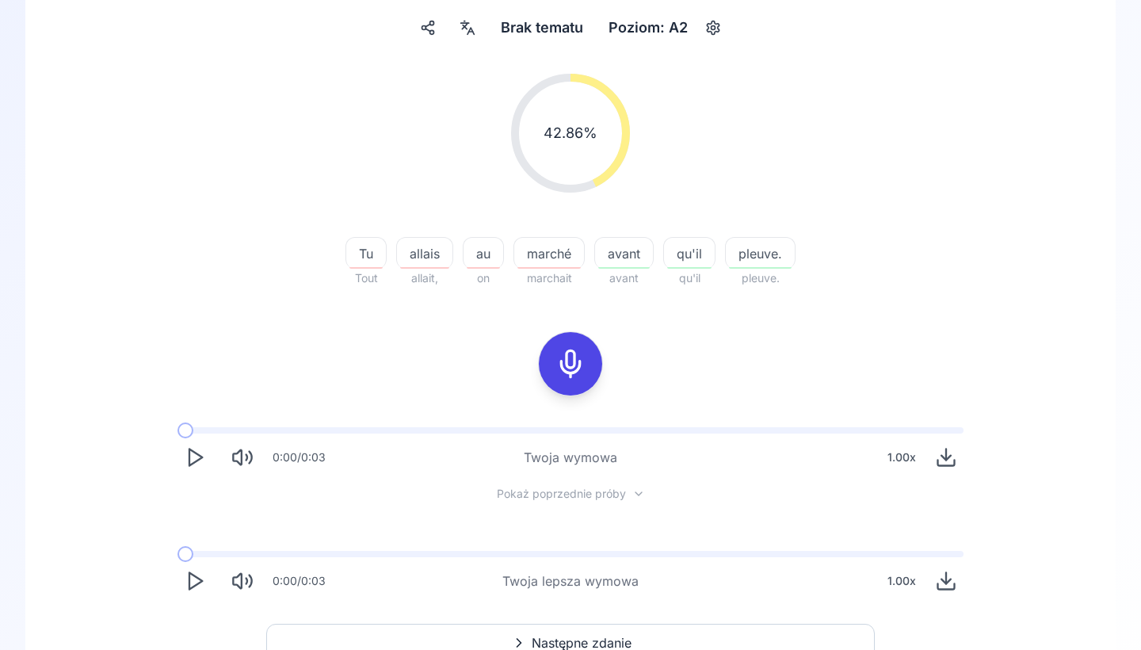
click at [481, 632] on button "Następne zdanie" at bounding box center [570, 642] width 608 height 38
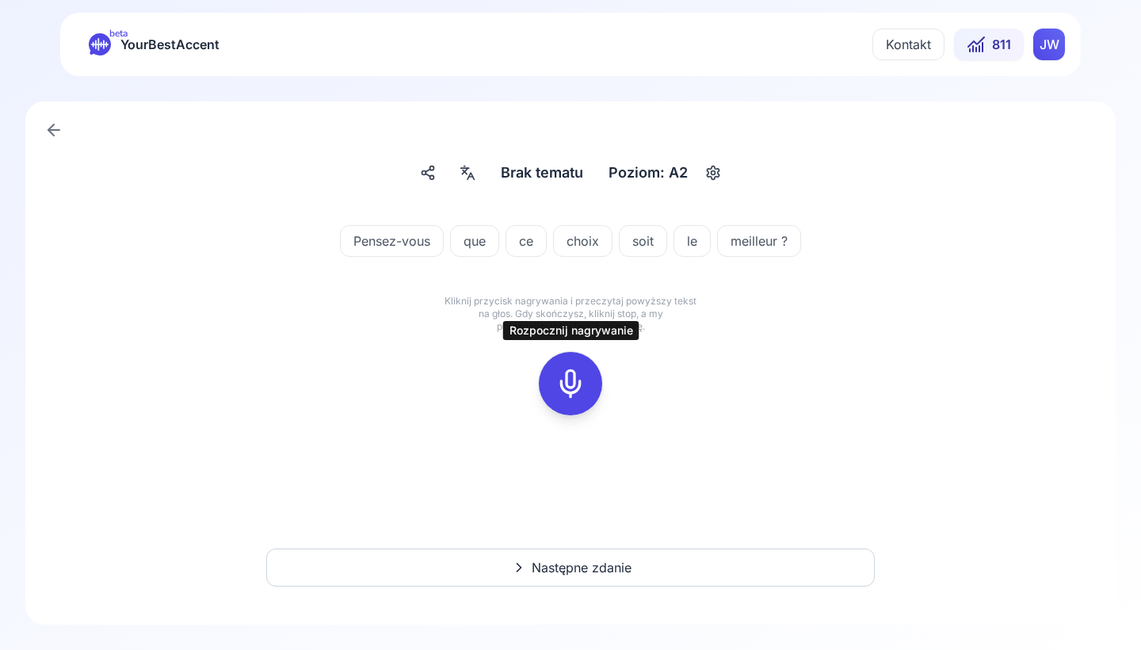
click at [560, 391] on icon at bounding box center [571, 384] width 32 height 32
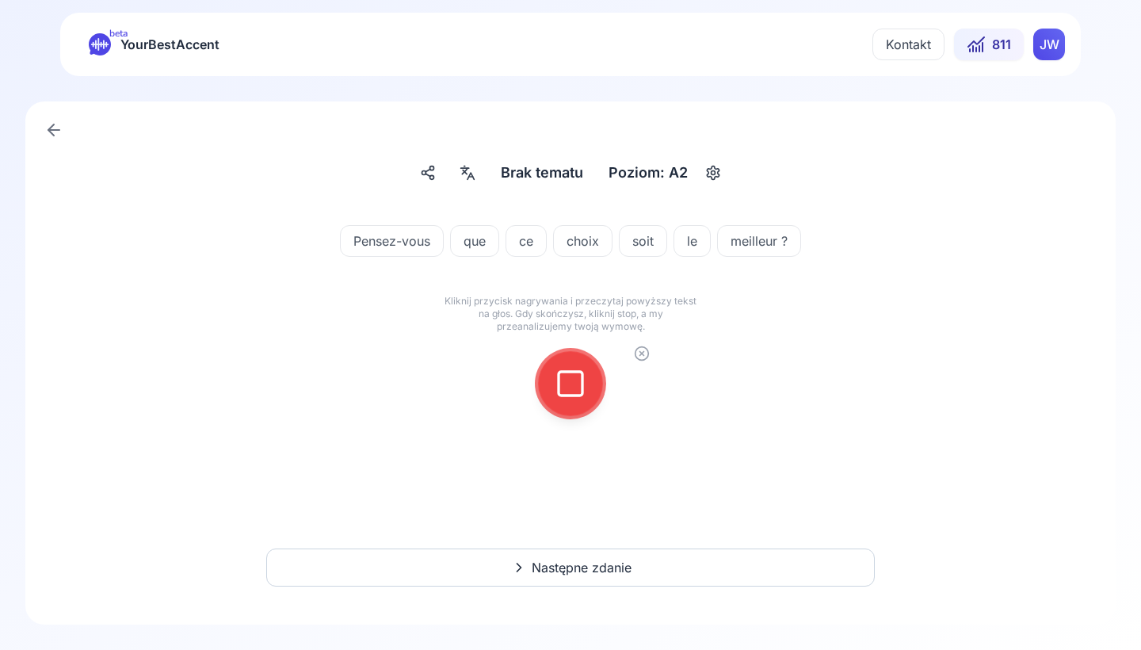
click at [565, 390] on icon at bounding box center [571, 384] width 32 height 32
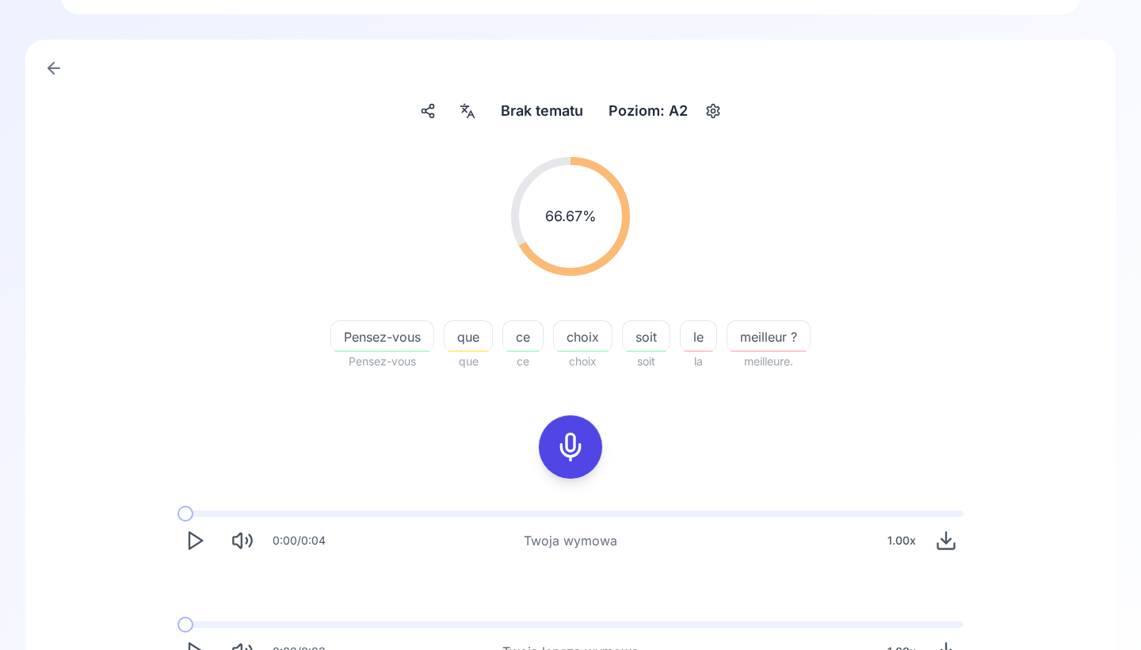
scroll to position [71, 0]
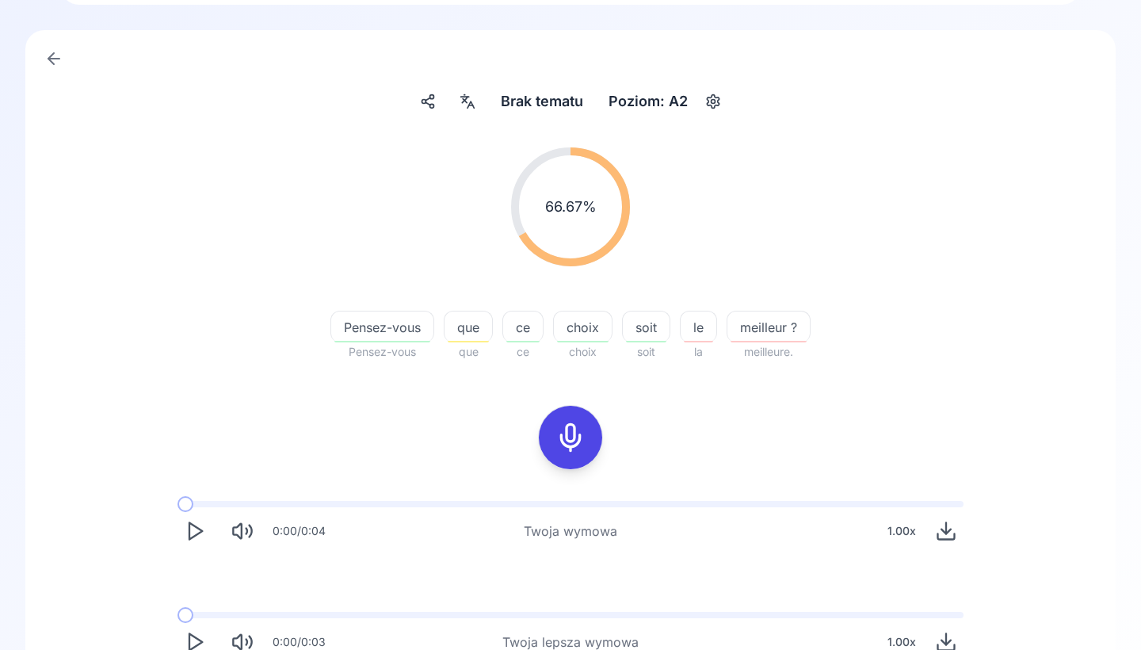
click at [735, 331] on span "meilleur ?" at bounding box center [768, 327] width 82 height 19
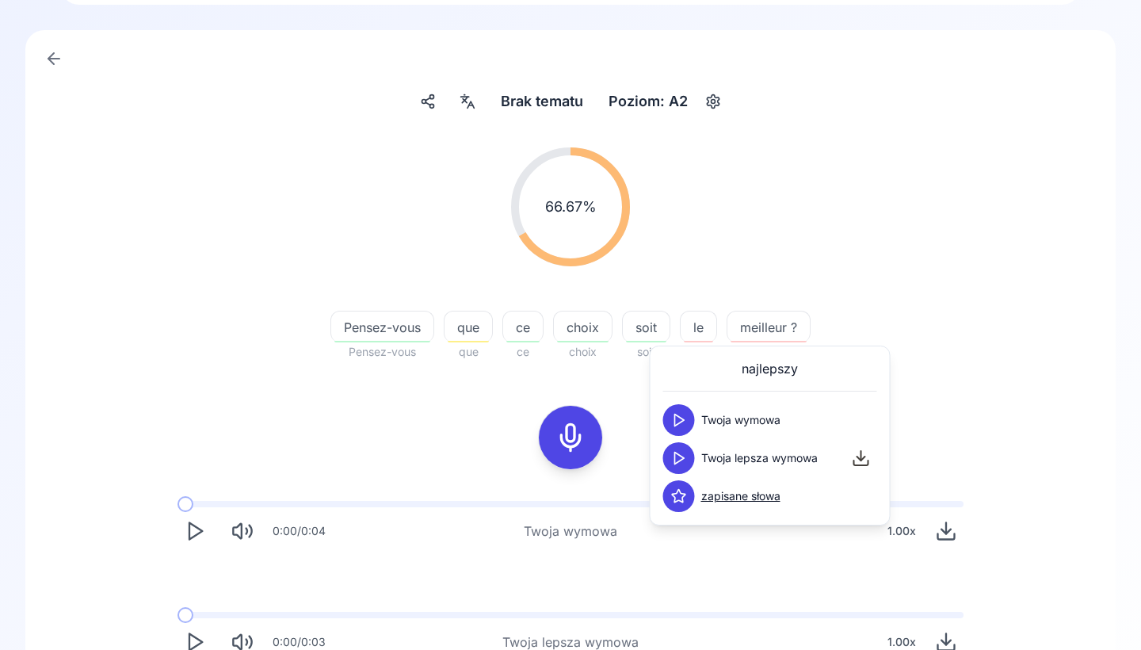
click at [675, 453] on polygon at bounding box center [680, 458] width 10 height 12
click at [675, 453] on icon at bounding box center [679, 458] width 16 height 16
click at [895, 307] on div "66.67 % 66.67 % Pensez-vous Pensez-vous que que ce ce choix choix soit soit le …" at bounding box center [570, 254] width 913 height 239
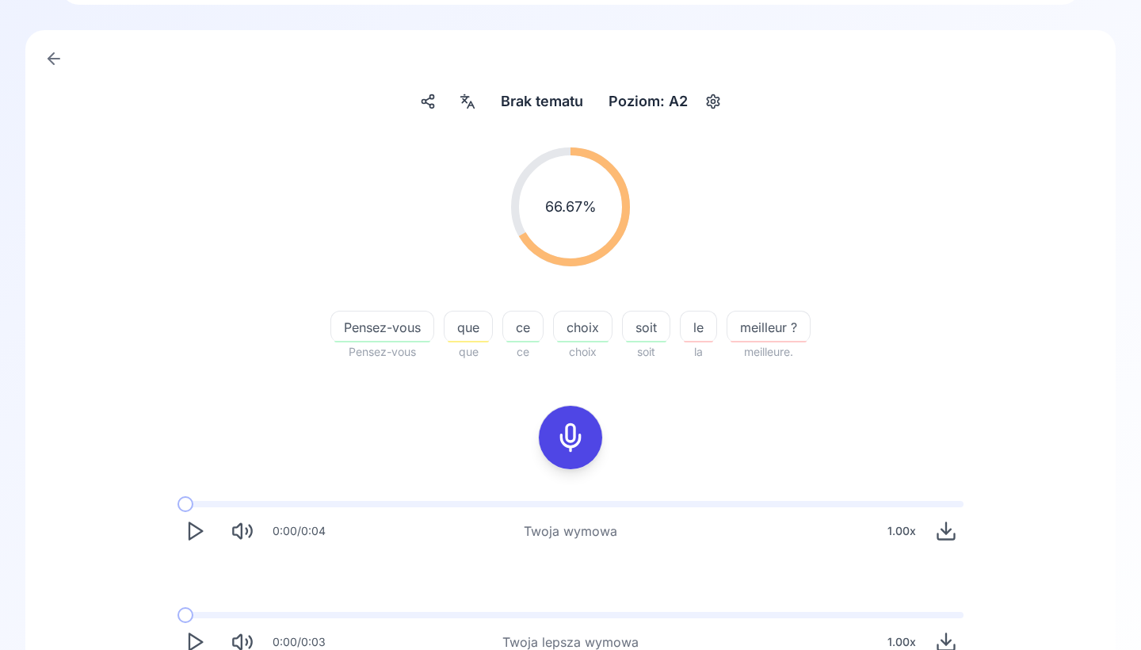
click at [755, 314] on div "meilleur ?" at bounding box center [768, 327] width 84 height 32
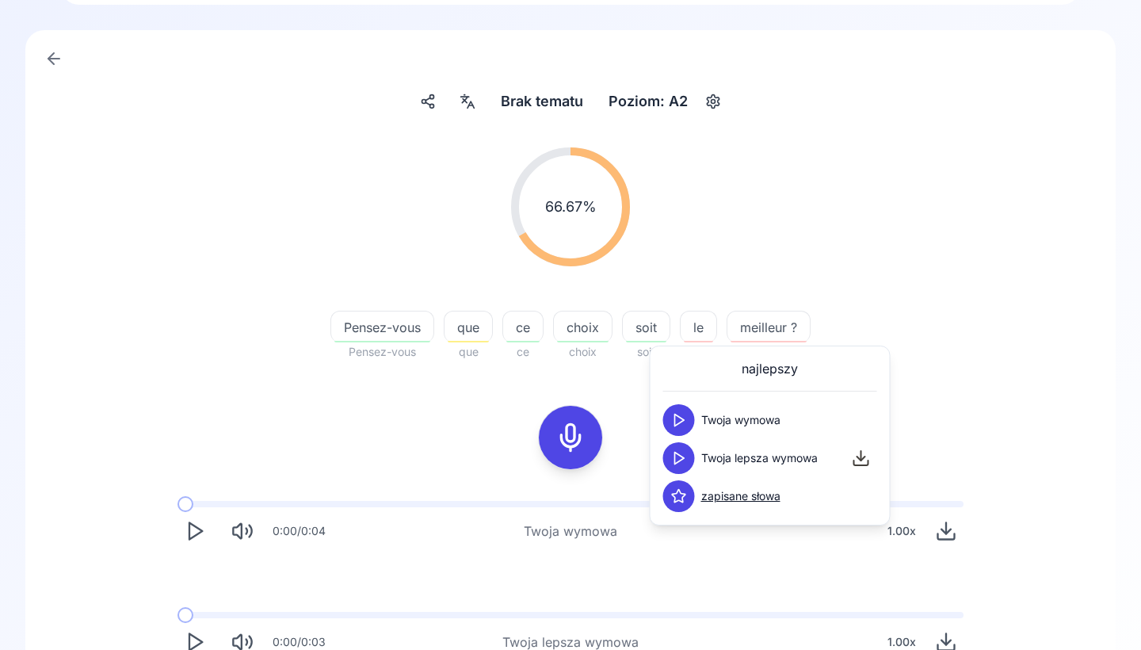
click at [672, 456] on icon at bounding box center [679, 458] width 16 height 16
click at [791, 385] on div "najlepszy Twoja wymowa Twoja lepsza wymowa zapisane słowa" at bounding box center [770, 435] width 214 height 153
click at [850, 318] on div "66.67 % 66.67 % Pensez-vous Pensez-vous que que ce ce choix choix soit soit le …" at bounding box center [570, 254] width 913 height 239
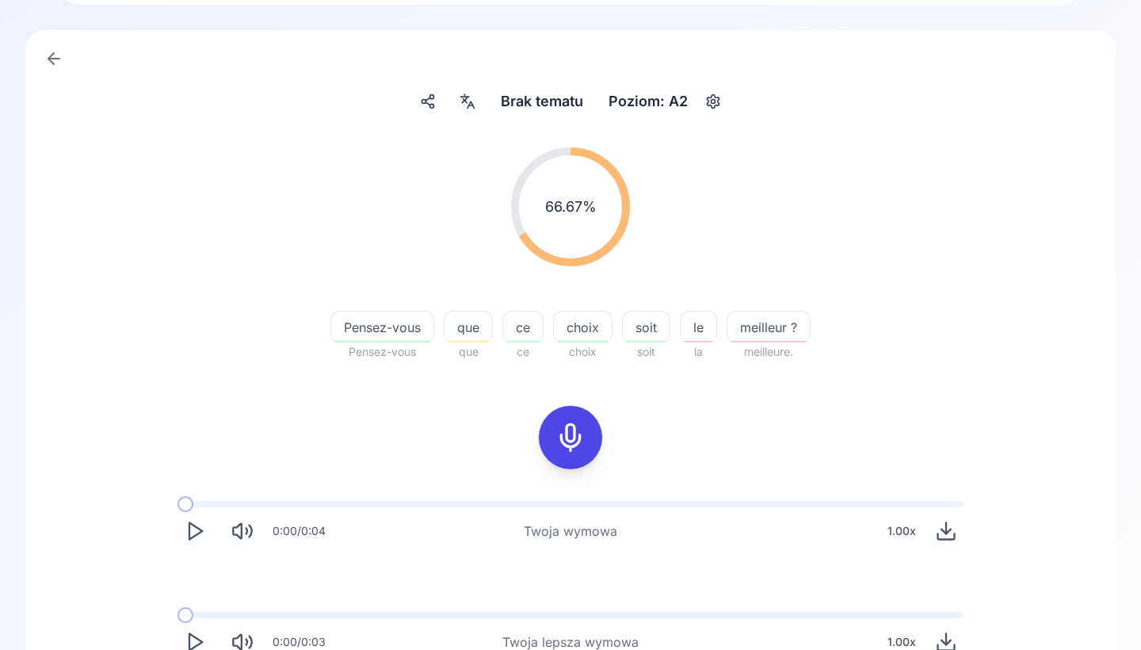
click at [581, 431] on rect at bounding box center [571, 437] width 24 height 24
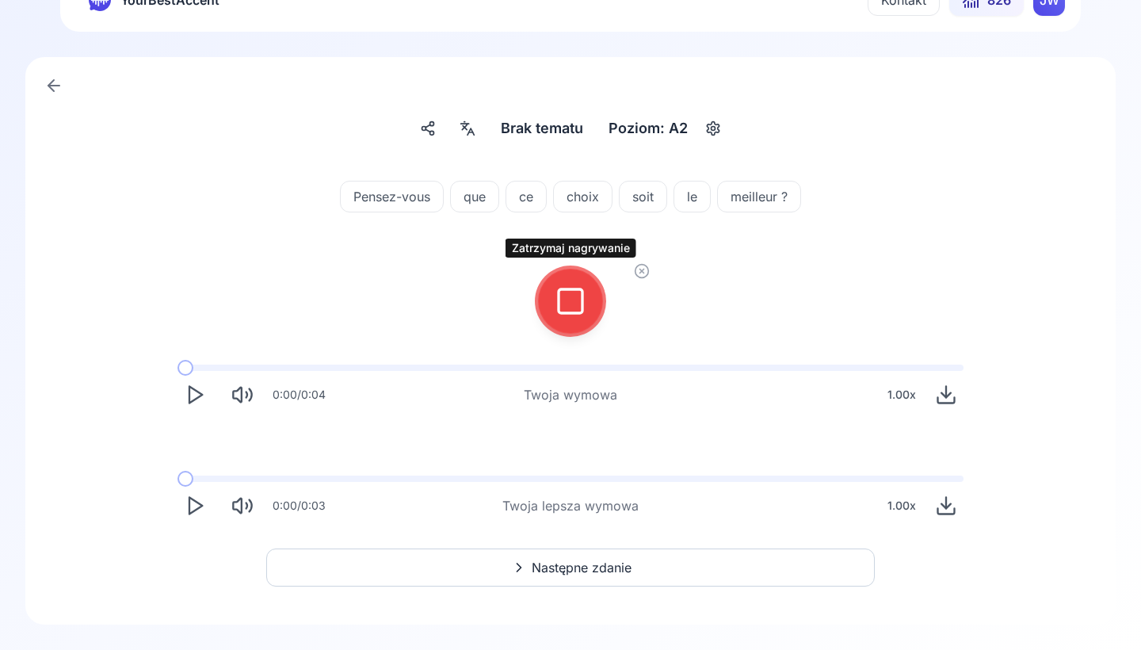
scroll to position [44, 0]
click at [561, 318] on div at bounding box center [570, 300] width 38 height 63
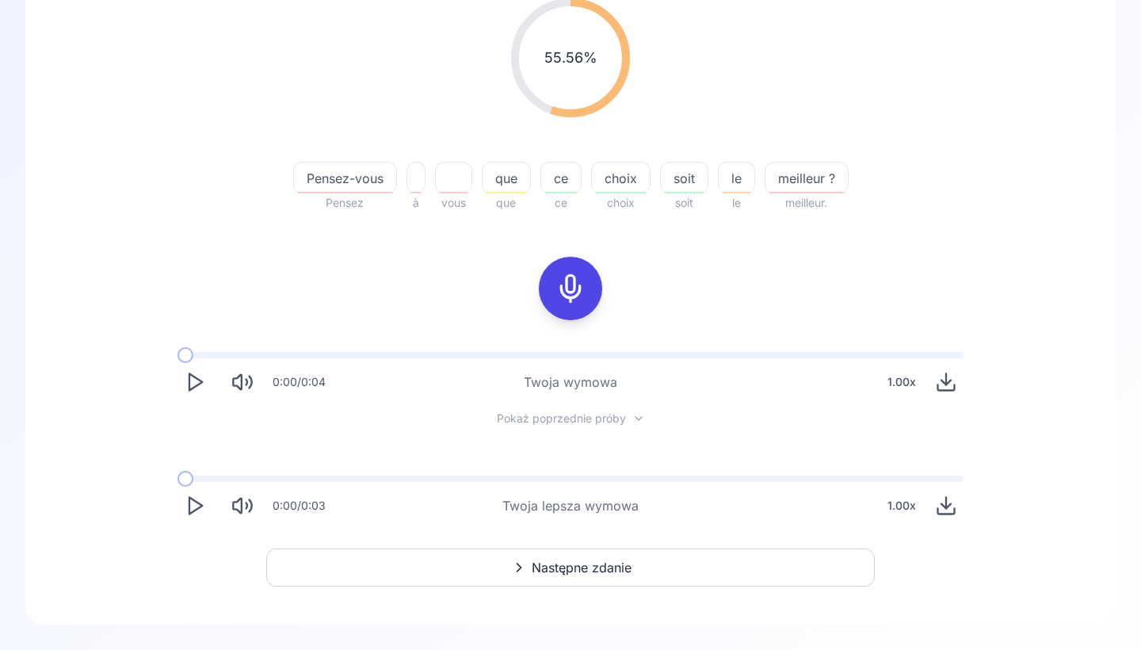
scroll to position [220, 0]
click at [568, 289] on icon at bounding box center [571, 289] width 32 height 32
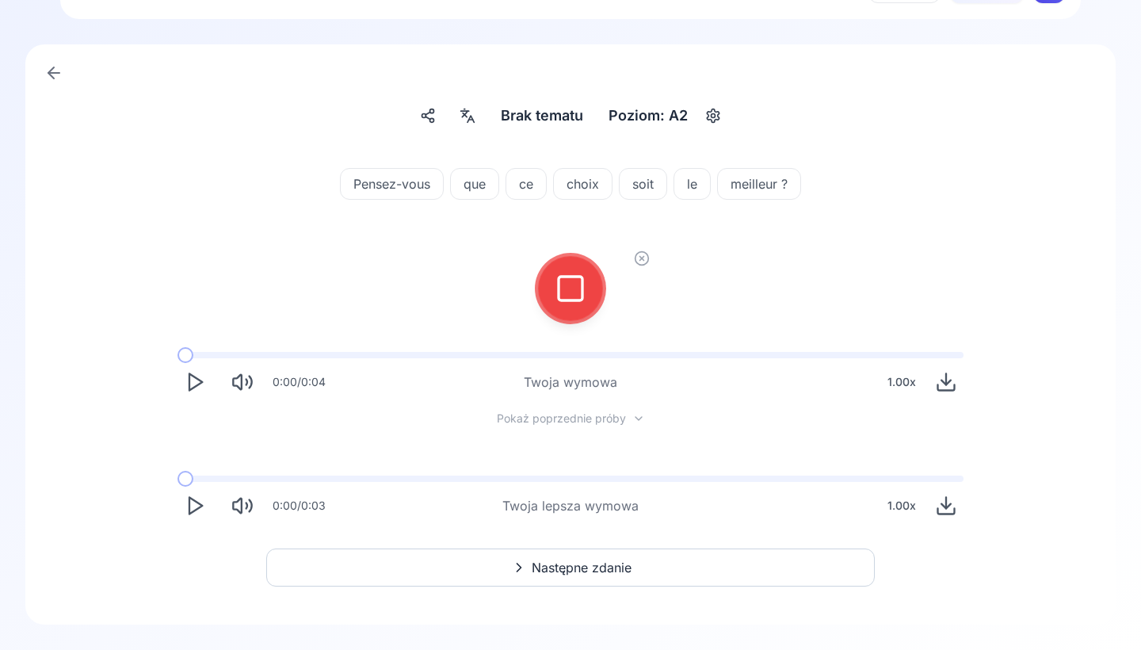
click at [568, 289] on icon at bounding box center [571, 289] width 32 height 32
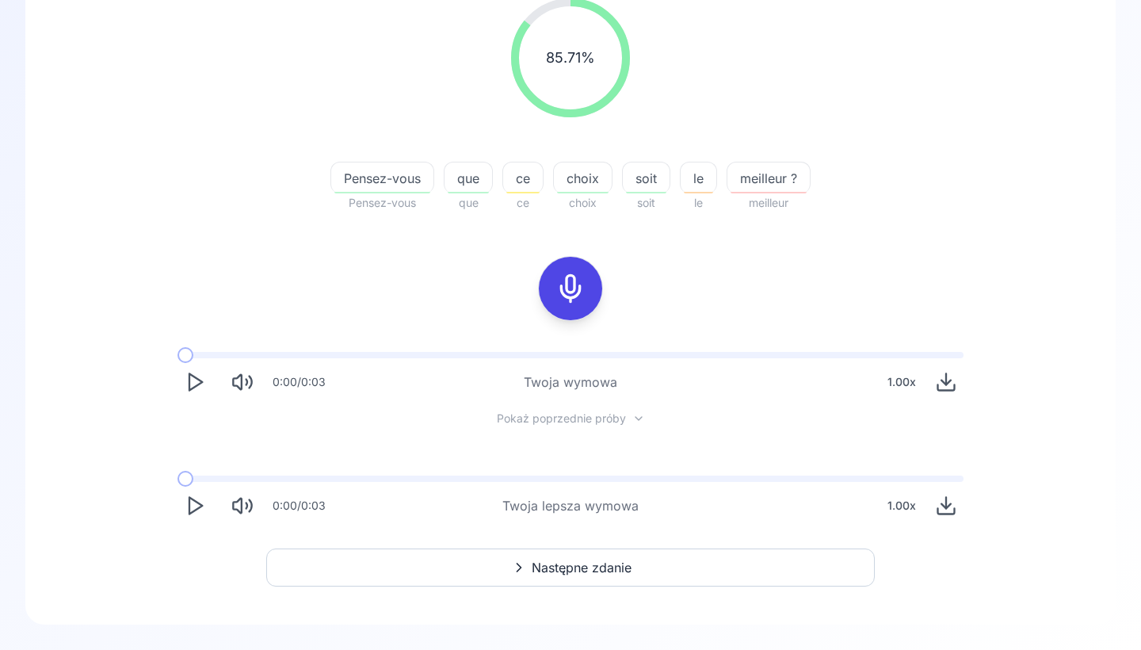
scroll to position [220, 0]
click at [456, 556] on button "Następne zdanie" at bounding box center [570, 567] width 608 height 38
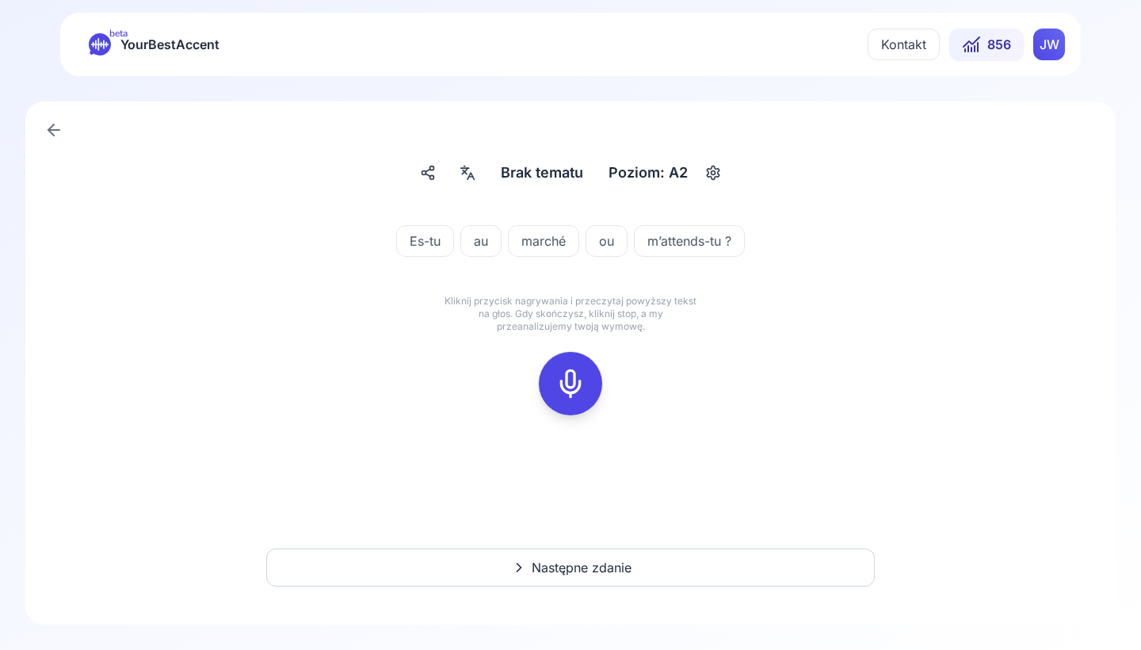
click at [562, 379] on icon at bounding box center [571, 384] width 32 height 32
